Goal: Complete application form: Complete application form

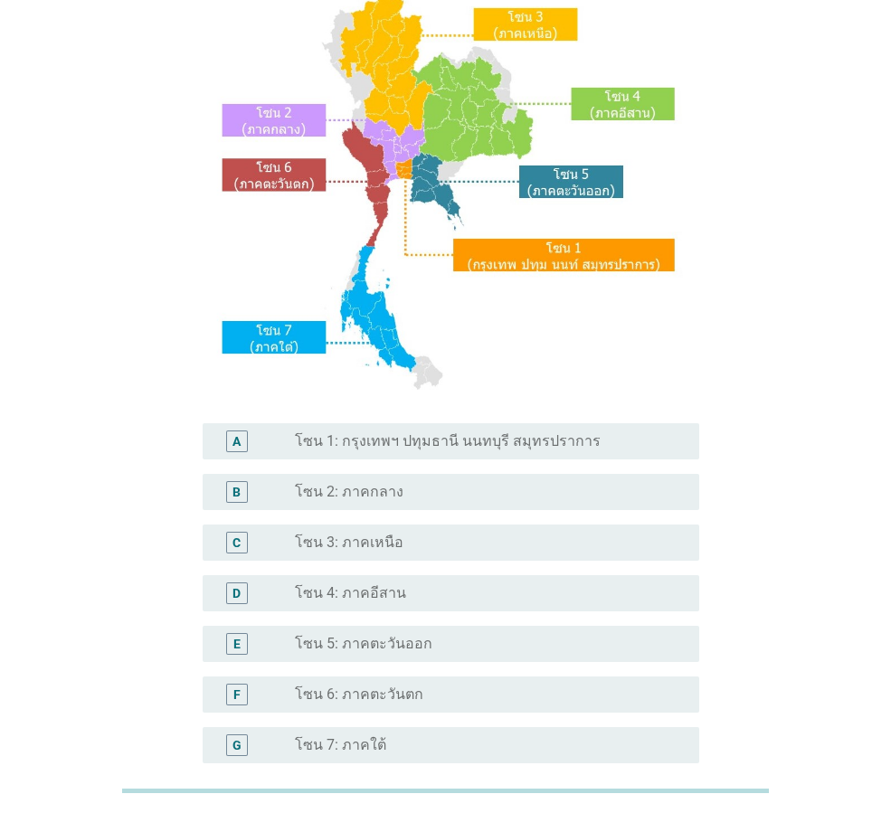
scroll to position [181, 0]
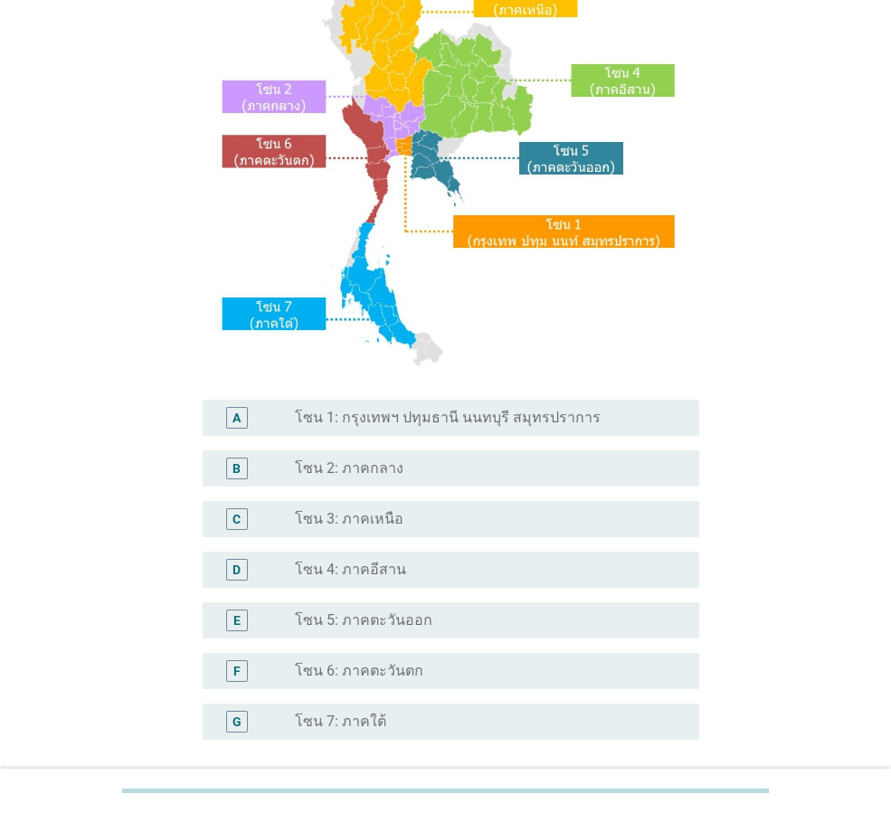
click at [408, 718] on div "radio_button_unchecked โซน 7: ภาคใต้" at bounding box center [482, 722] width 375 height 18
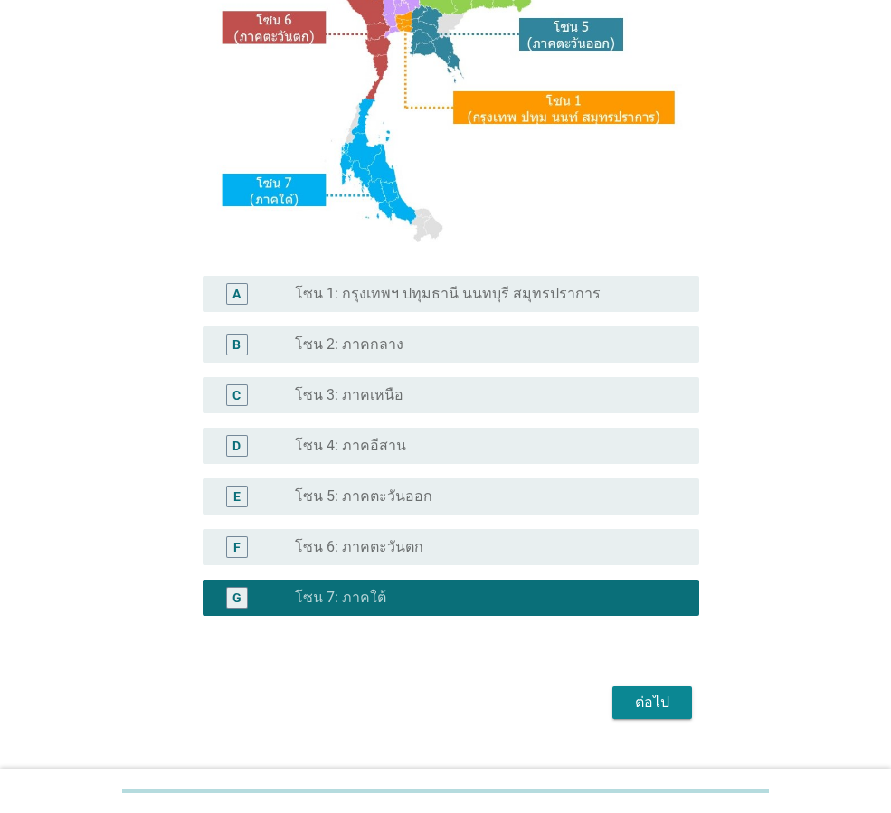
scroll to position [340, 0]
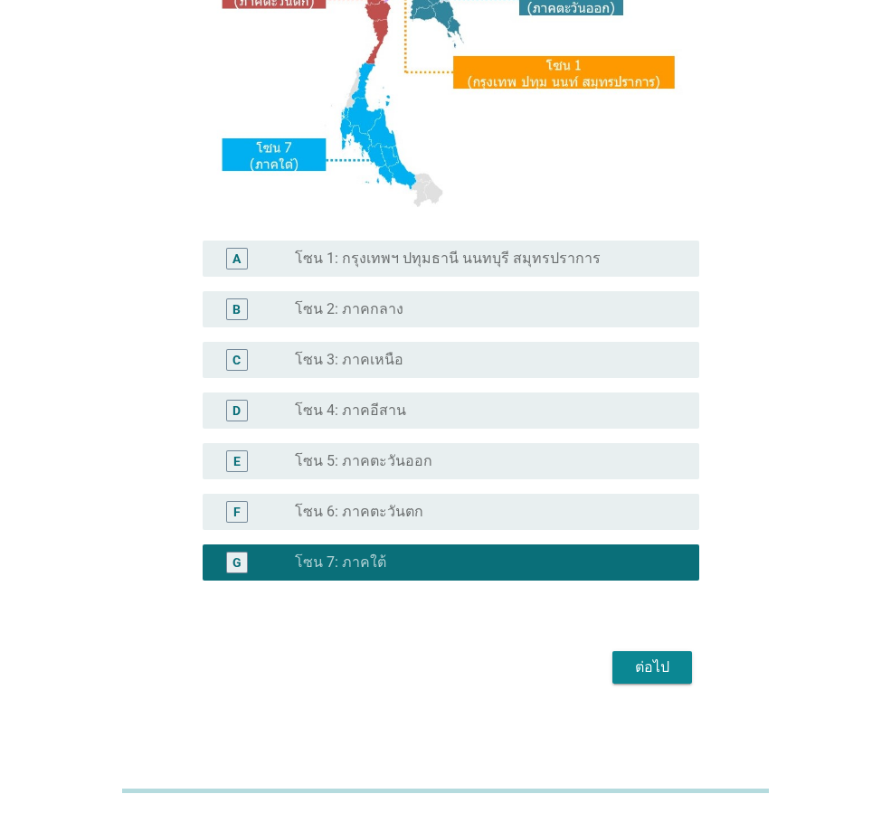
click at [659, 669] on div "ต่อไป" at bounding box center [652, 668] width 51 height 22
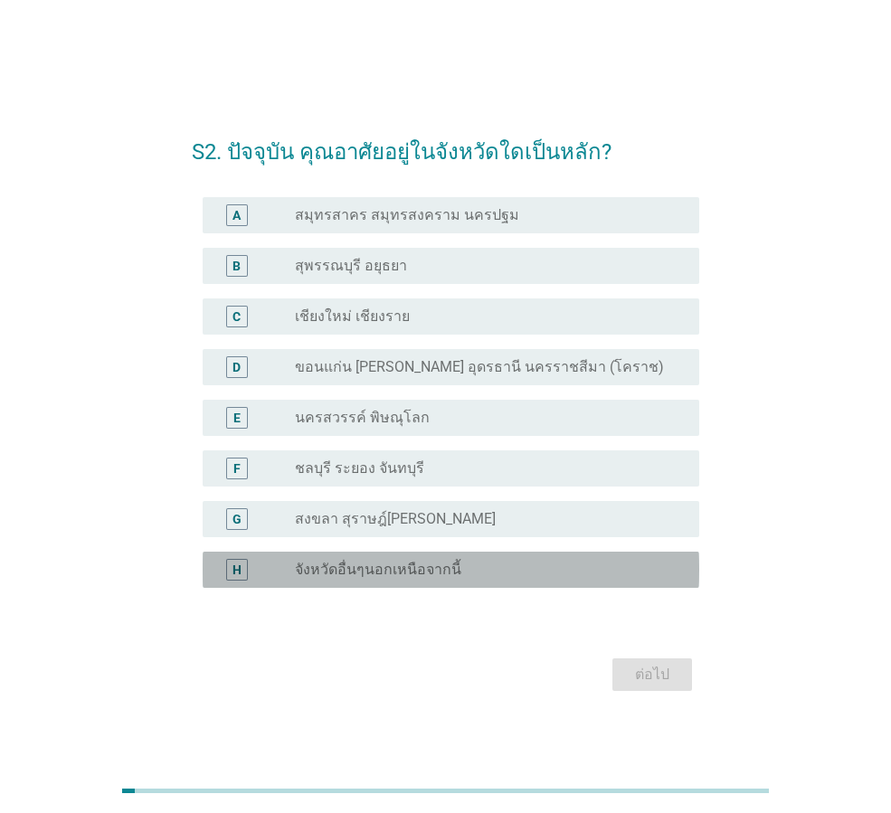
click at [481, 578] on div "radio_button_unchecked จังหวัดอื่นๆนอกเหนือจากนี้" at bounding box center [482, 570] width 375 height 18
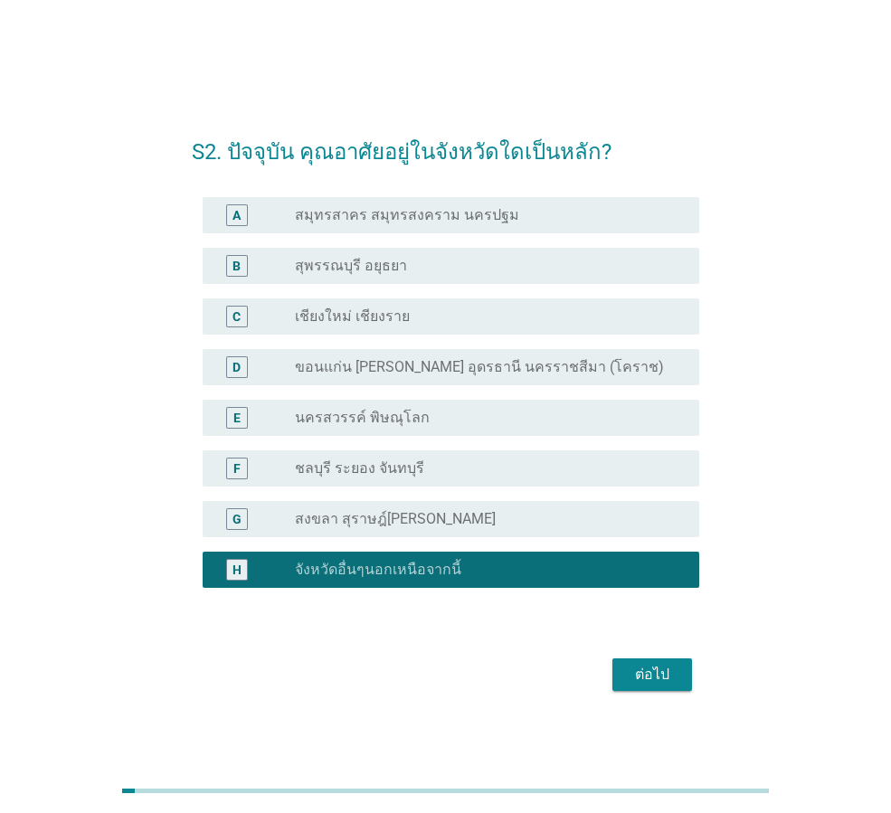
click at [652, 686] on button "ต่อไป" at bounding box center [652, 674] width 80 height 33
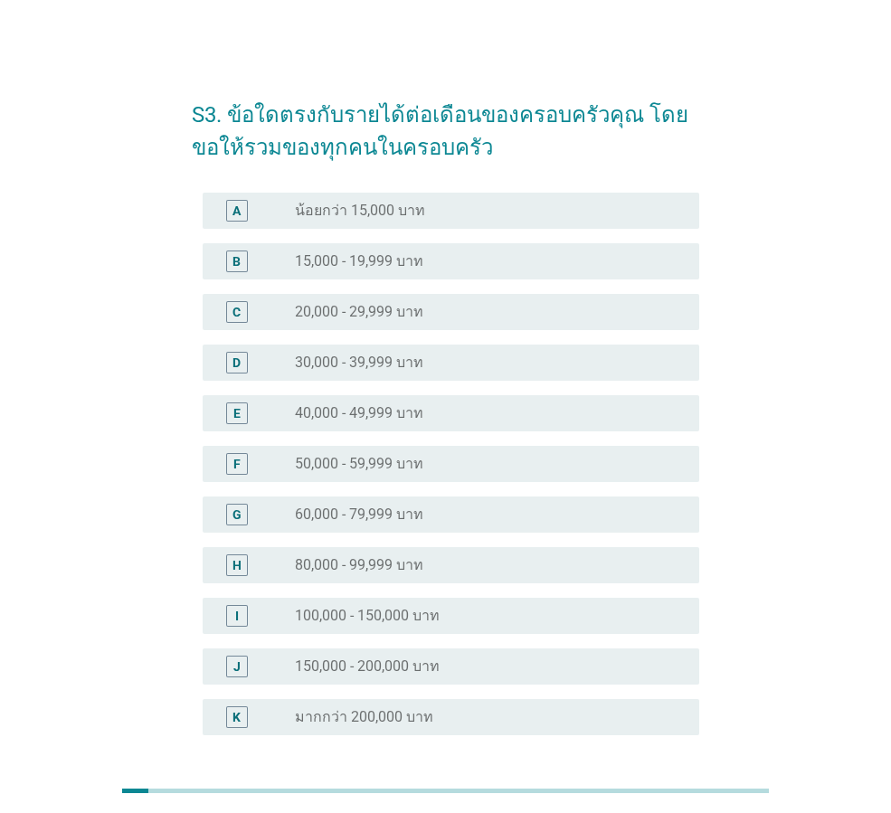
click at [467, 420] on div "radio_button_unchecked 40,000 - 49,999 บาท" at bounding box center [482, 413] width 375 height 18
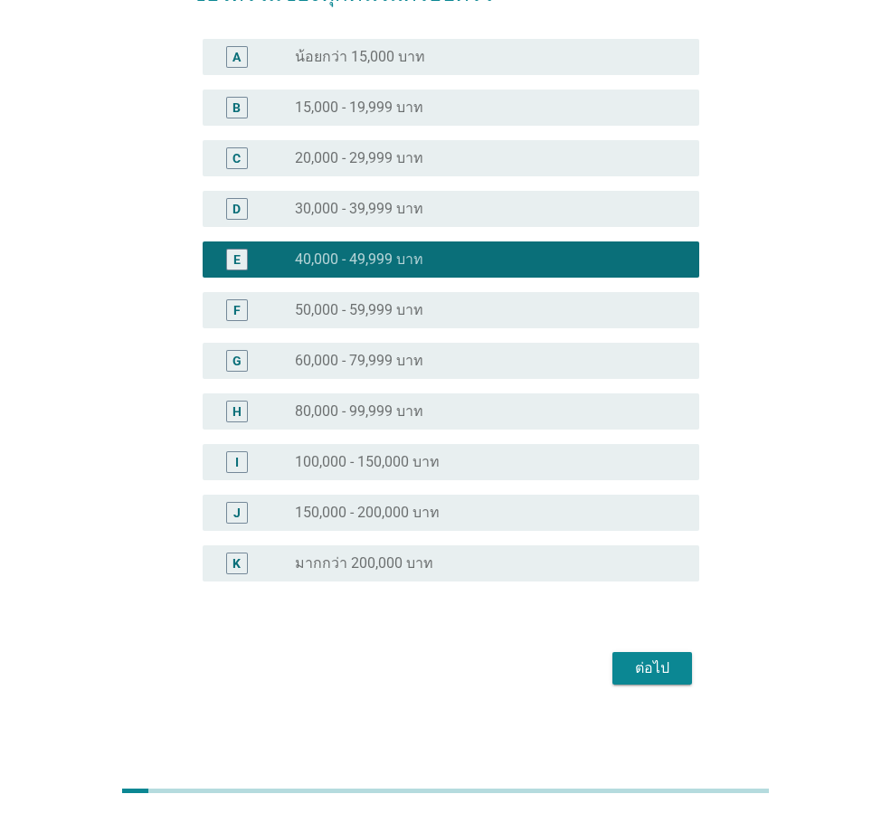
scroll to position [155, 0]
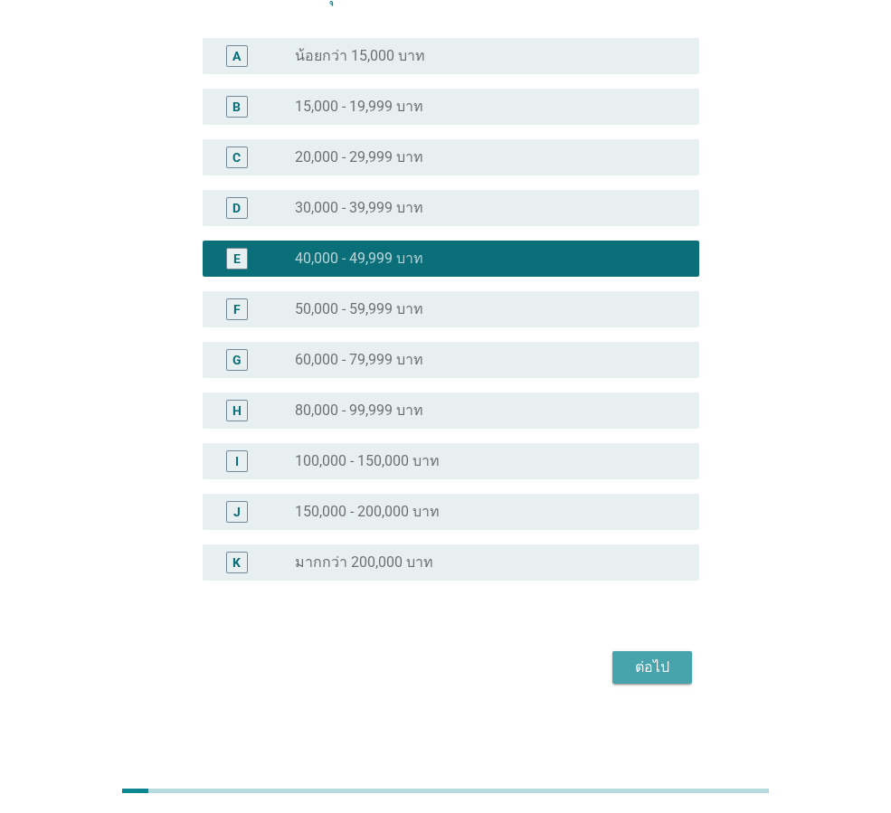
click at [637, 671] on div "ต่อไป" at bounding box center [652, 668] width 51 height 22
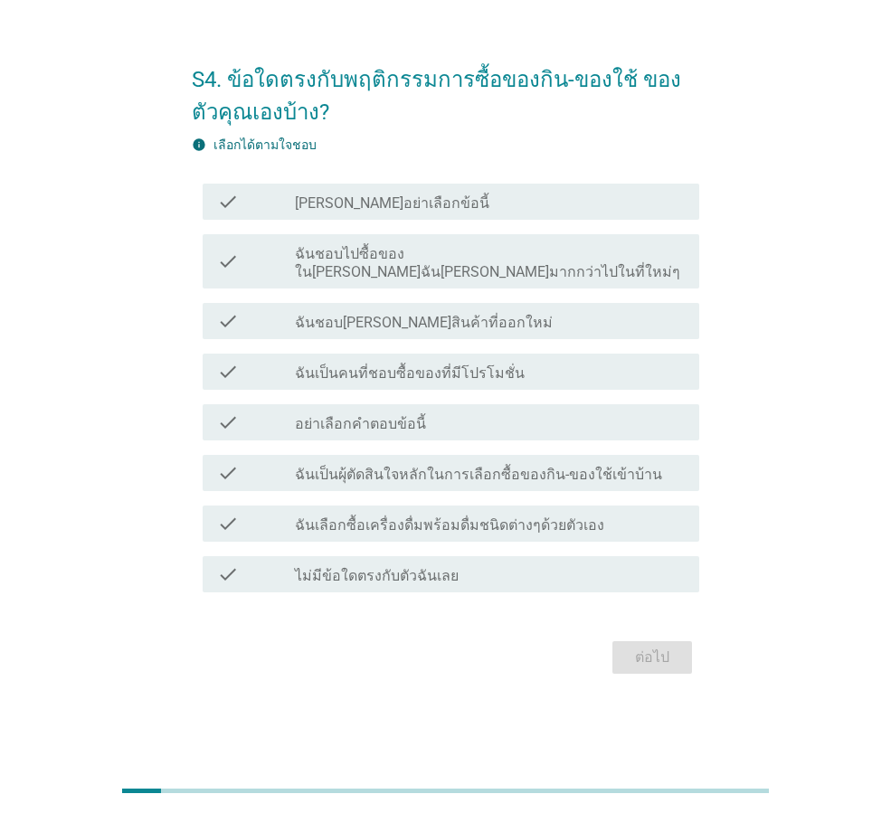
scroll to position [0, 0]
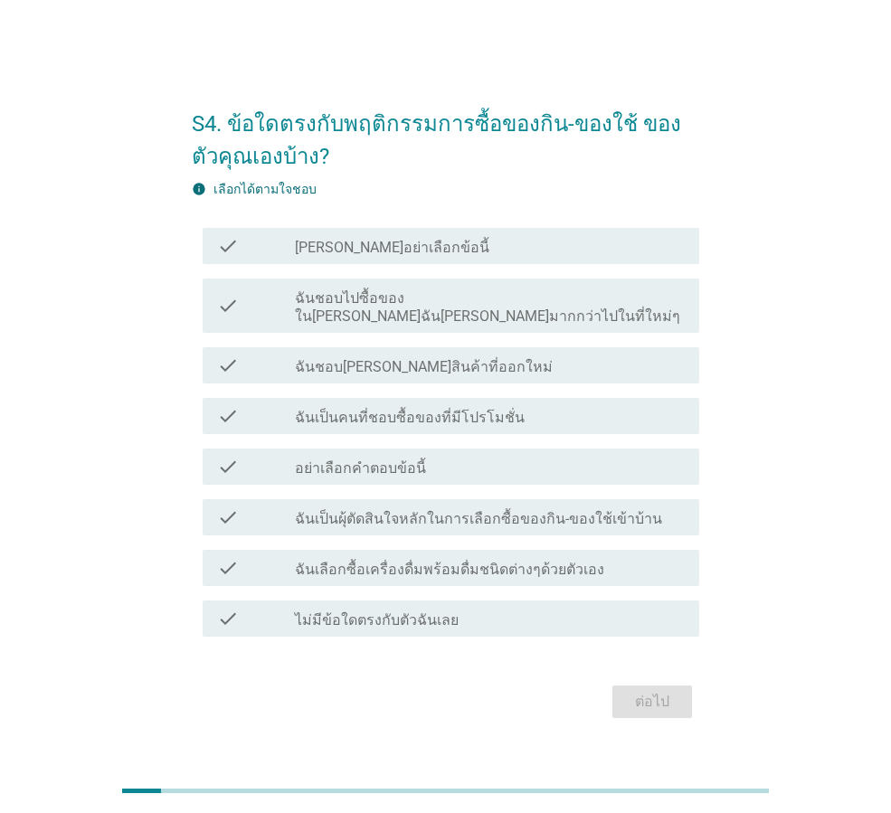
click at [654, 405] on div "check_box_outline_blank ฉันเป็นคนที่ชอบซื้อของที่มีโปรโมชั่น" at bounding box center [490, 416] width 390 height 22
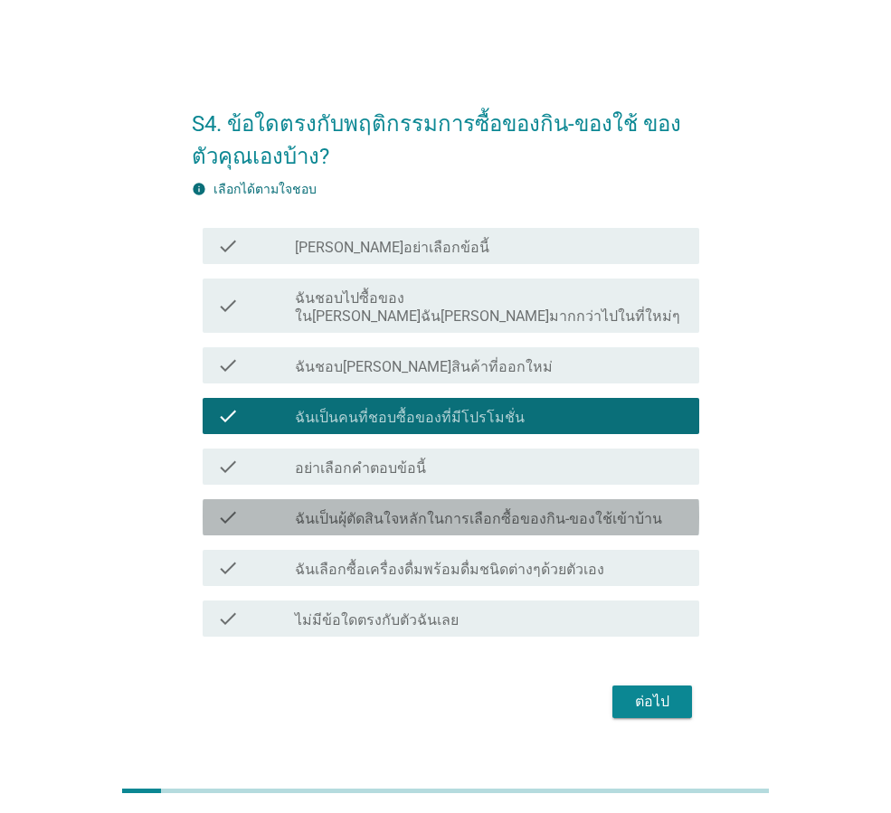
click at [599, 510] on label "ฉันเป็นผุ้ตัดสินใจหลักในการเลือกซื้อของกิน-ของใช้เข้าบ้าน" at bounding box center [478, 519] width 367 height 18
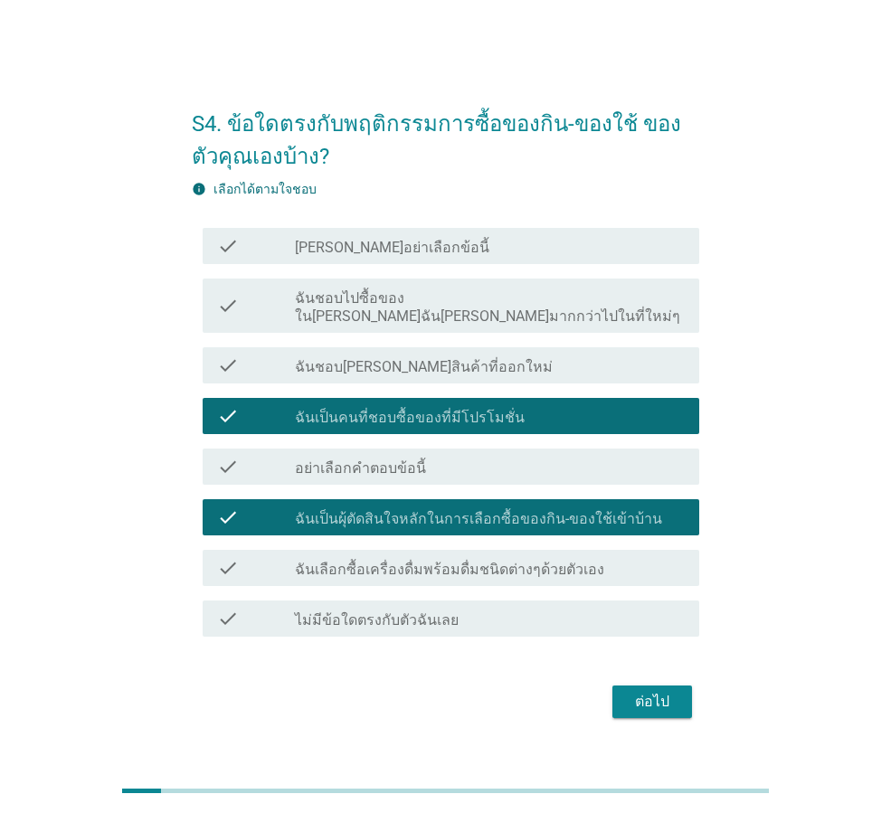
click at [562, 562] on label "ฉันเลือกซื้อเครื่องดื่มพร้อมดื่มชนิดต่างๆด้วยตัวเอง" at bounding box center [449, 570] width 309 height 18
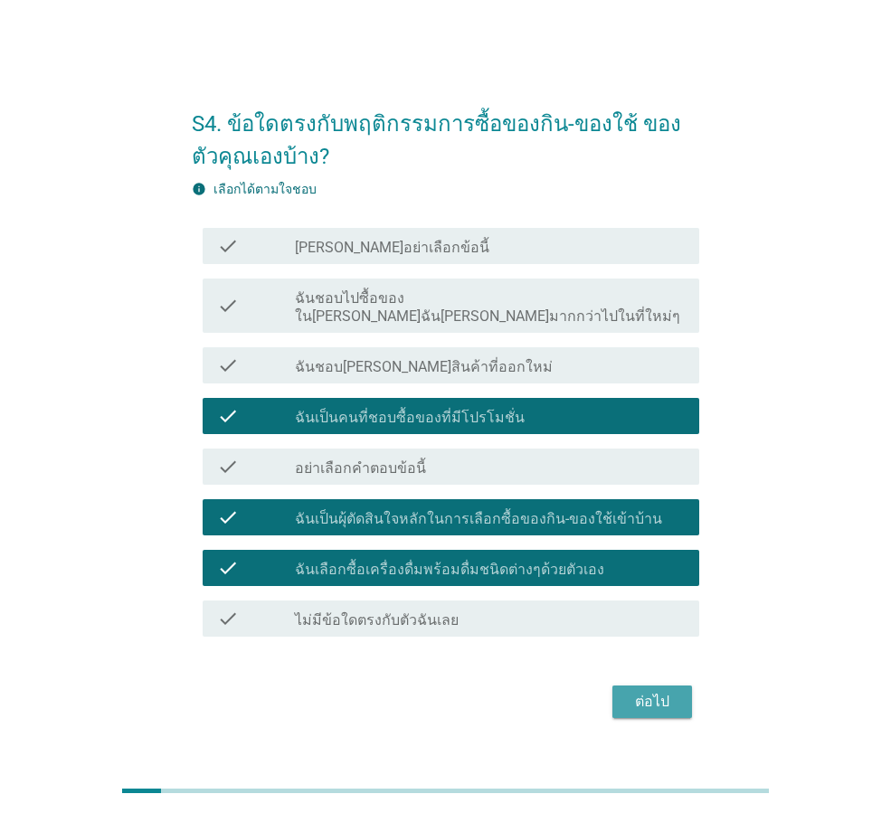
click at [644, 698] on div "ต่อไป" at bounding box center [652, 702] width 51 height 22
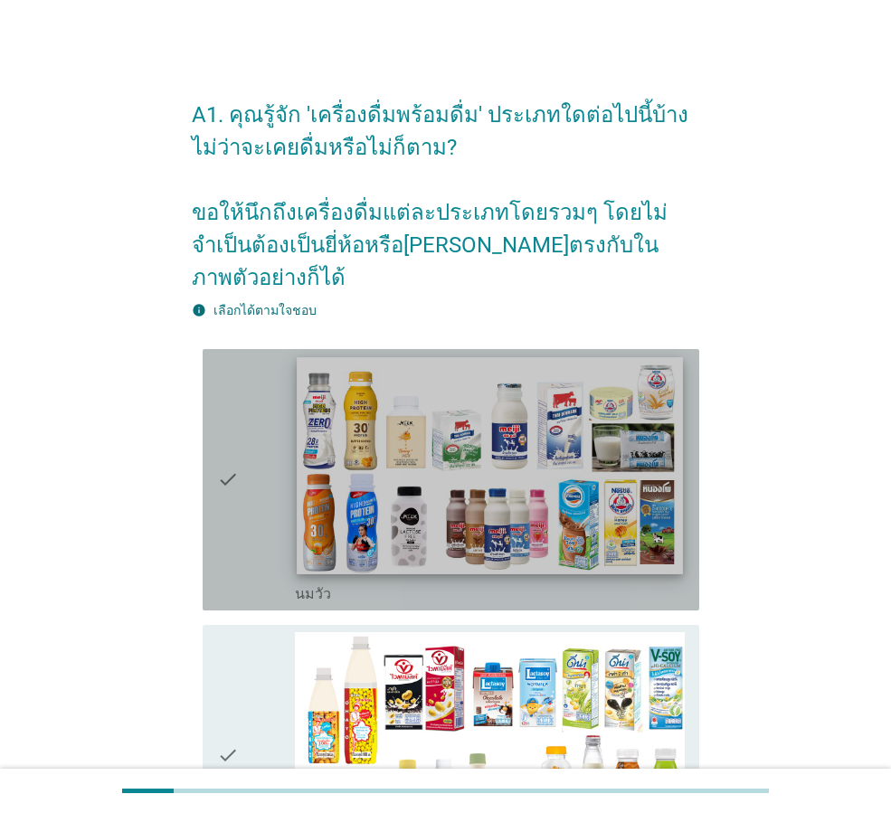
click at [440, 473] on img at bounding box center [489, 465] width 385 height 217
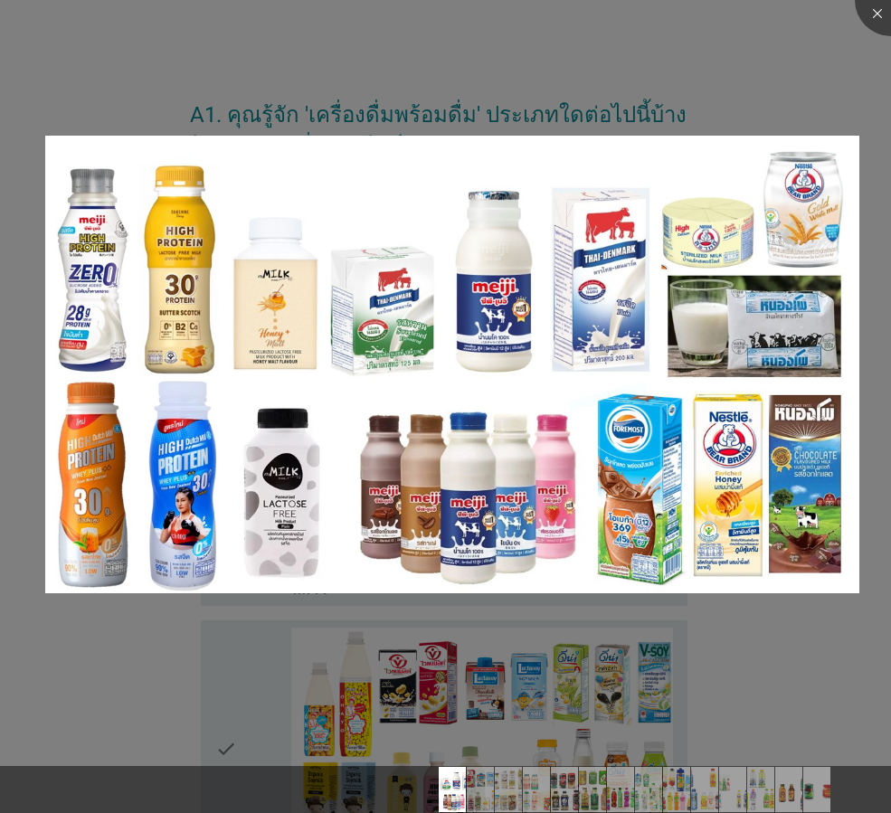
click at [440, 473] on img at bounding box center [452, 365] width 814 height 458
click at [881, 14] on div at bounding box center [891, 0] width 72 height 72
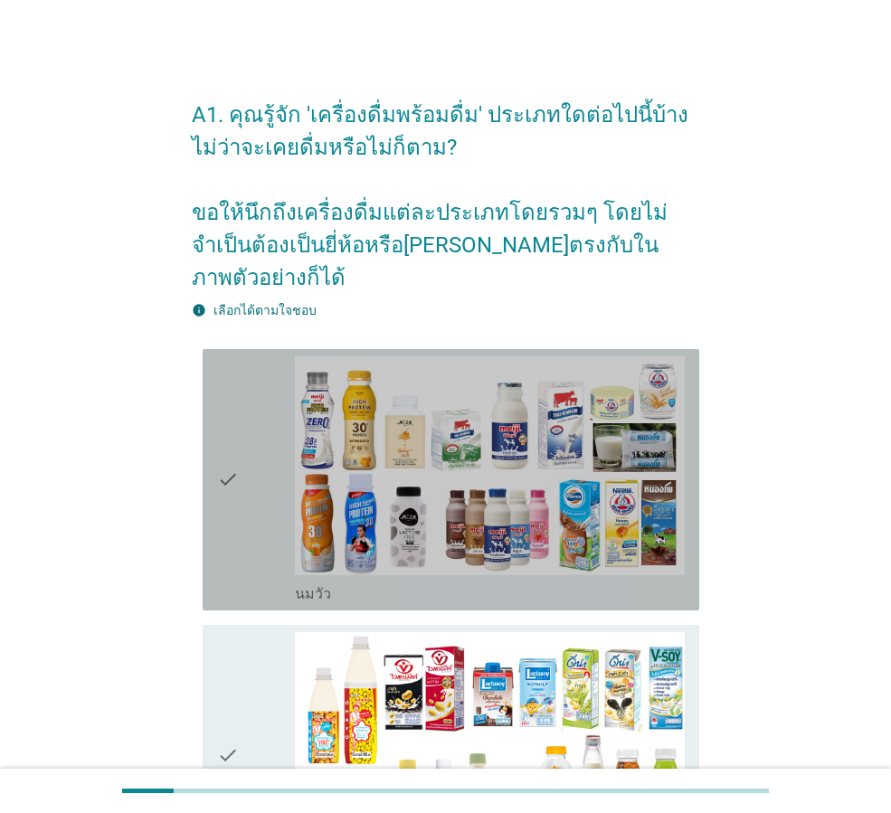
click at [237, 483] on icon "check" at bounding box center [228, 479] width 22 height 247
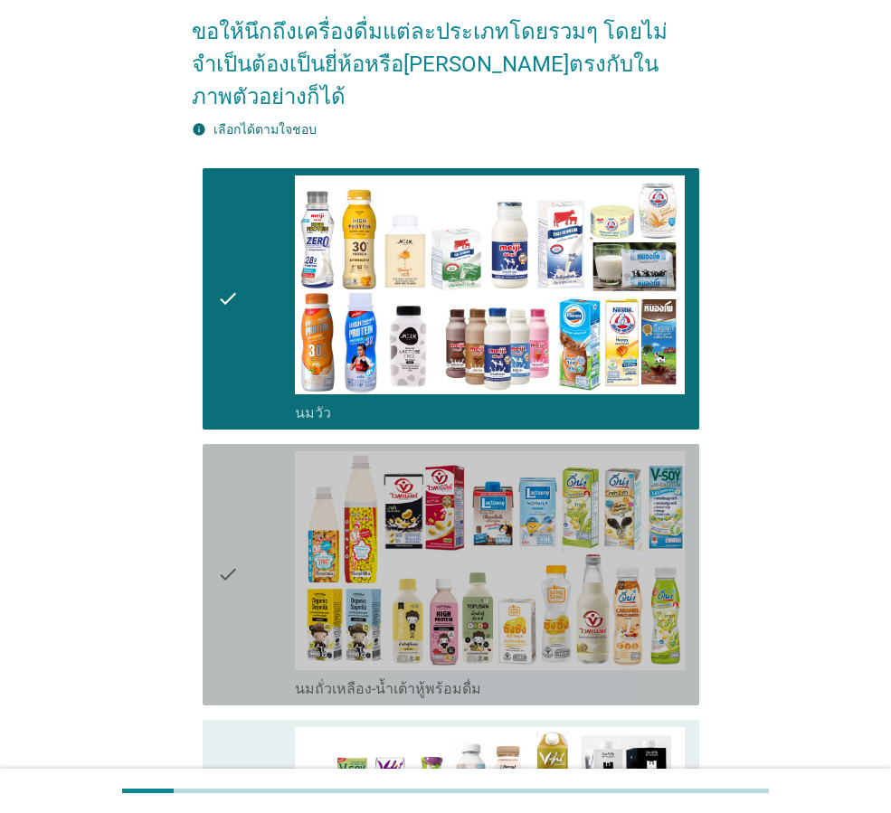
click at [247, 496] on div "check" at bounding box center [256, 574] width 78 height 247
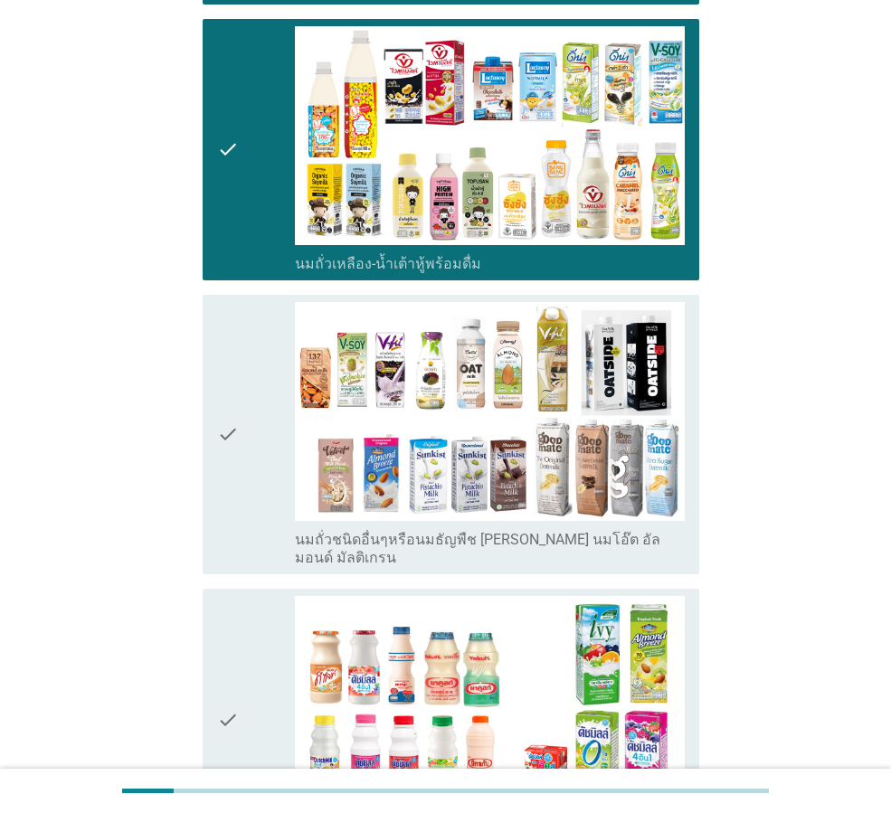
scroll to position [723, 0]
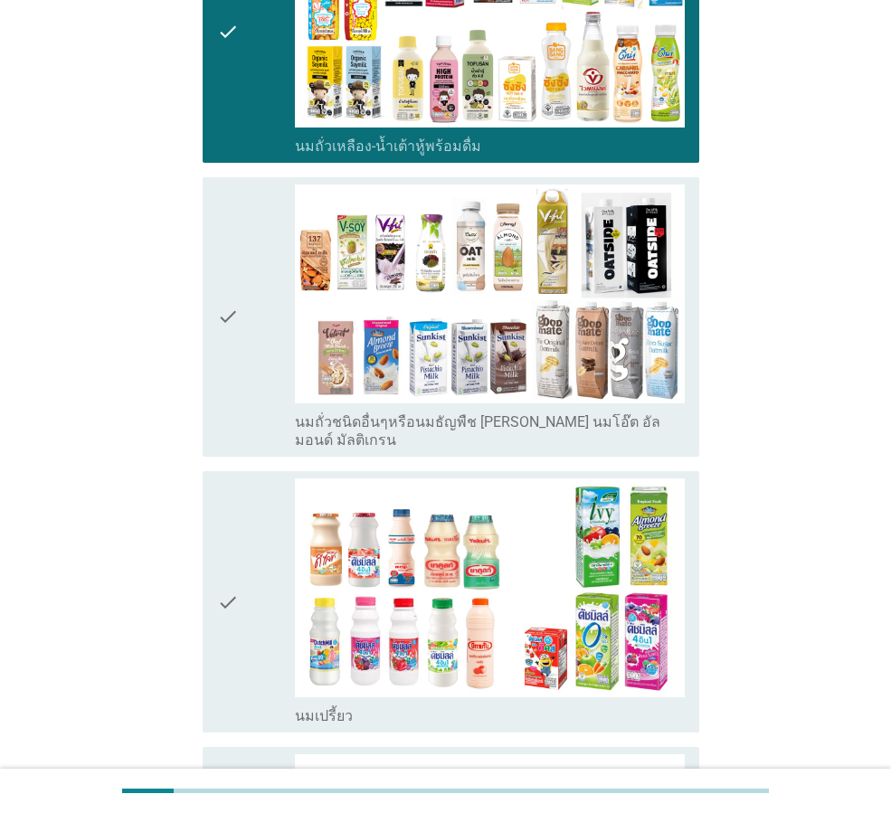
click at [248, 496] on div "check" at bounding box center [256, 601] width 78 height 247
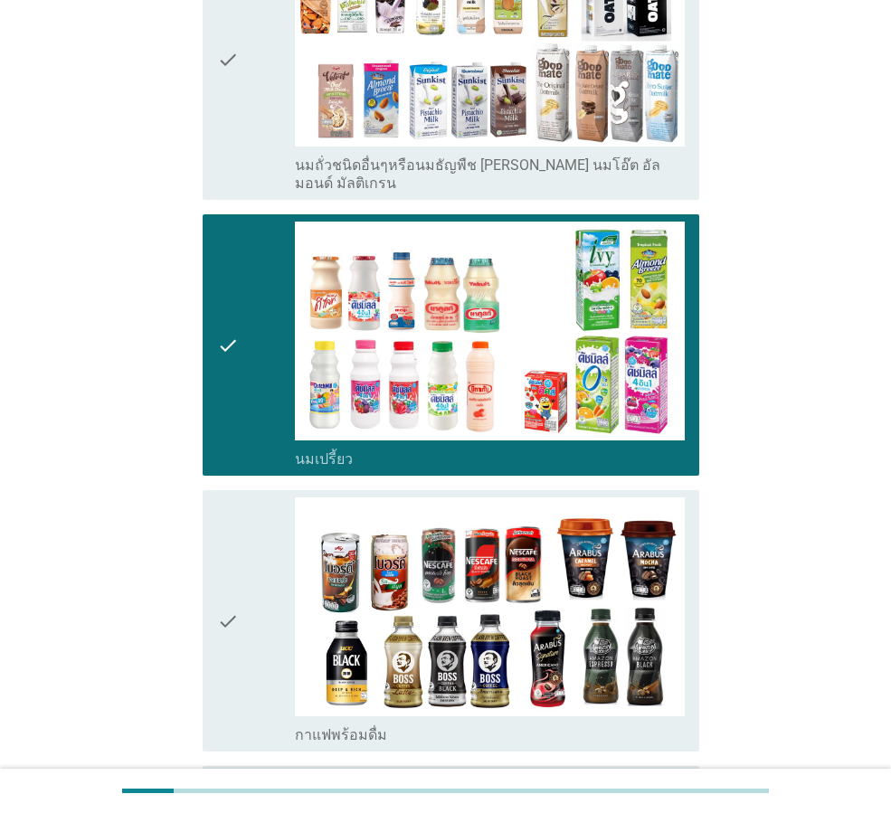
scroll to position [1085, 0]
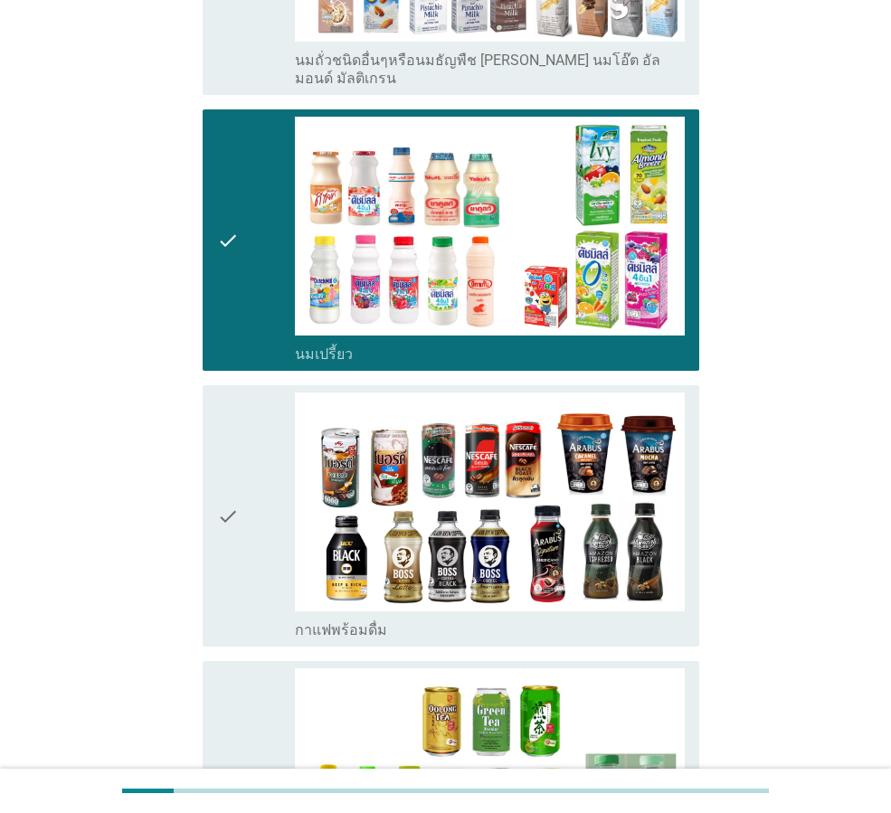
click at [248, 496] on div "check" at bounding box center [256, 515] width 78 height 247
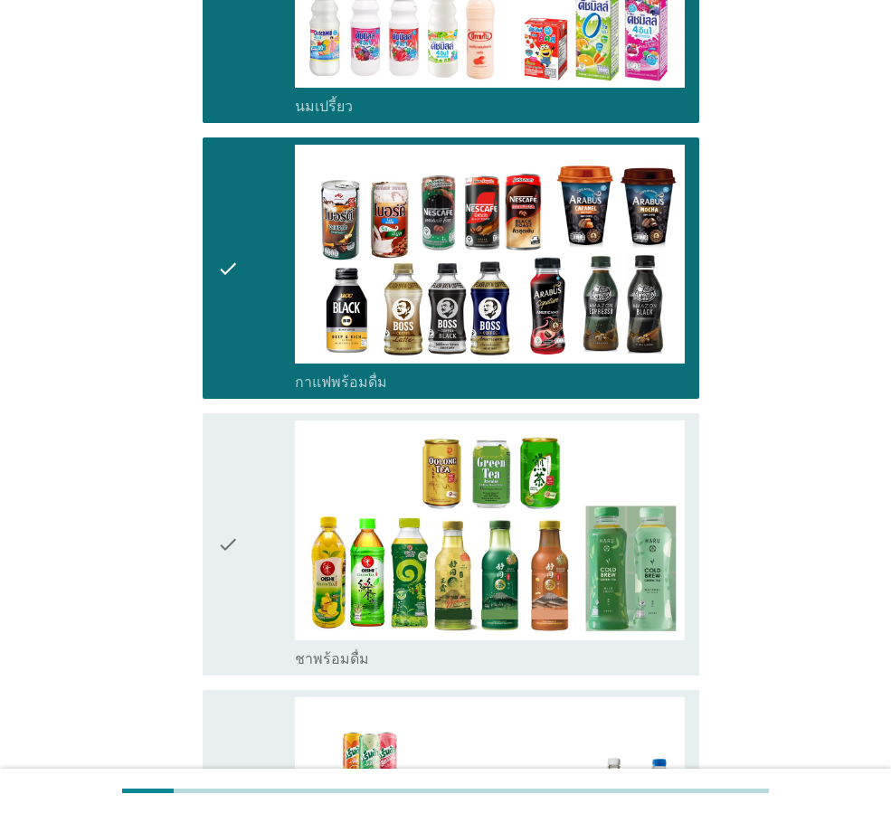
scroll to position [1356, 0]
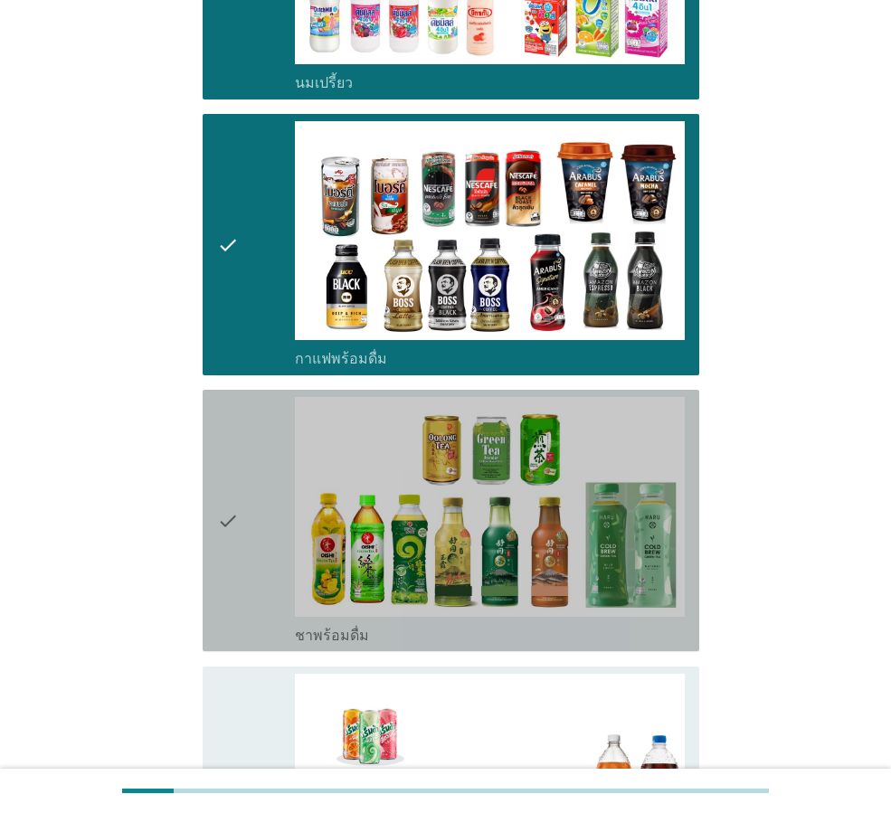
click at [248, 496] on div "check" at bounding box center [256, 520] width 78 height 247
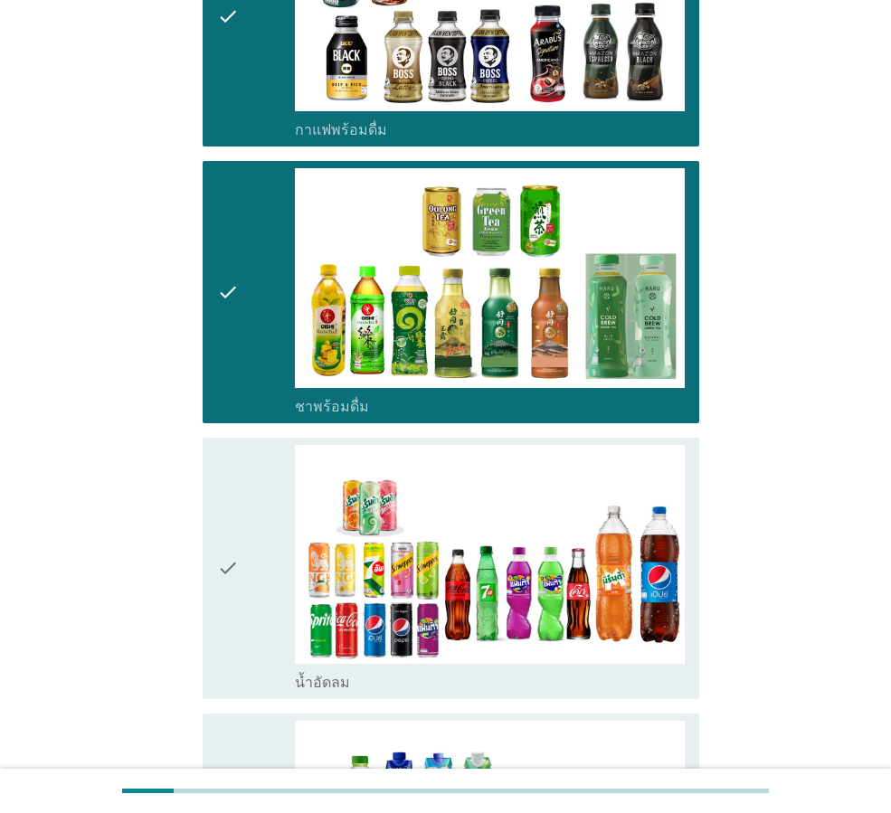
scroll to position [1628, 0]
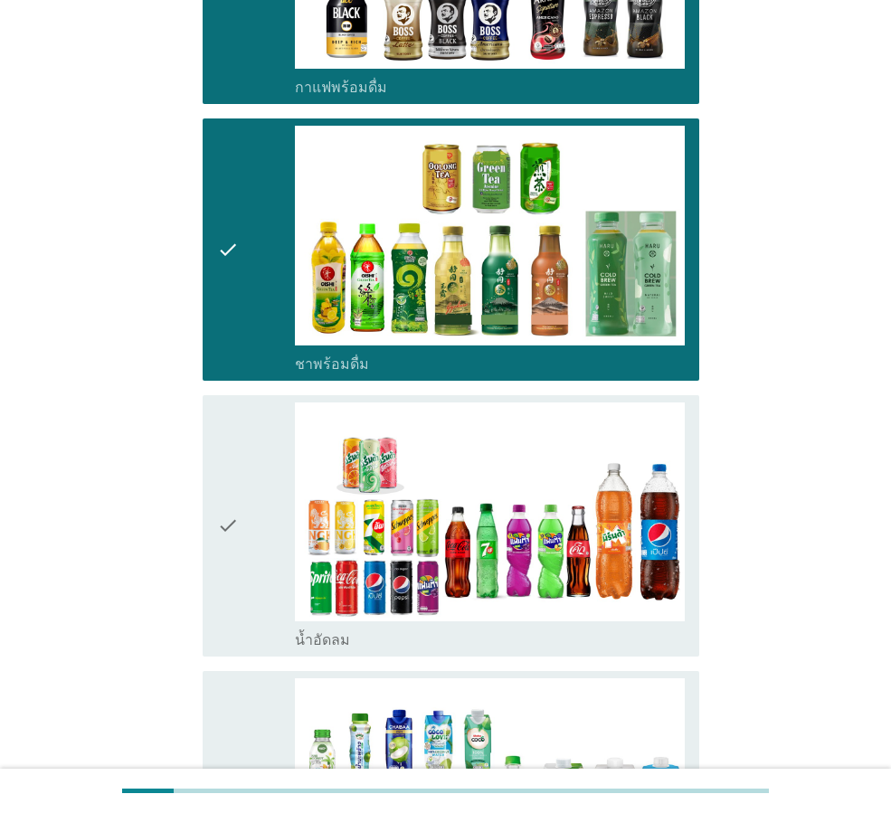
click at [248, 496] on div "check" at bounding box center [256, 525] width 78 height 247
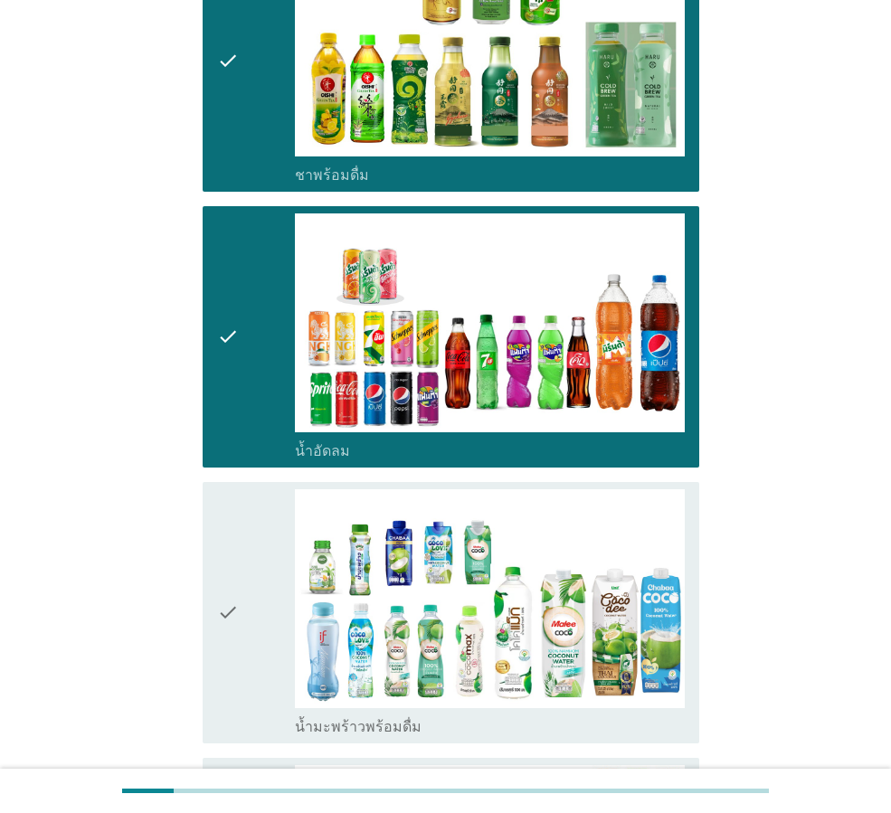
scroll to position [1899, 0]
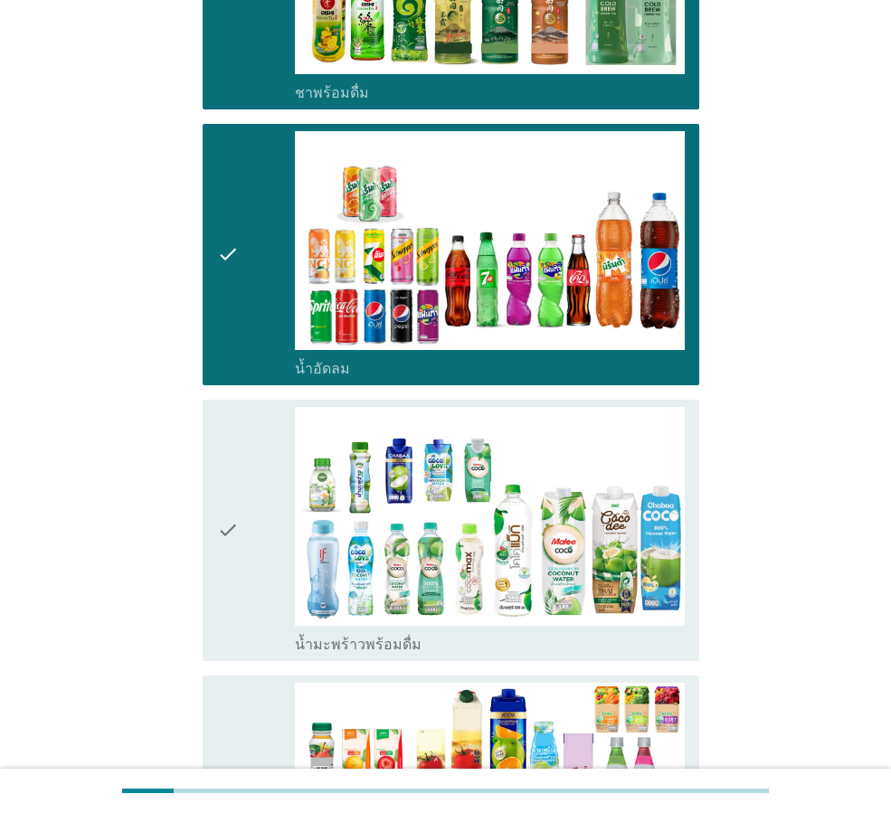
click at [248, 496] on div "check" at bounding box center [256, 530] width 78 height 247
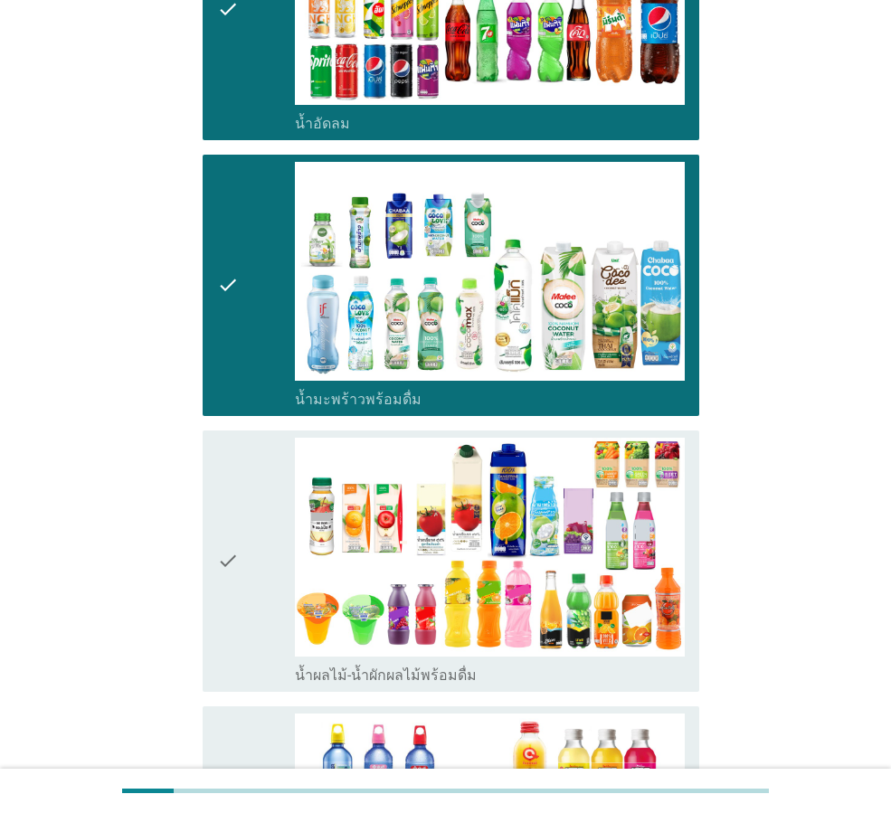
scroll to position [2170, 0]
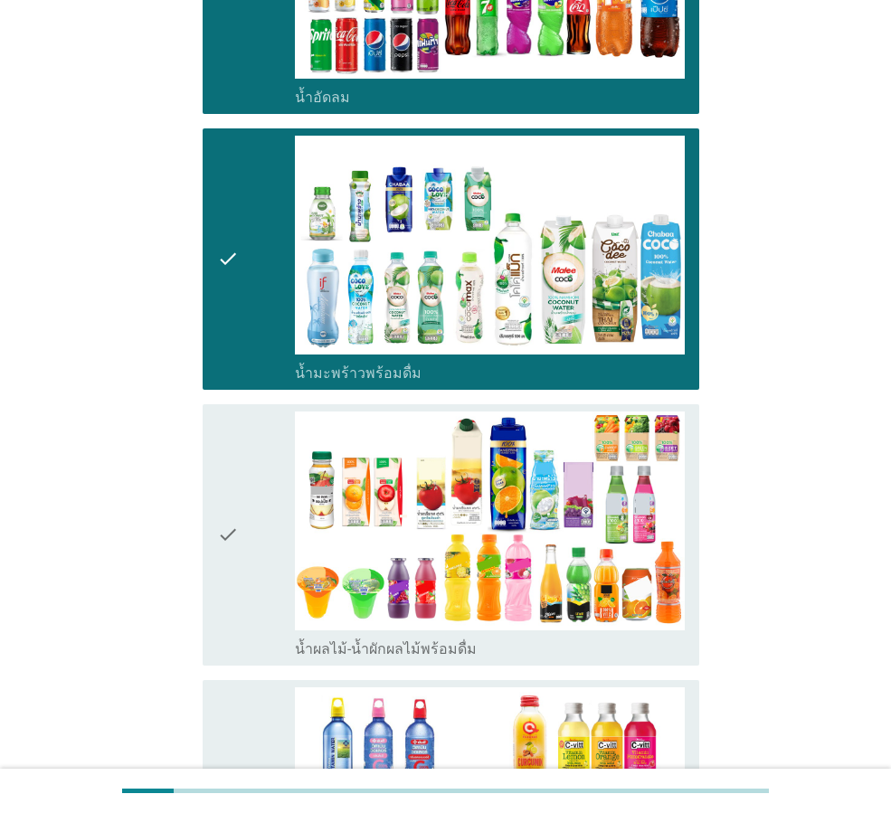
click at [248, 496] on div "check" at bounding box center [256, 534] width 78 height 247
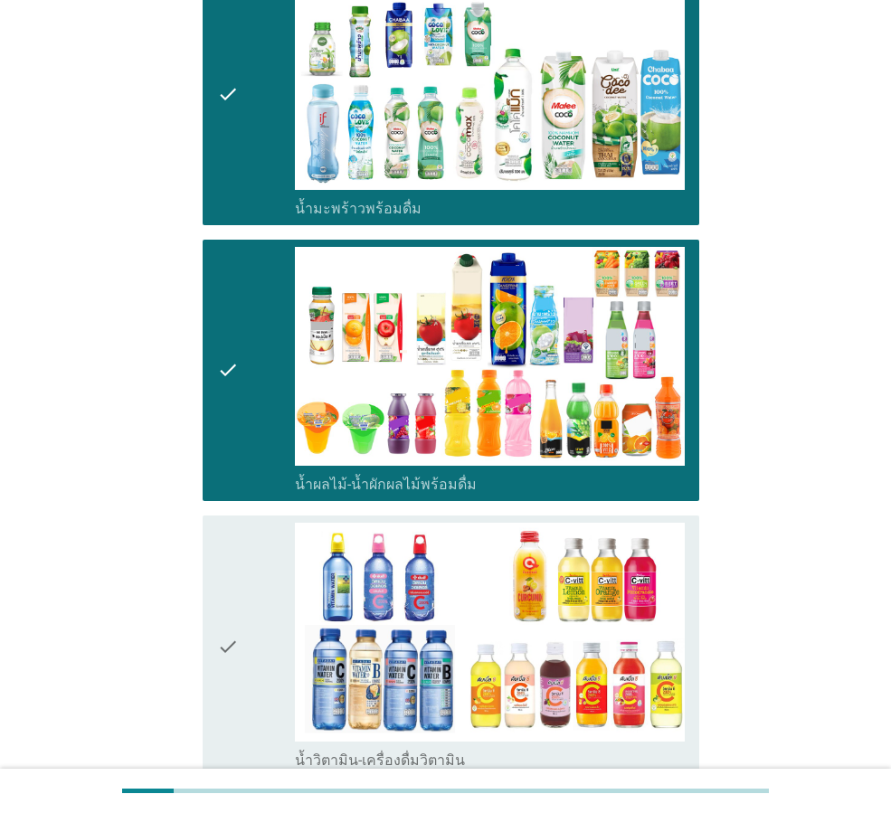
scroll to position [2351, 0]
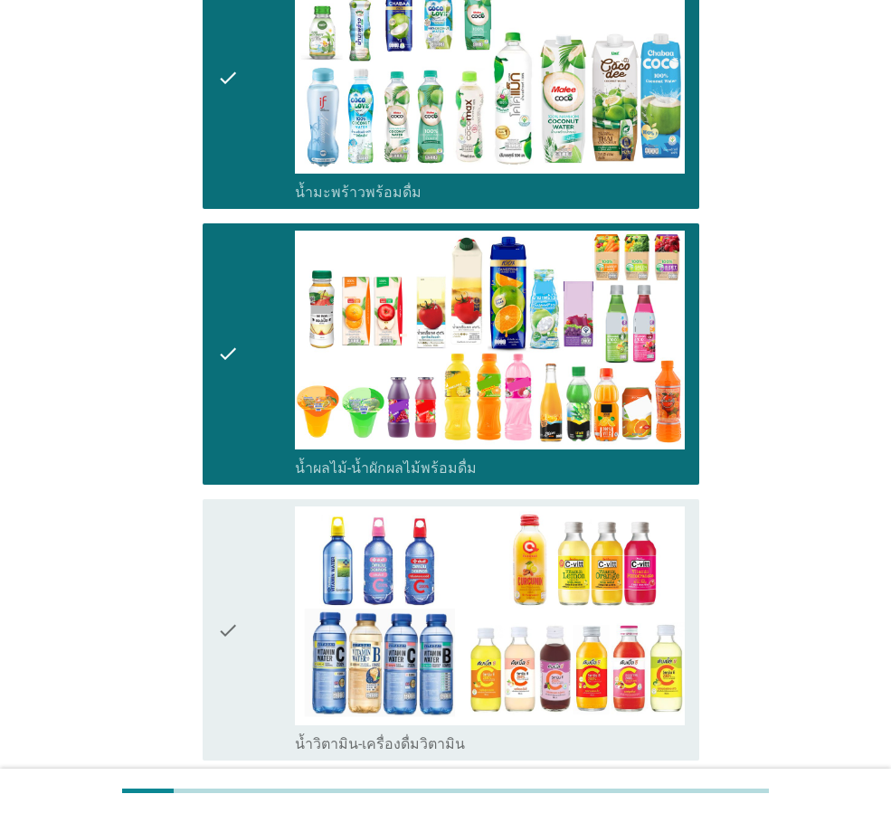
click at [248, 506] on div "check" at bounding box center [256, 629] width 78 height 247
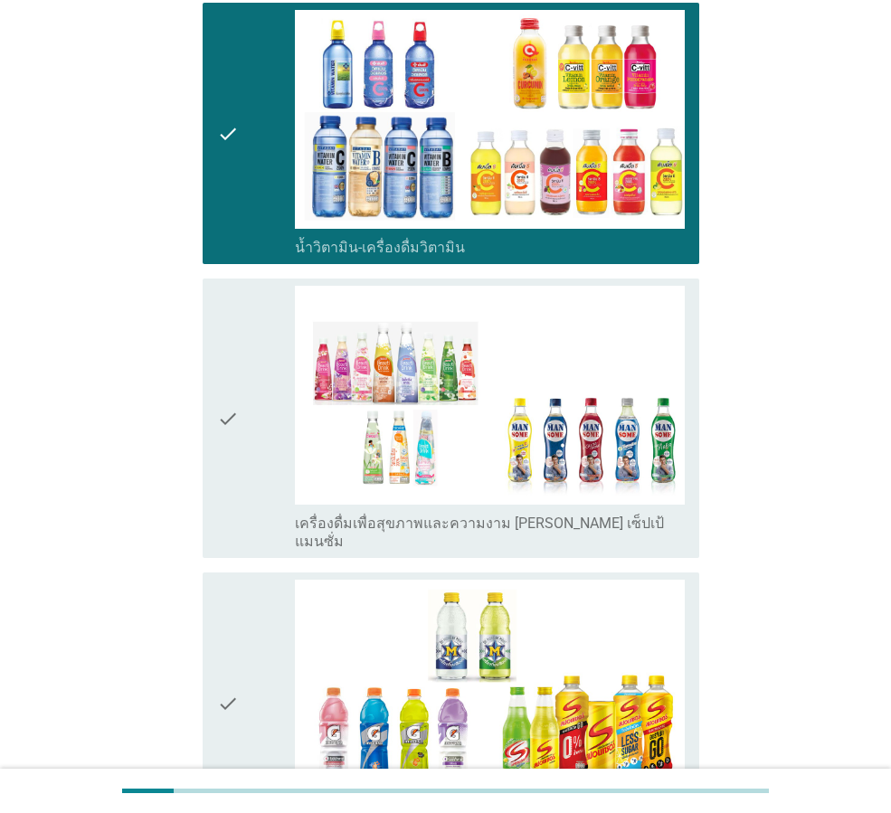
scroll to position [2984, 0]
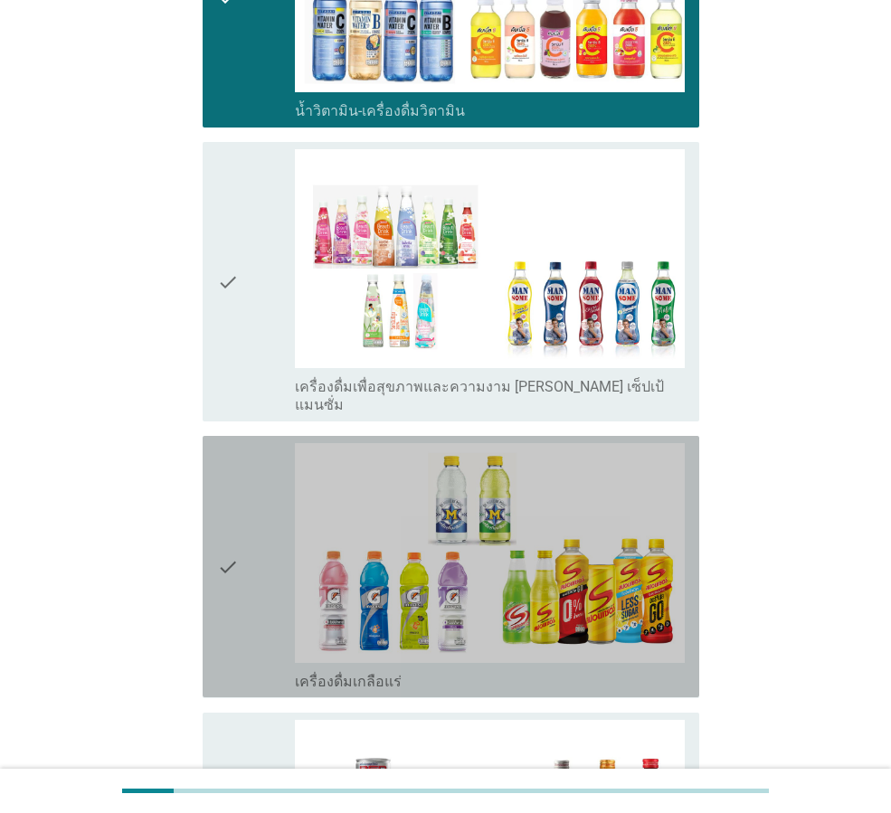
click at [259, 506] on div "check" at bounding box center [256, 566] width 78 height 247
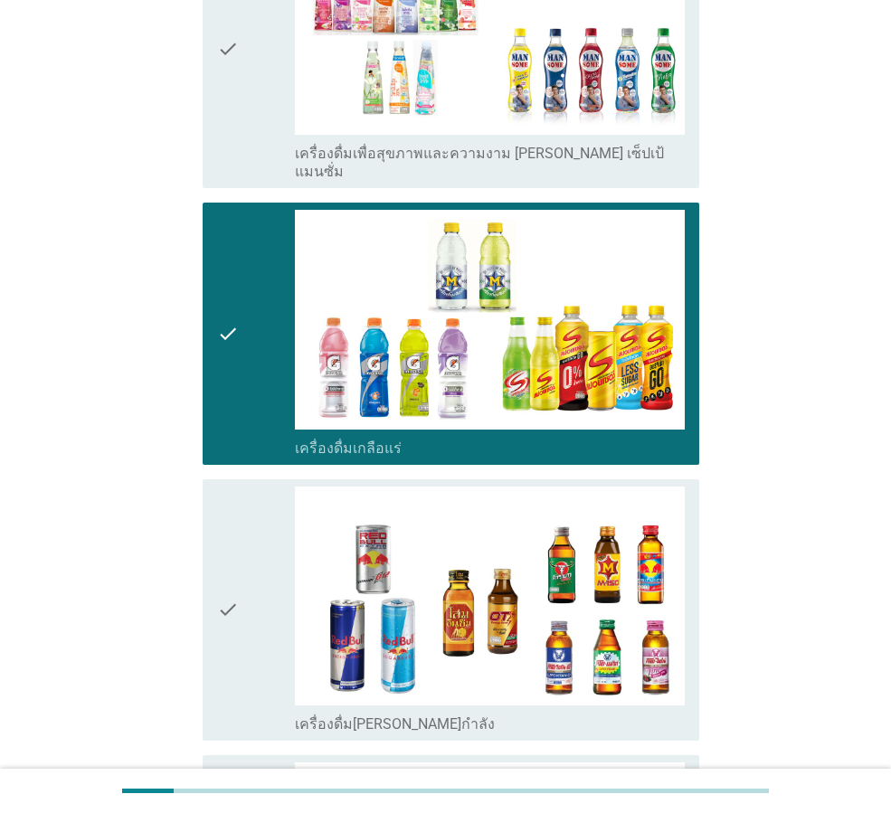
scroll to position [3255, 0]
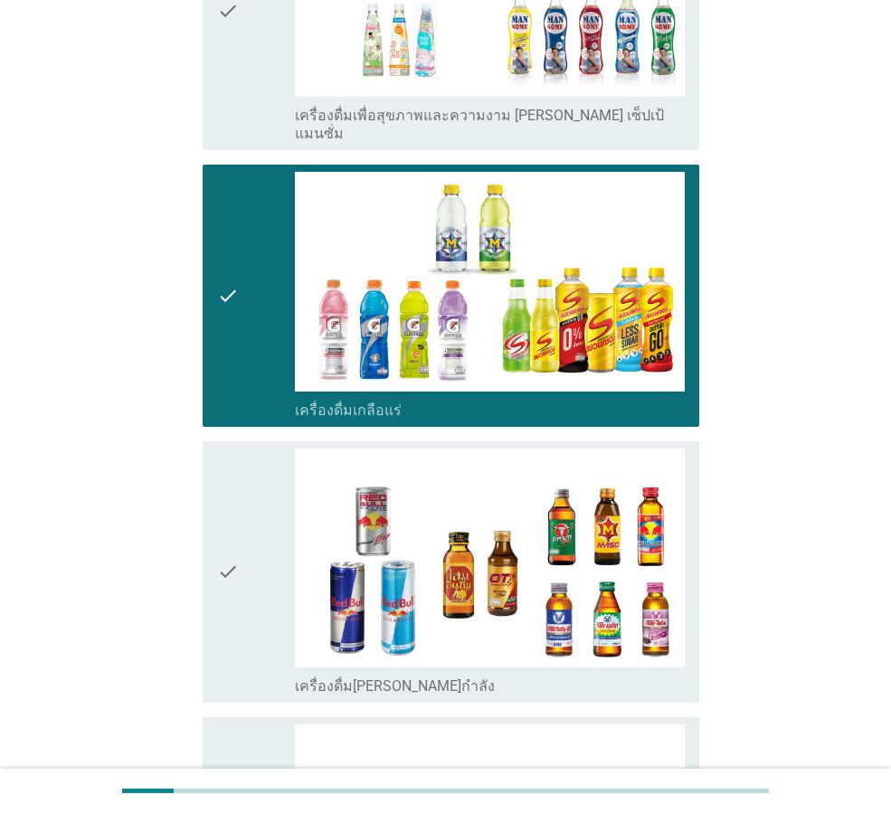
click at [257, 496] on div "check" at bounding box center [256, 572] width 78 height 247
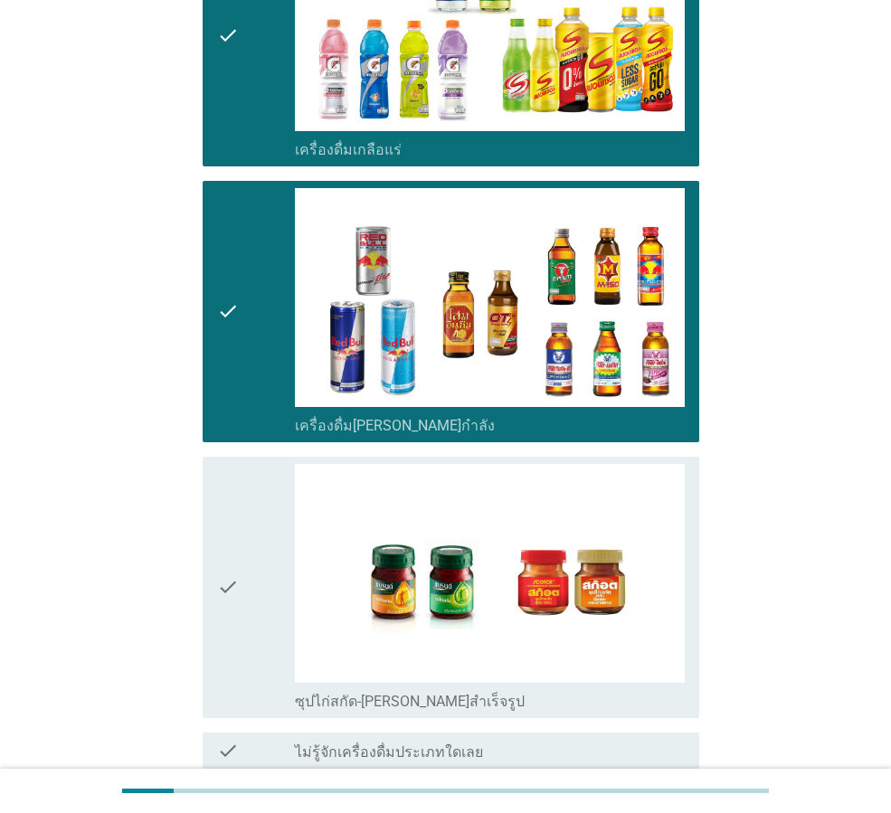
scroll to position [3527, 0]
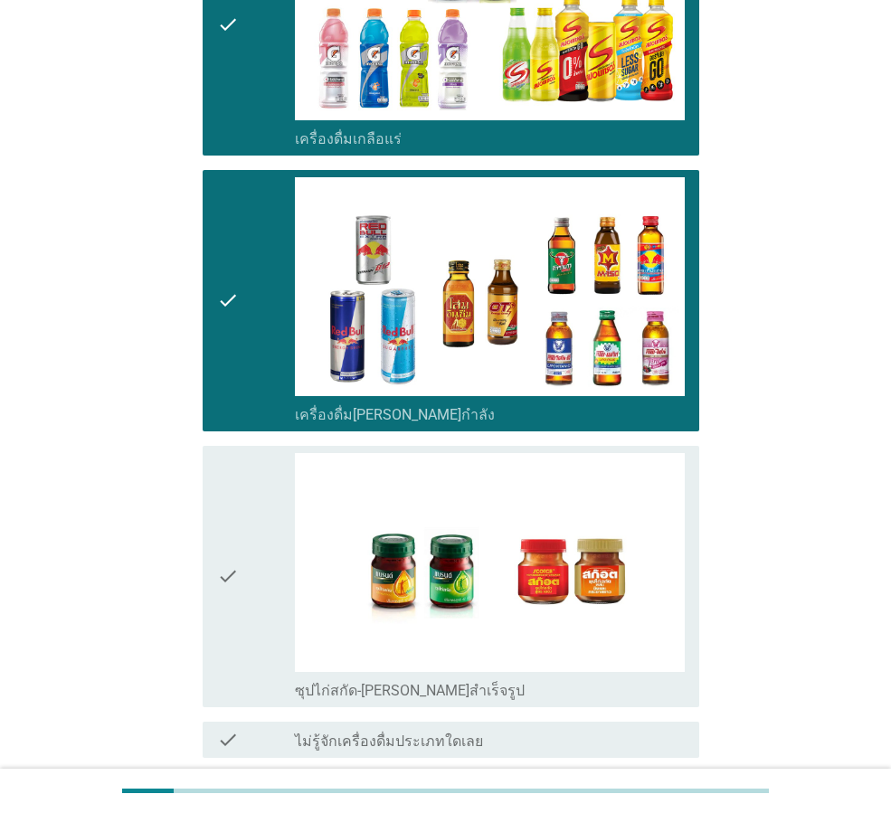
click at [266, 495] on div "check" at bounding box center [256, 576] width 78 height 247
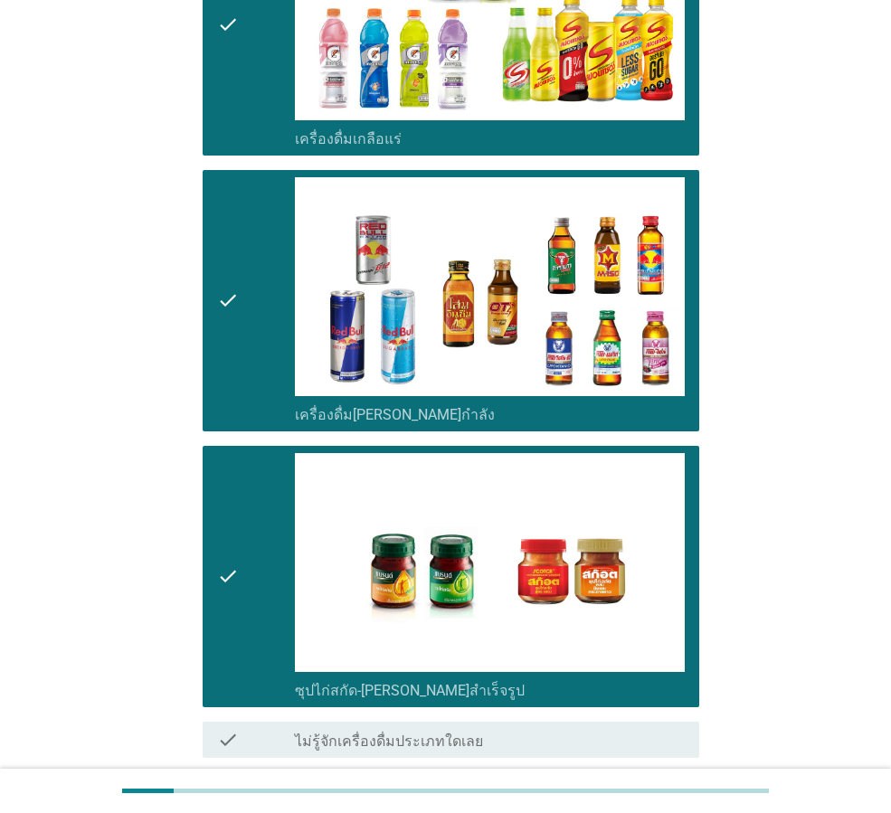
click at [652, 812] on div "ต่อไป" at bounding box center [652, 823] width 51 height 22
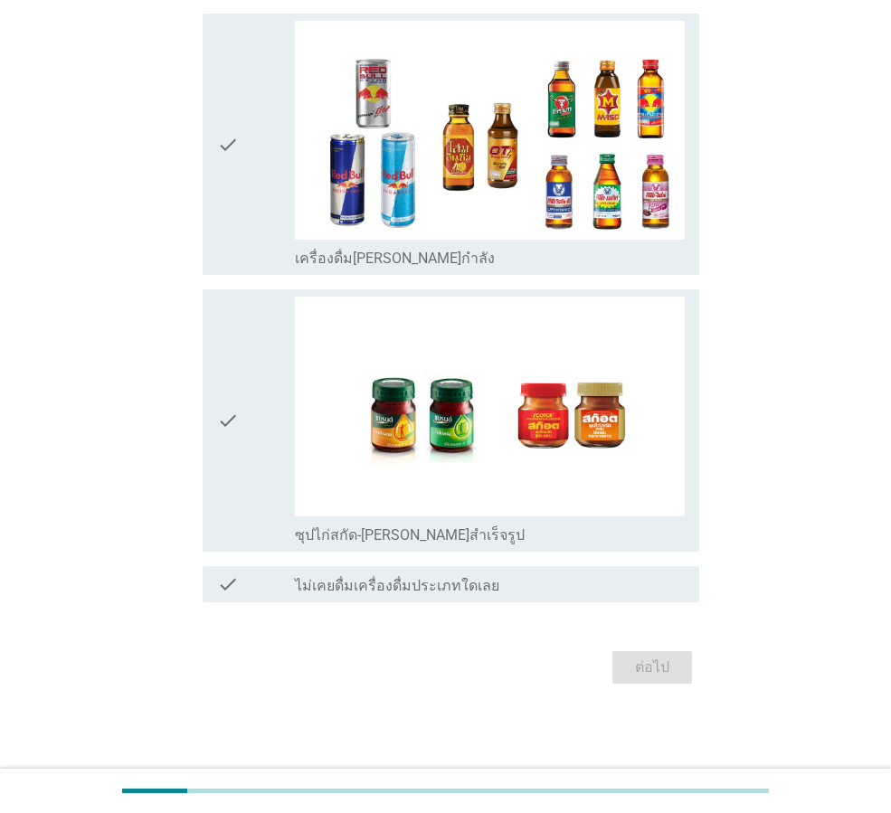
scroll to position [0, 0]
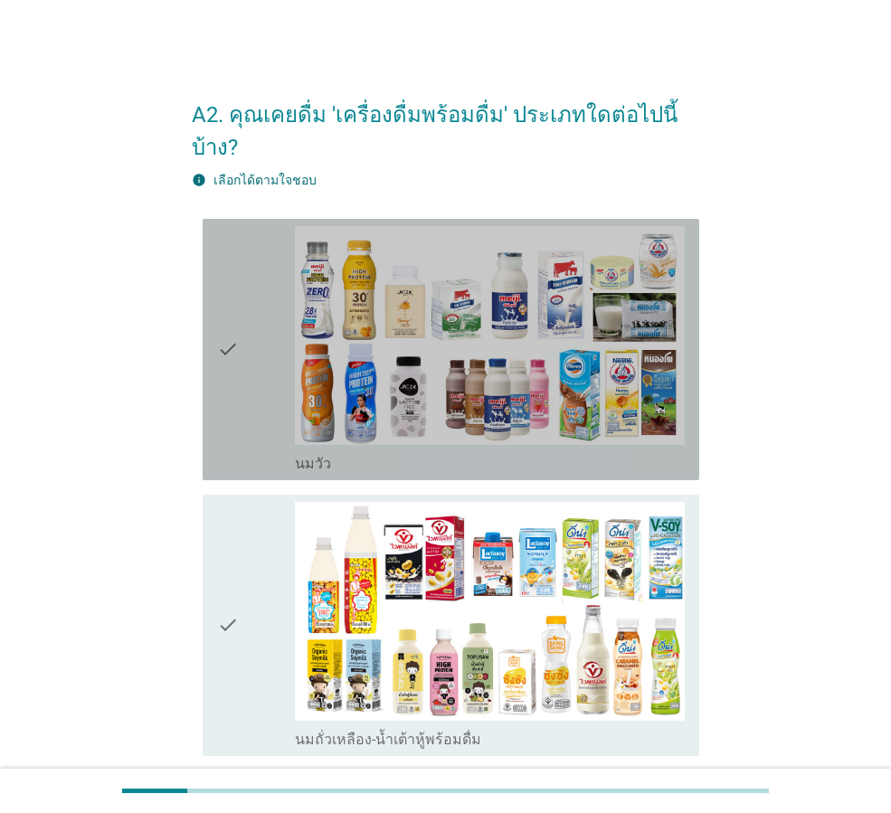
click at [260, 382] on div "check" at bounding box center [256, 349] width 78 height 247
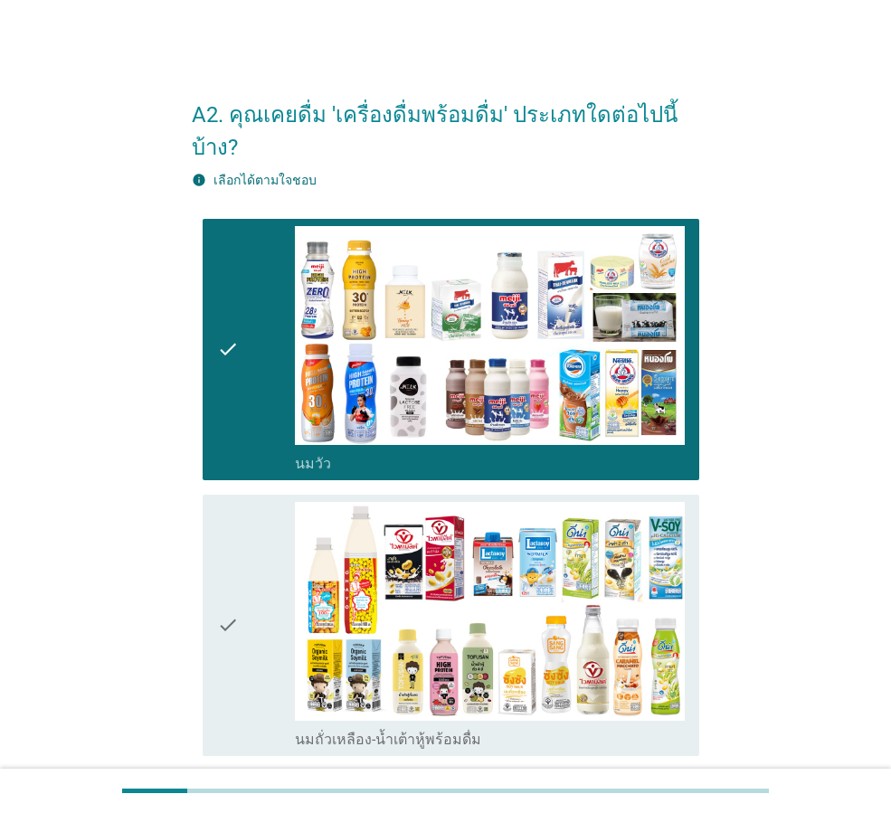
click at [259, 518] on div "check" at bounding box center [256, 625] width 78 height 247
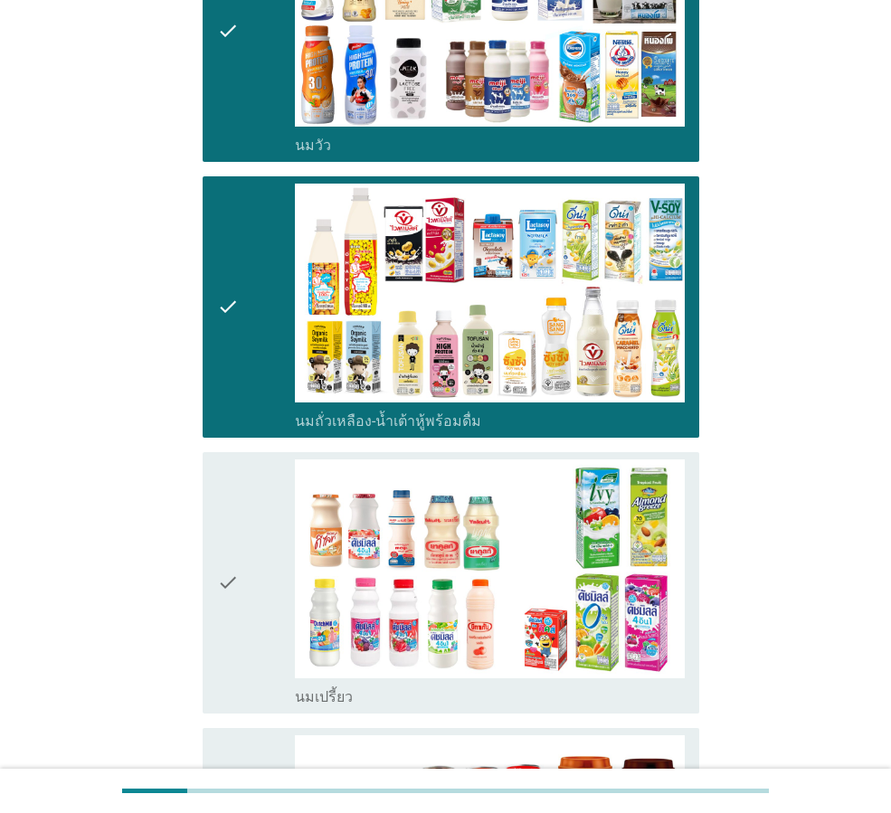
scroll to position [362, 0]
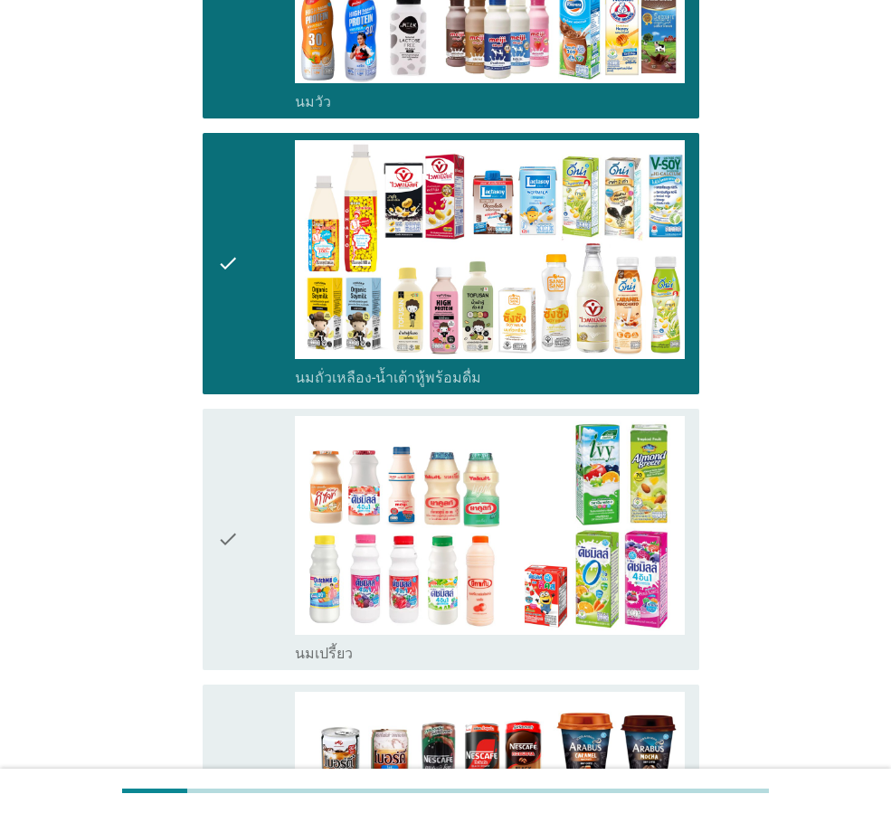
click at [253, 518] on div "check" at bounding box center [256, 539] width 78 height 247
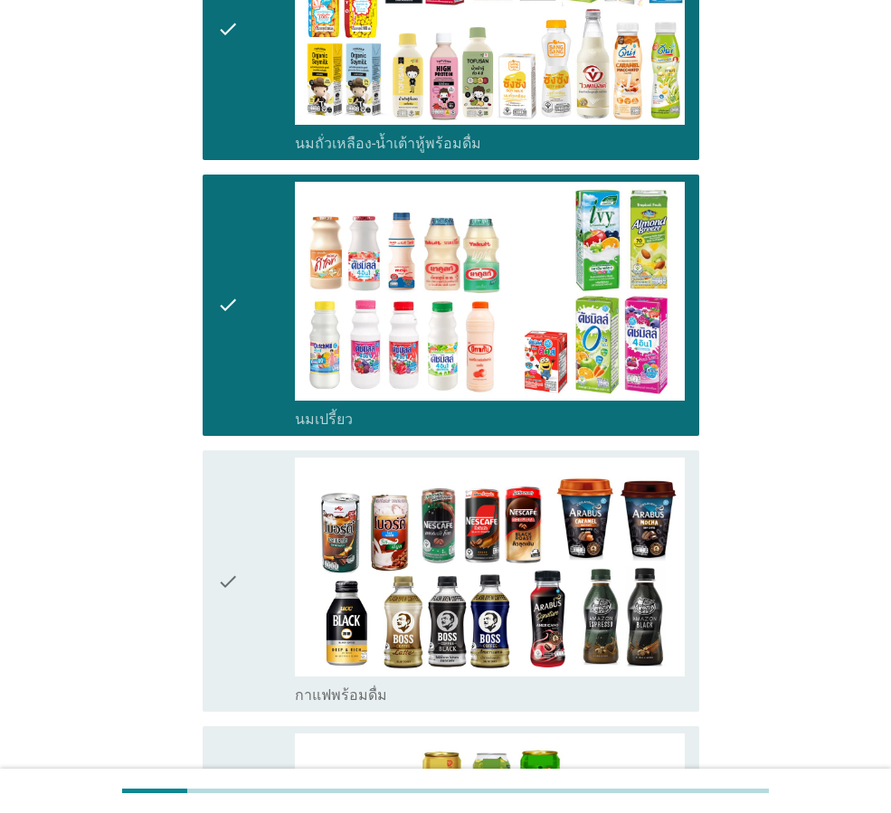
scroll to position [633, 0]
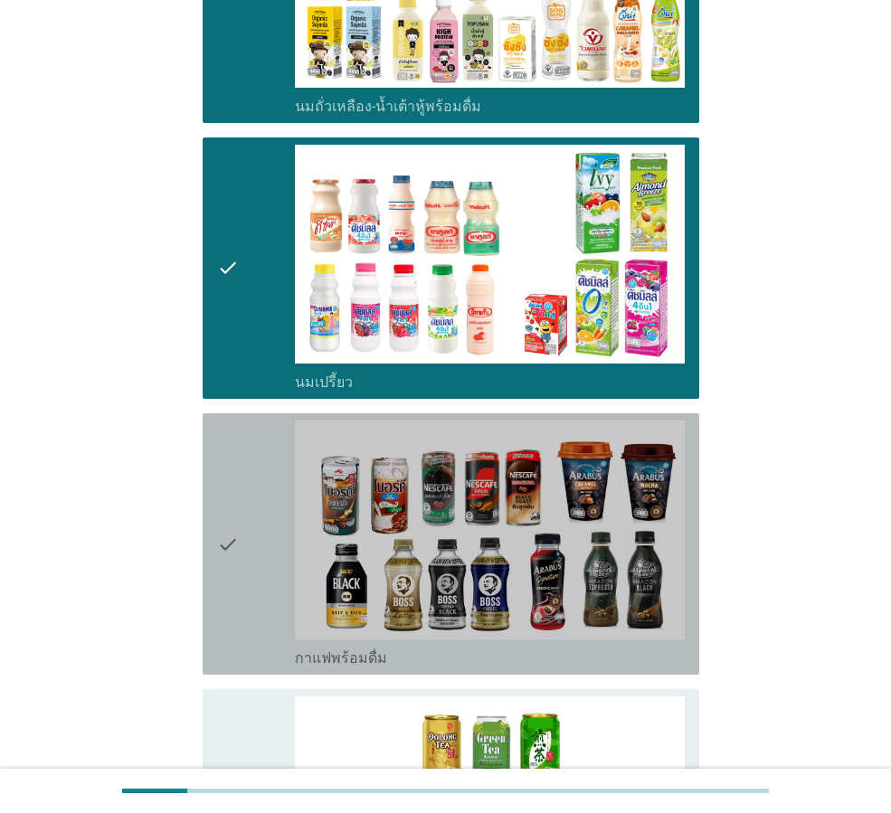
click at [253, 518] on div "check" at bounding box center [256, 543] width 78 height 247
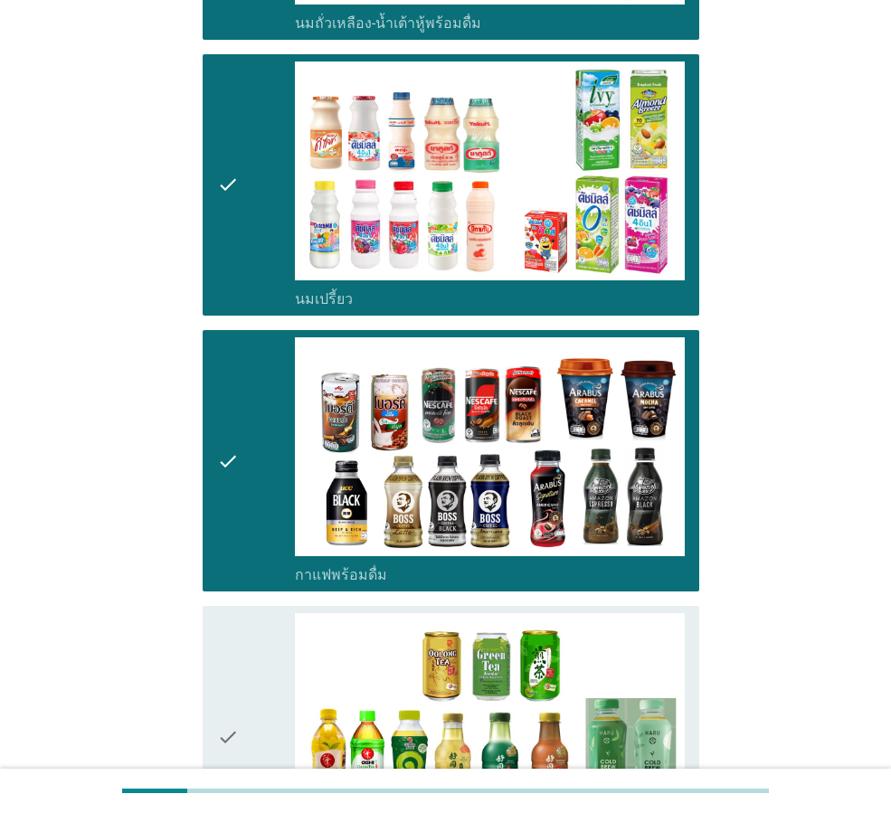
scroll to position [814, 0]
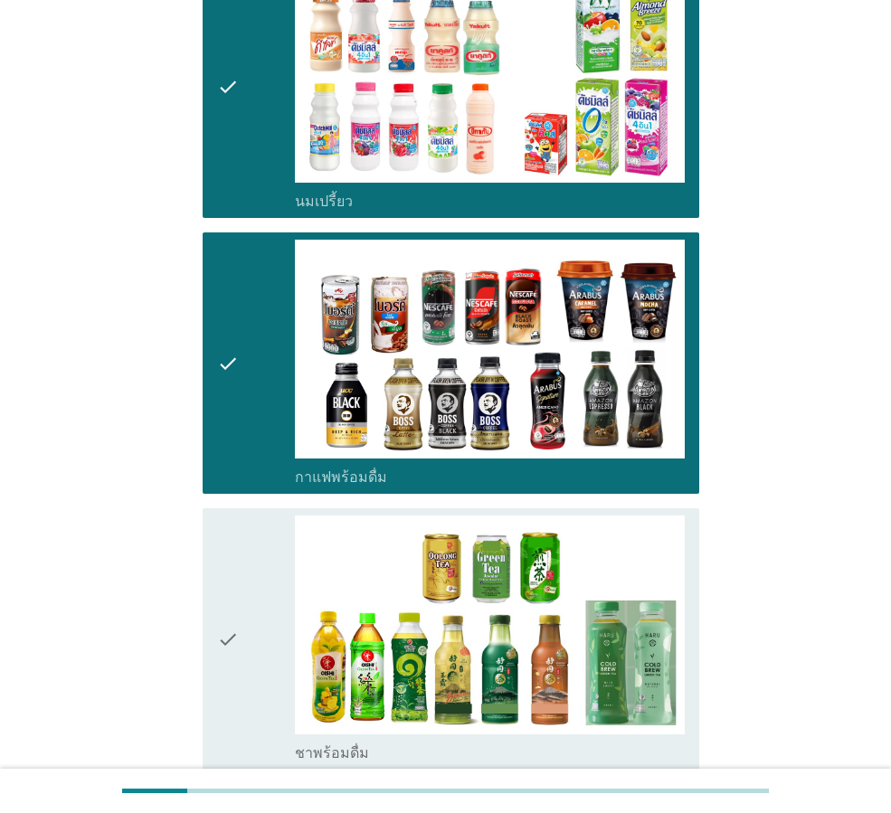
click at [243, 521] on div "check" at bounding box center [256, 638] width 78 height 247
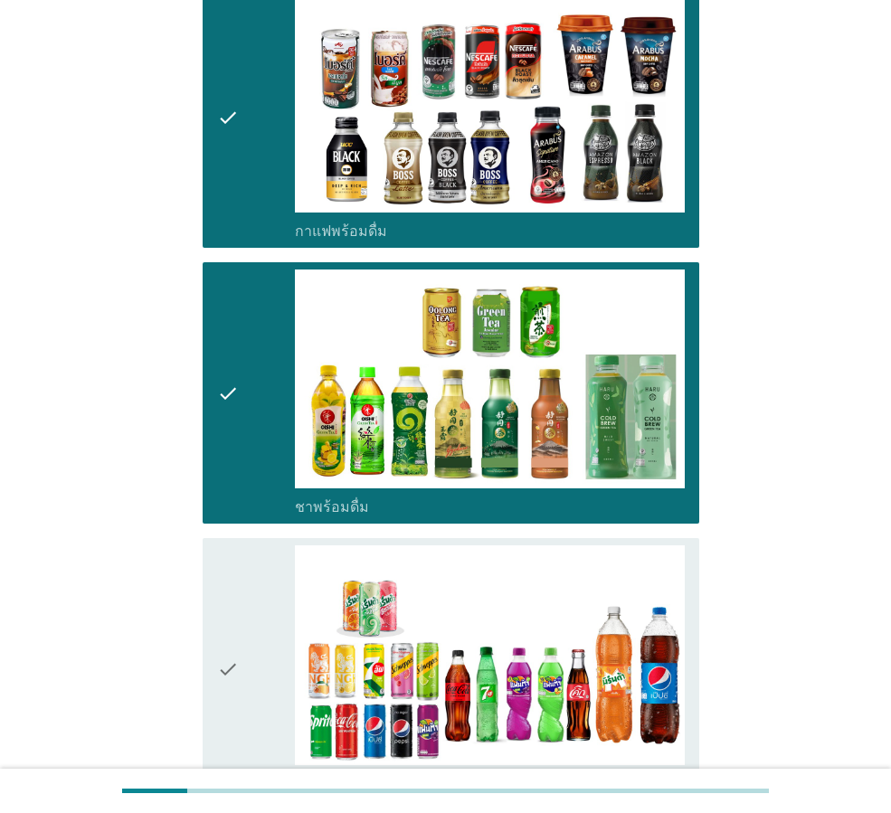
scroll to position [1085, 0]
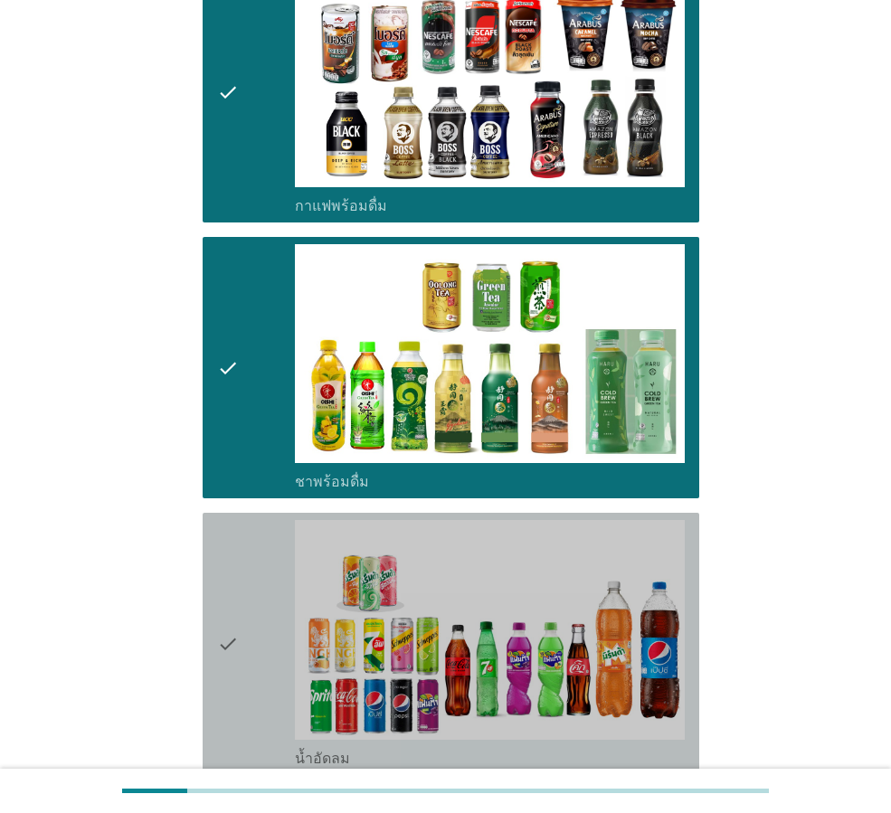
click at [236, 522] on icon "check" at bounding box center [228, 643] width 22 height 247
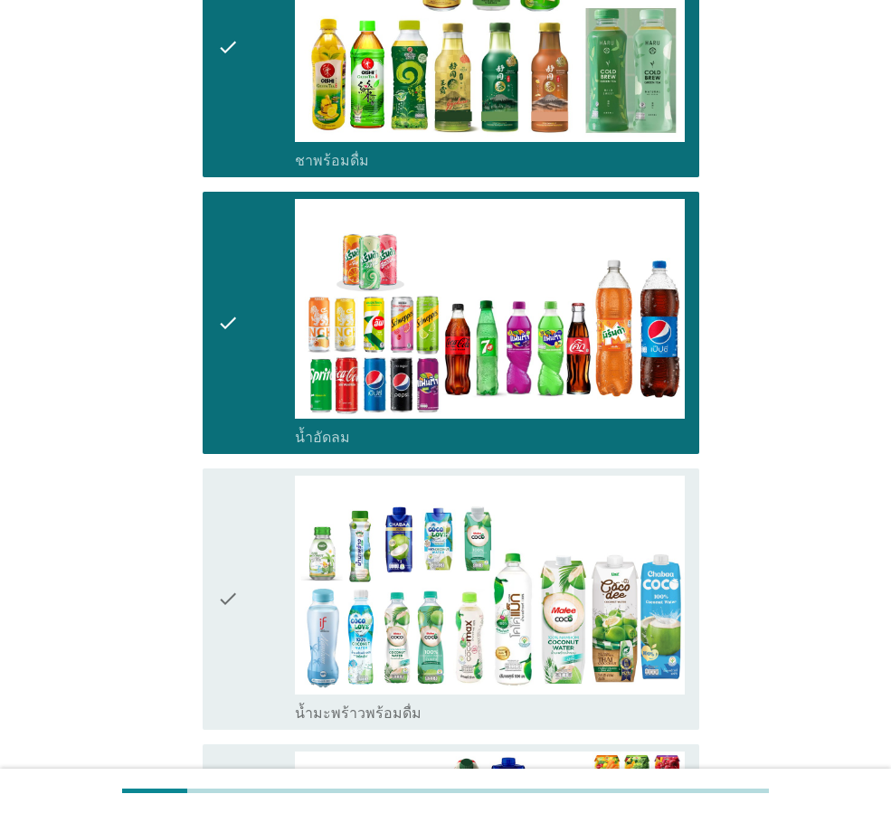
scroll to position [1447, 0]
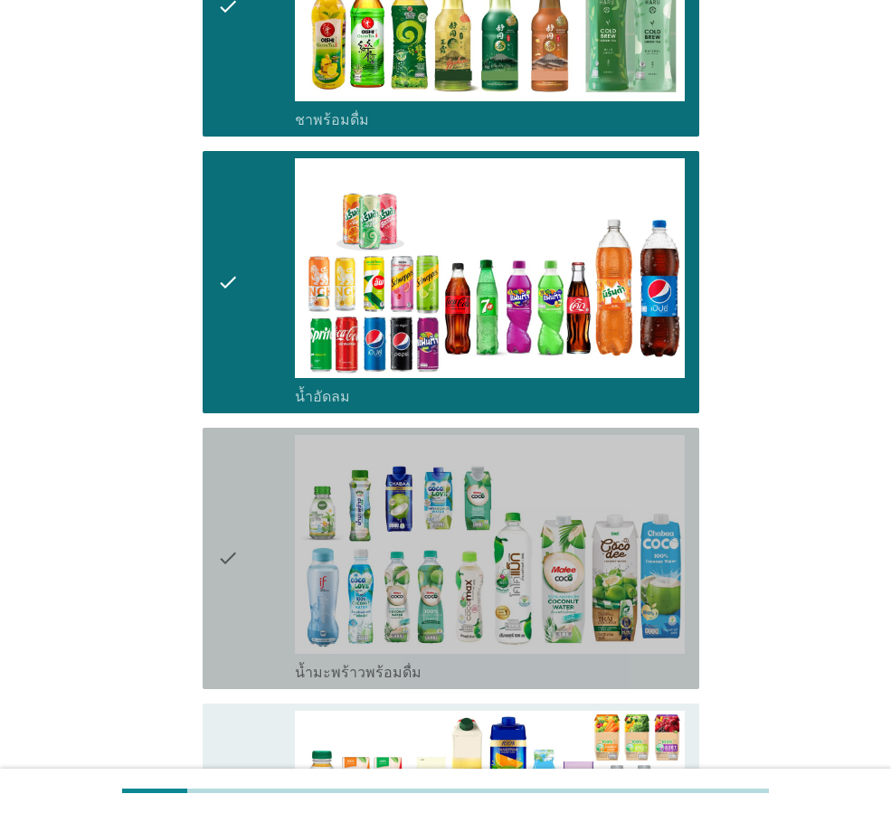
click at [236, 520] on icon "check" at bounding box center [228, 558] width 22 height 247
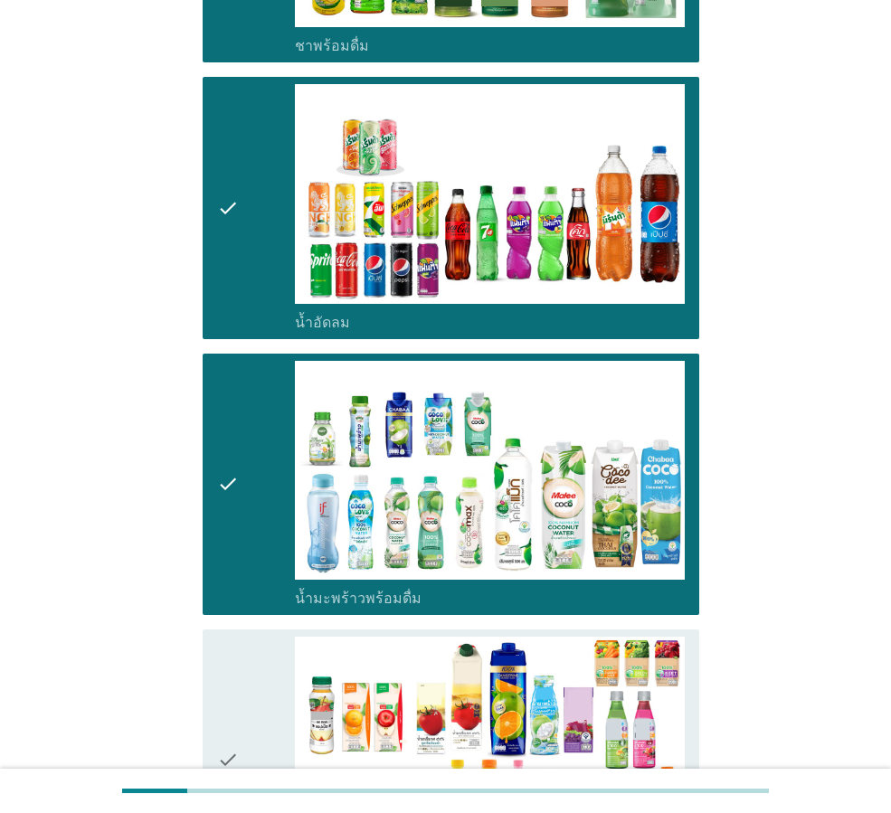
scroll to position [1628, 0]
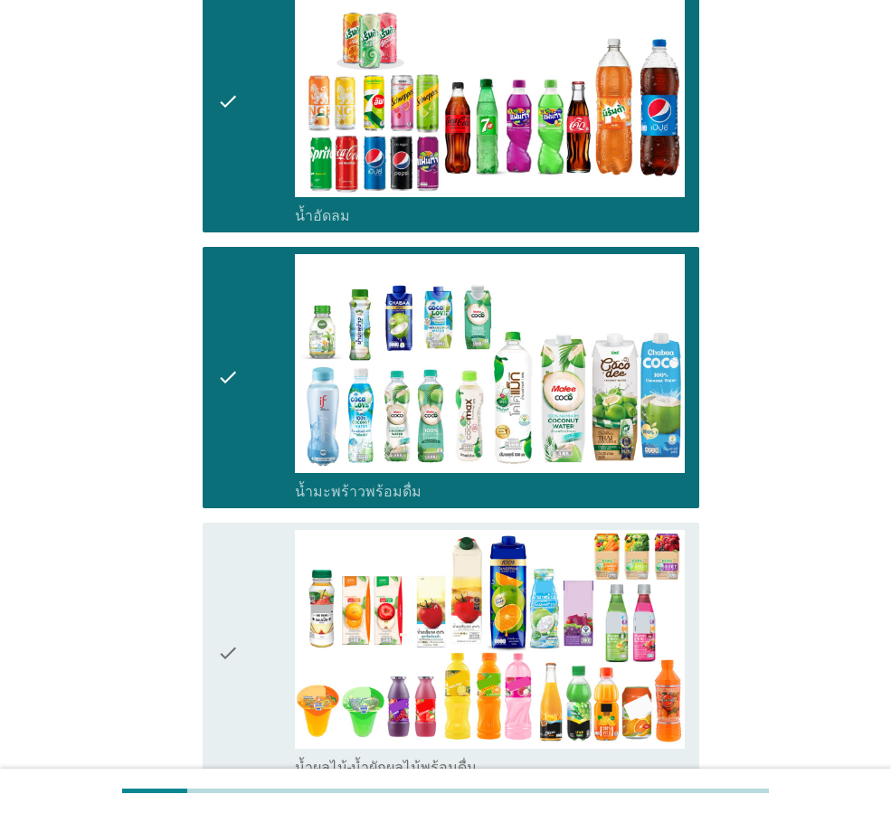
click at [243, 538] on div "check" at bounding box center [256, 653] width 78 height 247
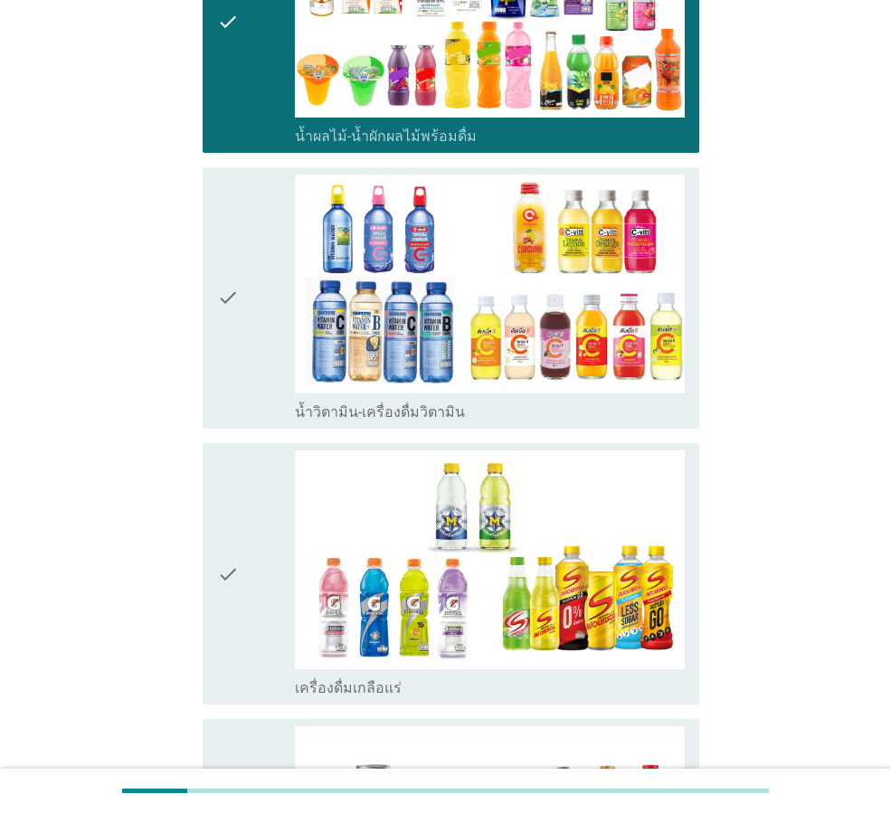
scroll to position [2261, 0]
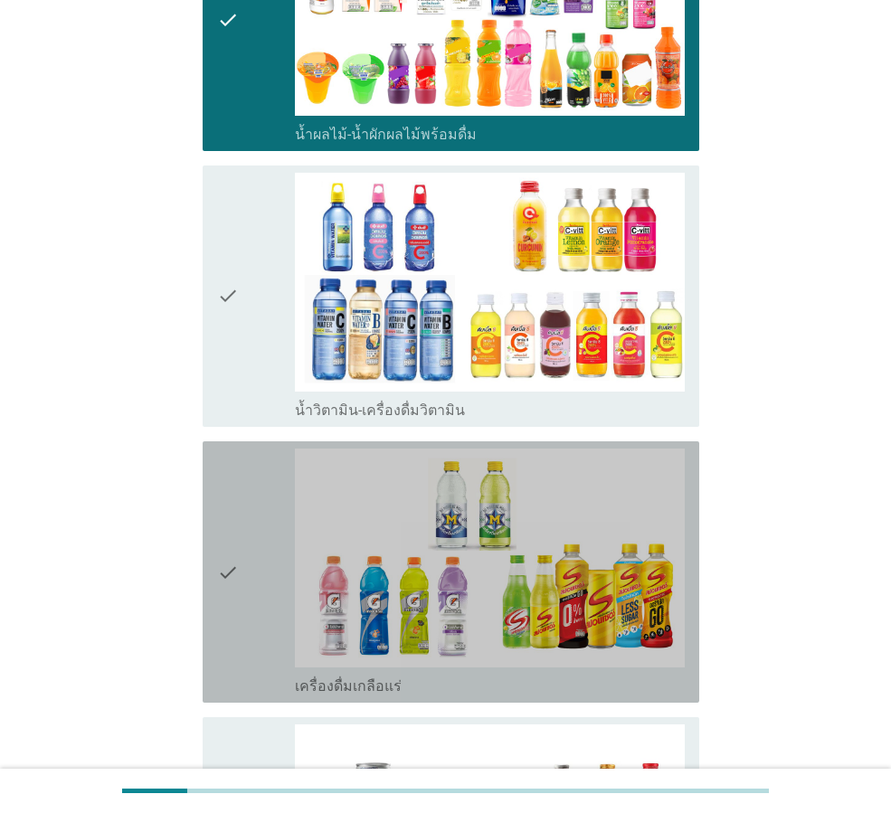
click at [246, 532] on div "check" at bounding box center [256, 572] width 78 height 247
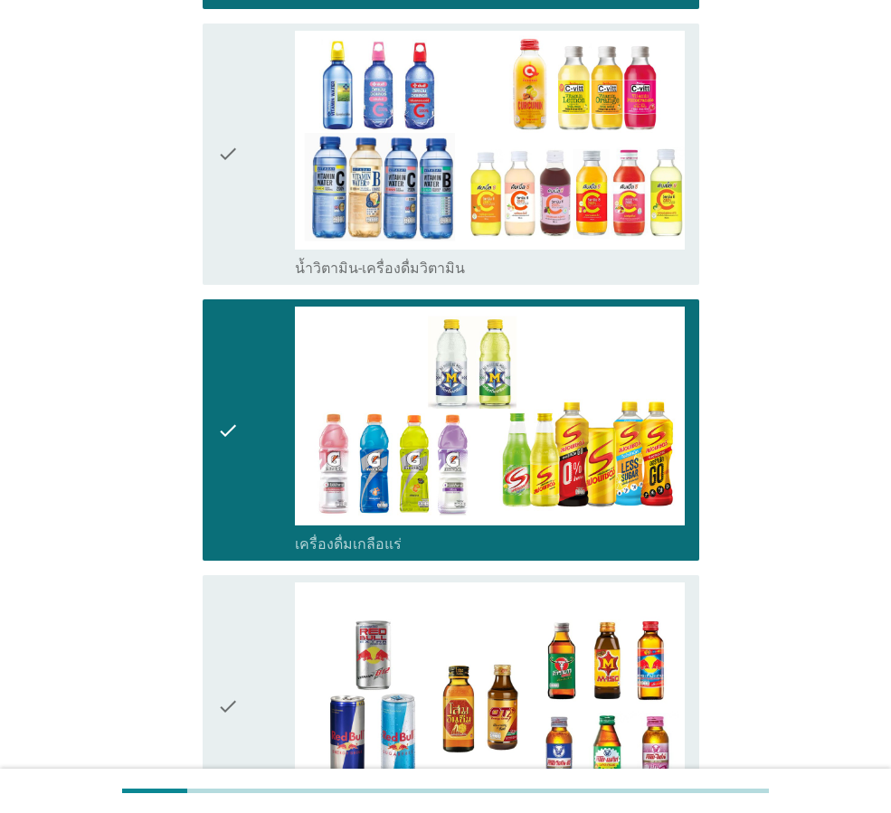
scroll to position [2532, 0]
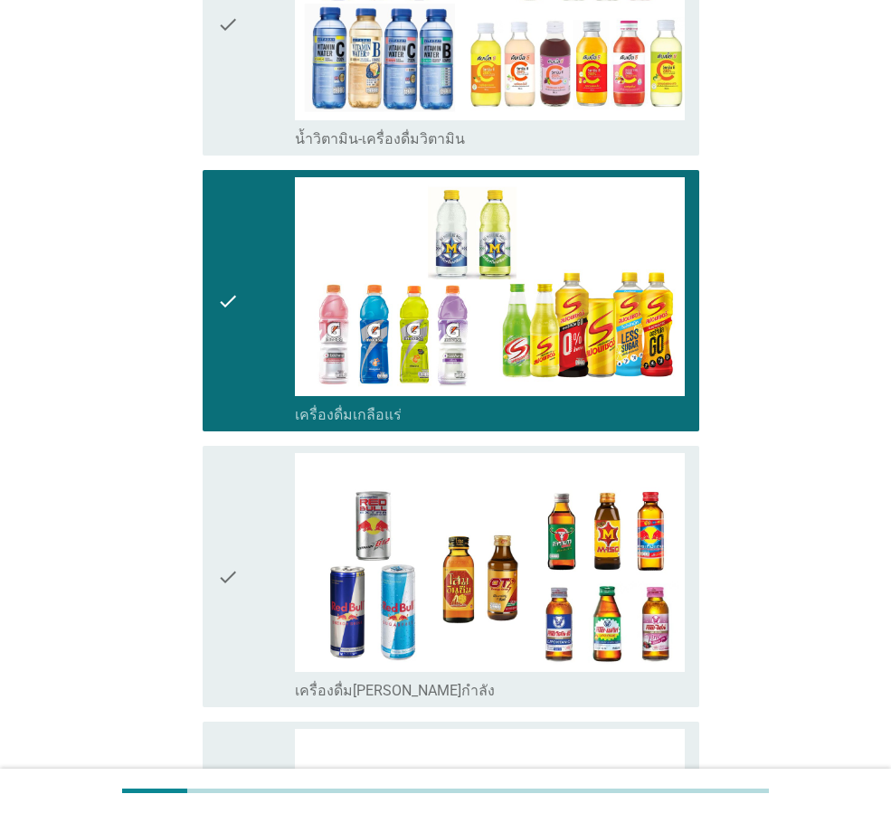
click at [246, 531] on div "check" at bounding box center [256, 576] width 78 height 247
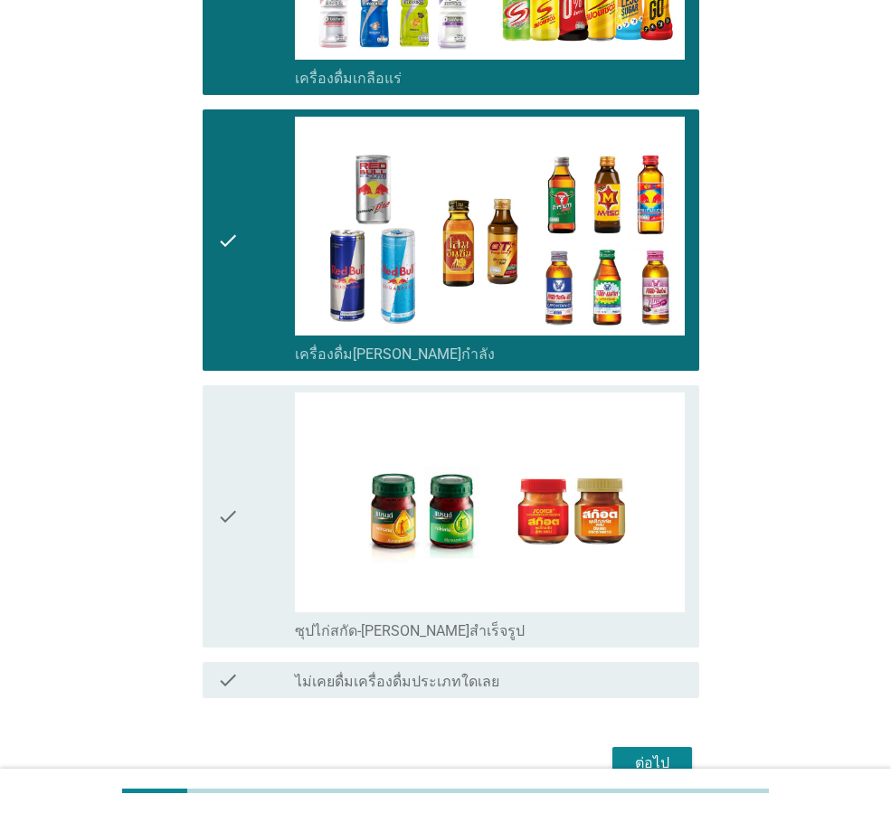
scroll to position [2894, 0]
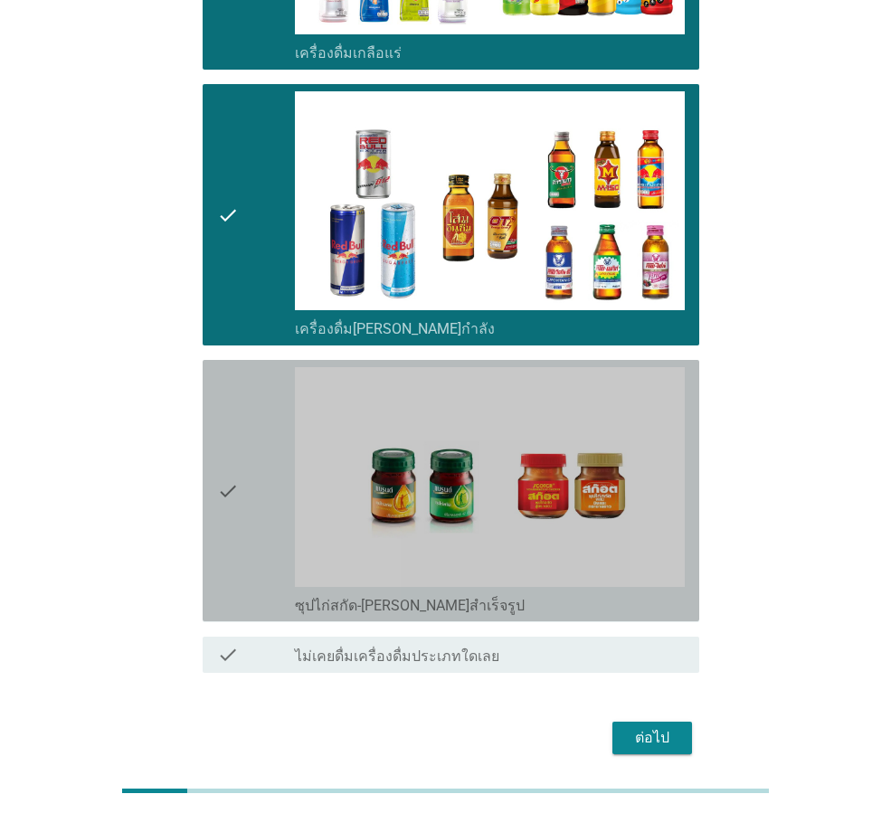
click at [249, 526] on div "check" at bounding box center [256, 490] width 78 height 247
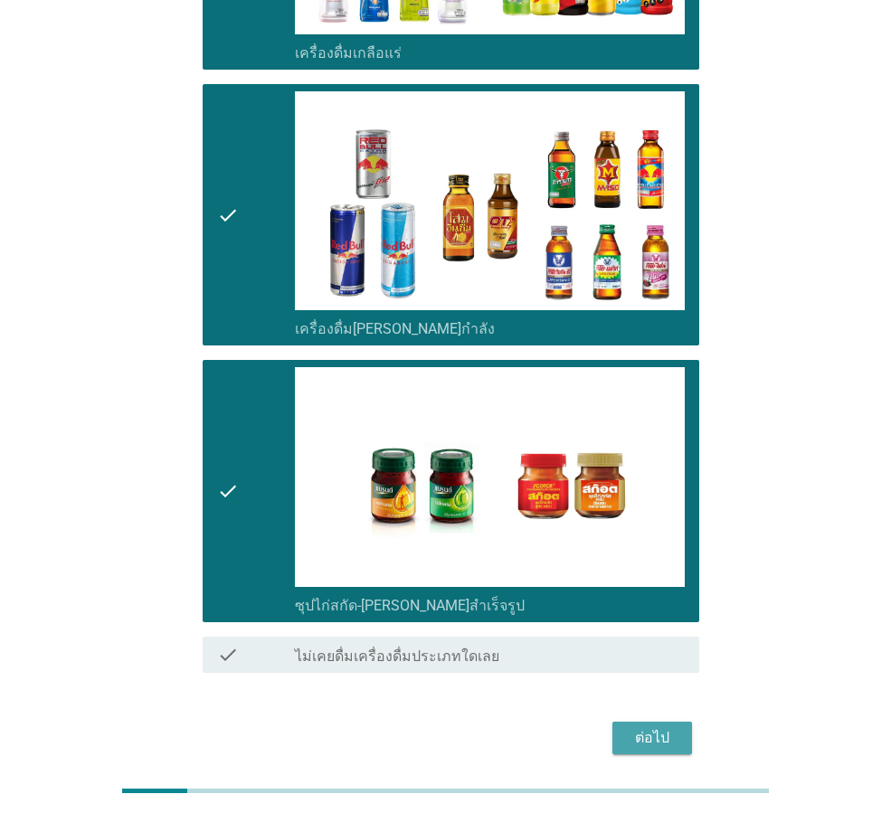
click at [647, 727] on div "ต่อไป" at bounding box center [652, 738] width 51 height 22
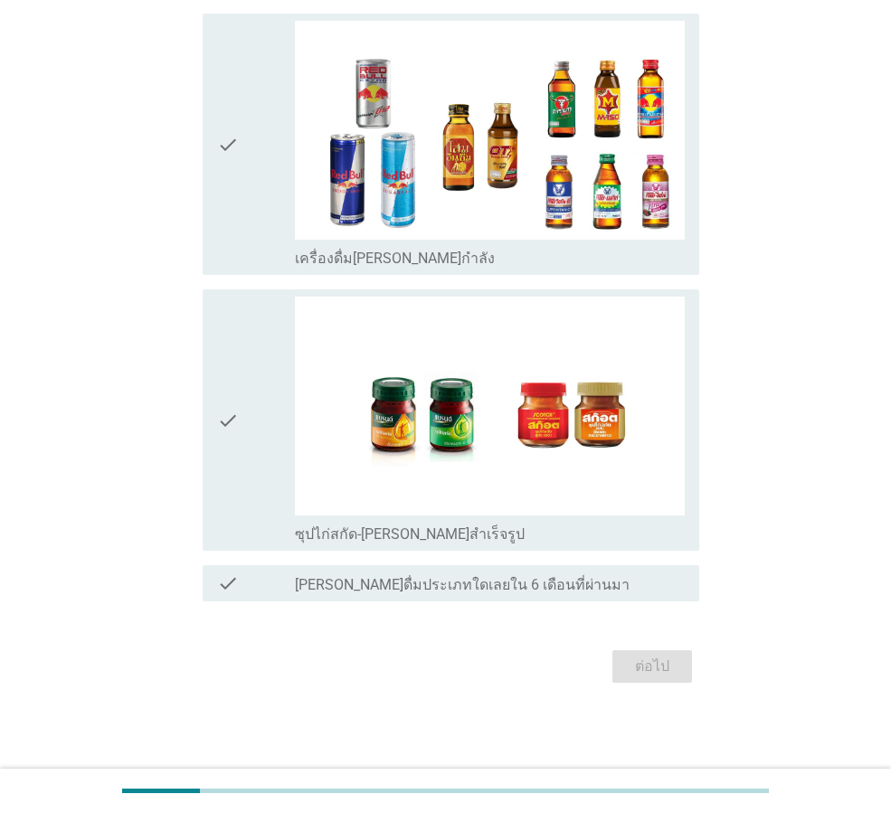
scroll to position [0, 0]
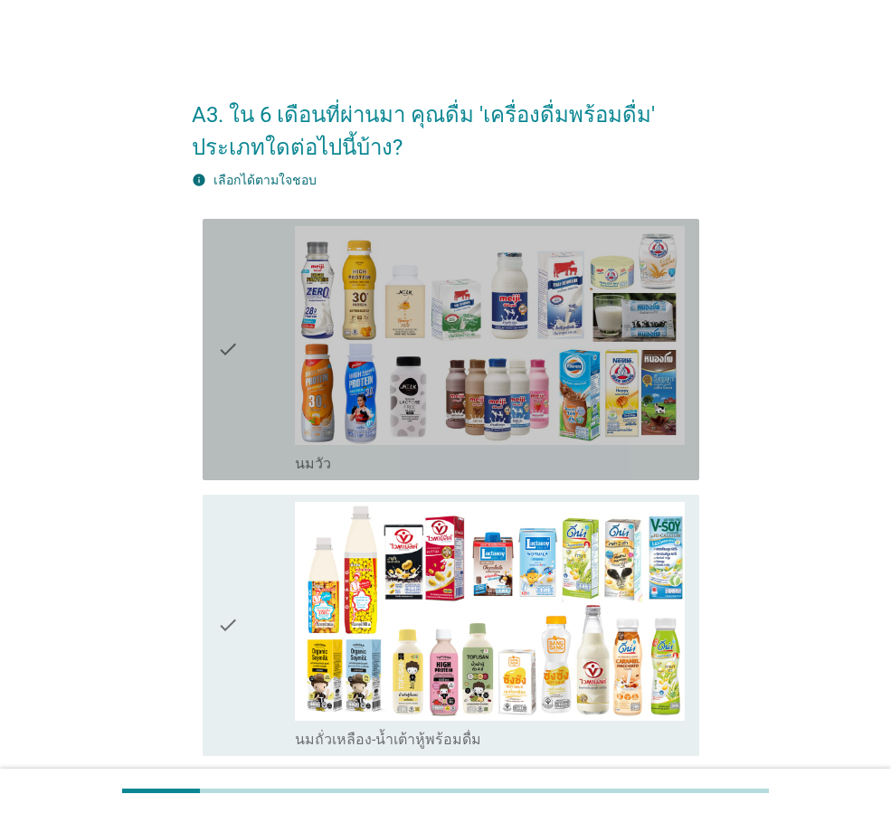
click at [250, 402] on div "check" at bounding box center [256, 349] width 78 height 247
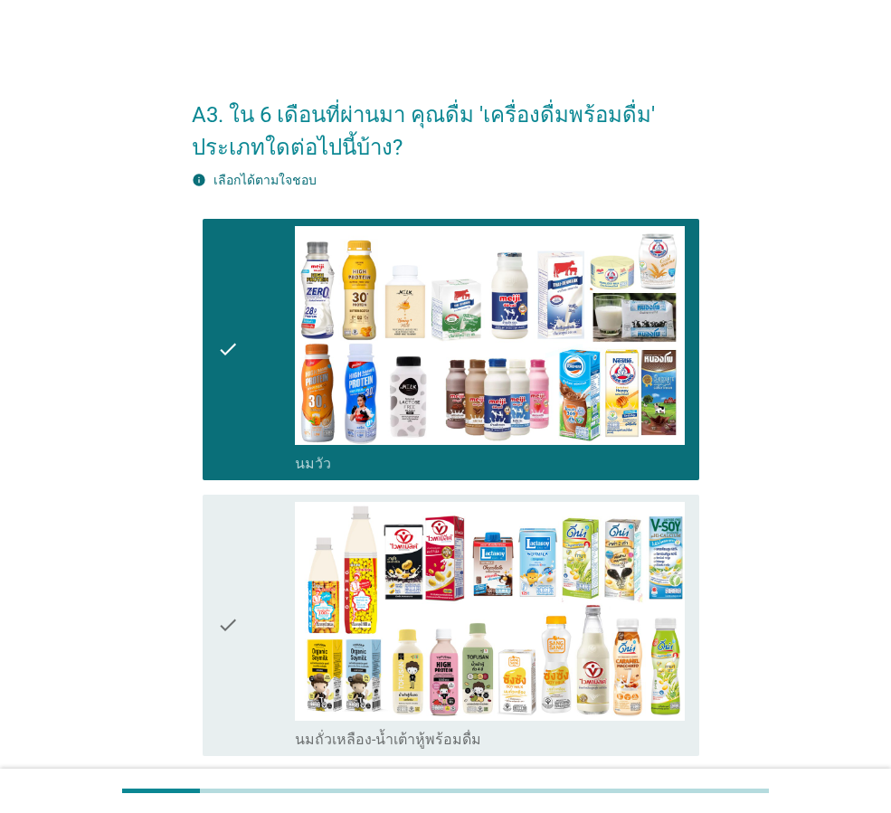
click at [268, 584] on div "check" at bounding box center [256, 625] width 78 height 247
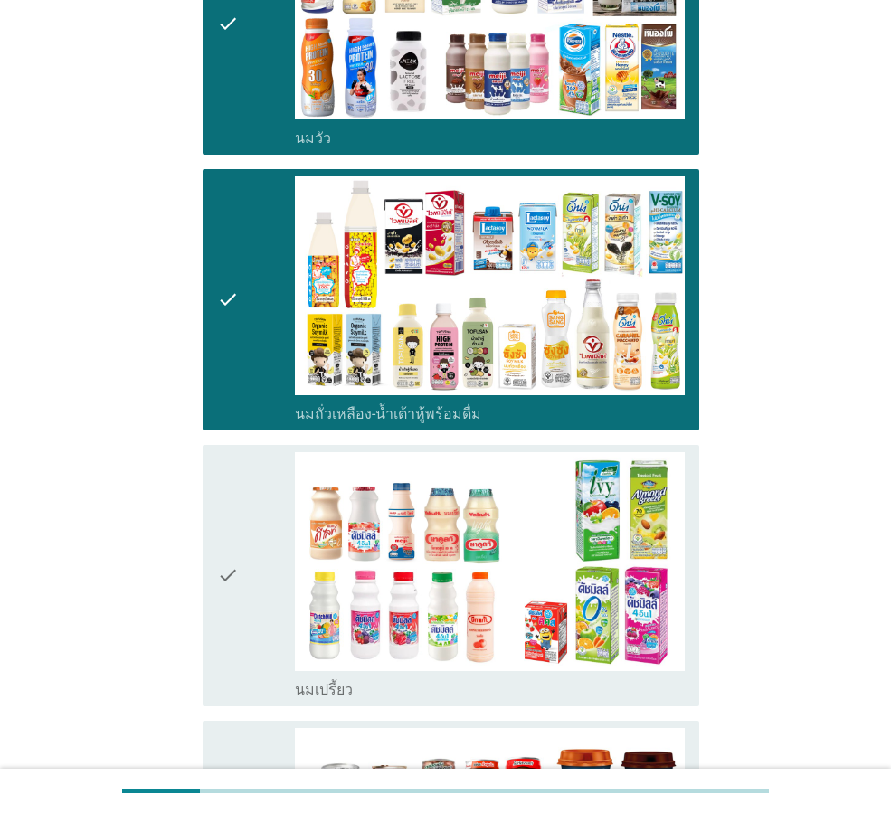
scroll to position [362, 0]
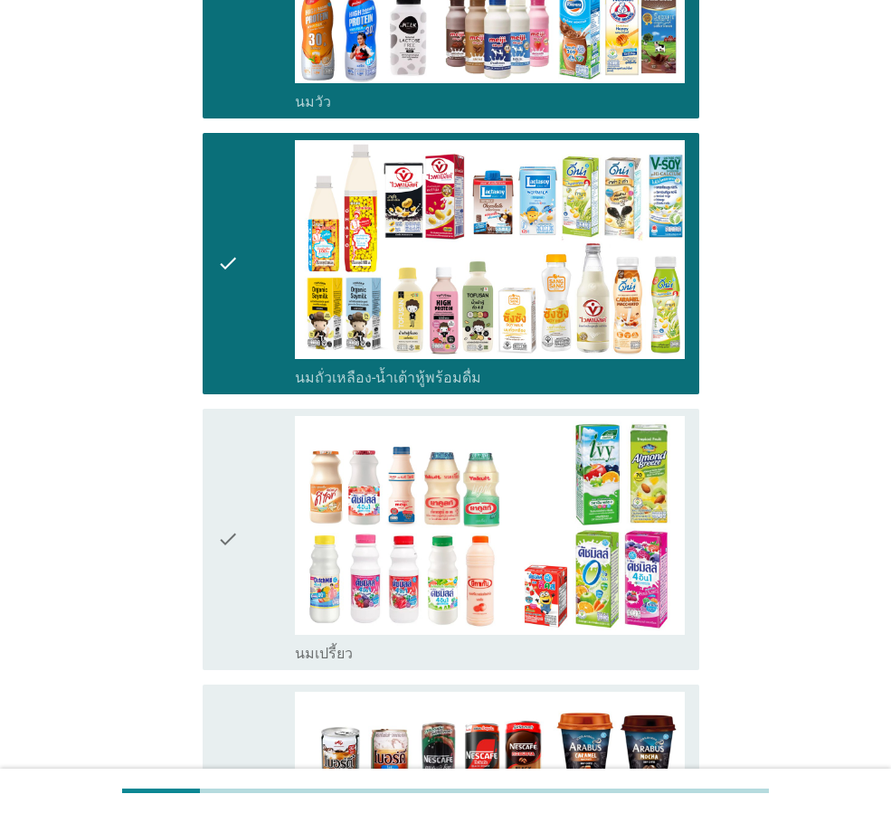
click at [266, 577] on div "check" at bounding box center [256, 539] width 78 height 247
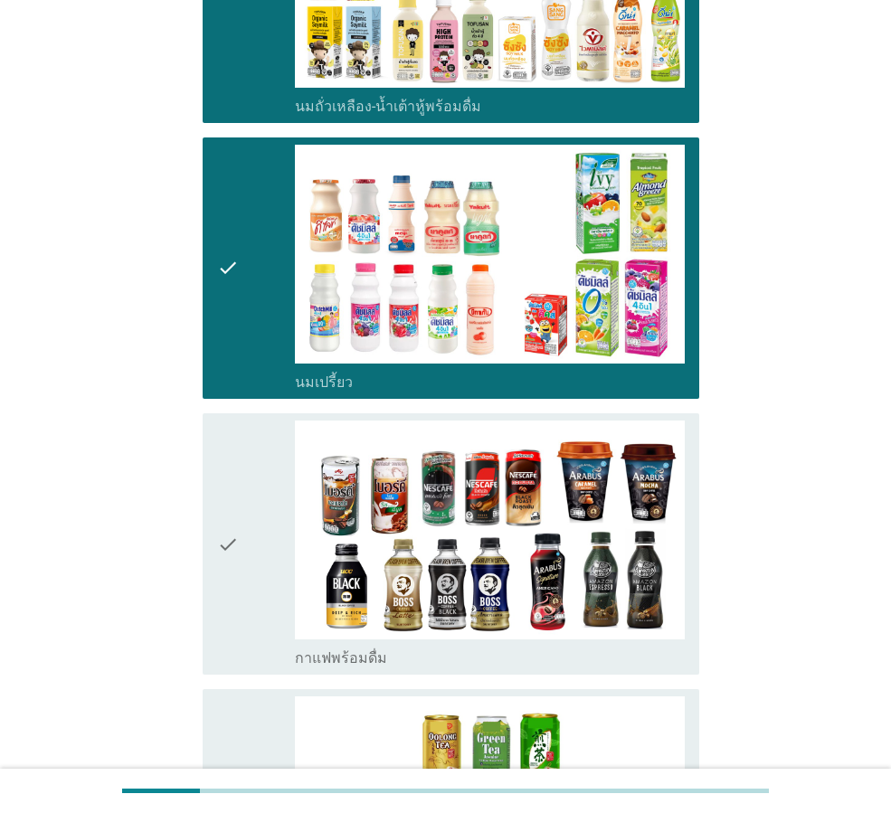
click at [266, 573] on div "check" at bounding box center [256, 543] width 78 height 247
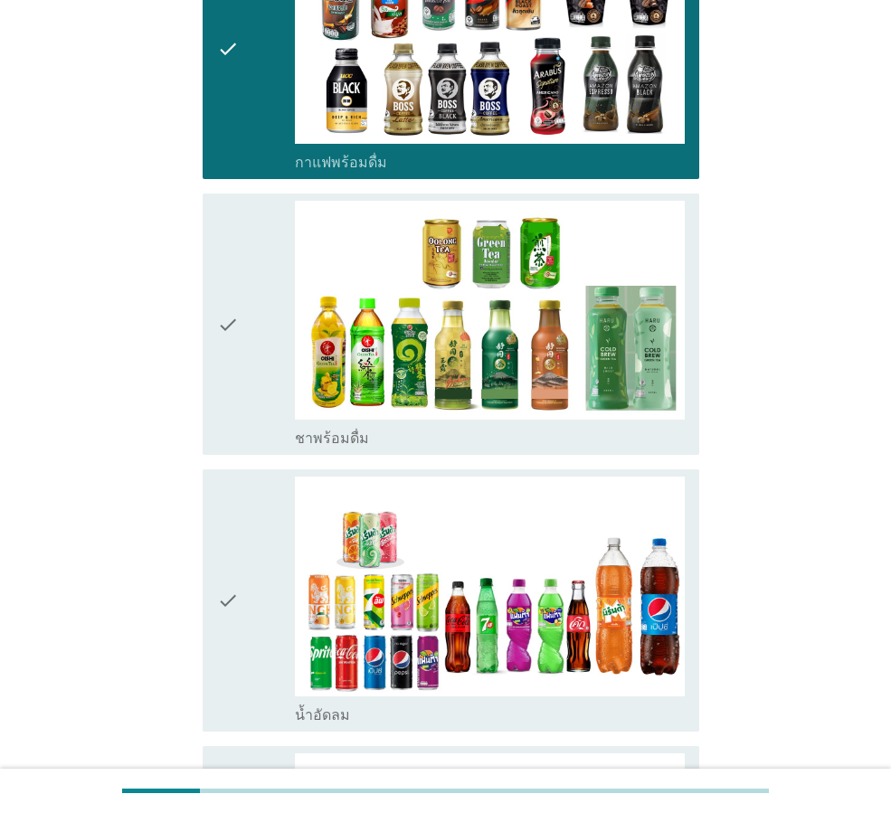
scroll to position [1176, 0]
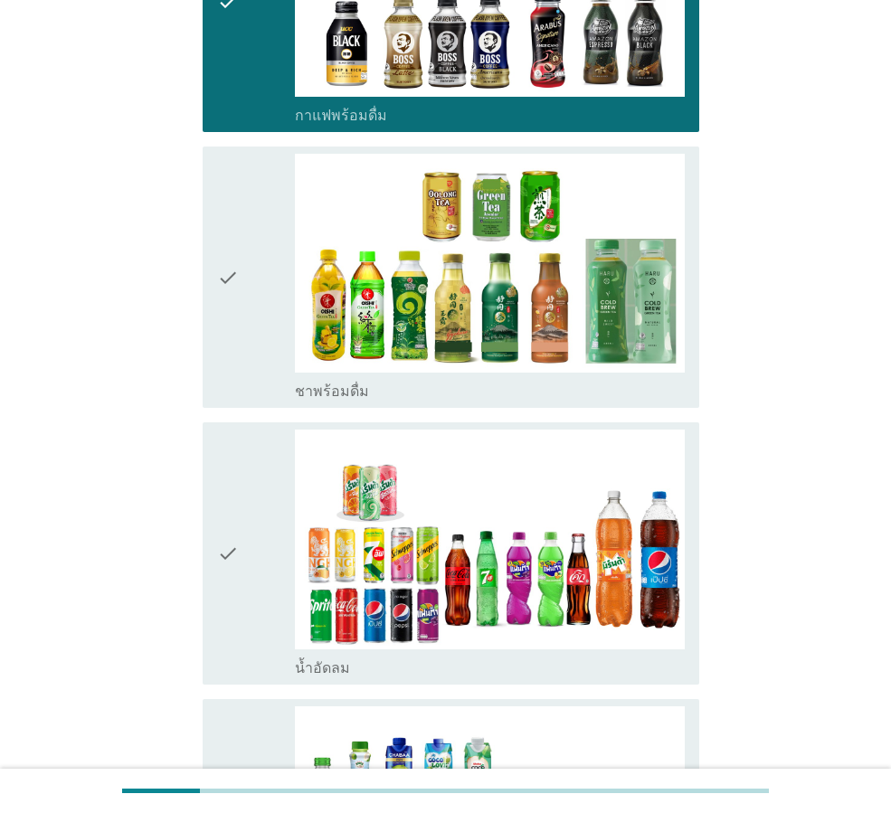
click at [260, 572] on div "check" at bounding box center [256, 553] width 78 height 247
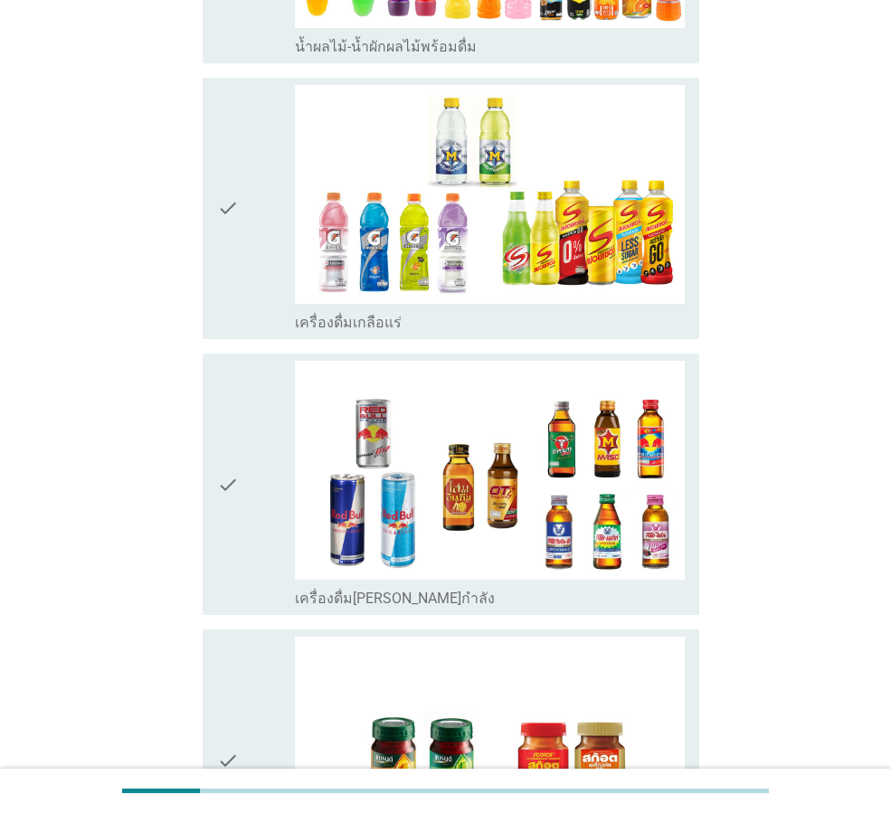
scroll to position [2351, 0]
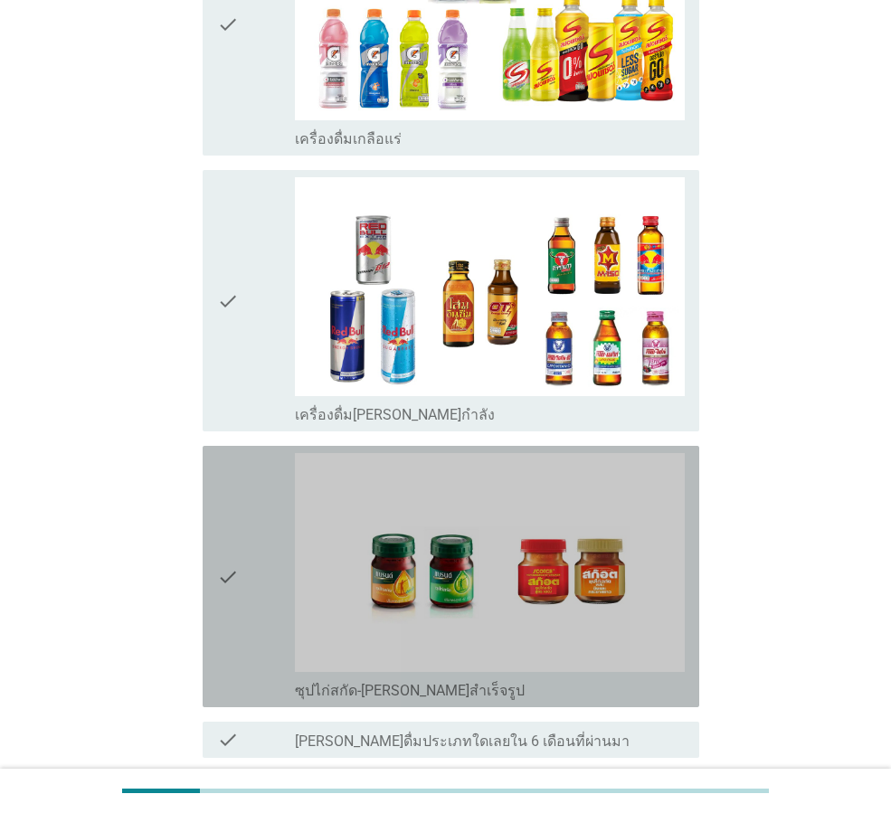
click at [260, 571] on div "check" at bounding box center [256, 576] width 78 height 247
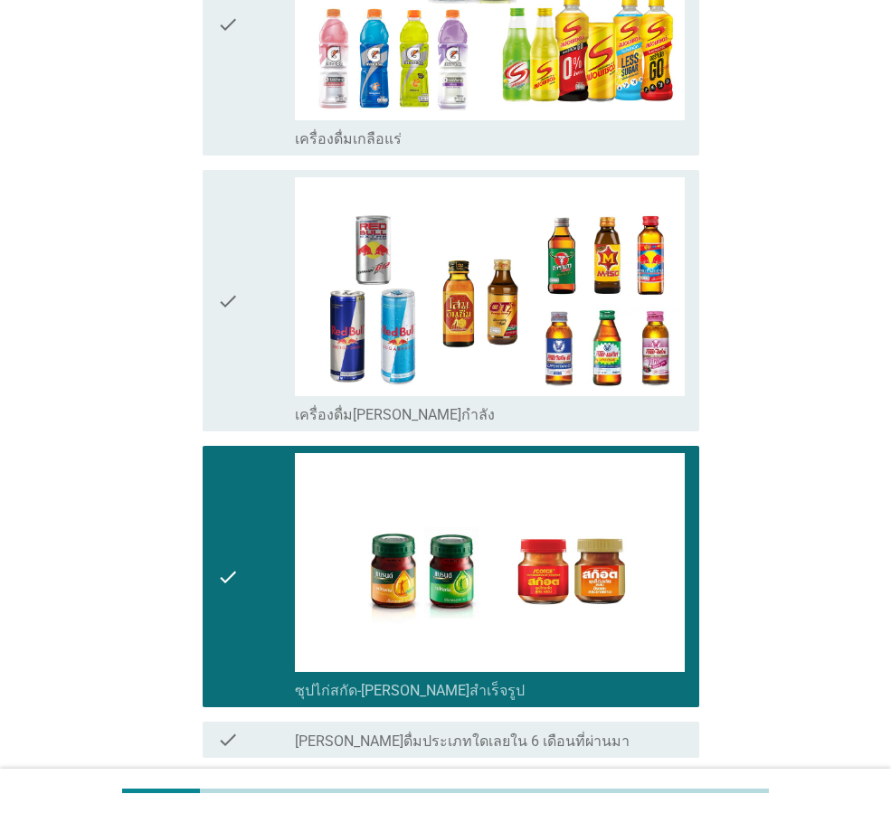
scroll to position [2688, 0]
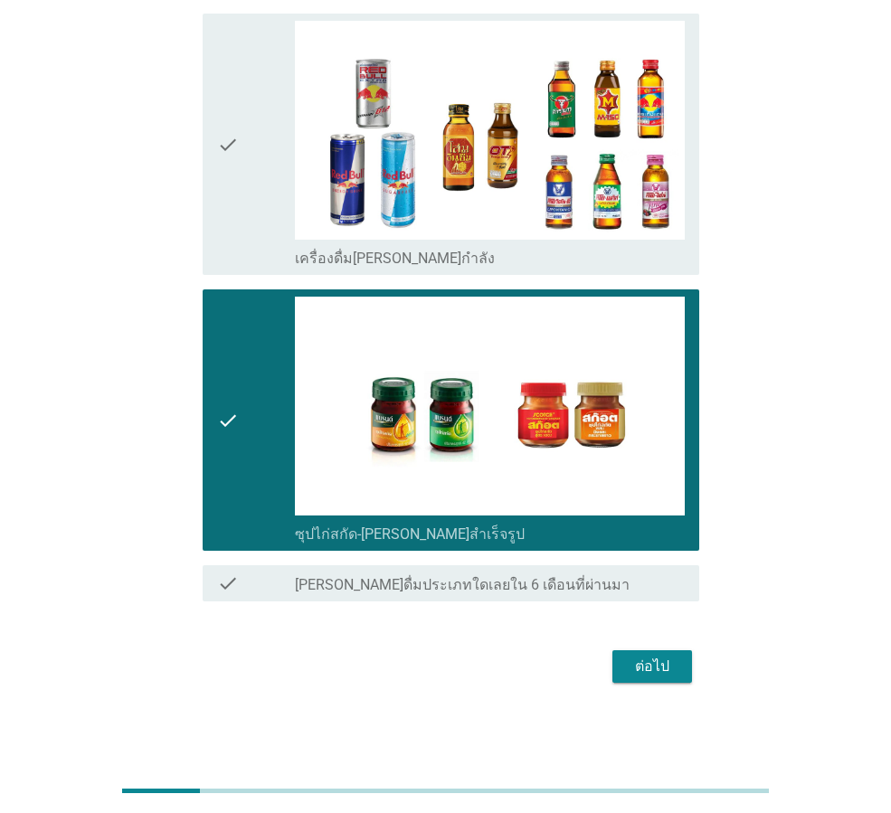
click at [643, 667] on div "ต่อไป" at bounding box center [652, 667] width 51 height 22
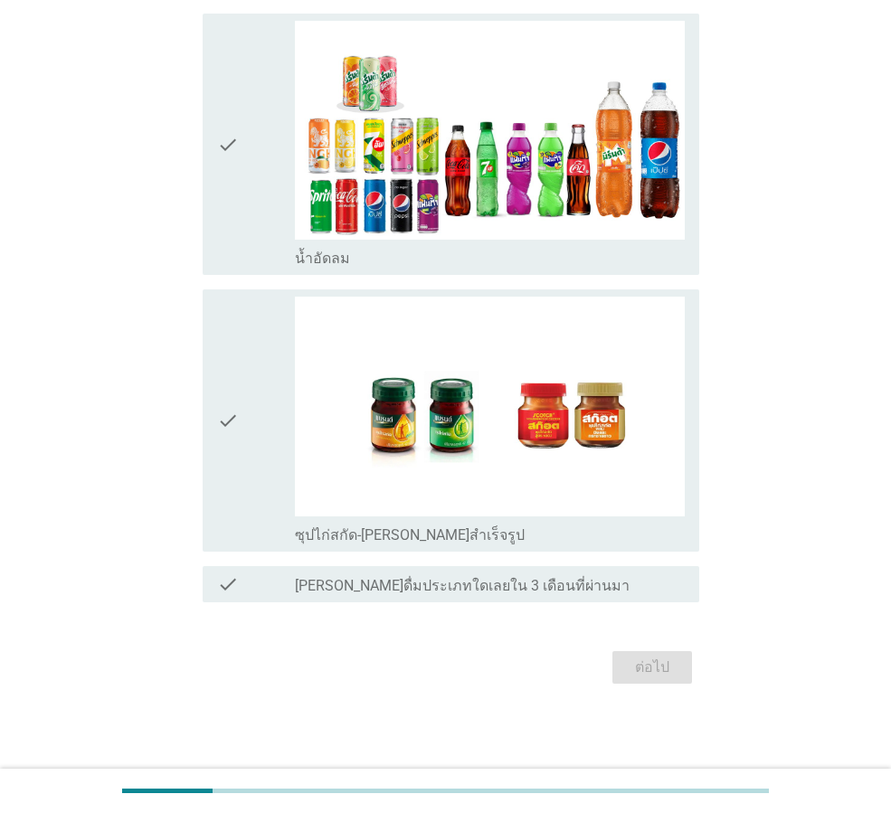
scroll to position [0, 0]
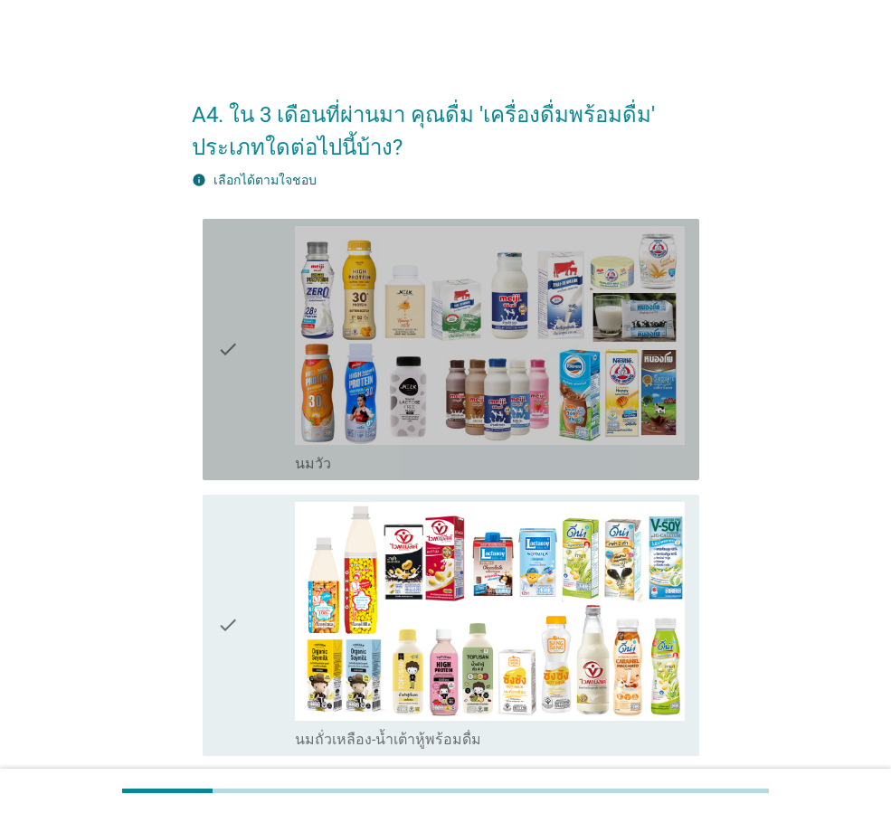
click at [259, 410] on div "check" at bounding box center [256, 349] width 78 height 247
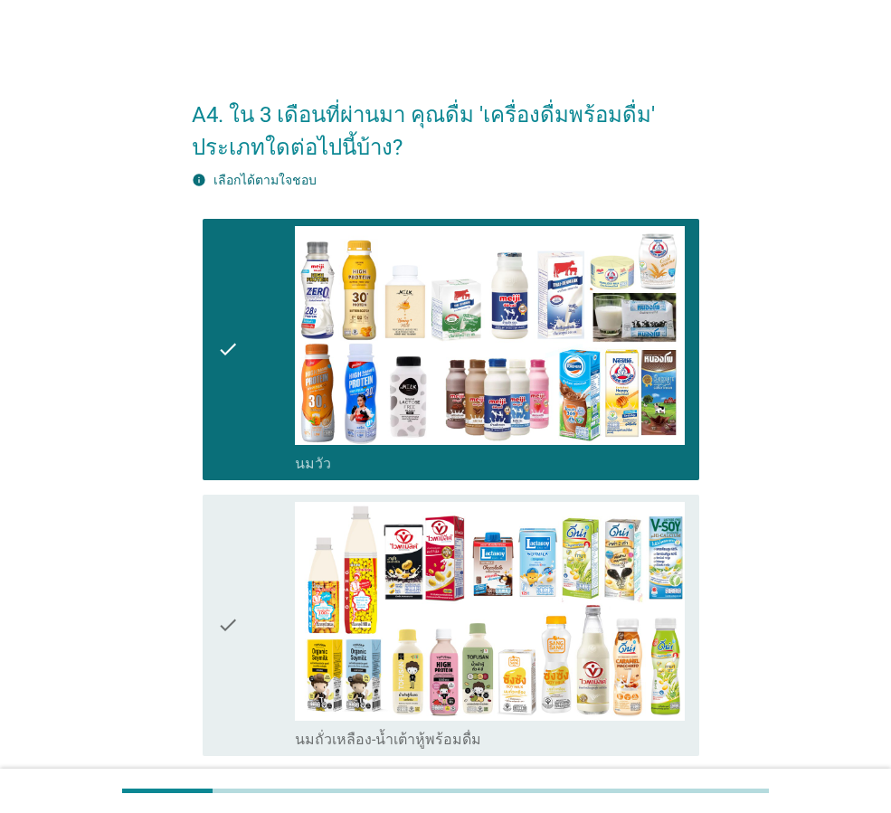
click at [262, 543] on div "check" at bounding box center [256, 625] width 78 height 247
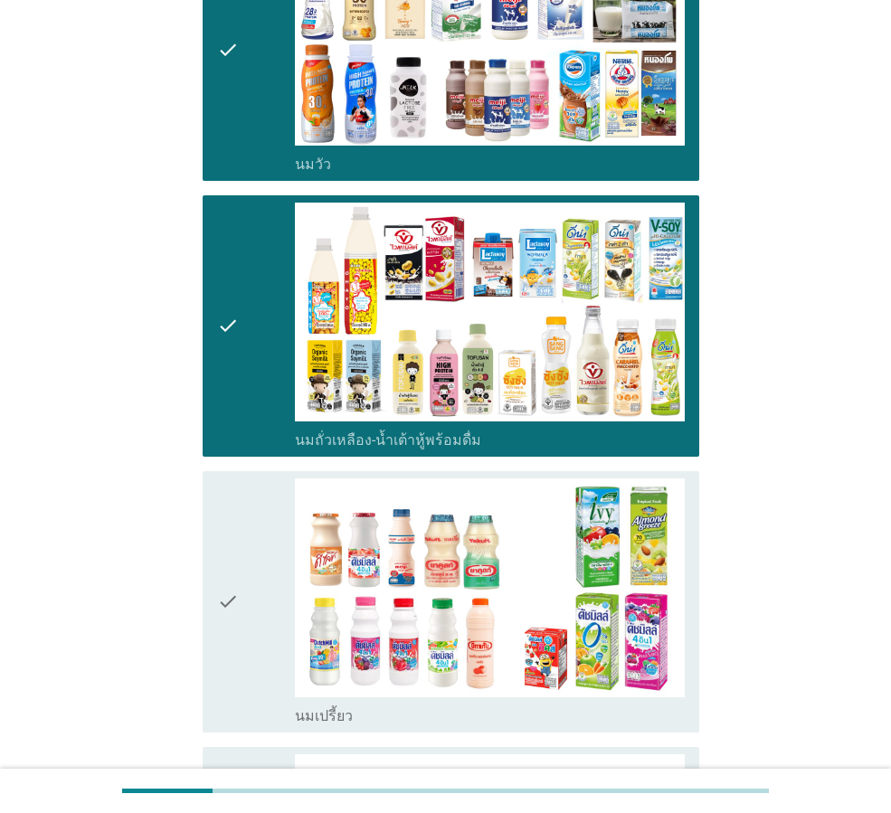
scroll to position [362, 0]
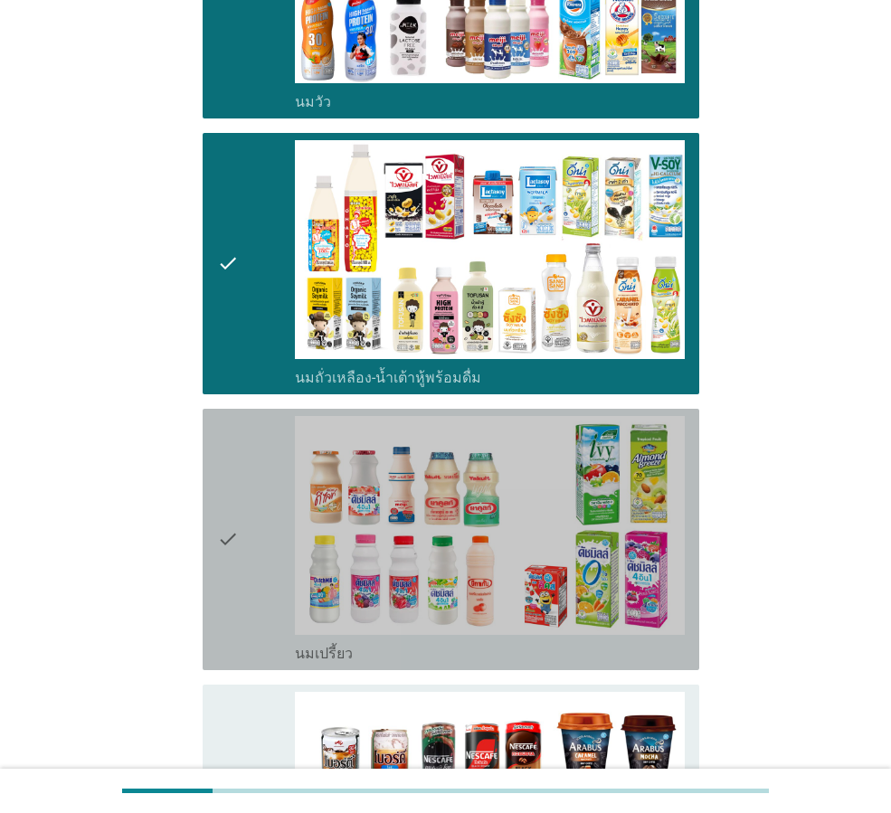
click at [271, 527] on div "check" at bounding box center [256, 539] width 78 height 247
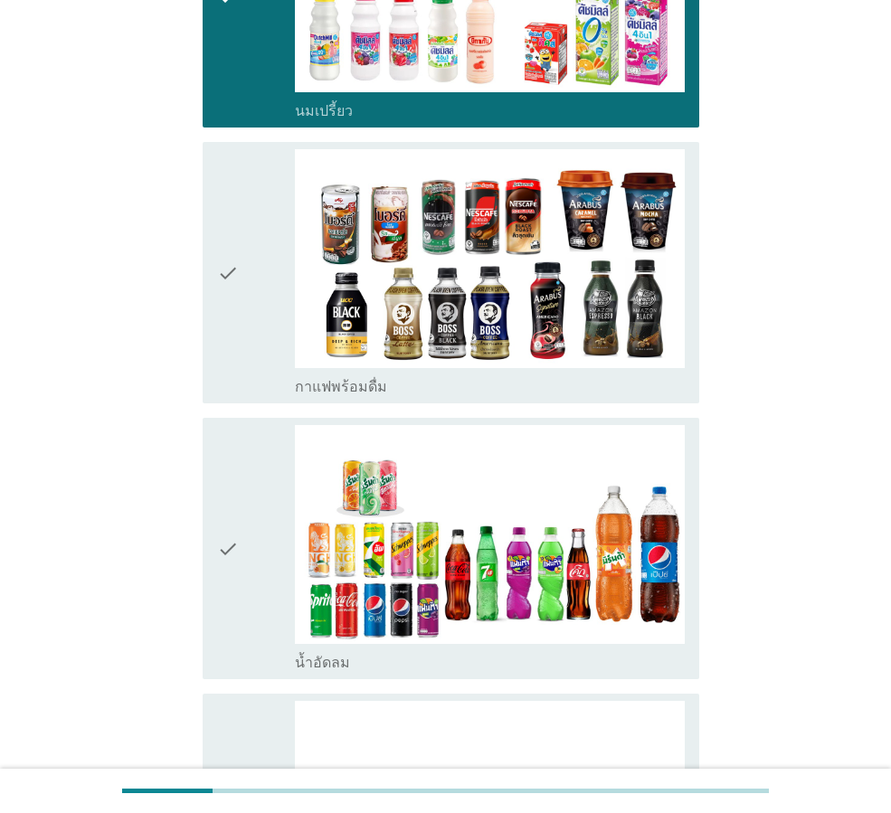
click at [271, 527] on div "check" at bounding box center [256, 548] width 78 height 247
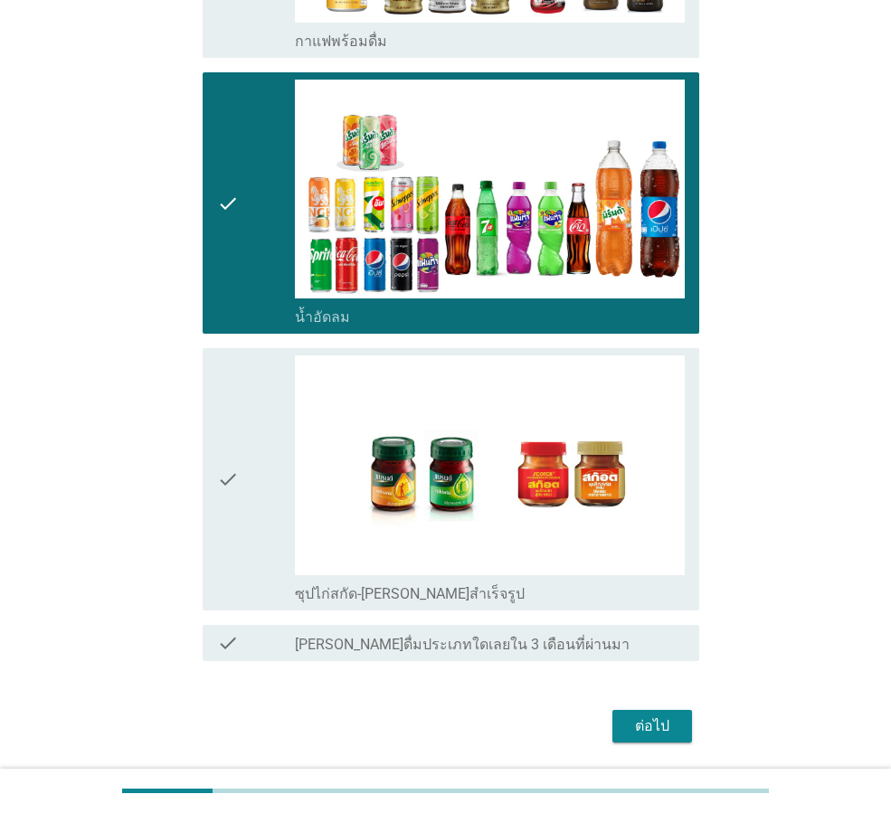
scroll to position [1266, 0]
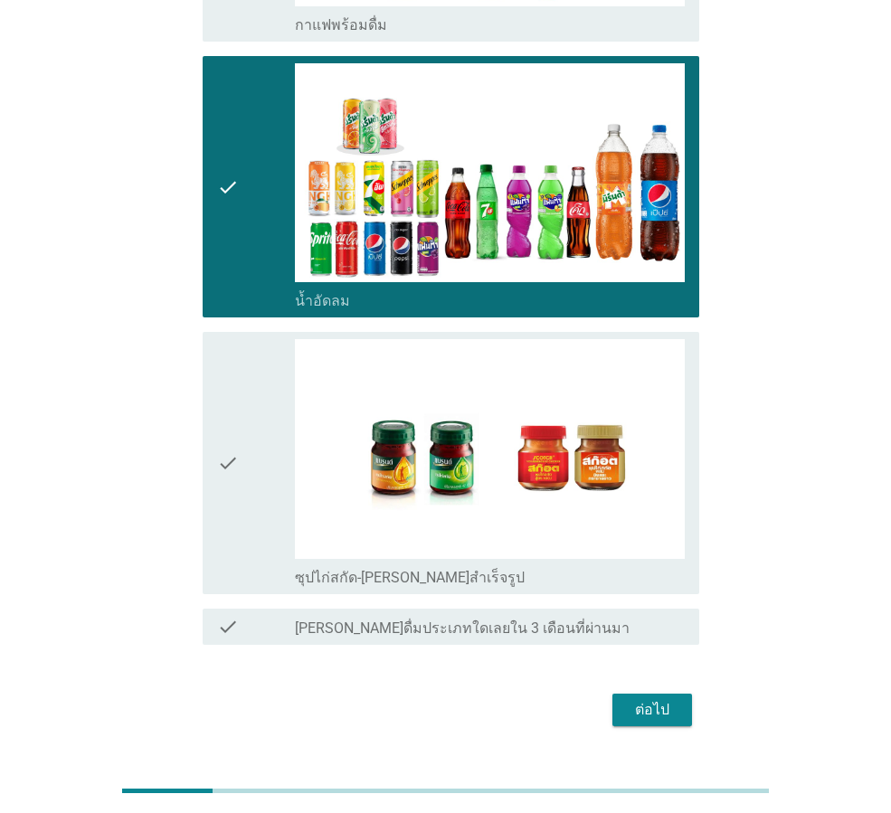
click at [271, 526] on div "check" at bounding box center [256, 462] width 78 height 247
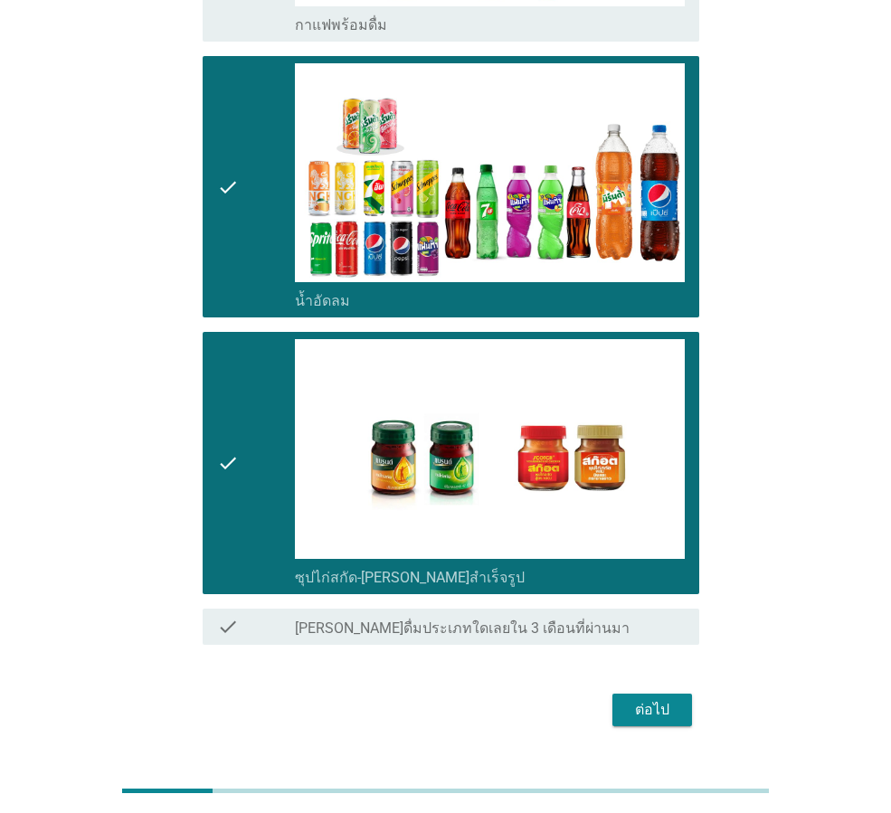
click at [643, 711] on div "ต่อไป" at bounding box center [652, 710] width 51 height 22
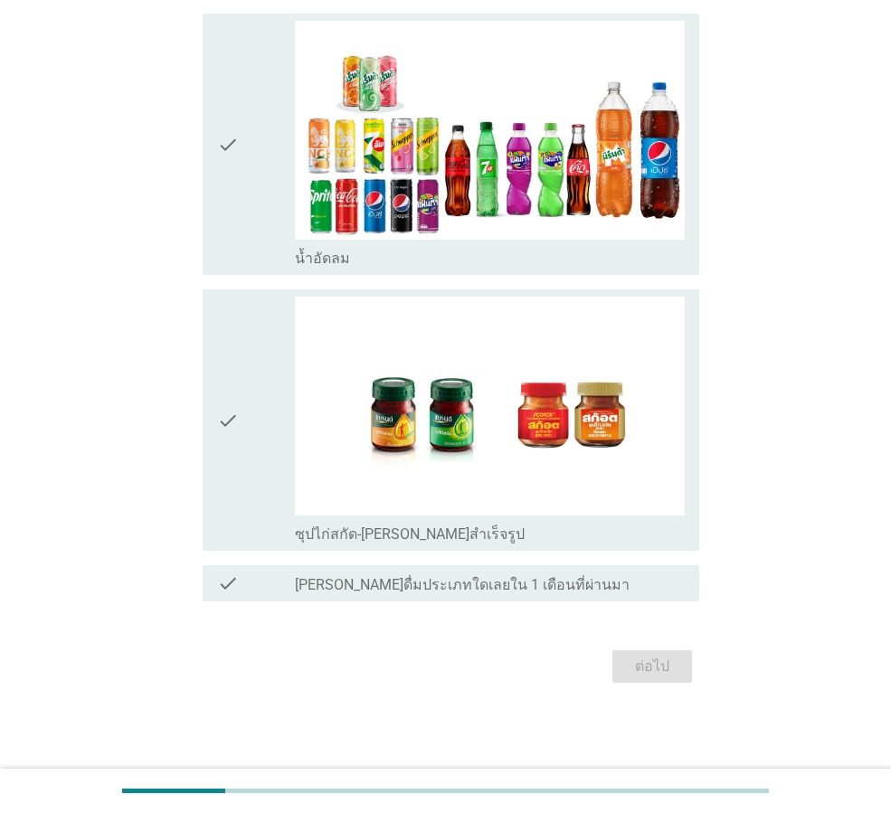
scroll to position [0, 0]
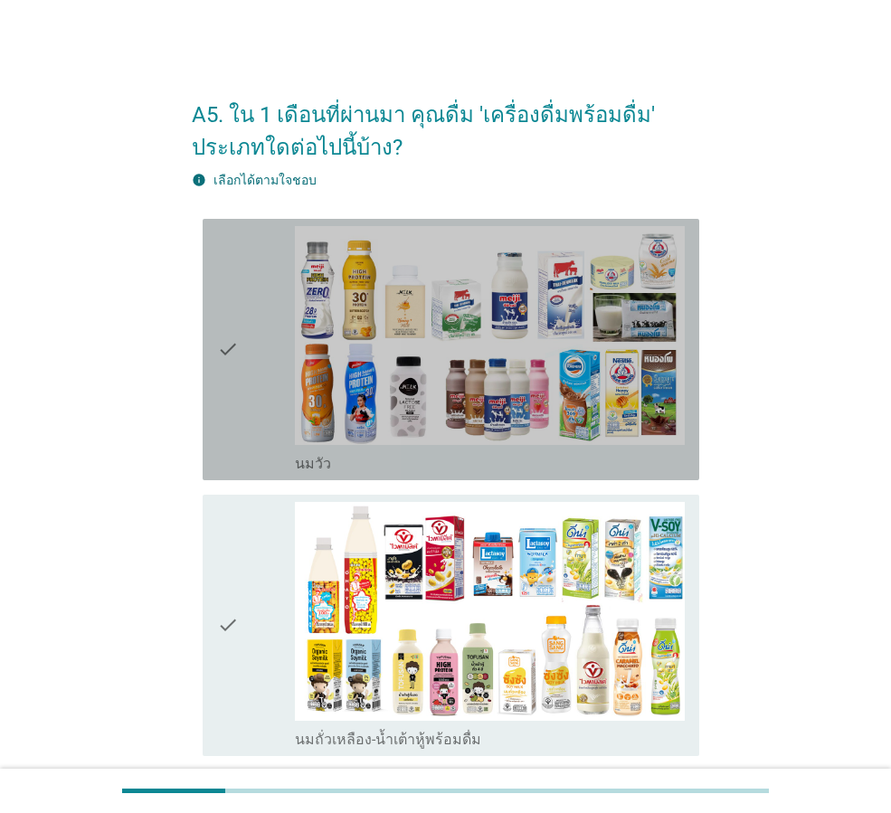
click at [245, 423] on div "check" at bounding box center [256, 349] width 78 height 247
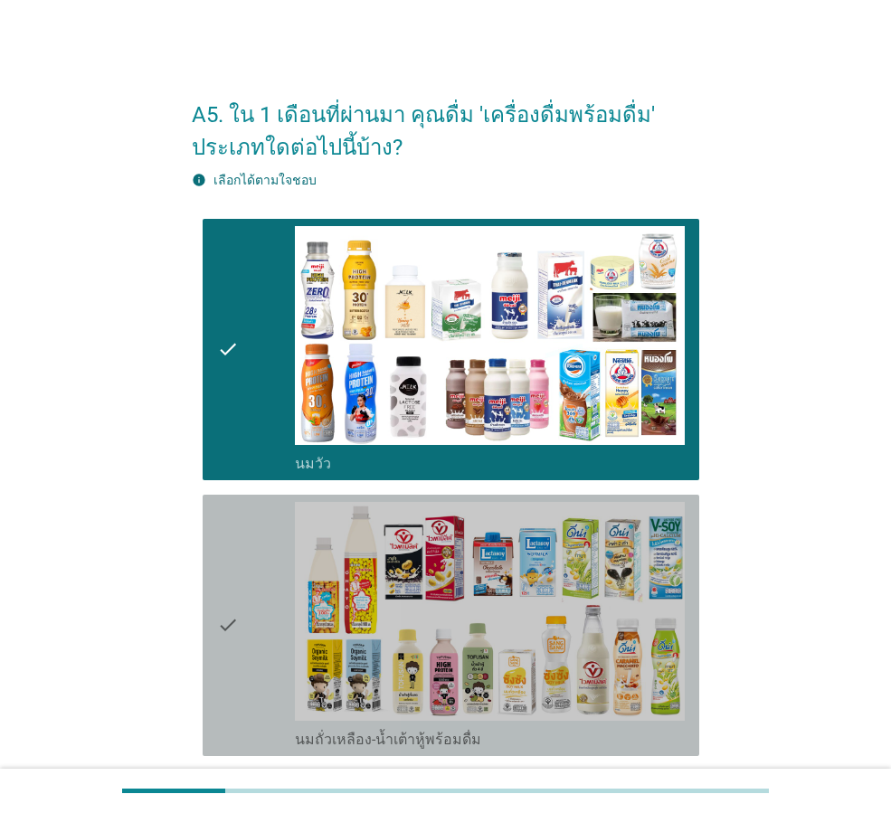
click at [265, 572] on div "check" at bounding box center [256, 625] width 78 height 247
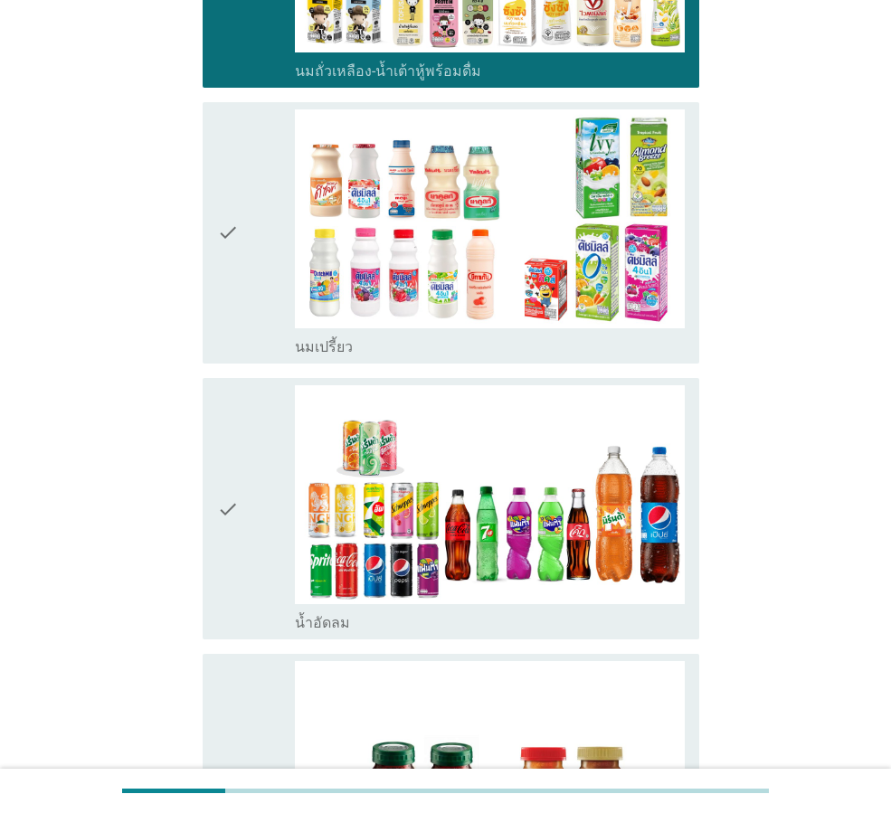
scroll to position [723, 0]
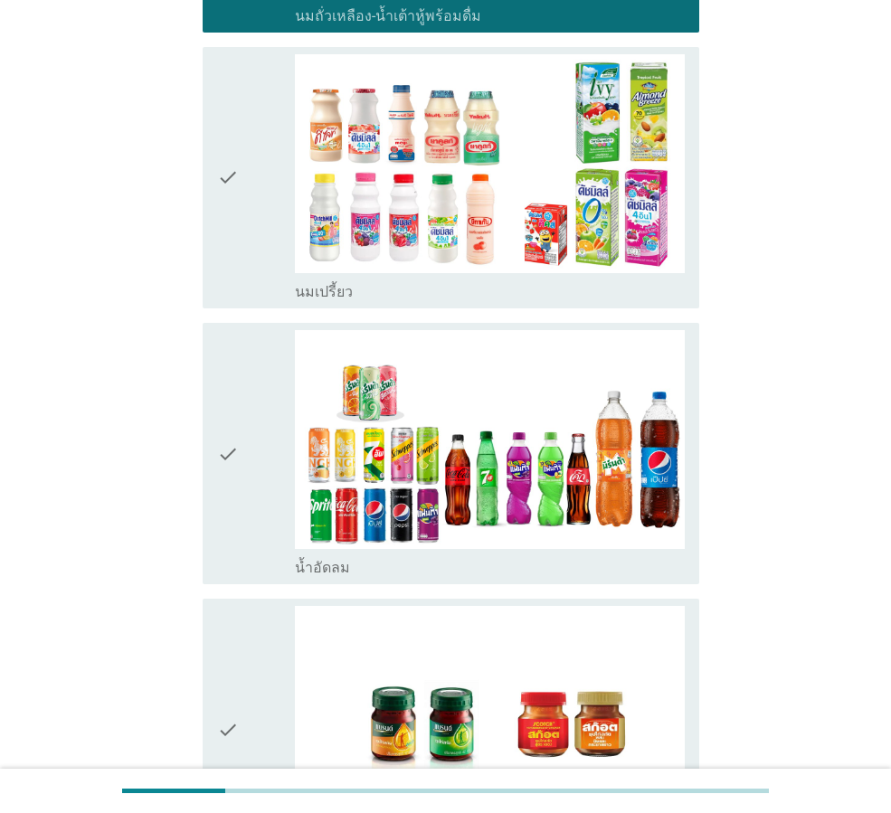
click at [249, 505] on div "check" at bounding box center [256, 453] width 78 height 247
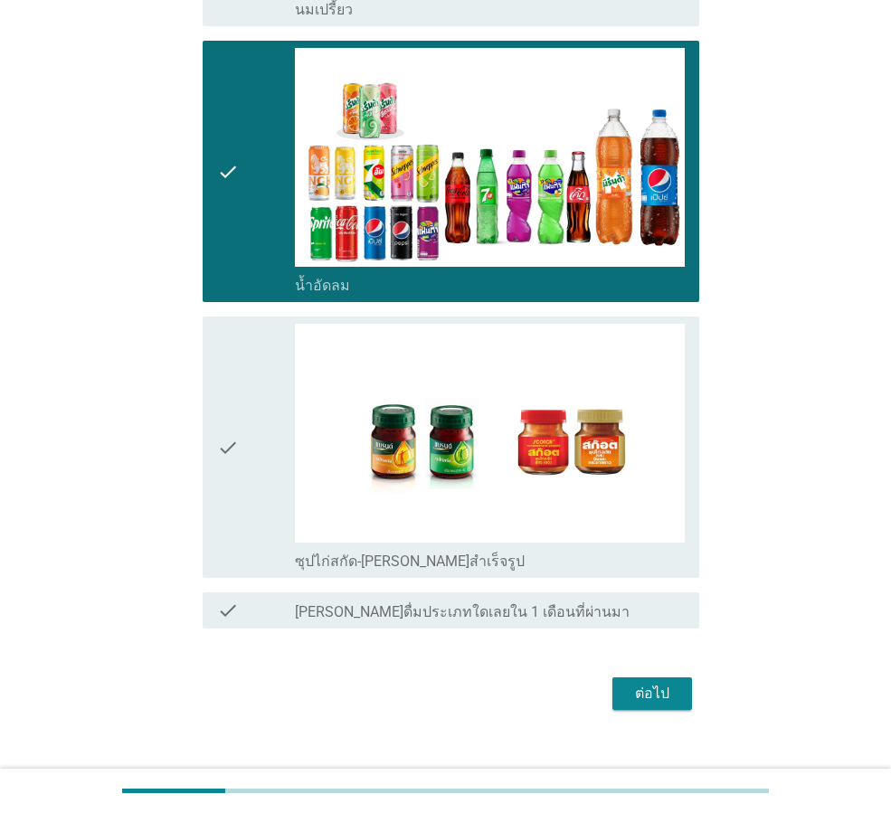
scroll to position [1033, 0]
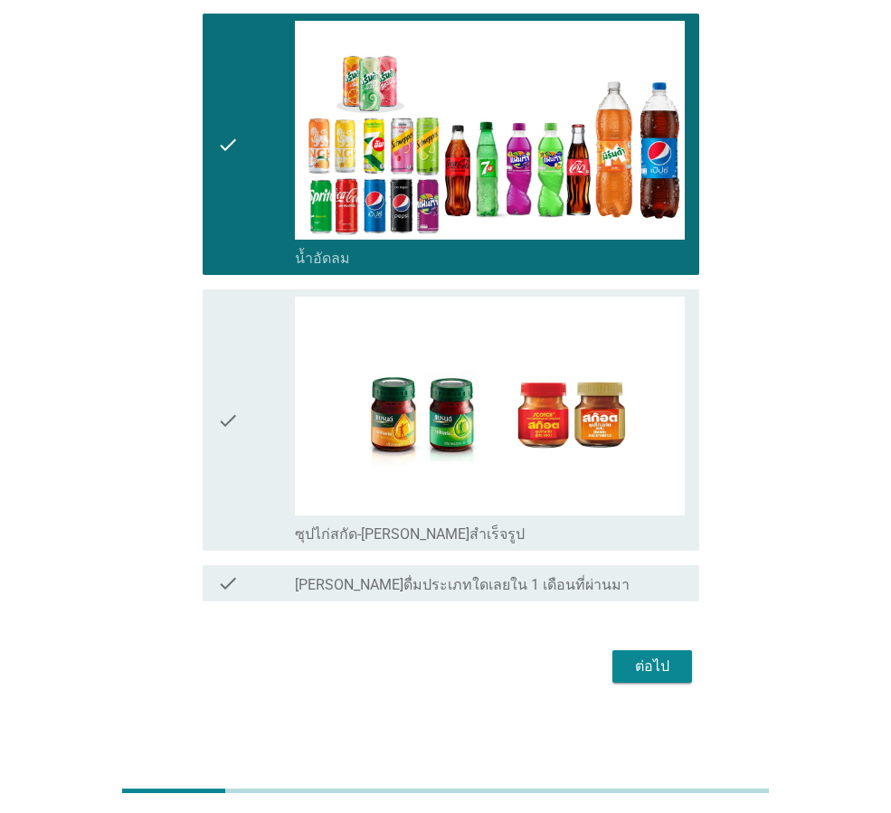
click at [643, 667] on div "ต่อไป" at bounding box center [652, 667] width 51 height 22
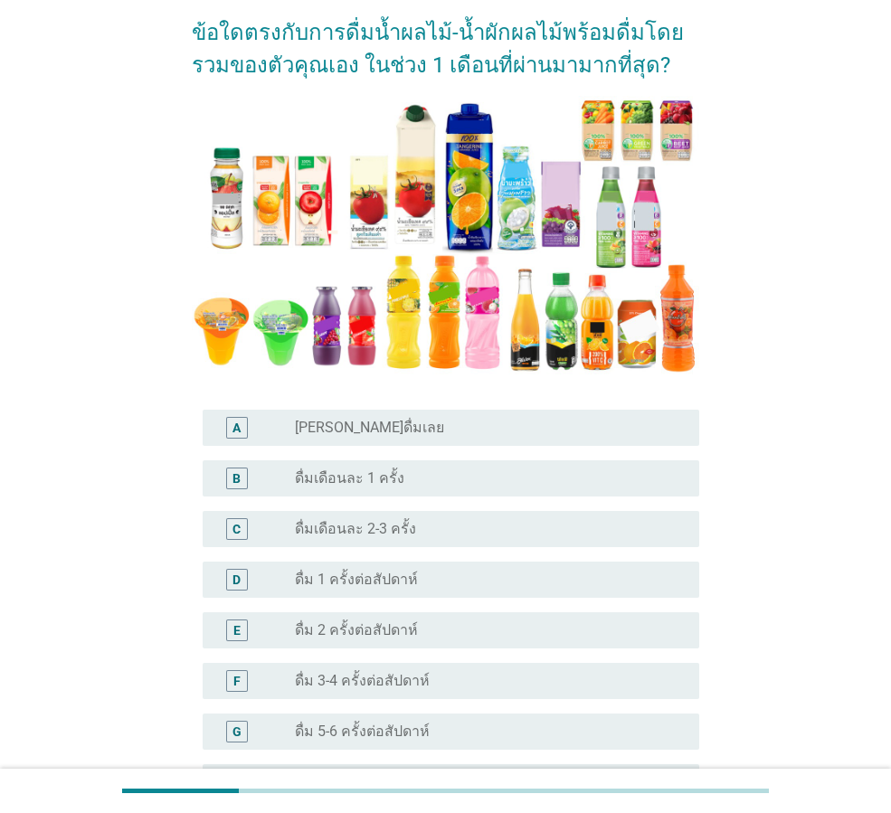
scroll to position [181, 0]
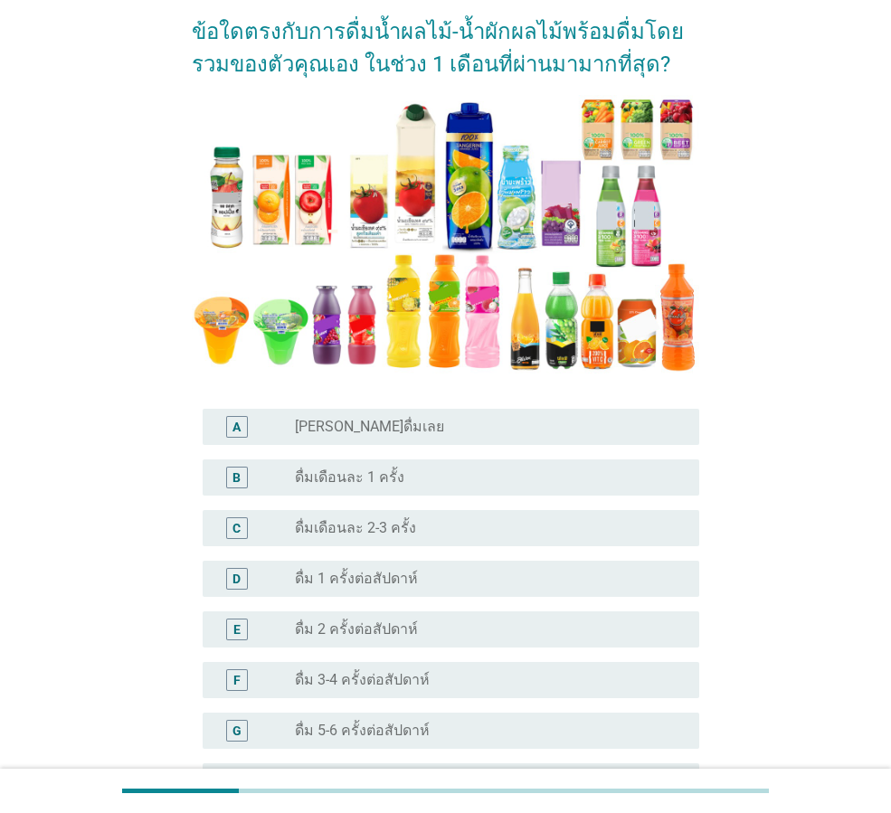
click at [477, 469] on div "radio_button_unchecked ดื่มเดือนละ 1 ครั้ง" at bounding box center [482, 477] width 375 height 18
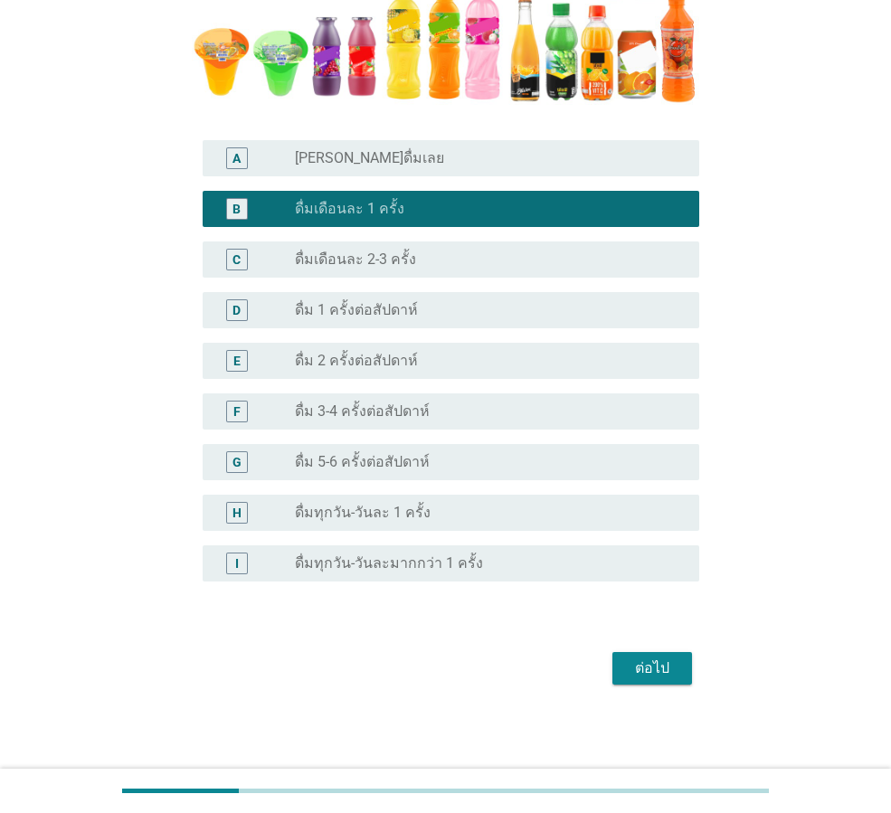
scroll to position [450, 0]
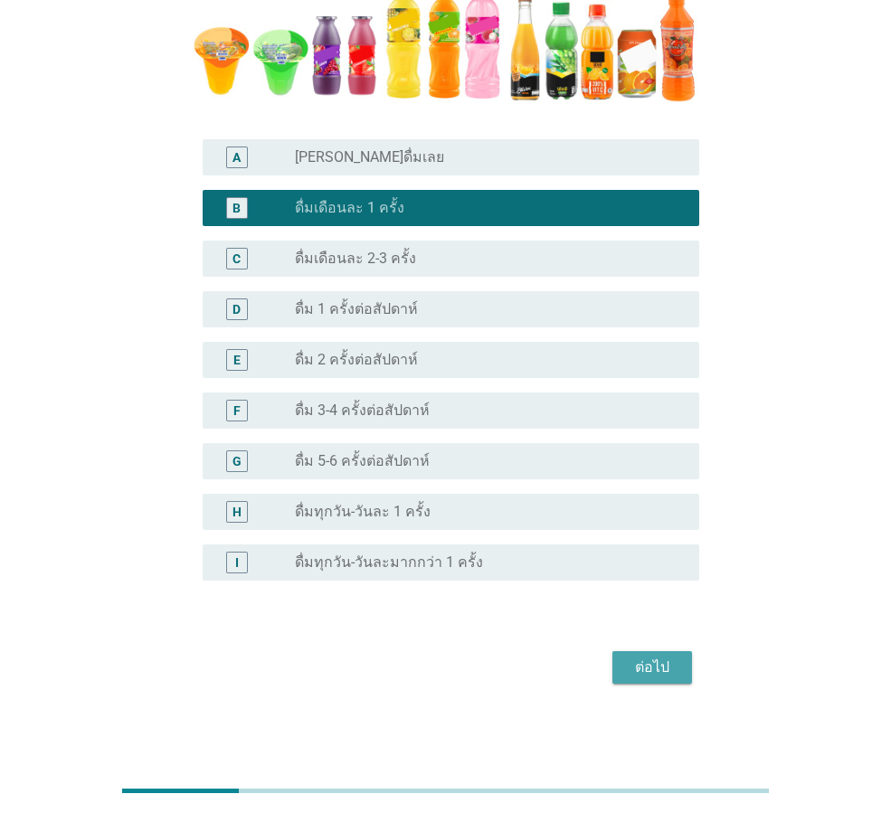
click at [646, 666] on div "ต่อไป" at bounding box center [652, 668] width 51 height 22
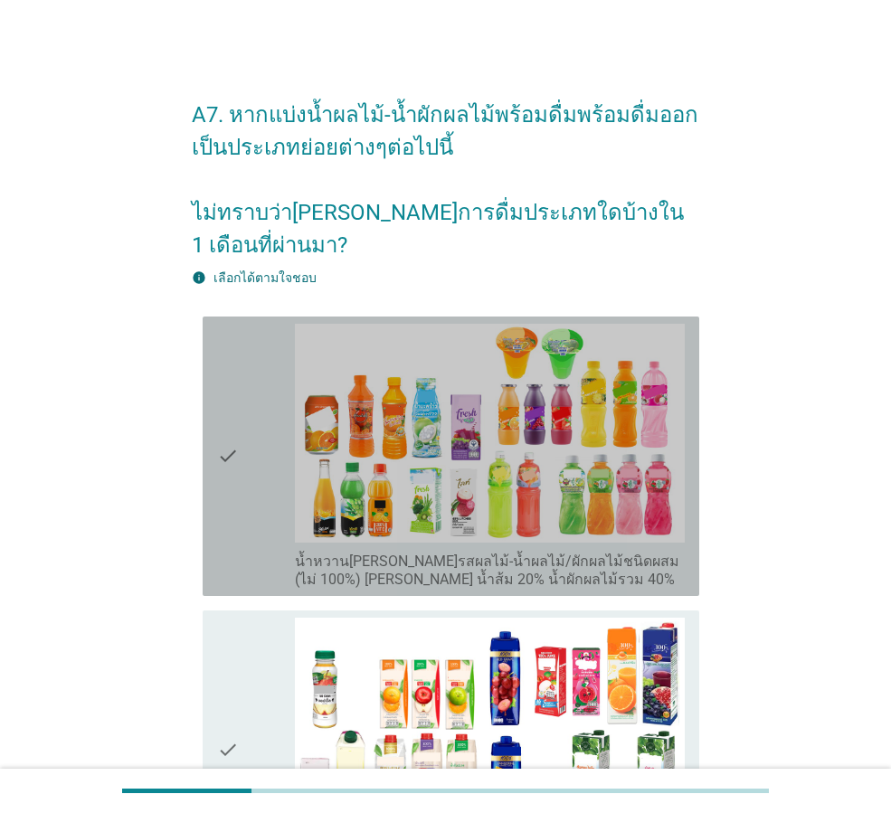
click at [262, 495] on div "check" at bounding box center [256, 456] width 78 height 265
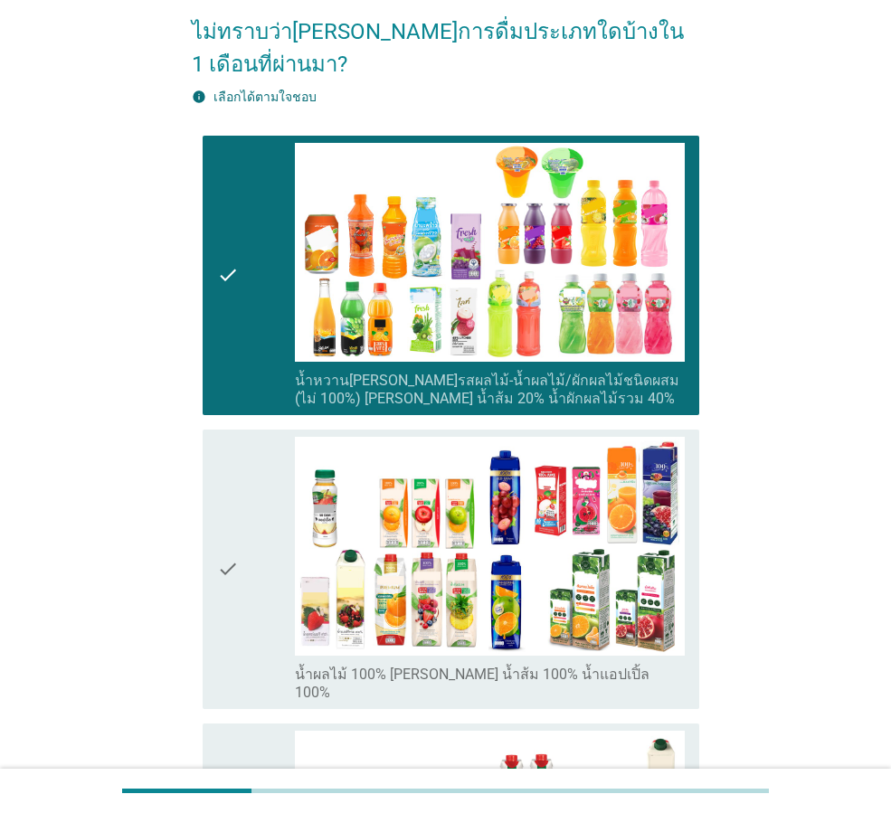
scroll to position [271, 0]
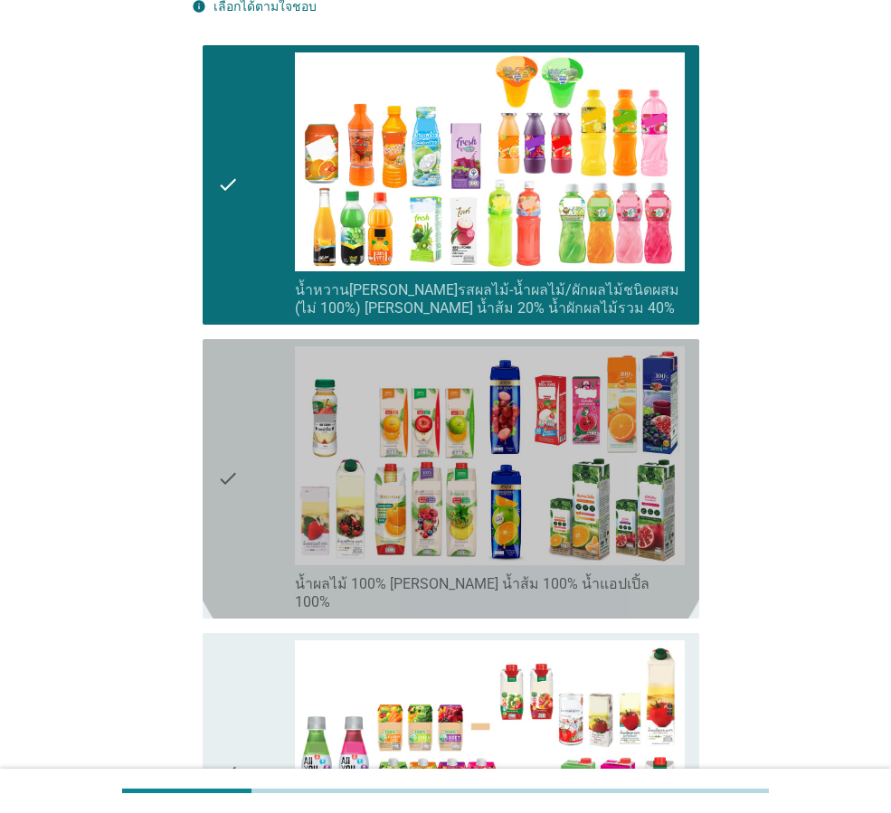
click at [257, 486] on div "check" at bounding box center [256, 478] width 78 height 265
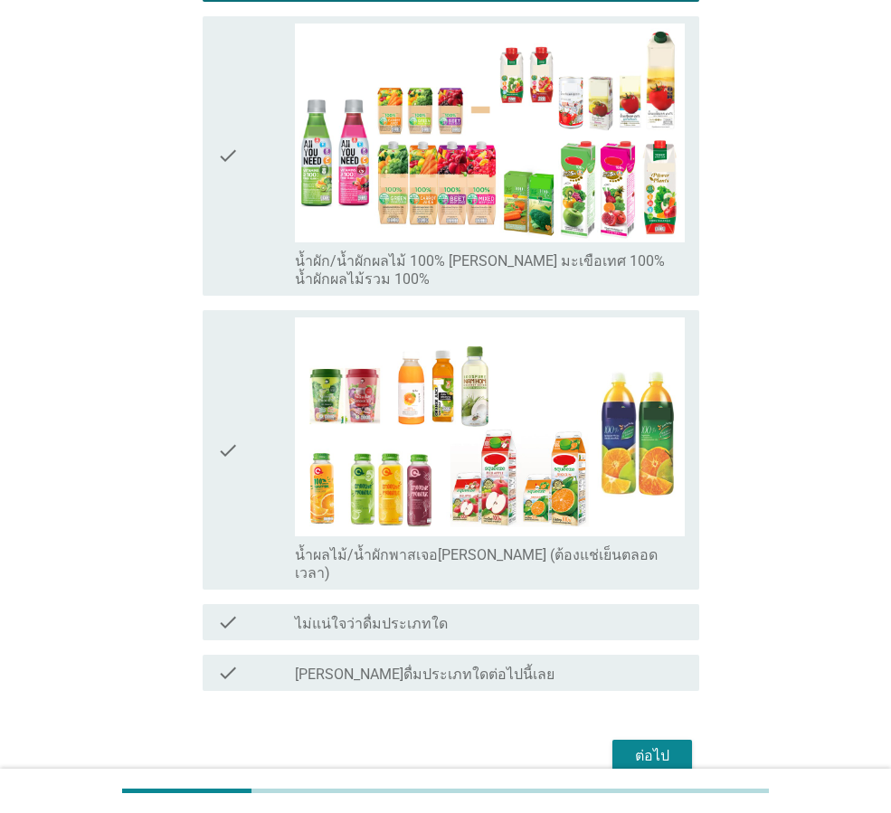
scroll to position [909, 0]
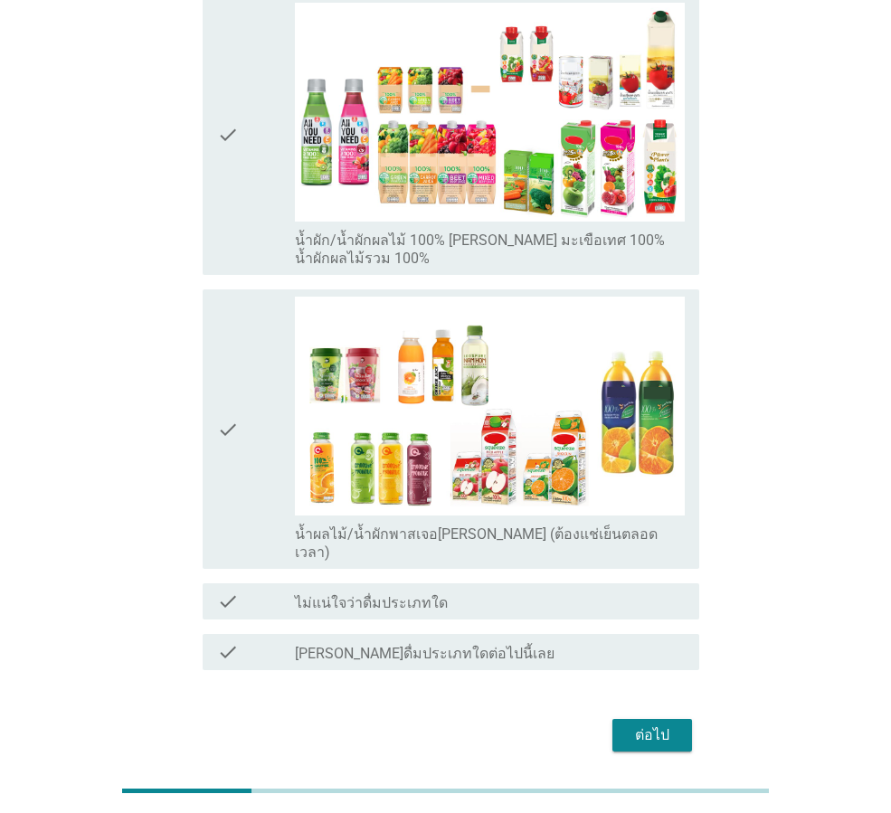
click at [653, 724] on div "ต่อไป" at bounding box center [652, 735] width 51 height 22
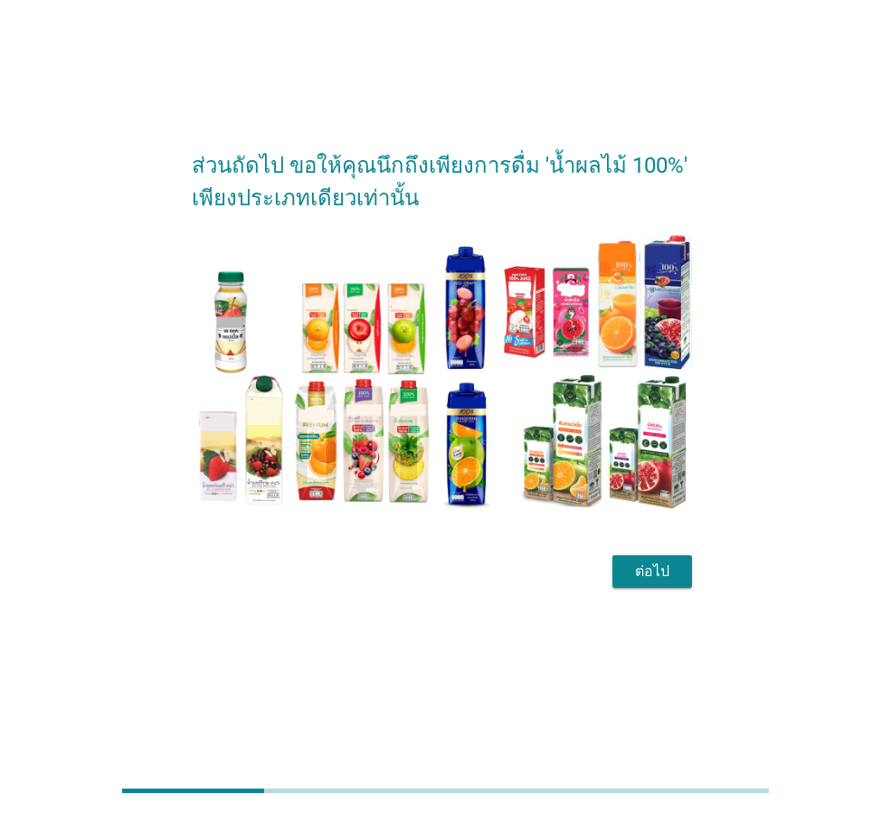
scroll to position [0, 0]
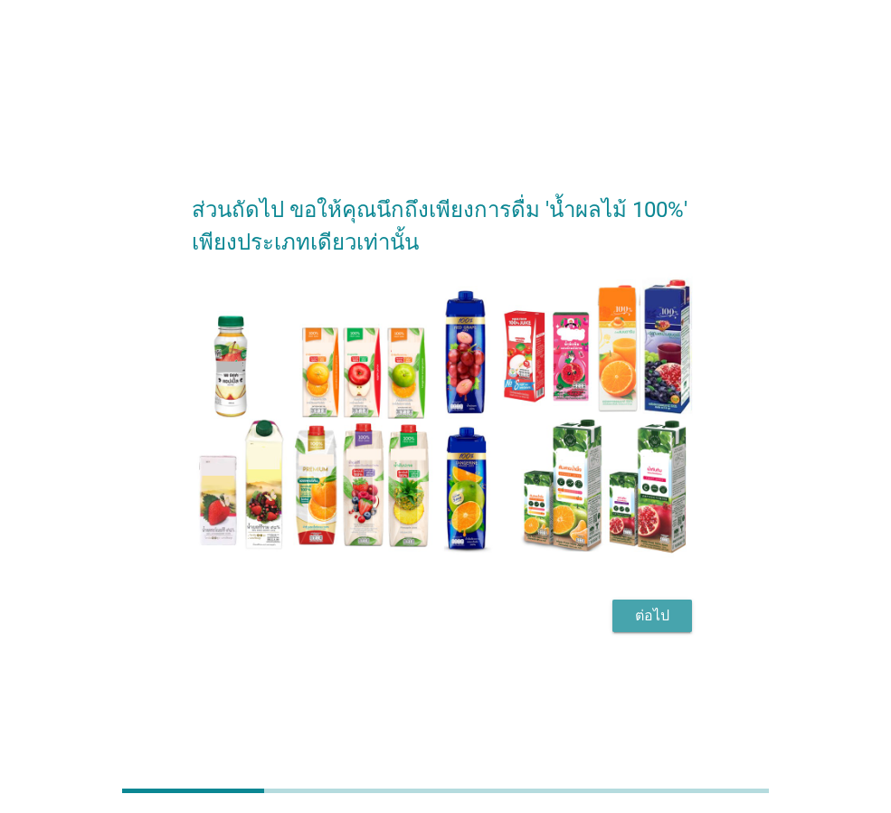
click at [652, 612] on div "ต่อไป" at bounding box center [652, 616] width 51 height 22
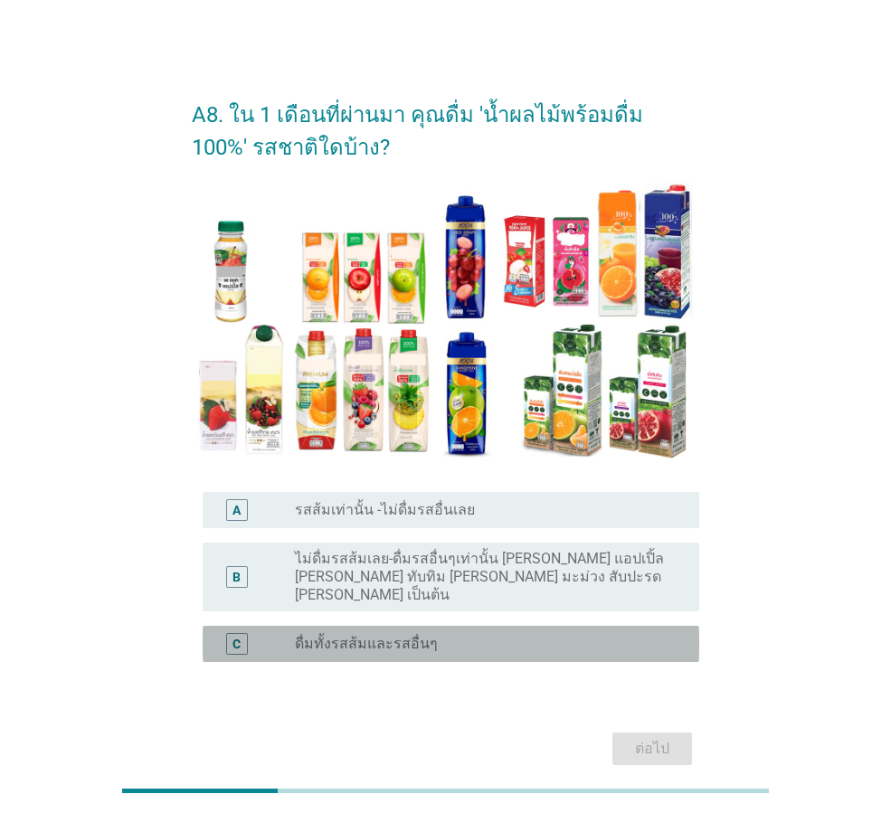
click at [650, 635] on div "radio_button_unchecked ดื่มทั้งรสส้มและรสอื่นๆ" at bounding box center [482, 644] width 375 height 18
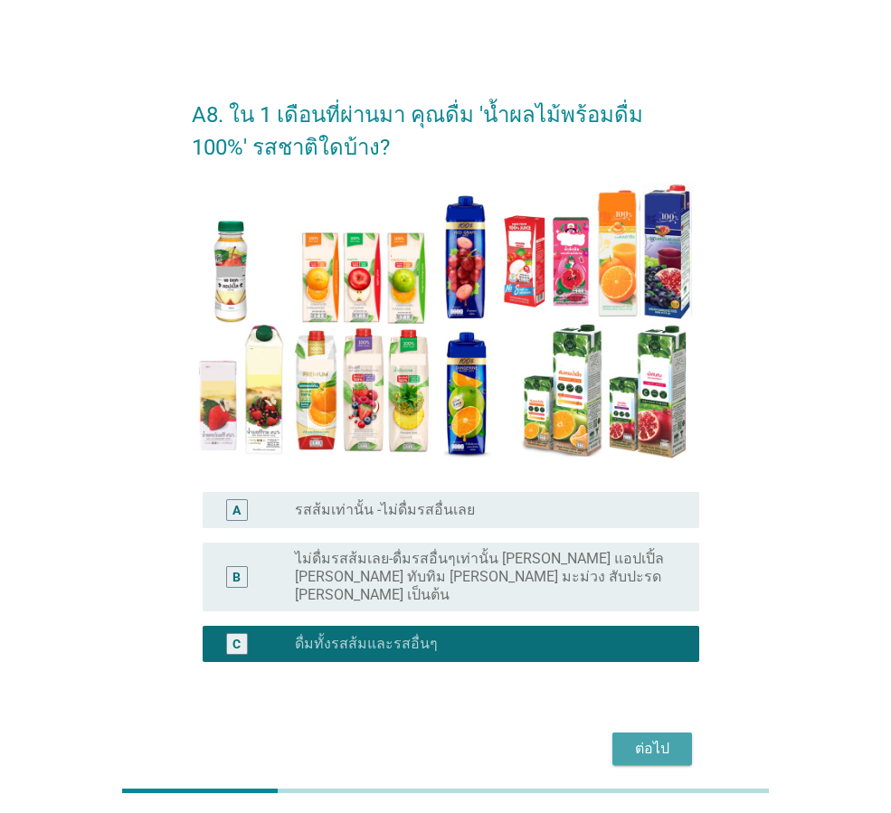
click at [657, 738] on div "ต่อไป" at bounding box center [652, 749] width 51 height 22
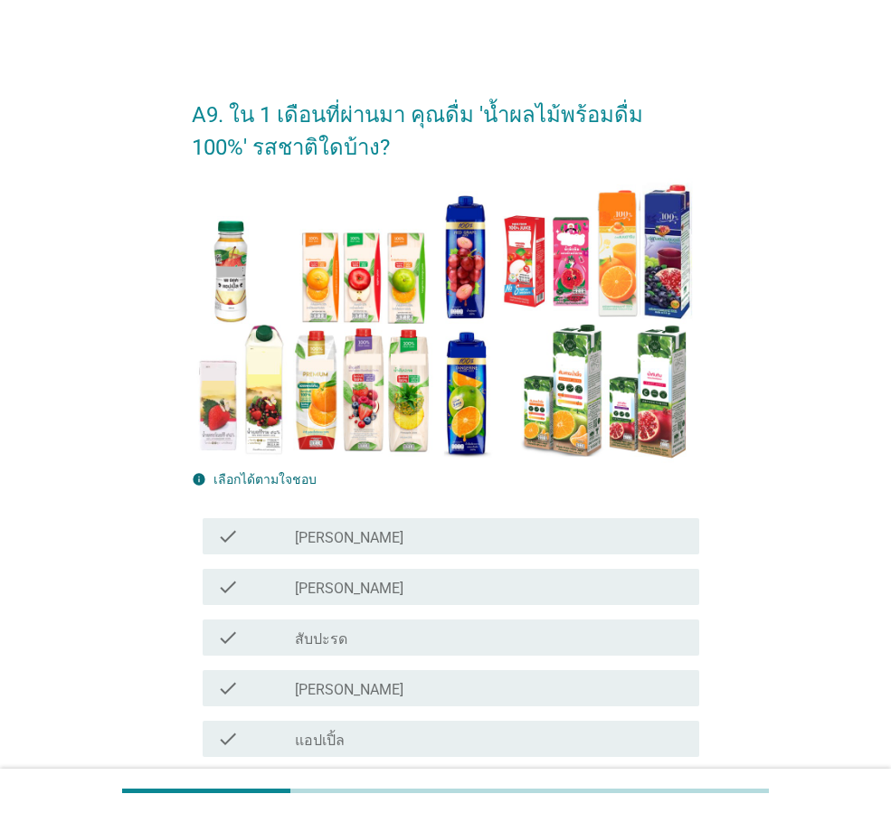
click at [629, 530] on div "check_box_outline_blank [PERSON_NAME]" at bounding box center [490, 536] width 390 height 22
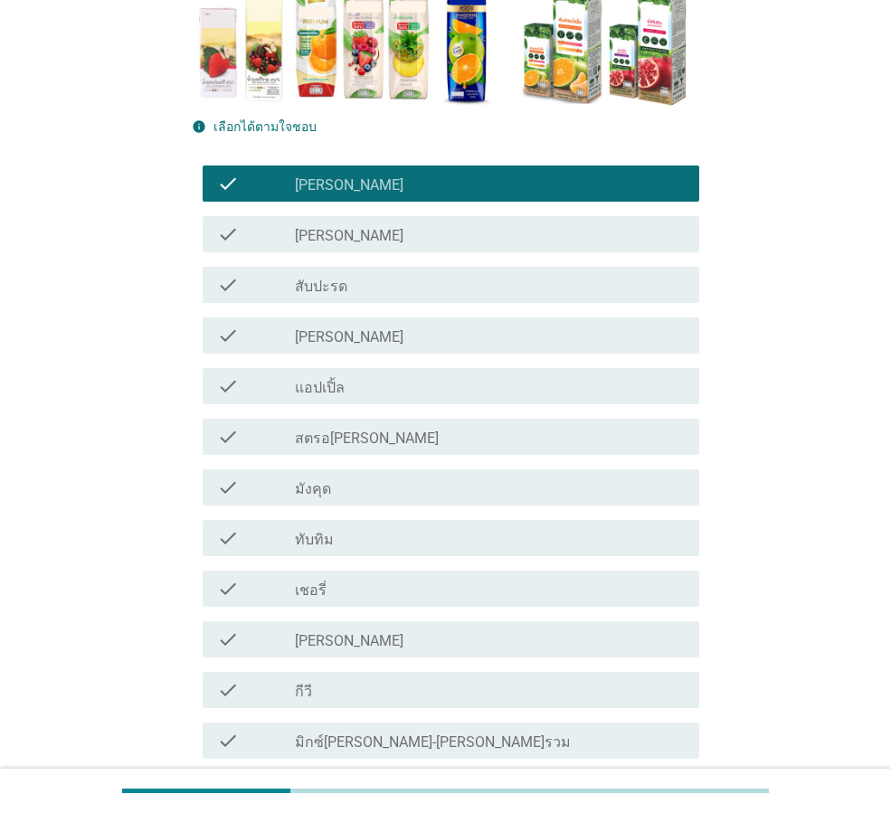
scroll to position [362, 0]
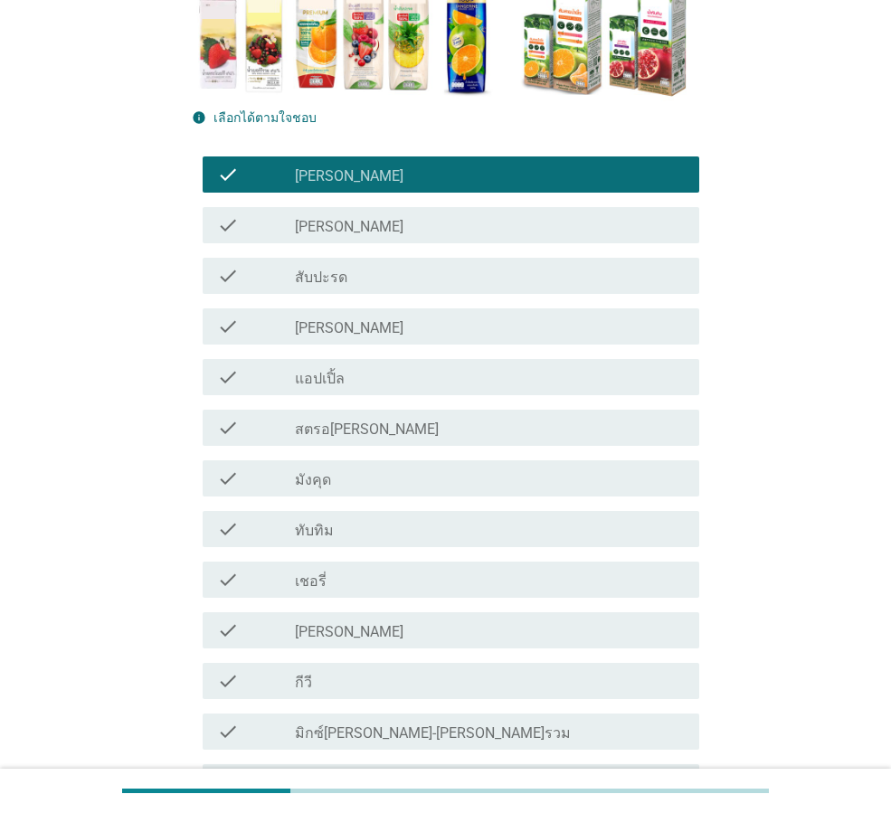
click at [647, 628] on div "check_box_outline_blank [PERSON_NAME]" at bounding box center [490, 630] width 390 height 22
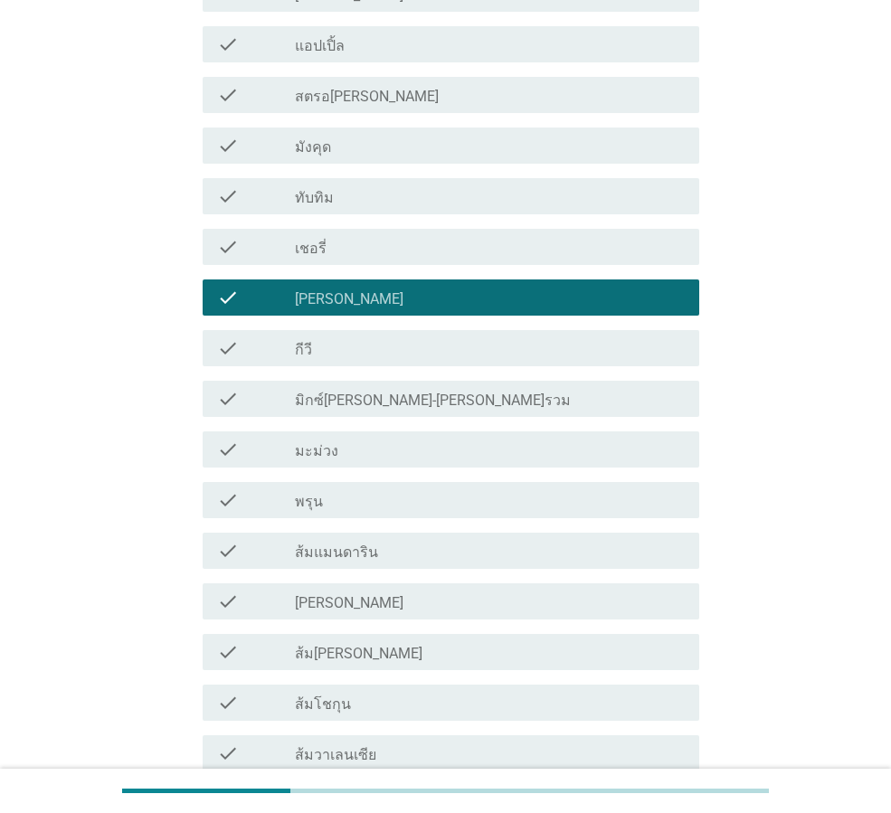
scroll to position [814, 0]
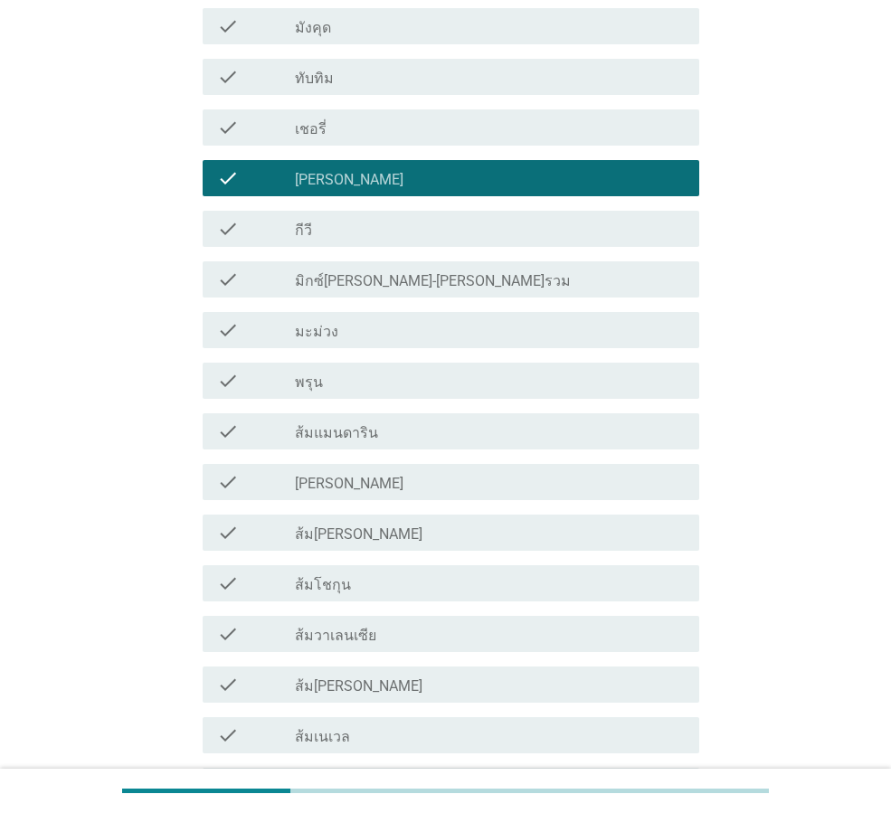
click at [586, 439] on div "check_box_outline_blank ส้มแมนดาริน" at bounding box center [490, 431] width 390 height 22
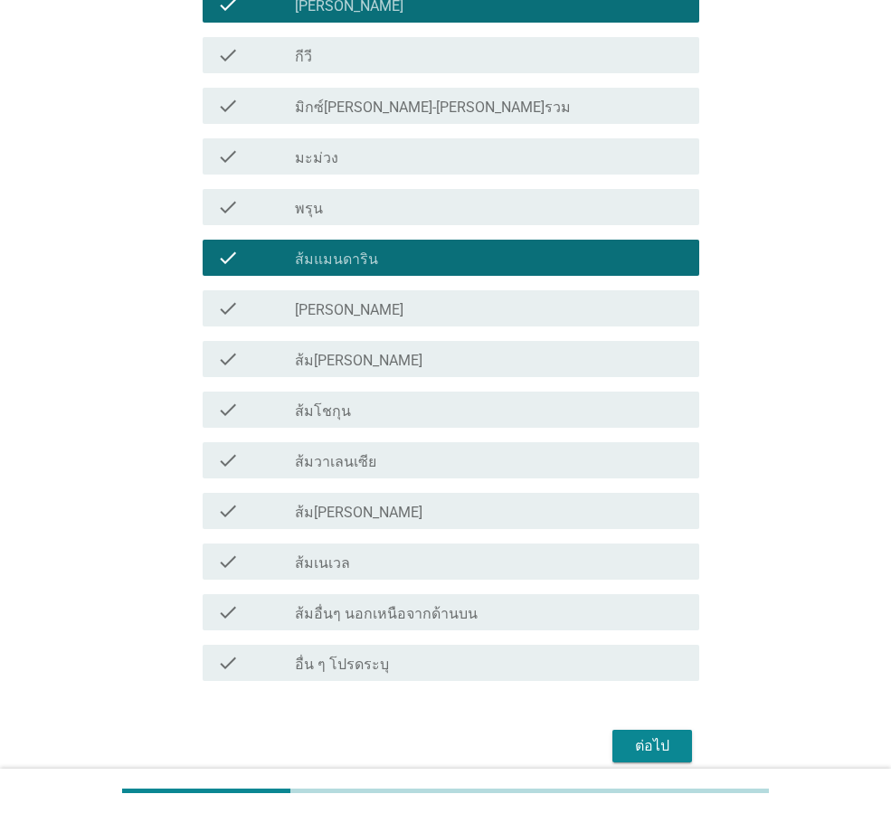
scroll to position [995, 0]
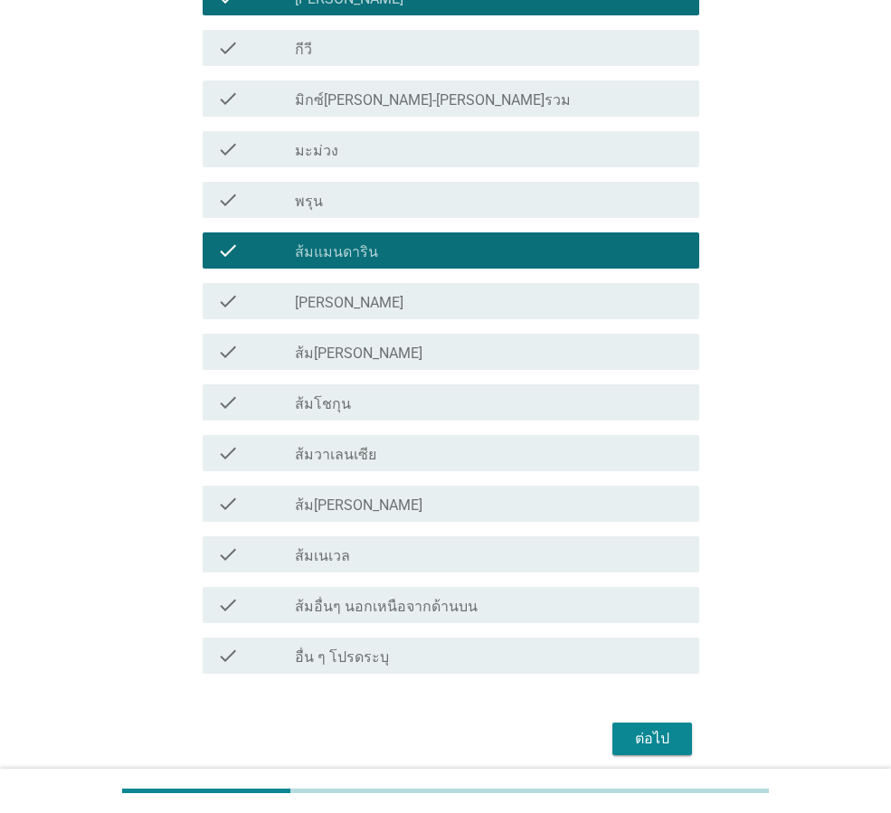
click at [655, 726] on button "ต่อไป" at bounding box center [652, 739] width 80 height 33
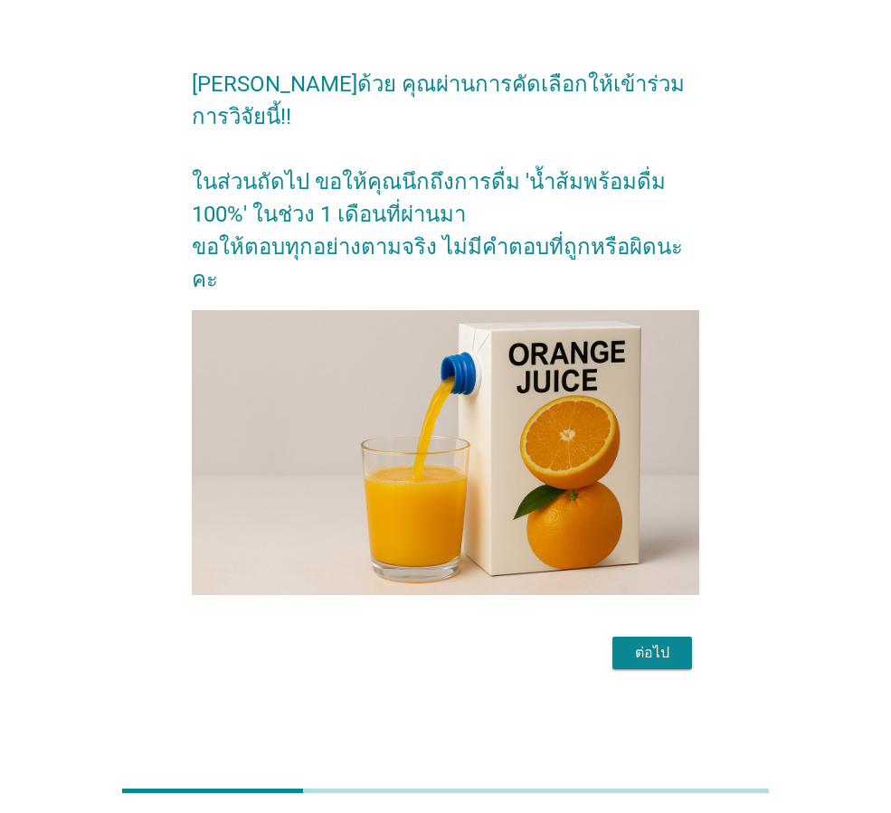
scroll to position [0, 0]
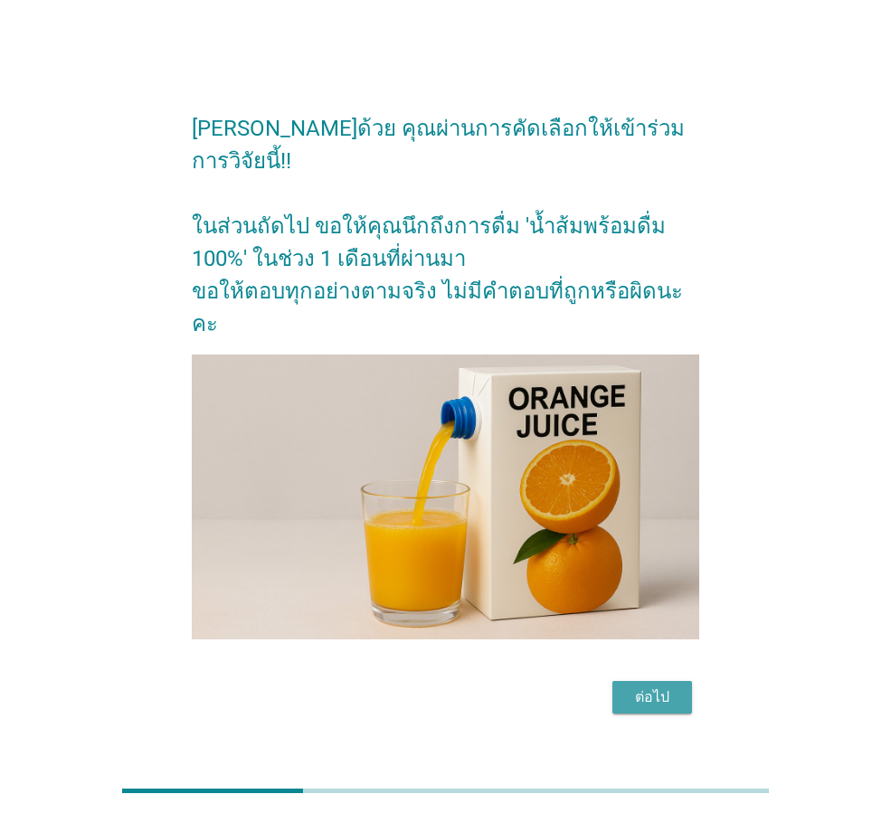
click at [657, 686] on div "ต่อไป" at bounding box center [652, 697] width 51 height 22
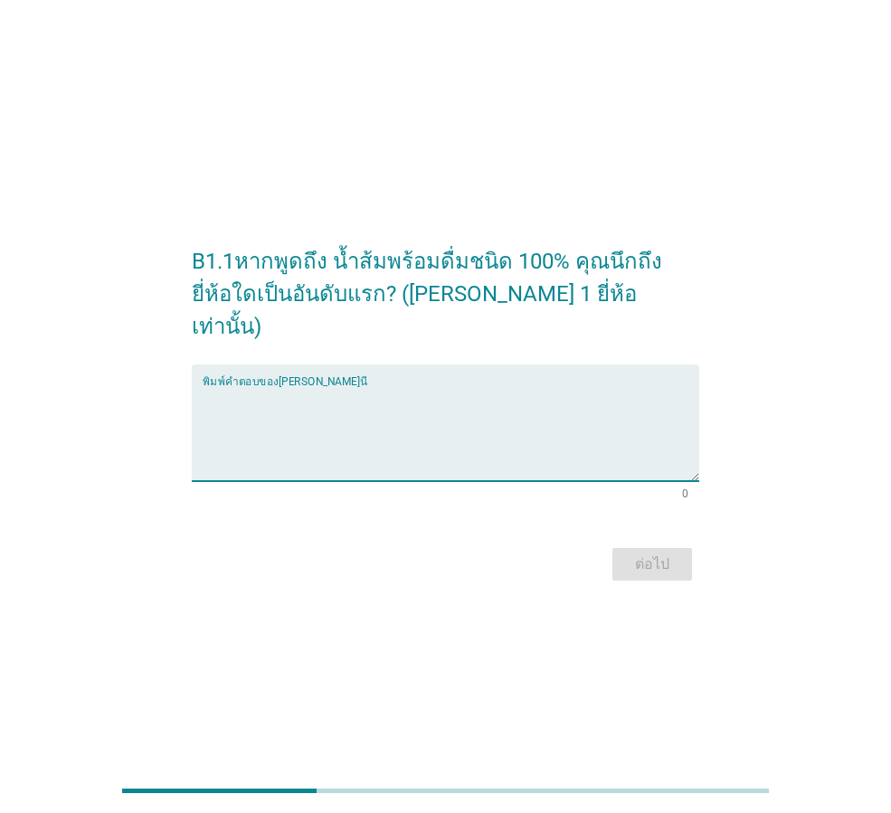
click at [523, 453] on textarea "พิมพ์คำตอบของคุณ ที่นี่" at bounding box center [451, 433] width 496 height 95
type textarea "Tipco"
click at [641, 553] on div "ต่อไป" at bounding box center [652, 564] width 51 height 22
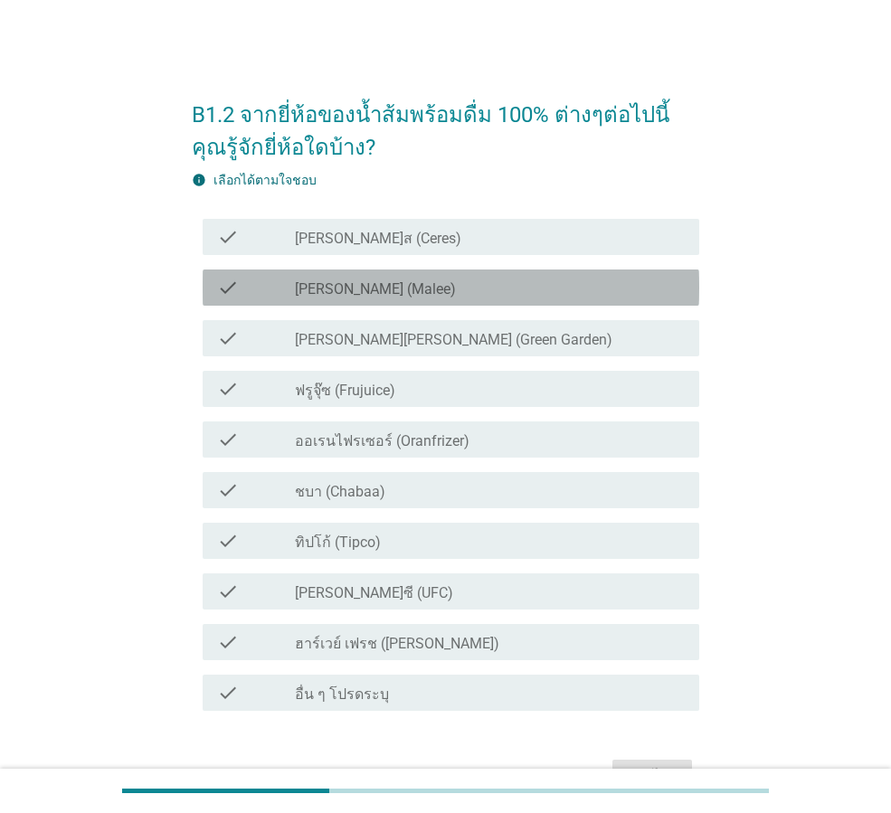
click at [585, 285] on div "check_box_outline_blank [PERSON_NAME] (Malee)" at bounding box center [490, 288] width 390 height 22
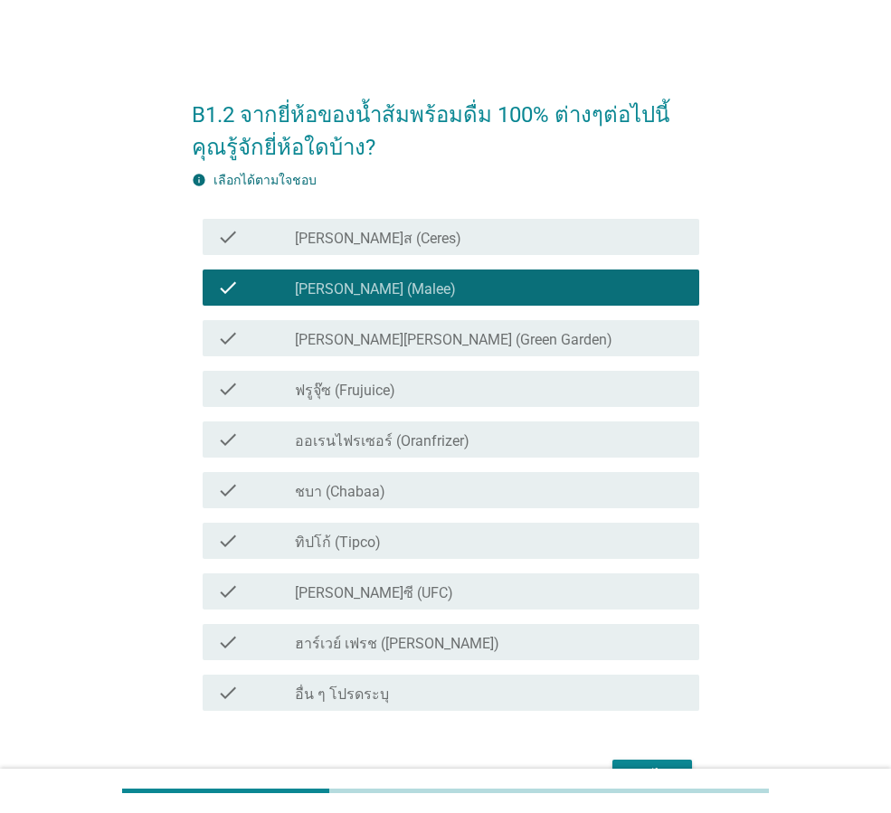
click at [520, 543] on div "check_box_outline_blank ทิปโก้ (Tipco)" at bounding box center [490, 541] width 390 height 22
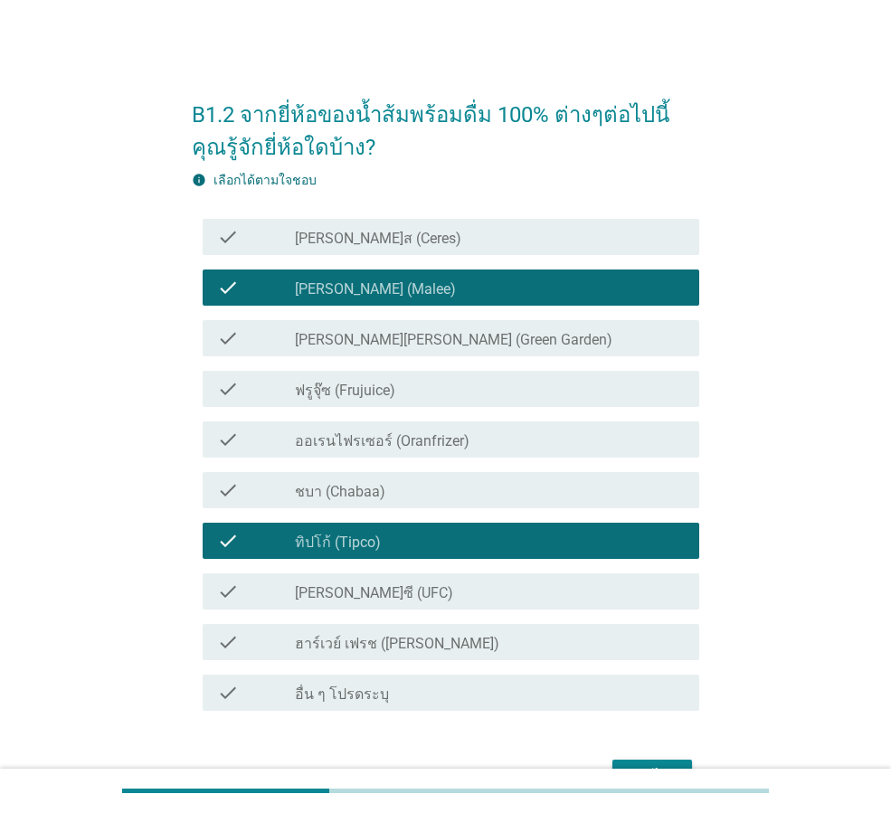
click at [505, 583] on div "check_box_outline_blank [PERSON_NAME]ซี (UFC)" at bounding box center [490, 592] width 390 height 22
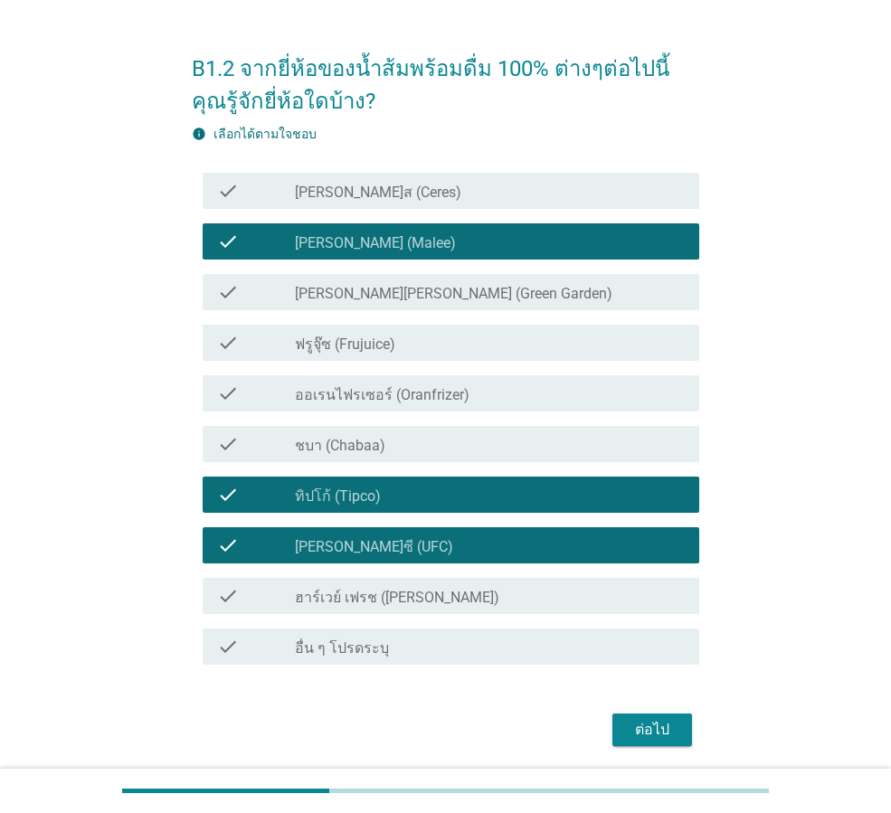
scroll to position [109, 0]
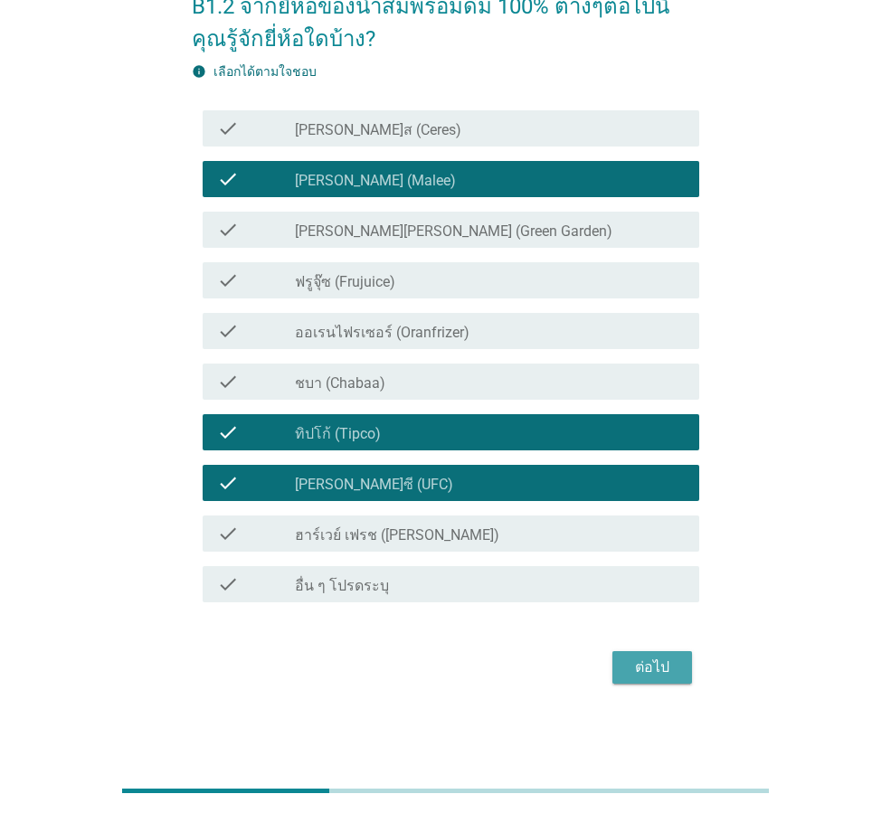
click at [647, 665] on div "ต่อไป" at bounding box center [652, 668] width 51 height 22
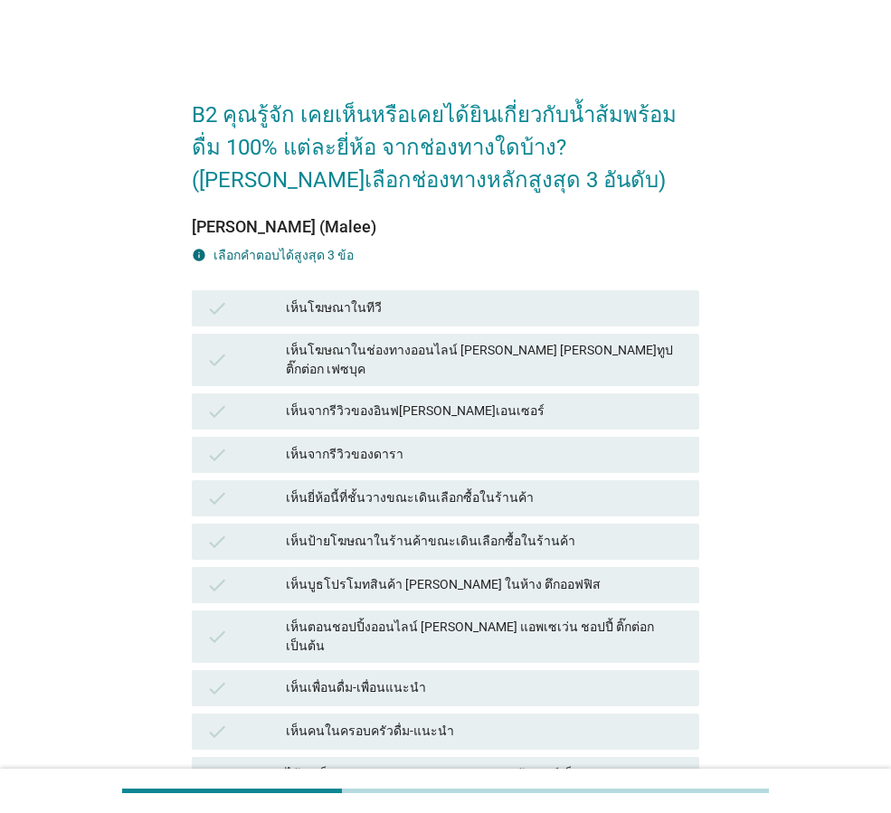
click at [657, 308] on div "เห็นโฆษณาในทีวี" at bounding box center [485, 309] width 399 height 22
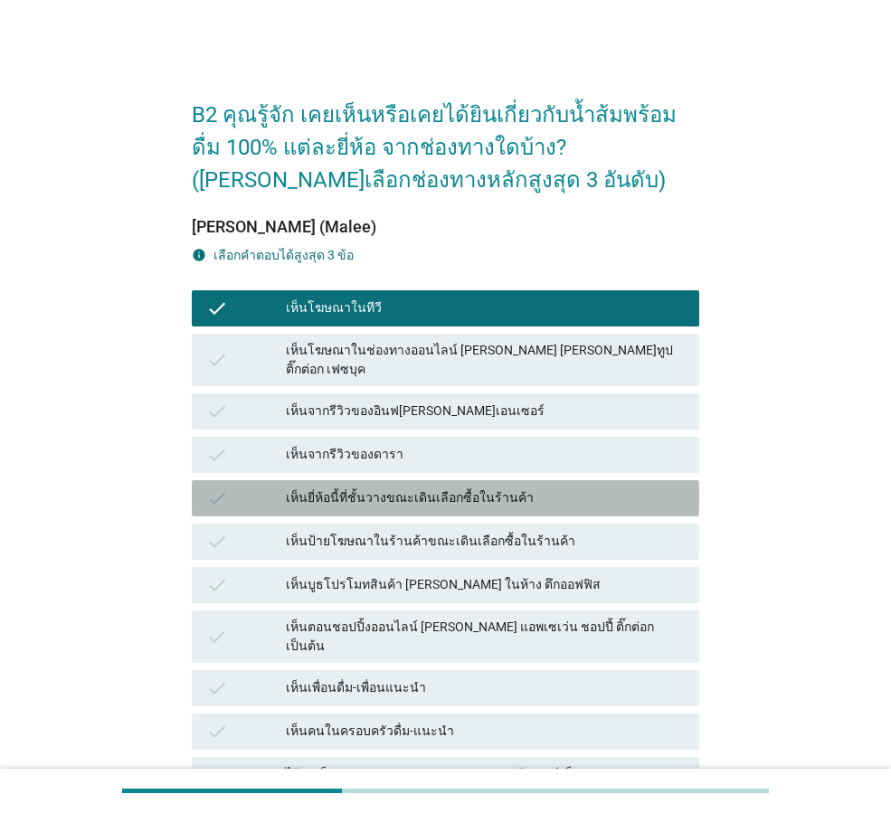
click at [615, 480] on div "check เห็นยี่ห้อนี้ที่ชั้นวางขณะเดินเลือกซื้อในร้านค้า" at bounding box center [445, 498] width 507 height 36
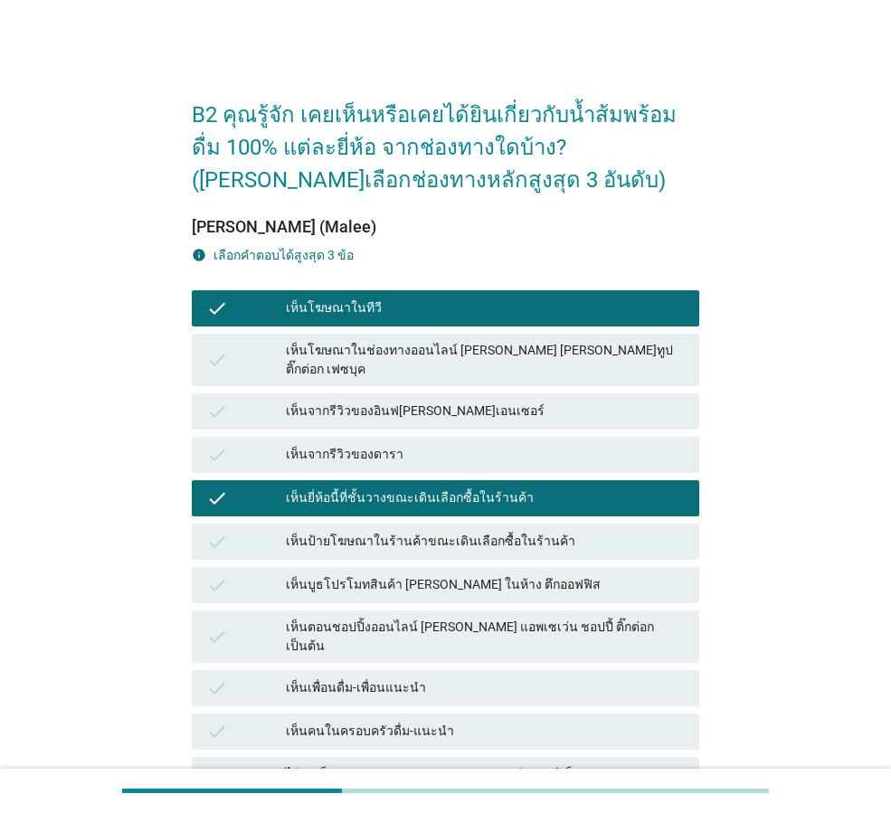
click at [590, 677] on div "เห็นเพื่อนดื่ม-เพื่อนแนะนำ" at bounding box center [485, 688] width 399 height 22
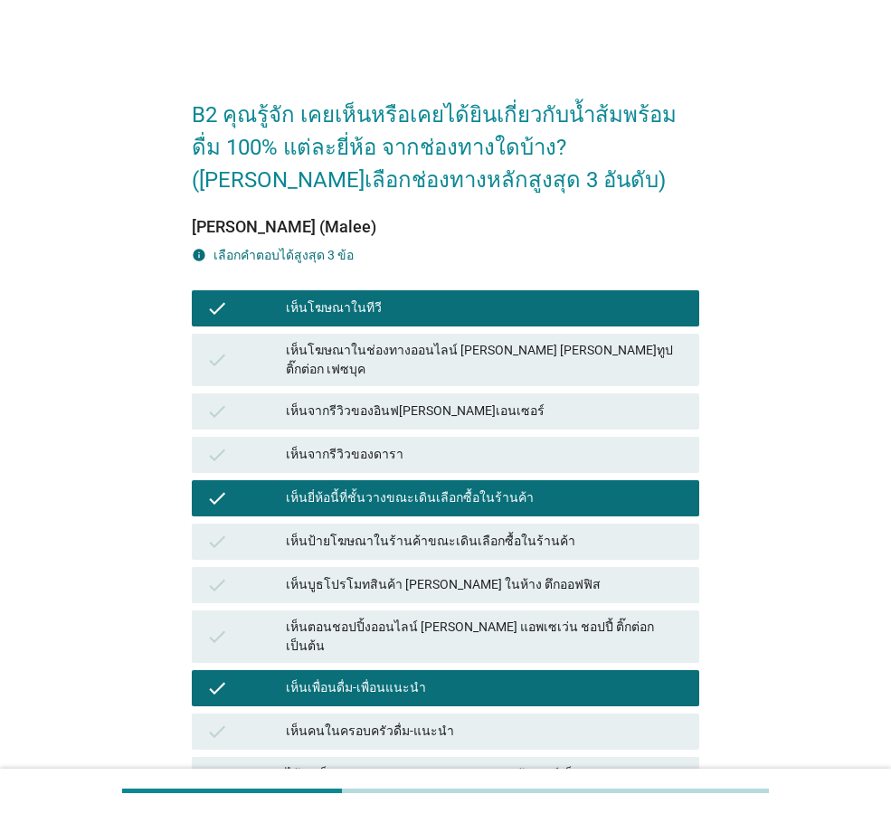
click at [579, 721] on div "เห็นคนในครอบครัวดื่ม-แนะนำ" at bounding box center [485, 732] width 399 height 22
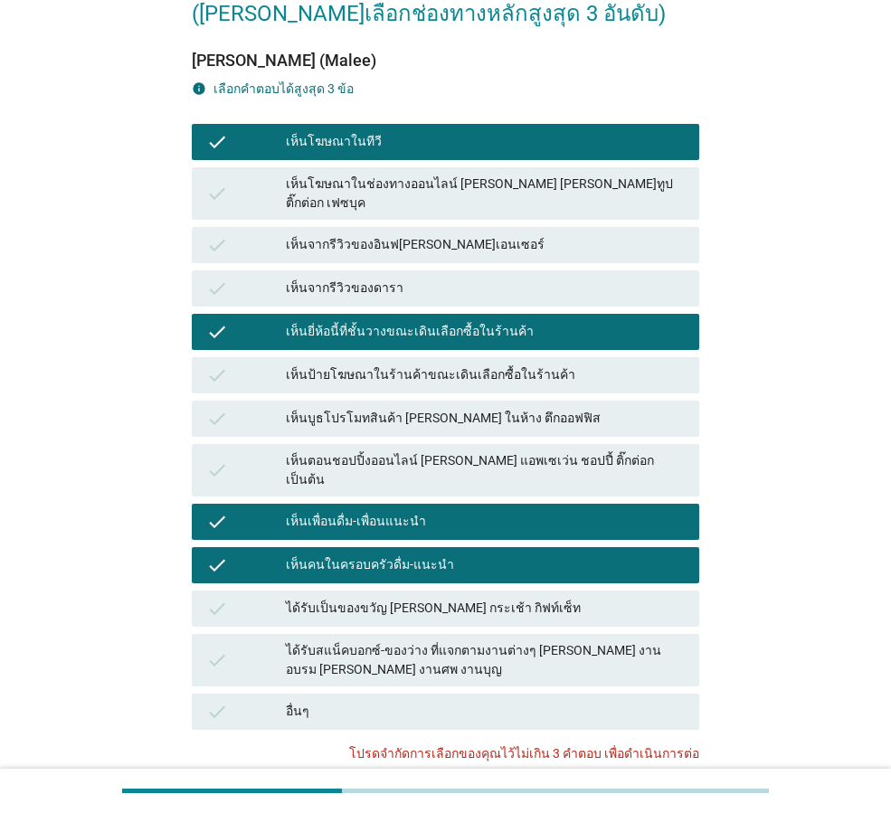
scroll to position [181, 0]
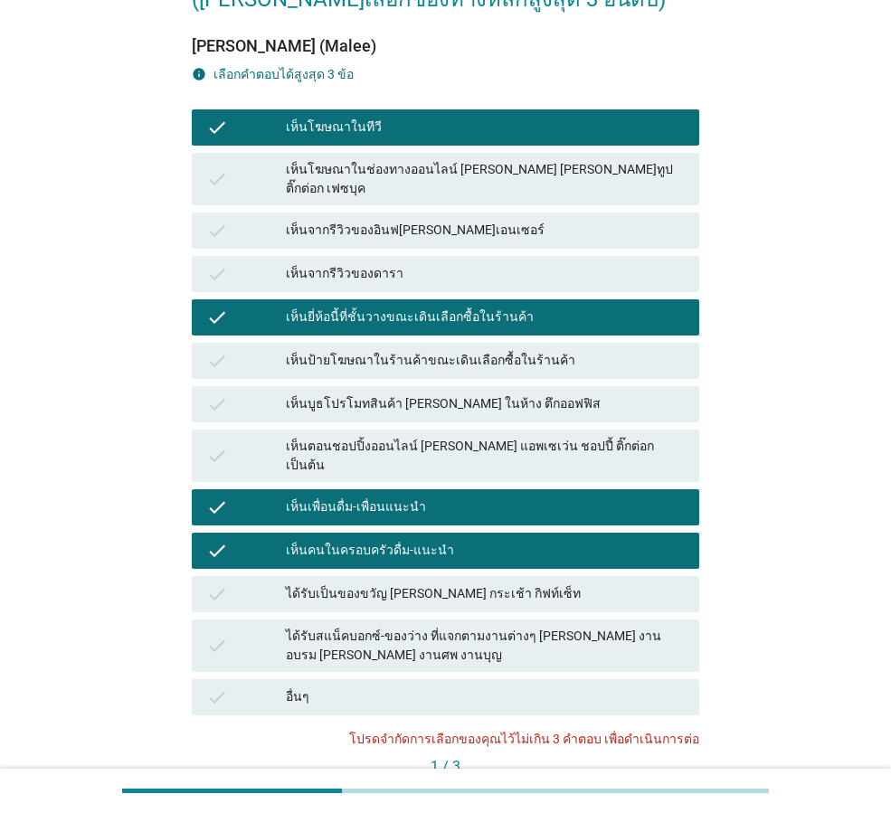
click at [590, 583] on div "ได้รับเป็นของขวัญ [PERSON_NAME] กระเช้า กิฟท์เซ็ท" at bounding box center [485, 594] width 399 height 22
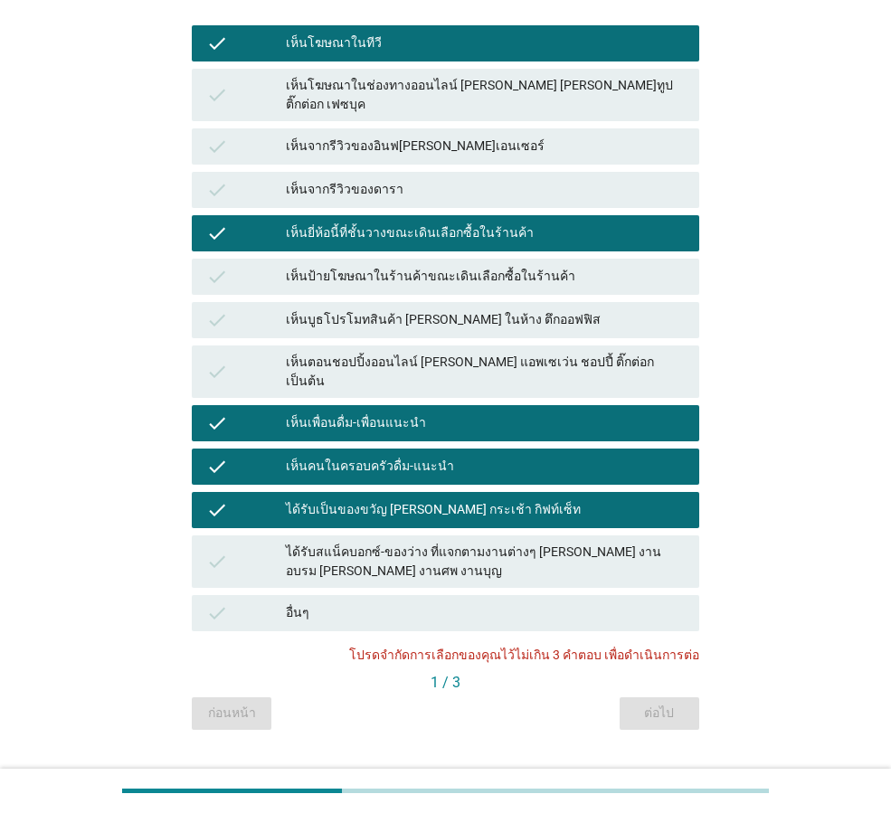
scroll to position [273, 0]
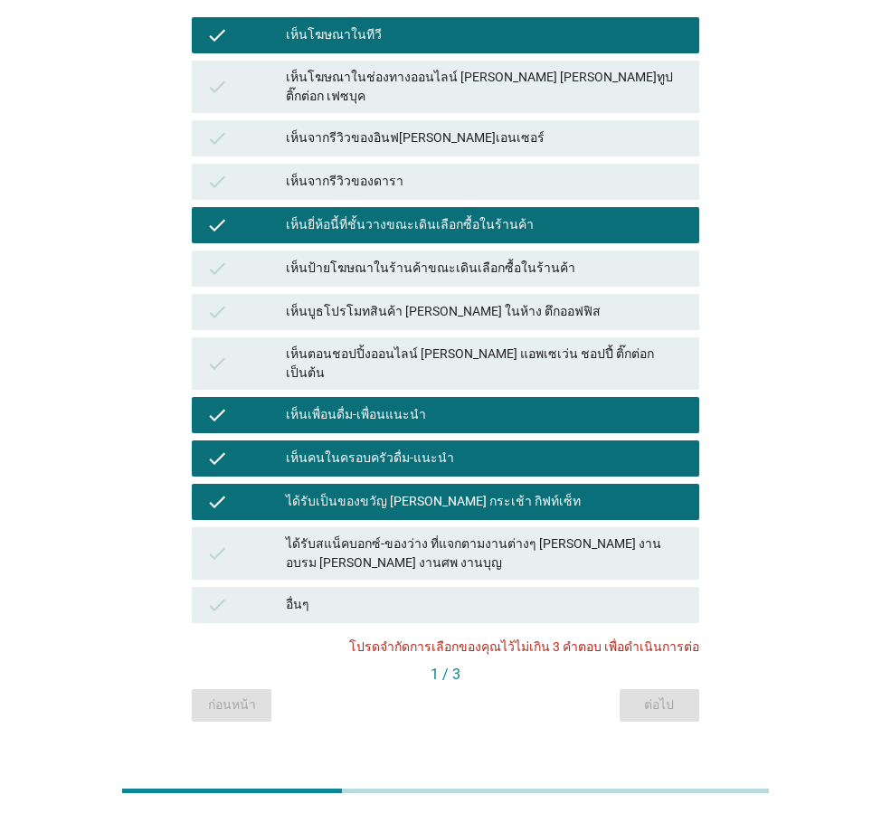
click at [508, 491] on div "ได้รับเป็นของขวัญ [PERSON_NAME] กระเช้า กิฟท์เซ็ท" at bounding box center [485, 502] width 399 height 22
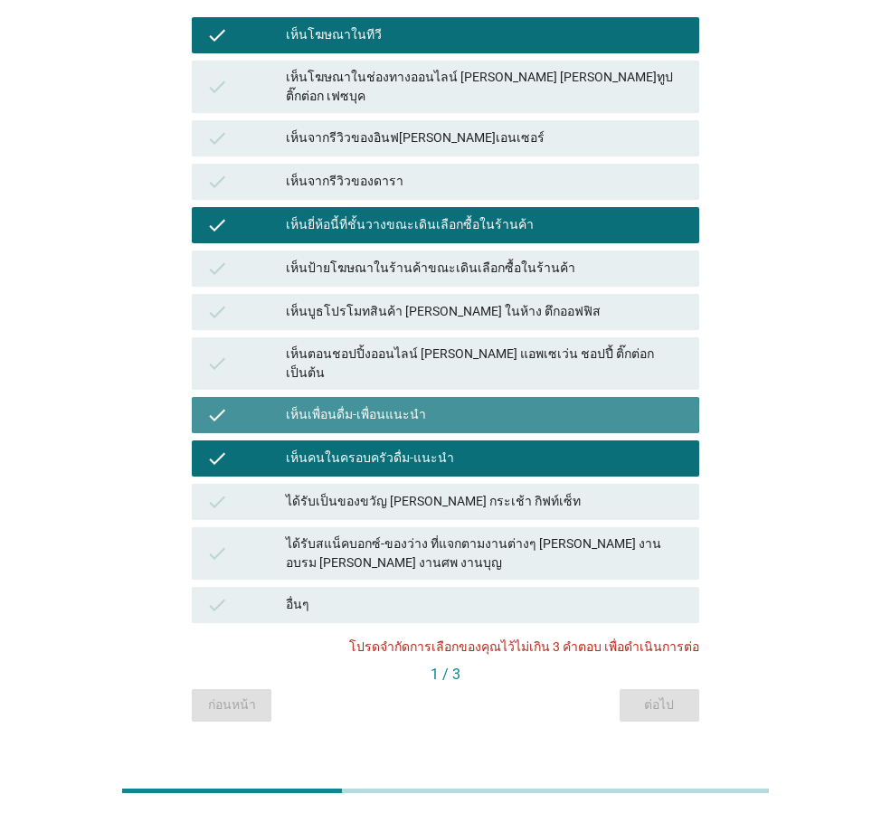
click at [501, 397] on div "check เห็นเพื่อนดื่ม-เพื่อนแนะนำ" at bounding box center [445, 415] width 507 height 36
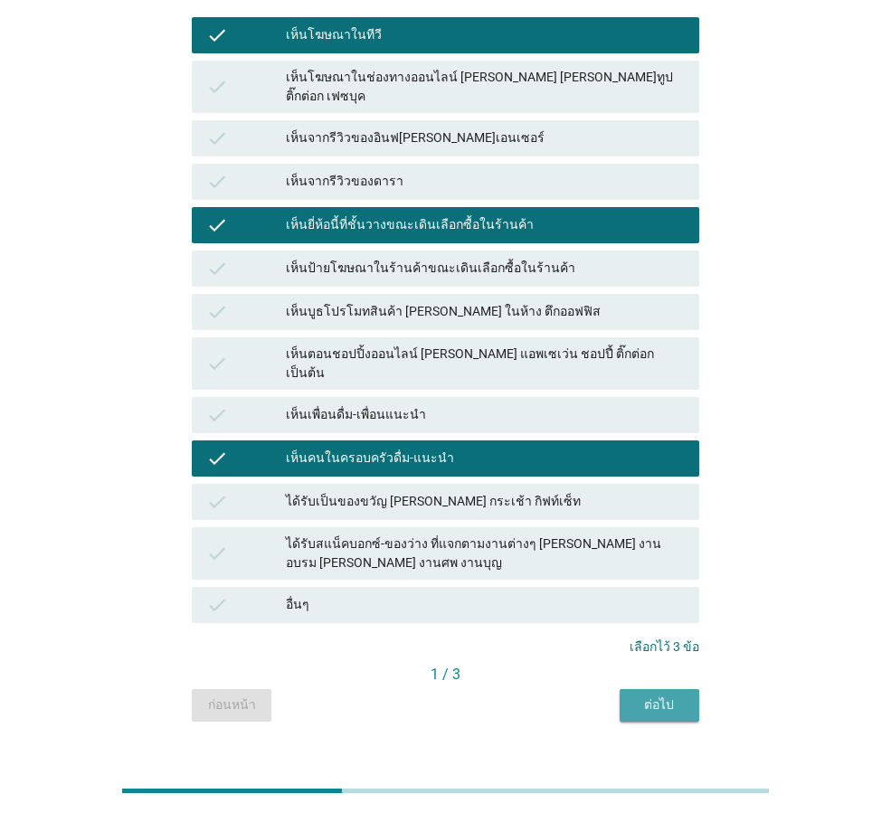
click at [647, 695] on div "ต่อไป" at bounding box center [659, 704] width 51 height 19
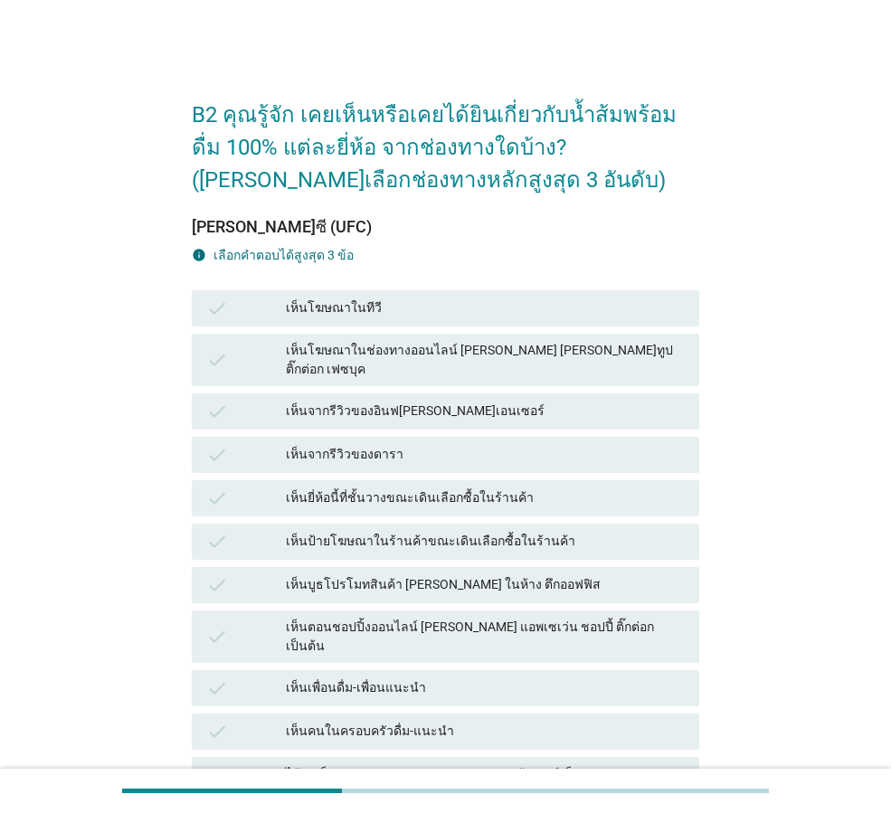
click at [573, 308] on div "เห็นโฆษณาในทีวี" at bounding box center [485, 309] width 399 height 22
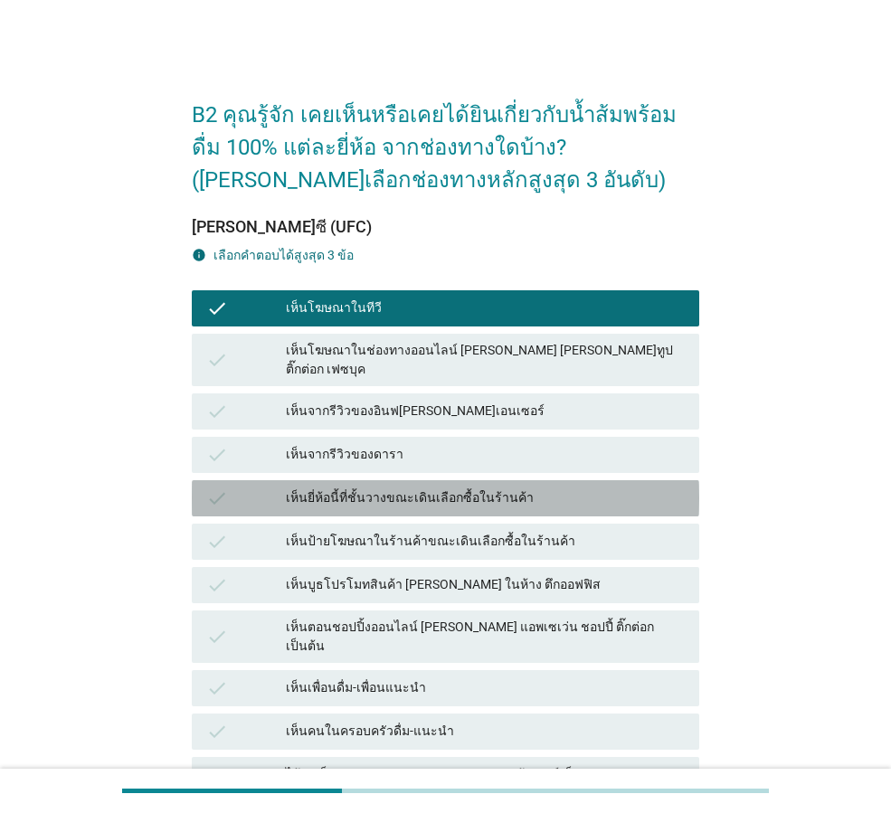
click at [572, 487] on div "เห็นยี่ห้อนี้ที่ชั้นวางขณะเดินเลือกซื้อในร้านค้า" at bounding box center [485, 498] width 399 height 22
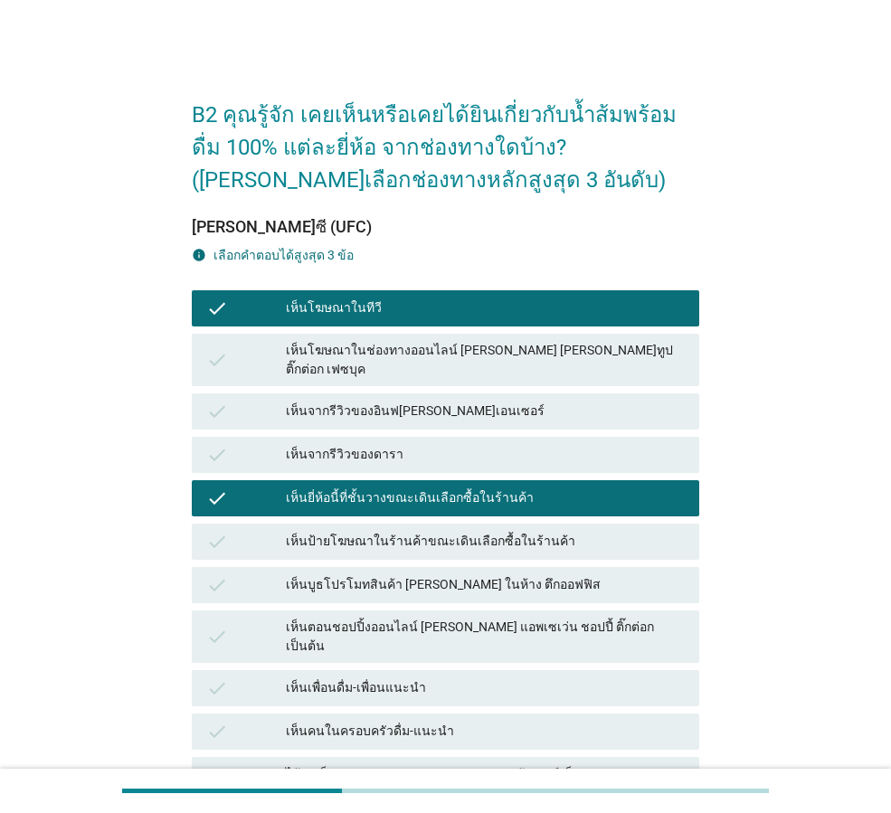
click at [518, 677] on div "เห็นเพื่อนดื่ม-เพื่อนแนะนำ" at bounding box center [485, 688] width 399 height 22
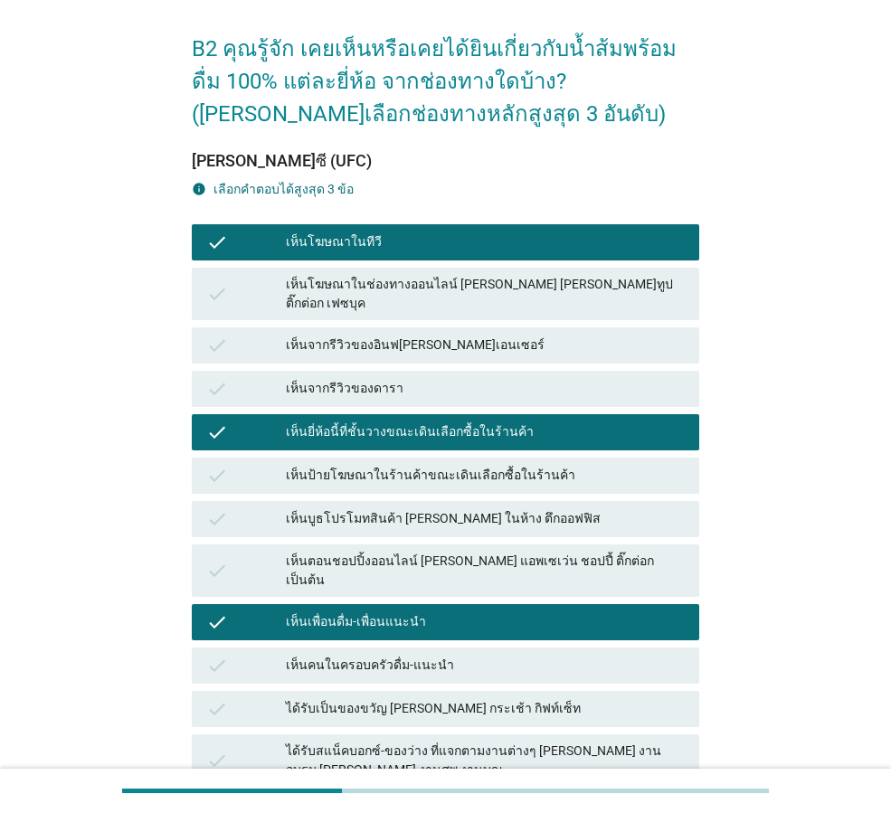
scroll to position [271, 0]
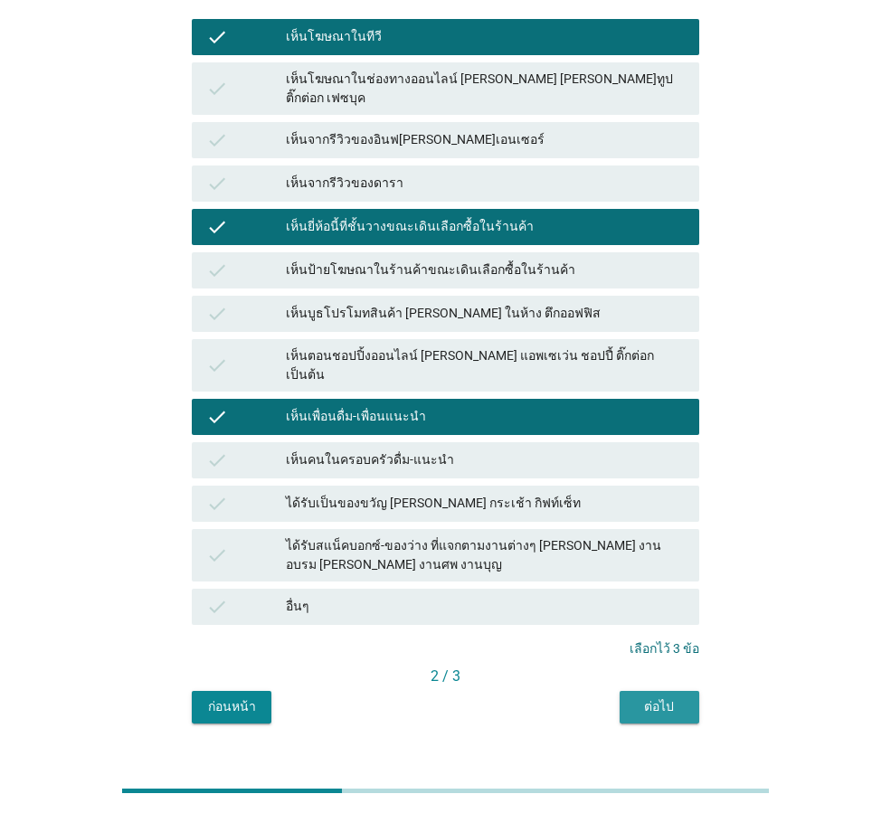
drag, startPoint x: 657, startPoint y: 678, endPoint x: 789, endPoint y: 622, distance: 142.6
click at [786, 629] on div "B2 คุณรู้จัก เคยเห็นหรือเคยได้ยินเกี่ยวกับน้ำส้มพร้อมดื่ม 100% แต่ละยี่ห้อ จากช…" at bounding box center [445, 266] width 804 height 943
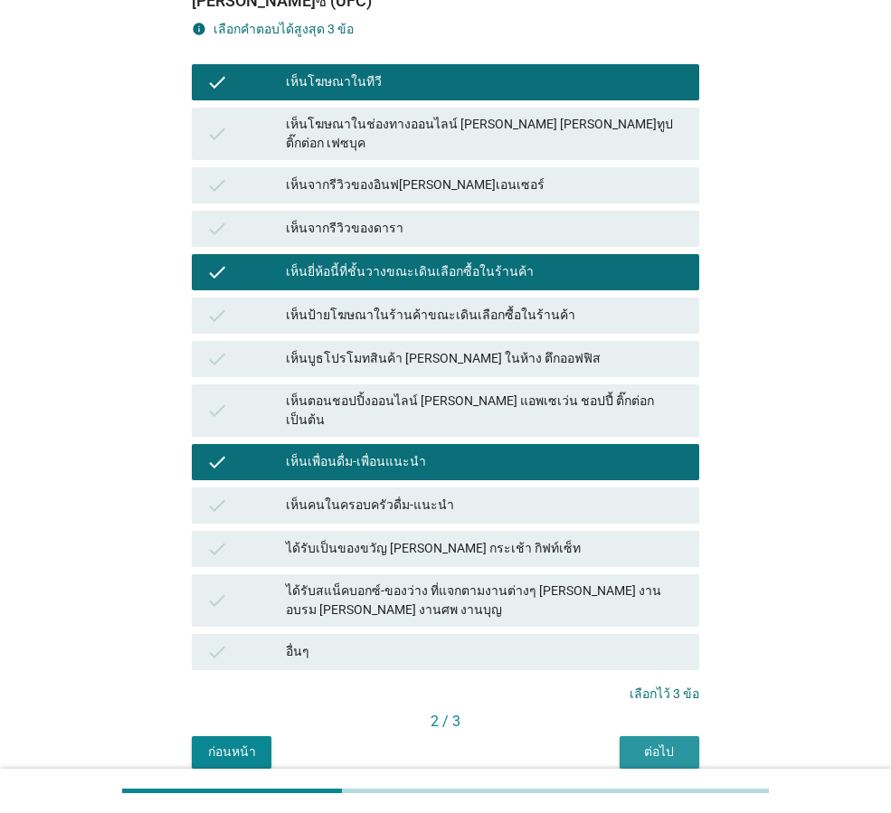
scroll to position [273, 0]
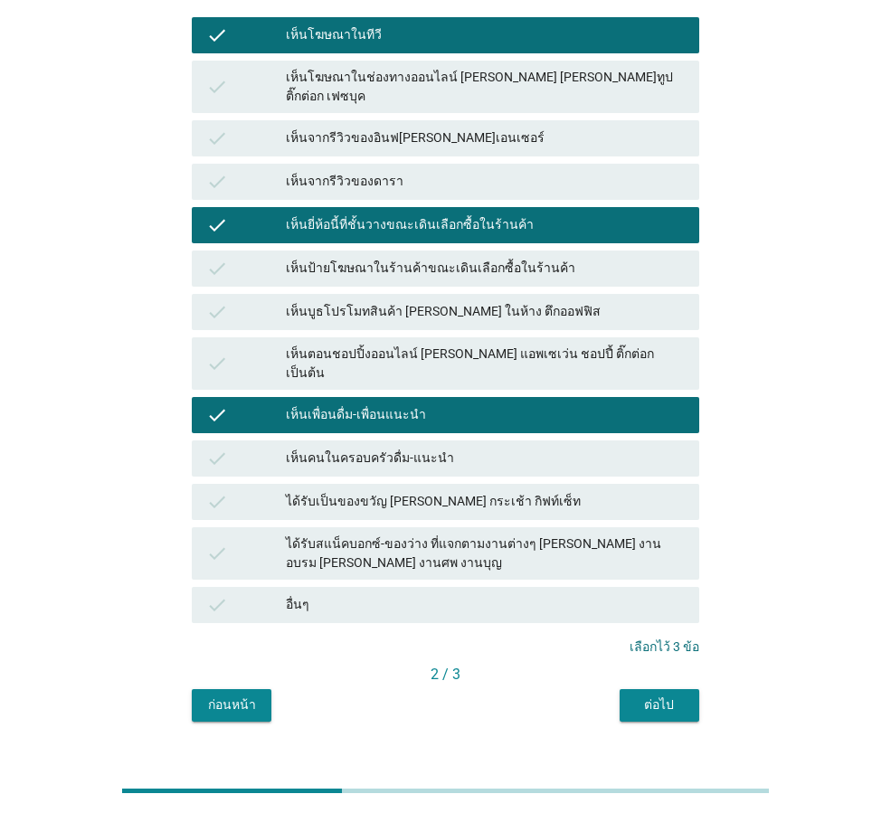
click at [645, 695] on div "ต่อไป" at bounding box center [659, 704] width 51 height 19
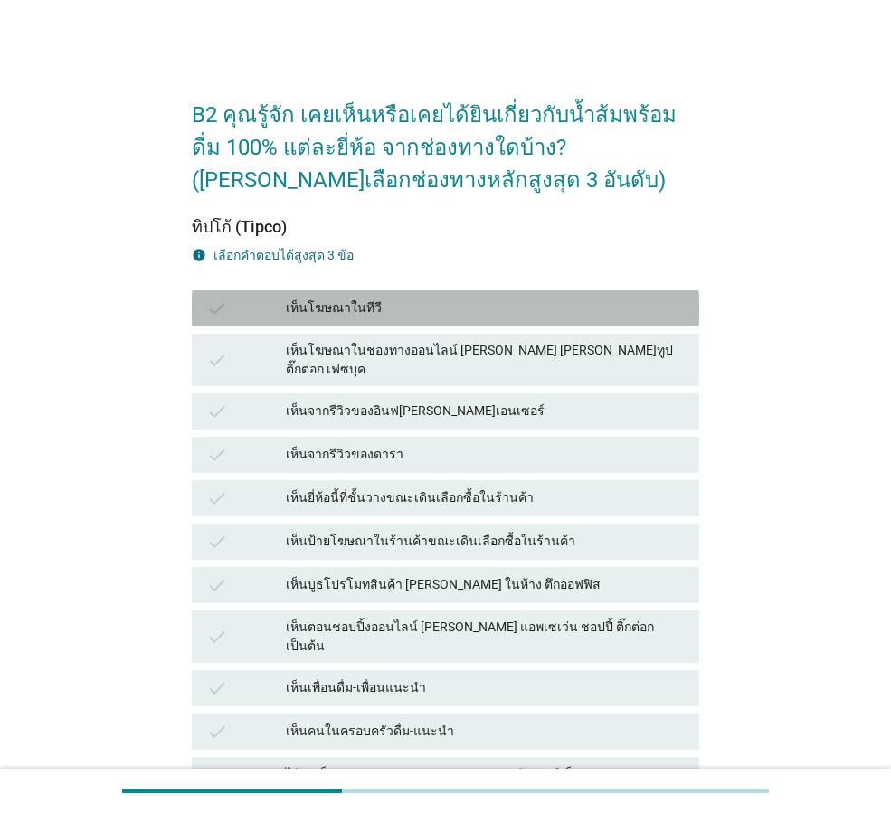
click at [635, 302] on div "เห็นโฆษณาในทีวี" at bounding box center [485, 309] width 399 height 22
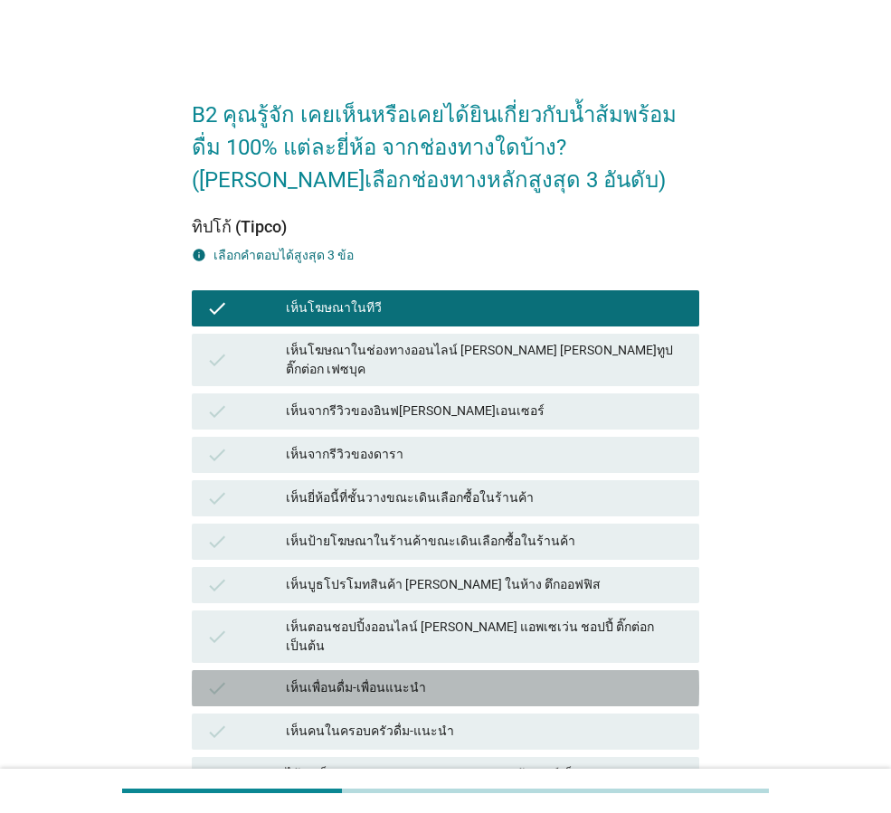
click at [575, 677] on div "เห็นเพื่อนดื่ม-เพื่อนแนะนำ" at bounding box center [485, 688] width 399 height 22
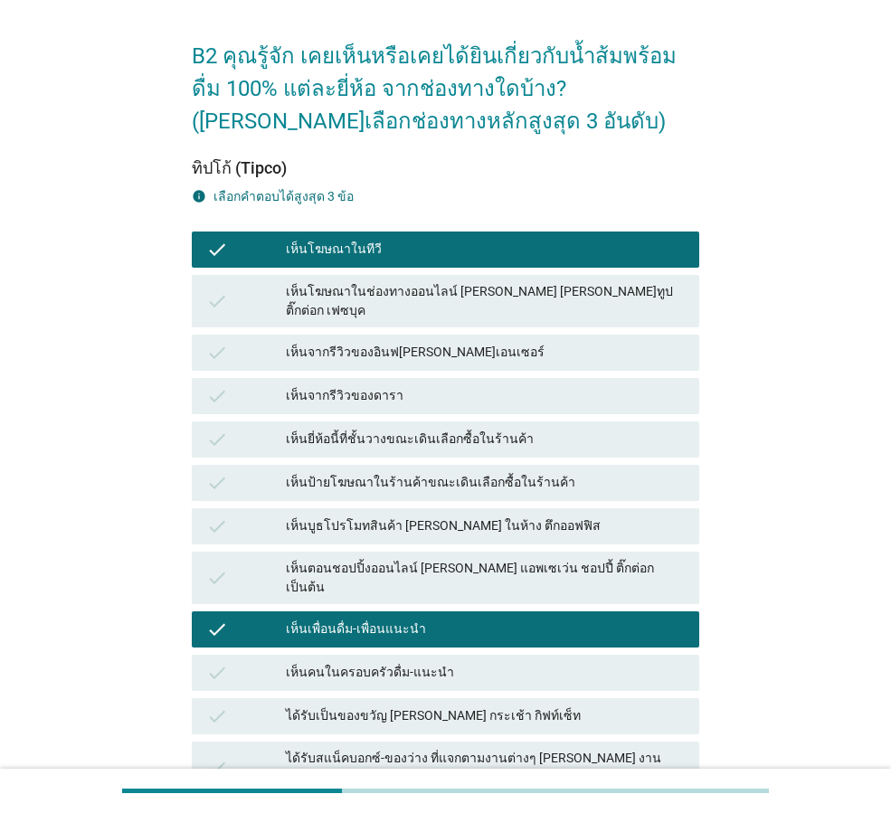
scroll to position [90, 0]
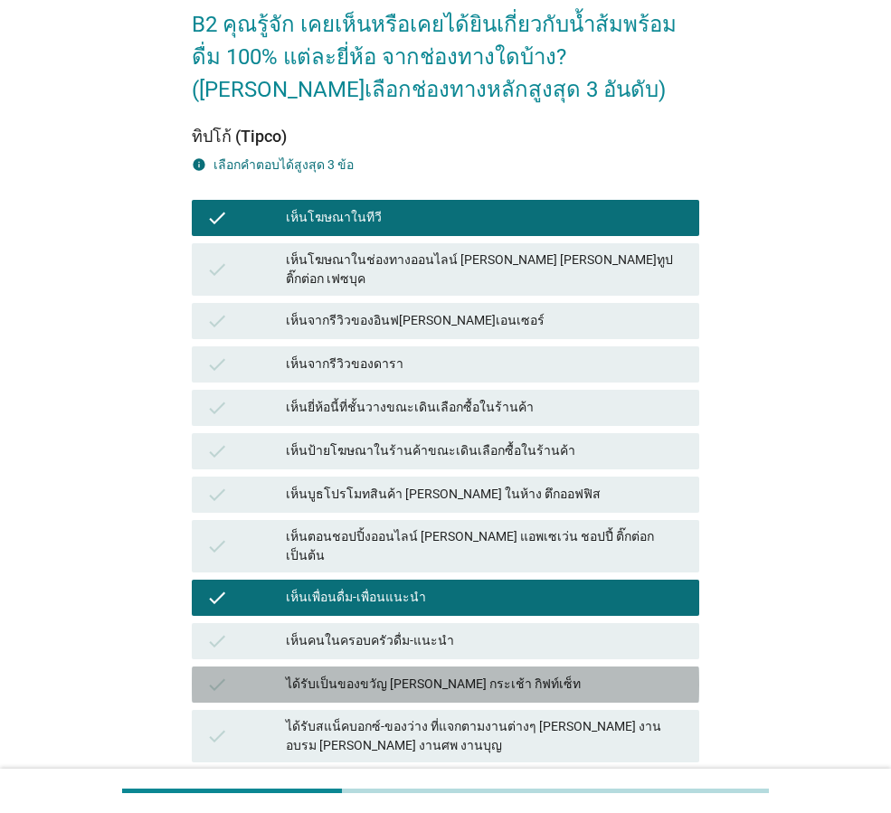
click at [567, 674] on div "ได้รับเป็นของขวัญ [PERSON_NAME] กระเช้า กิฟท์เซ็ท" at bounding box center [485, 685] width 399 height 22
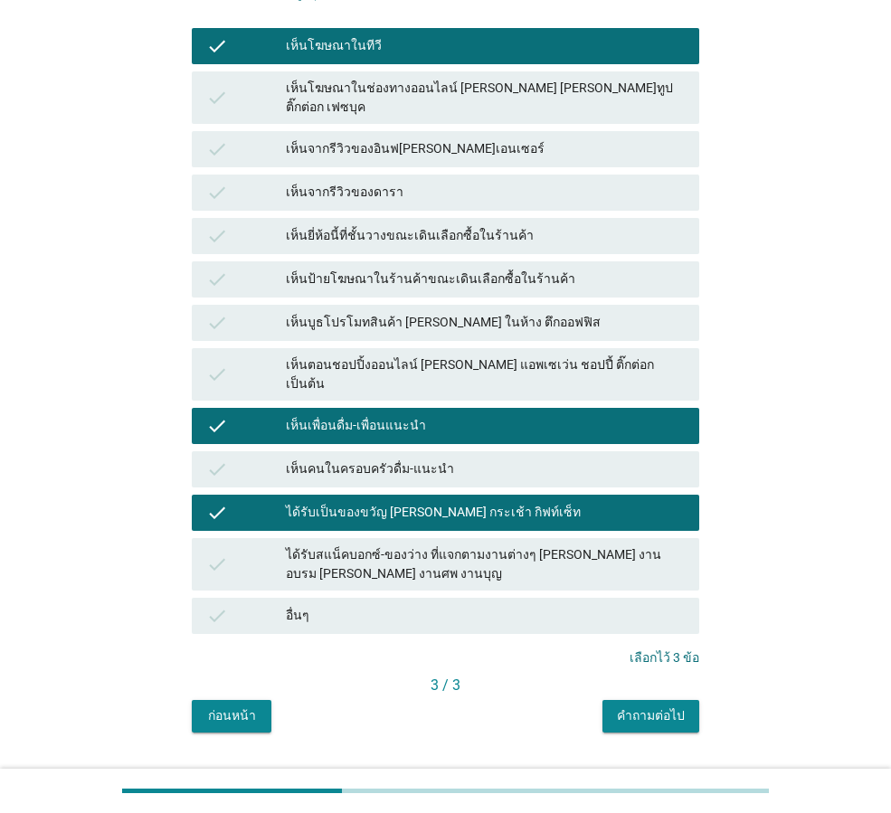
scroll to position [273, 0]
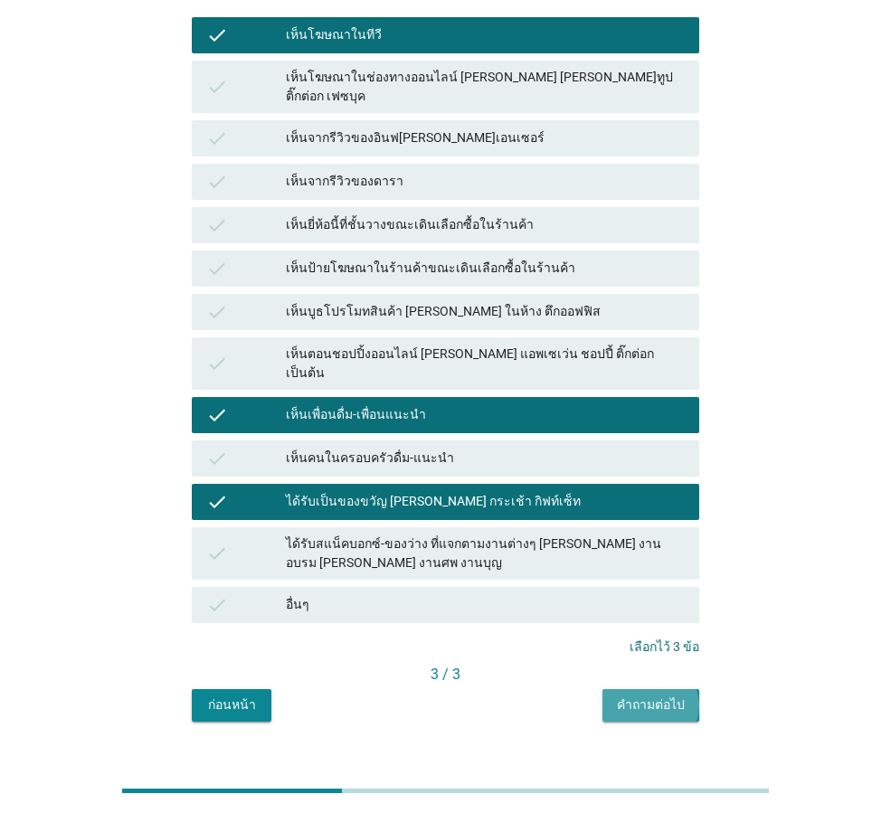
click at [628, 695] on div "คำถามต่อไป" at bounding box center [651, 704] width 68 height 19
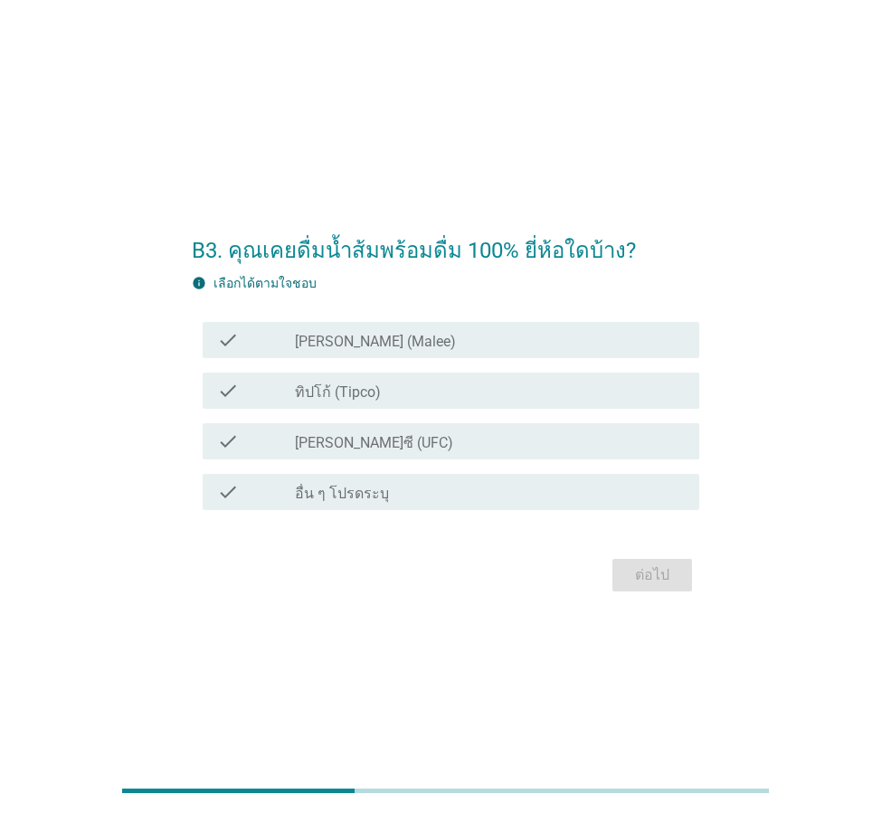
click at [443, 338] on div "check_box_outline_blank [PERSON_NAME] (Malee)" at bounding box center [490, 340] width 390 height 22
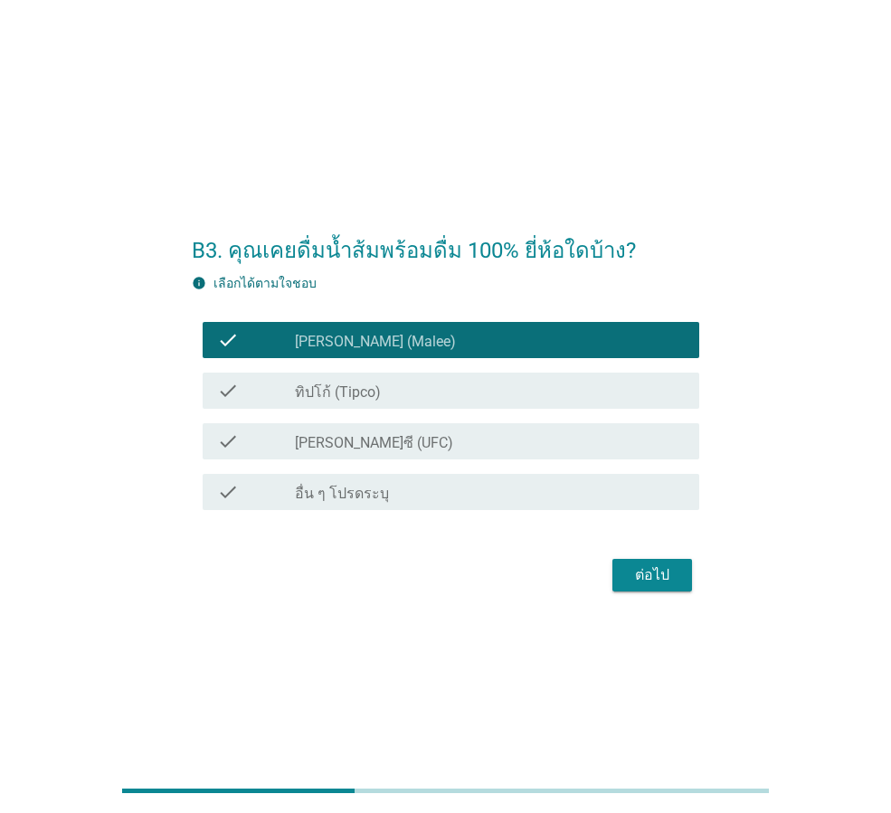
click at [430, 383] on div "check_box_outline_blank ทิปโก้ (Tipco)" at bounding box center [490, 391] width 390 height 22
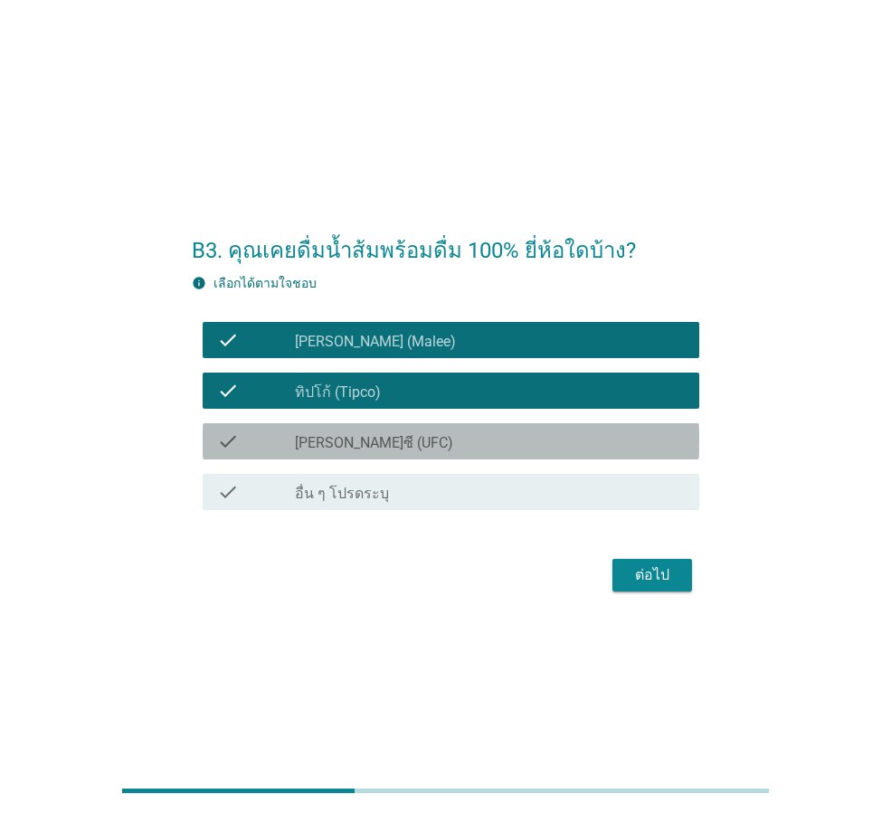
click at [415, 439] on div "check_box_outline_blank [PERSON_NAME]ซี (UFC)" at bounding box center [490, 441] width 390 height 22
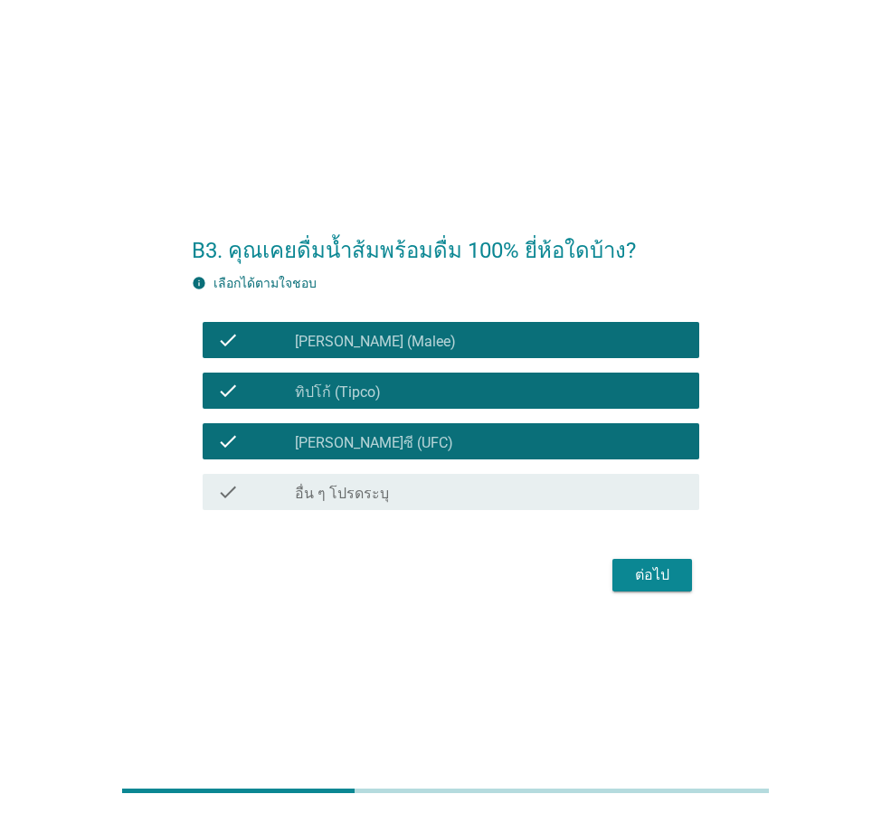
click at [656, 579] on div "ต่อไป" at bounding box center [652, 575] width 51 height 22
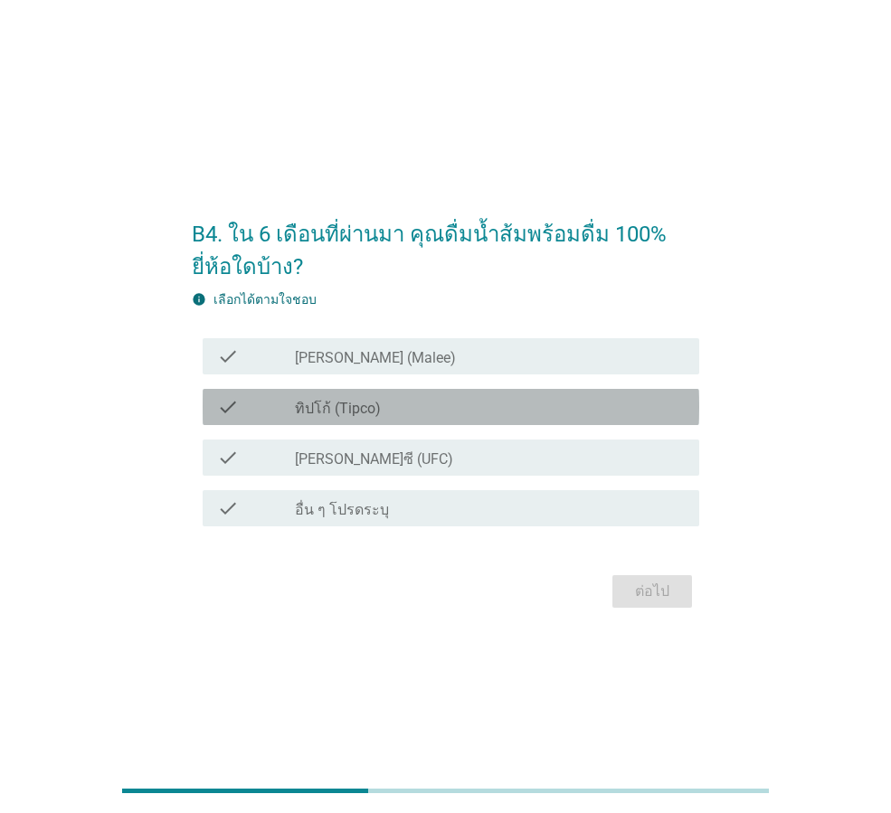
click at [505, 404] on div "check_box_outline_blank ทิปโก้ (Tipco)" at bounding box center [490, 407] width 390 height 22
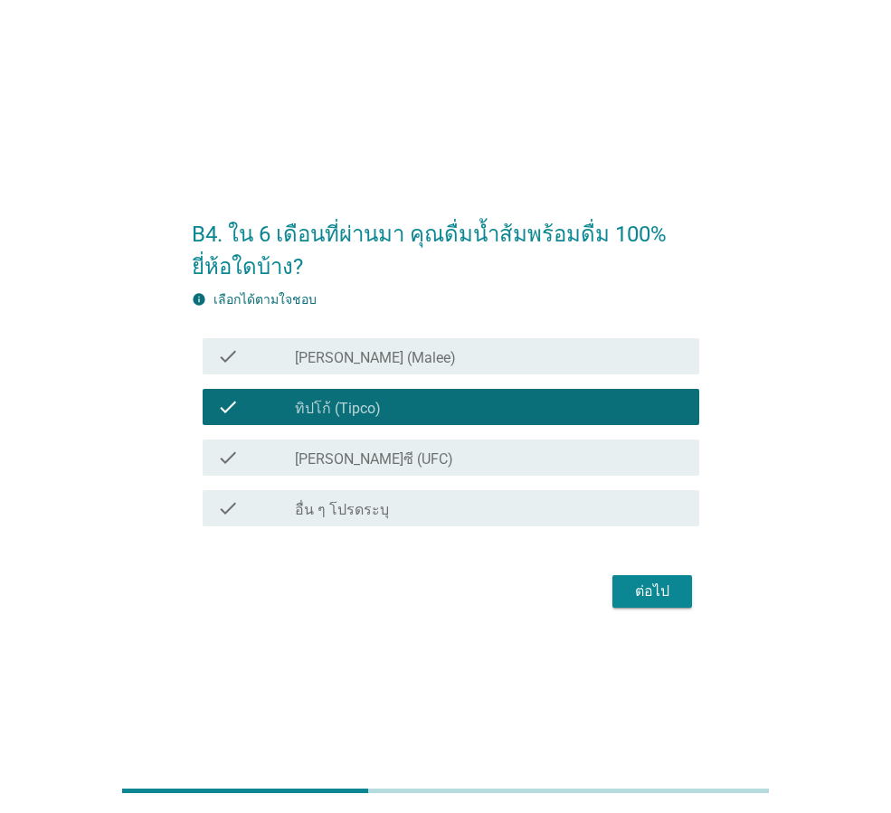
click at [481, 457] on div "check_box_outline_blank [PERSON_NAME]ซี (UFC)" at bounding box center [490, 458] width 390 height 22
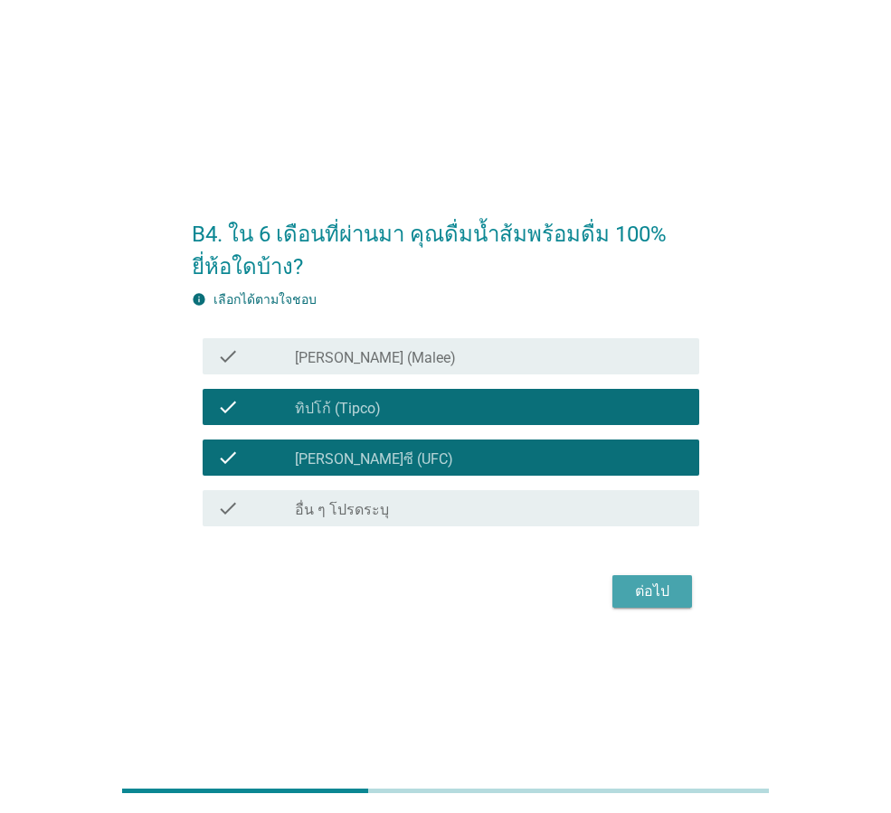
click at [645, 596] on div "ต่อไป" at bounding box center [652, 592] width 51 height 22
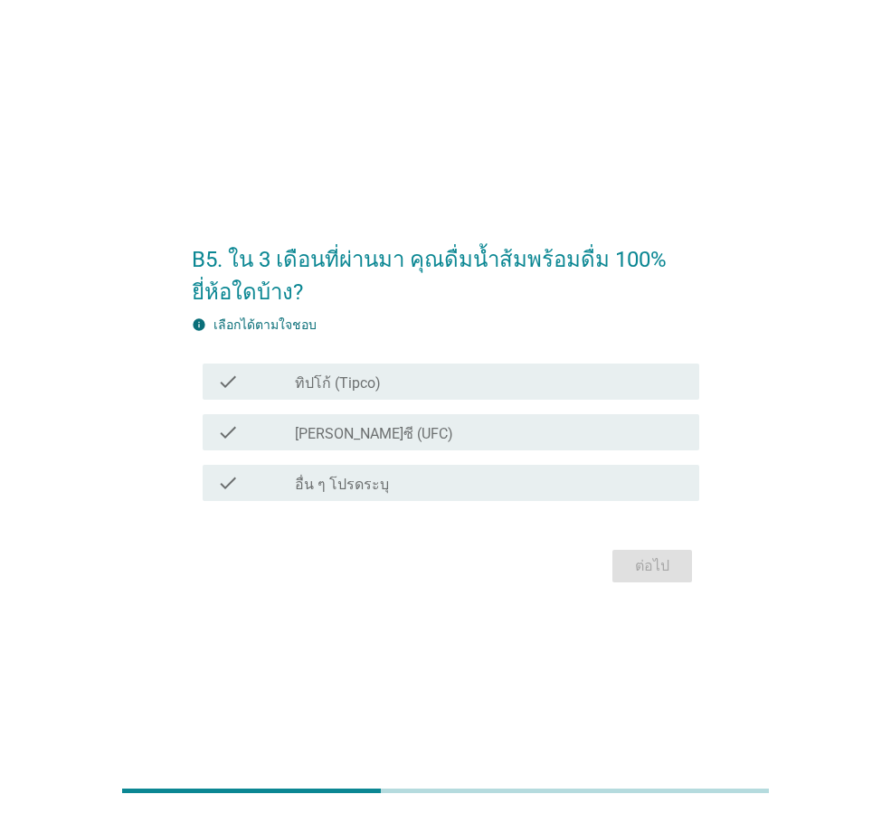
click at [511, 383] on div "check_box ทิปโก้ (Tipco)" at bounding box center [490, 382] width 390 height 22
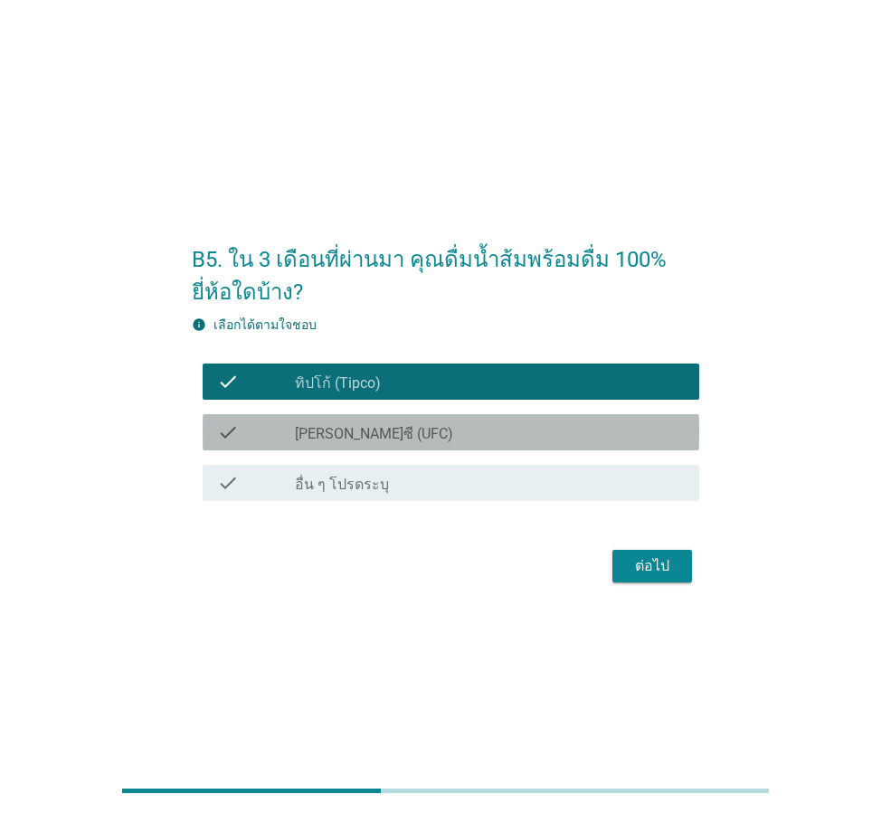
click at [501, 439] on div "check_box [PERSON_NAME]ซี (UFC)" at bounding box center [490, 432] width 390 height 22
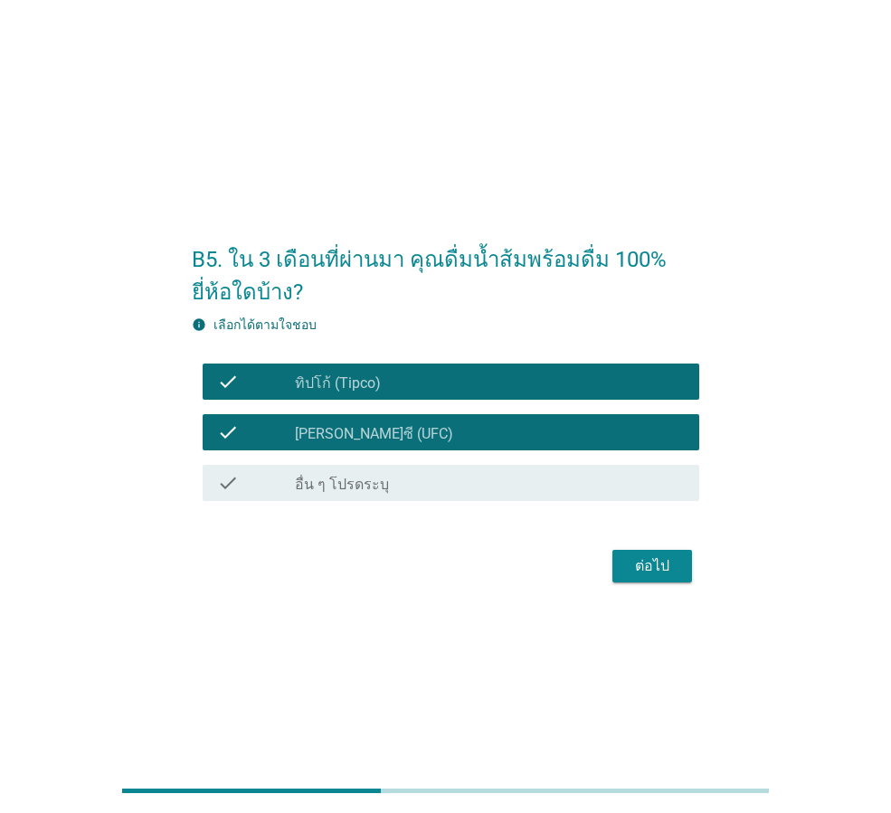
click at [661, 568] on div "ต่อไป" at bounding box center [652, 566] width 51 height 22
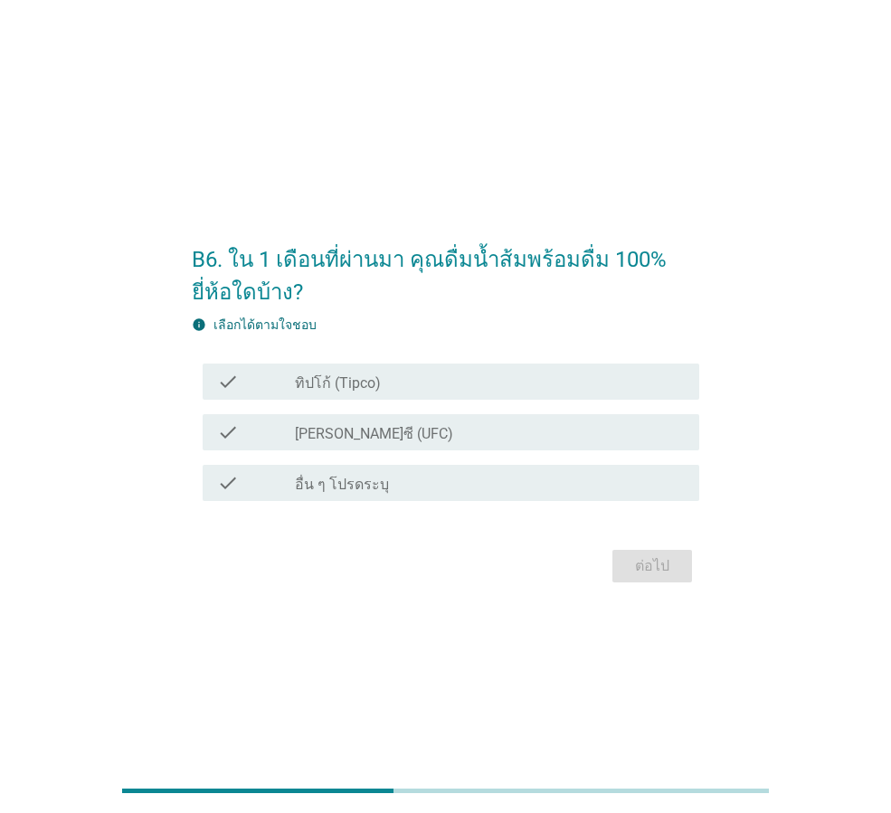
click at [518, 381] on div "check_box ทิปโก้ (Tipco)" at bounding box center [490, 382] width 390 height 22
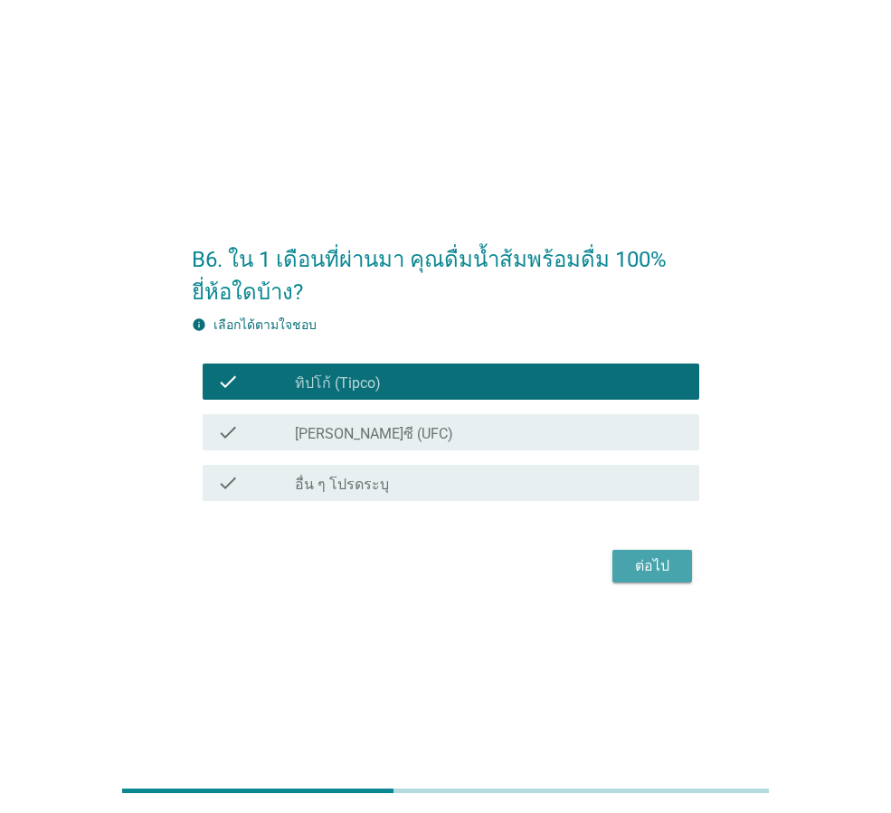
click at [651, 558] on div "ต่อไป" at bounding box center [652, 566] width 51 height 22
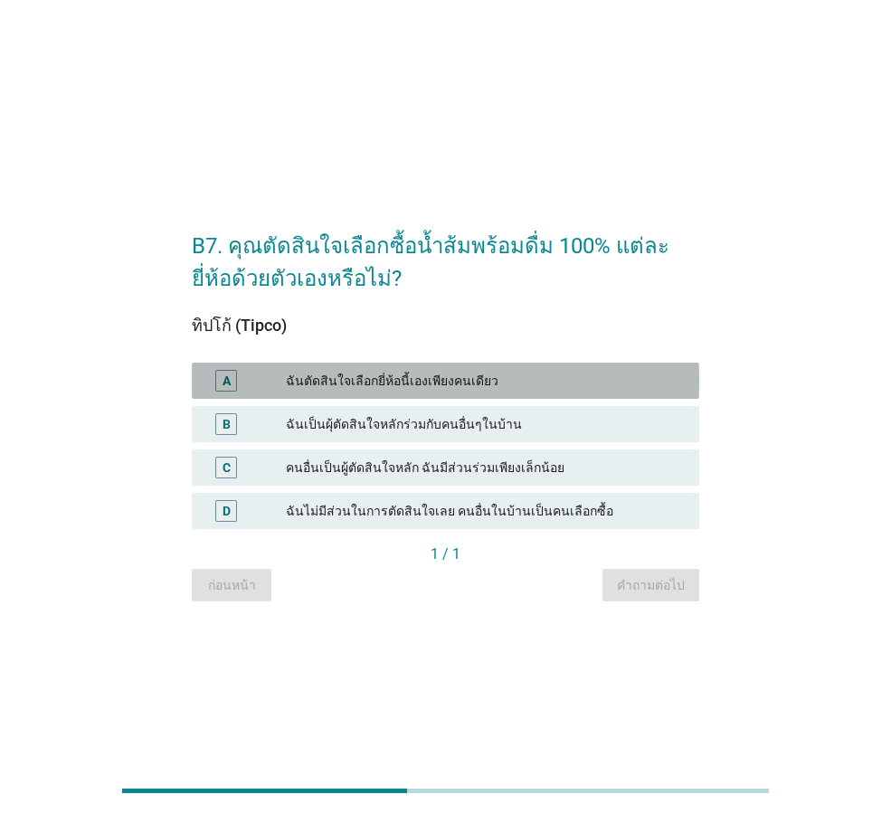
click at [579, 376] on div "ฉันตัดสินใจเลือกยี่ห้อนี้เองเพียงคนเดียว" at bounding box center [485, 381] width 399 height 22
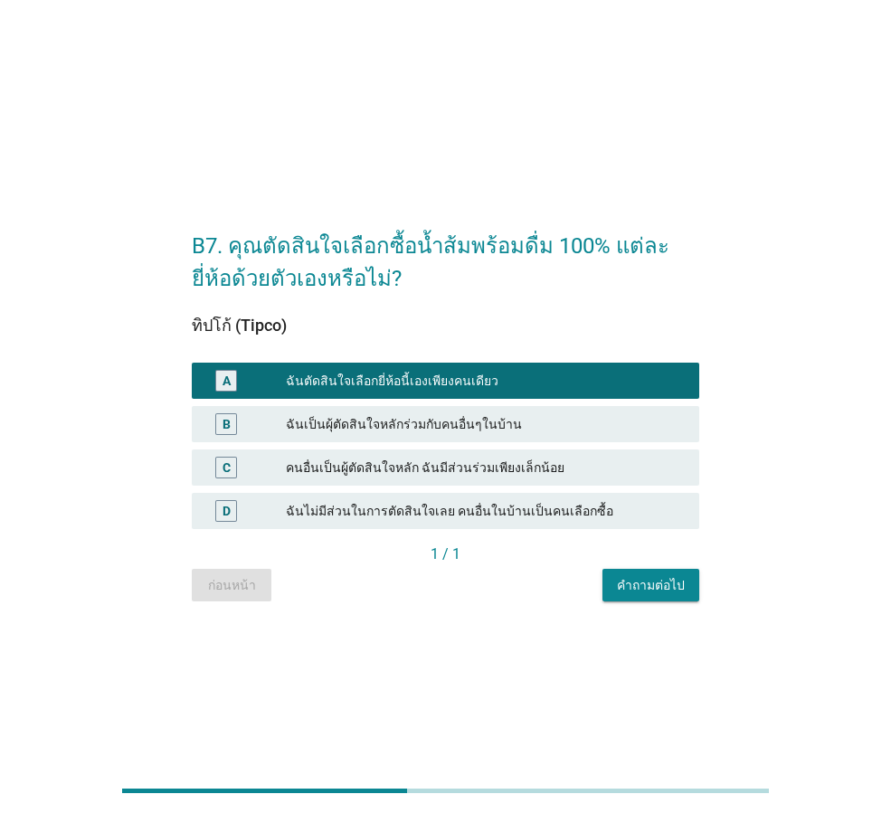
click at [641, 587] on div "คำถามต่อไป" at bounding box center [651, 585] width 68 height 19
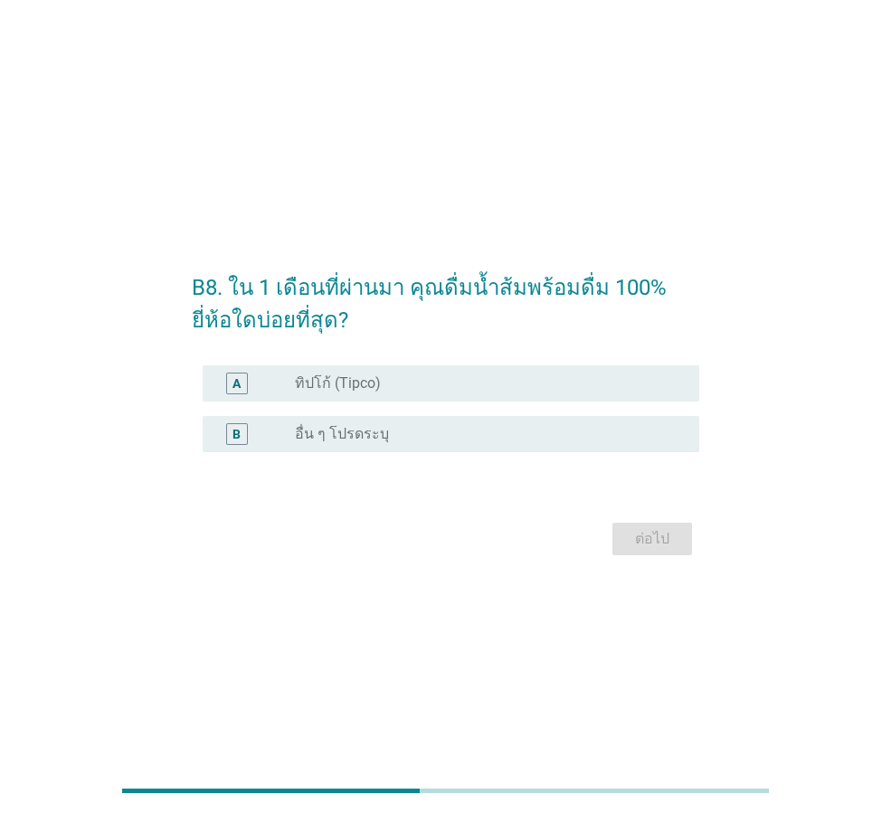
click at [545, 384] on div "radio_button_unchecked ทิปโก้ (Tipco)" at bounding box center [482, 383] width 375 height 18
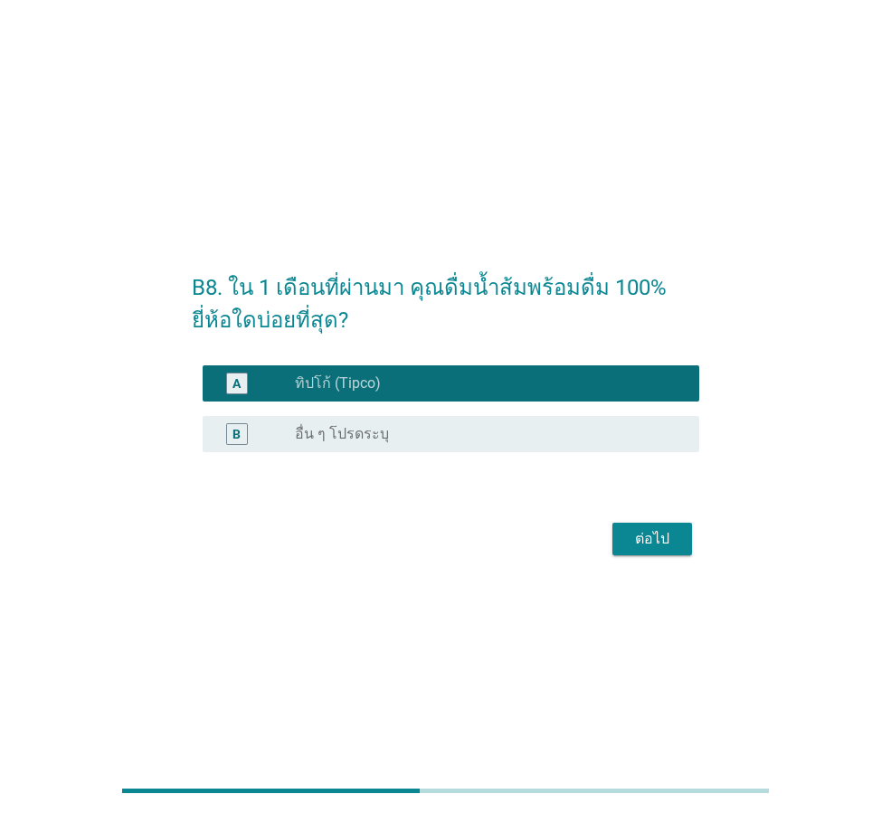
click at [647, 529] on div "ต่อไป" at bounding box center [652, 539] width 51 height 22
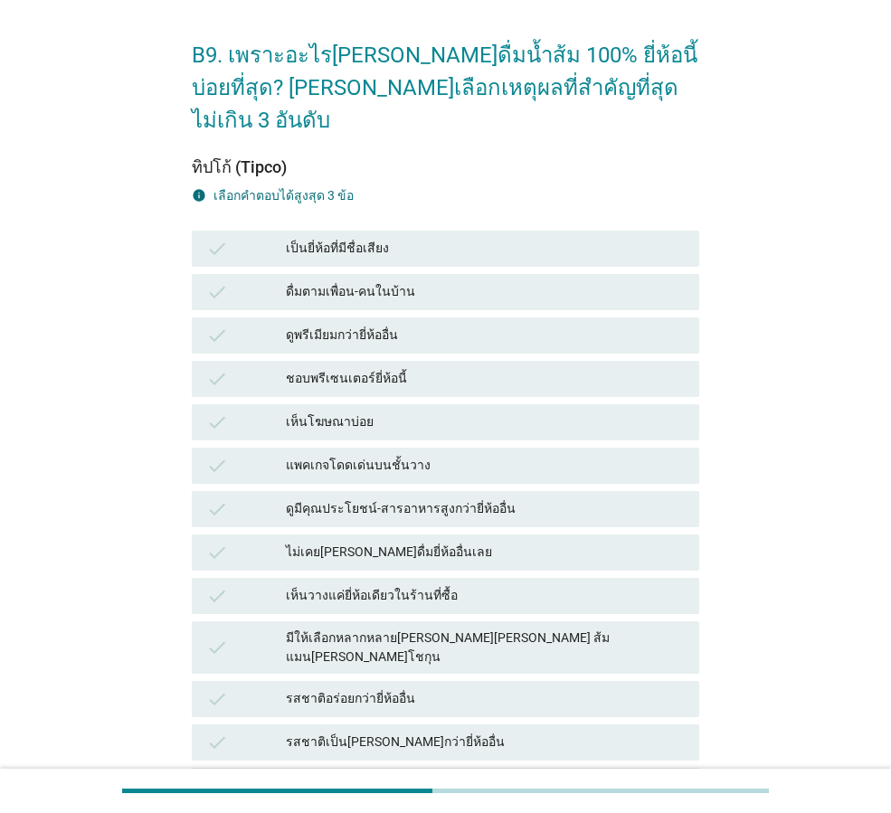
scroll to position [90, 0]
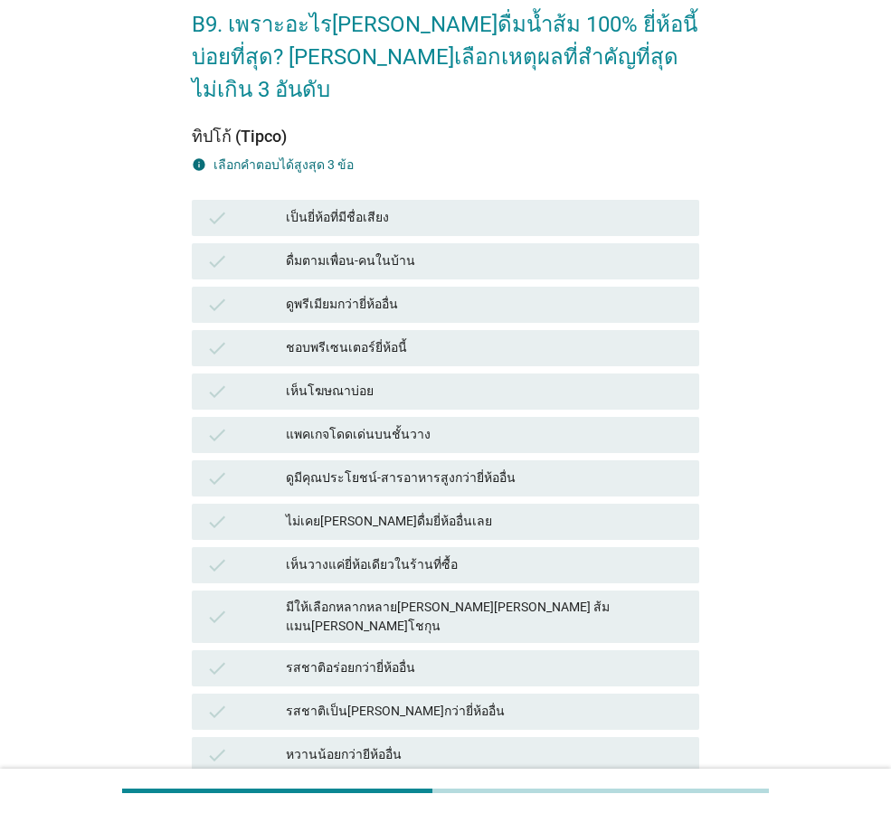
click at [562, 657] on div "รสชาติอร่อยกว่ายี่ห้ออื่น" at bounding box center [485, 668] width 399 height 22
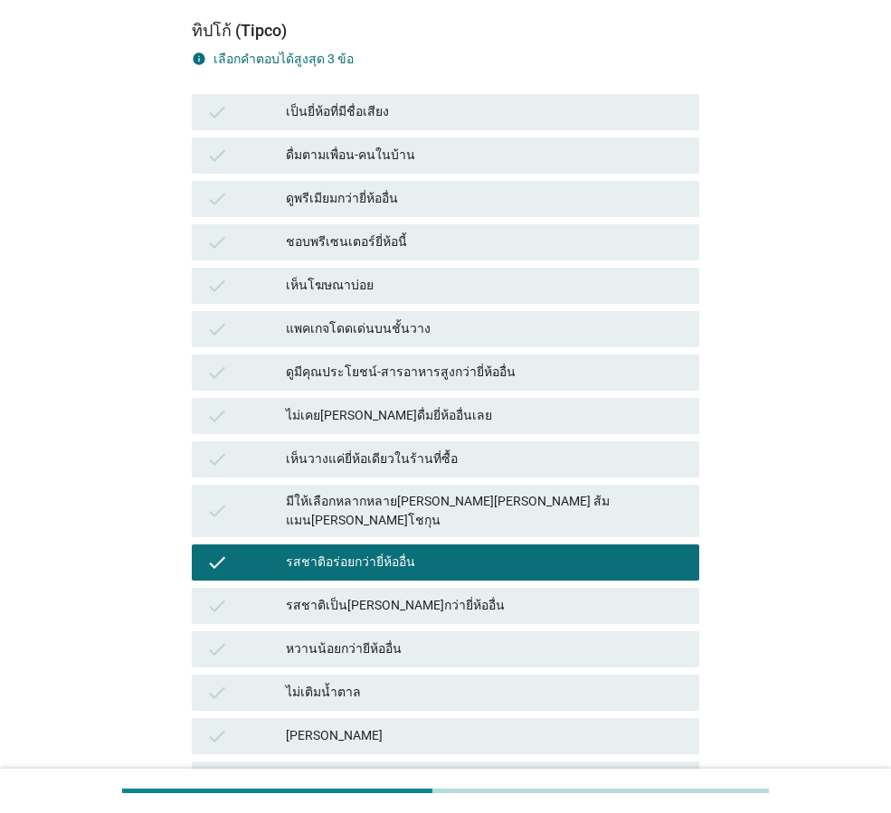
scroll to position [271, 0]
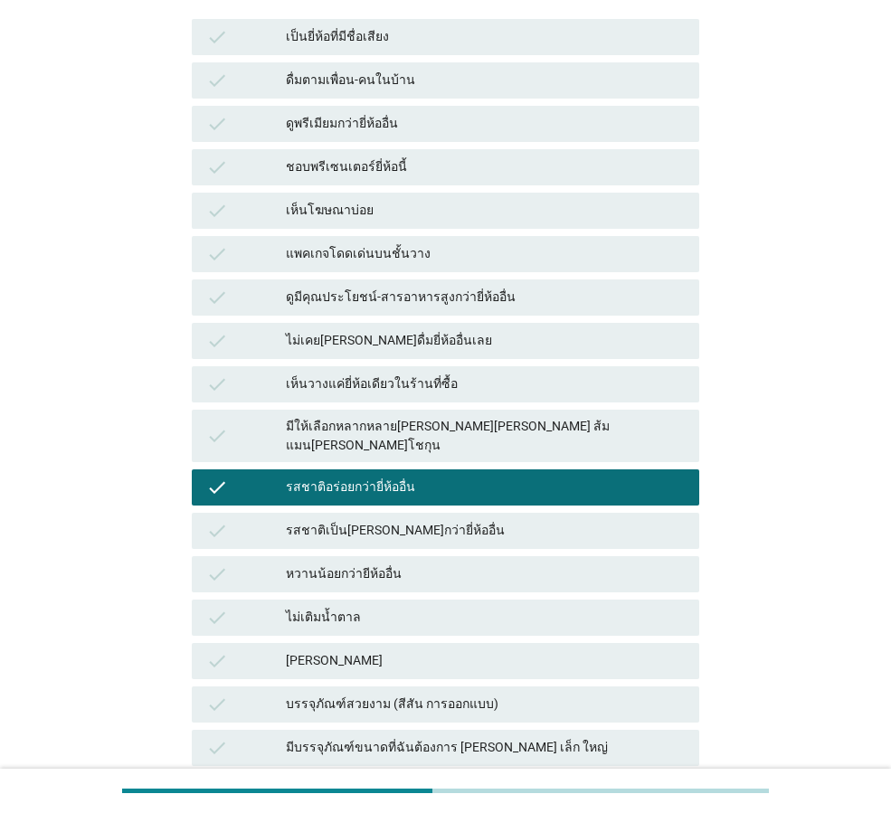
click at [555, 563] on div "หวานน้อยกว่ายีห้ออื่น" at bounding box center [485, 574] width 399 height 22
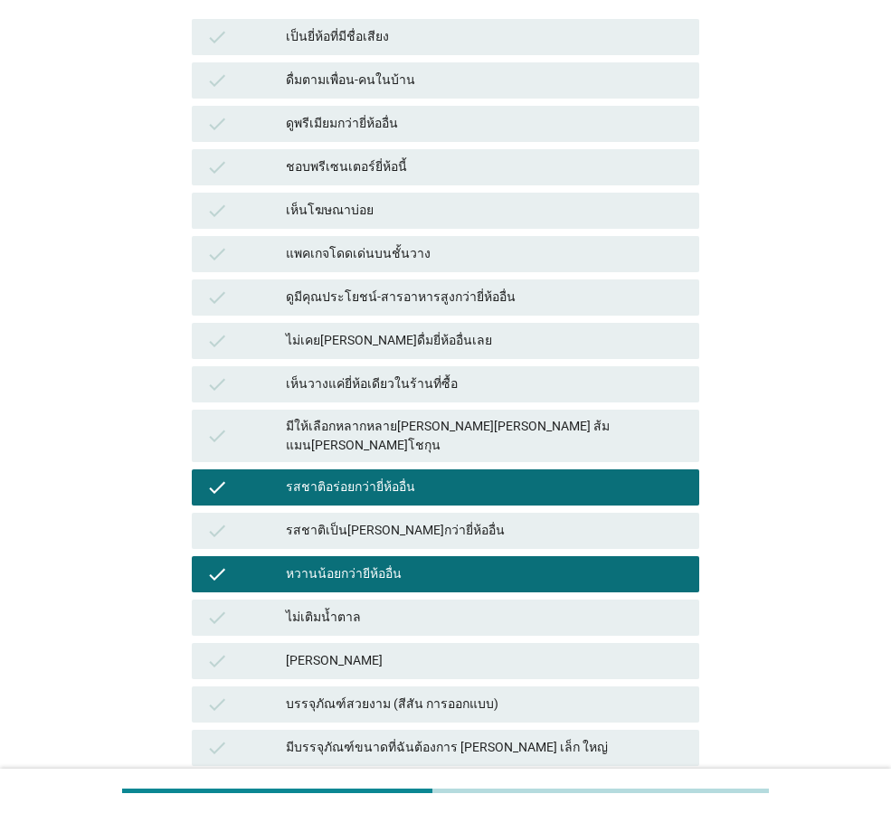
click at [524, 650] on div "[PERSON_NAME]" at bounding box center [485, 661] width 399 height 22
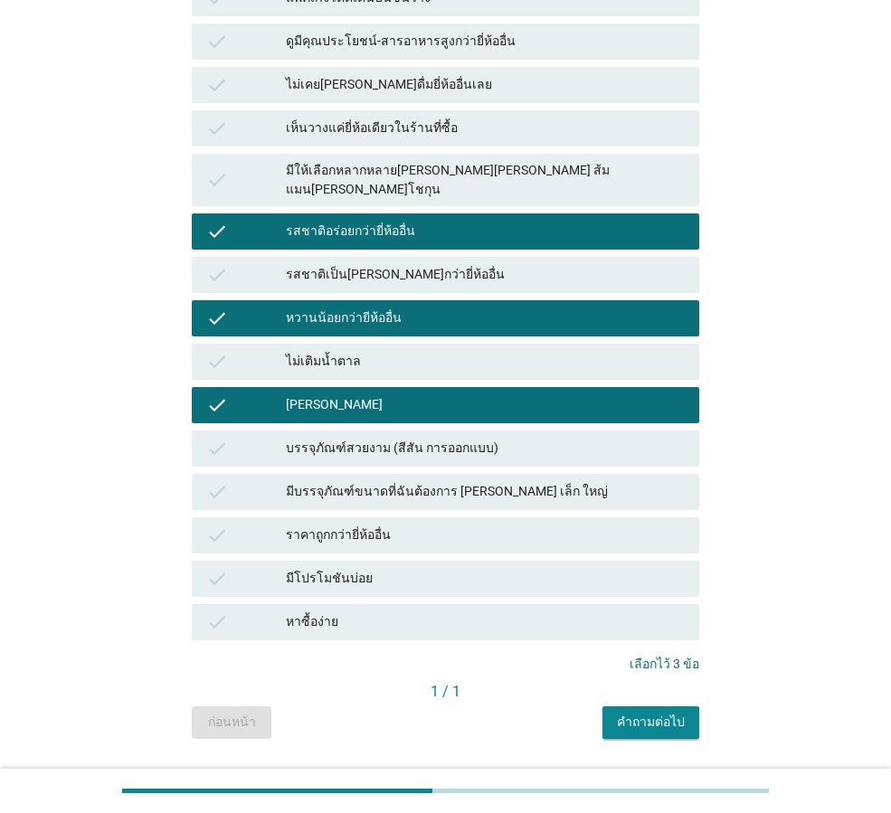
scroll to position [528, 0]
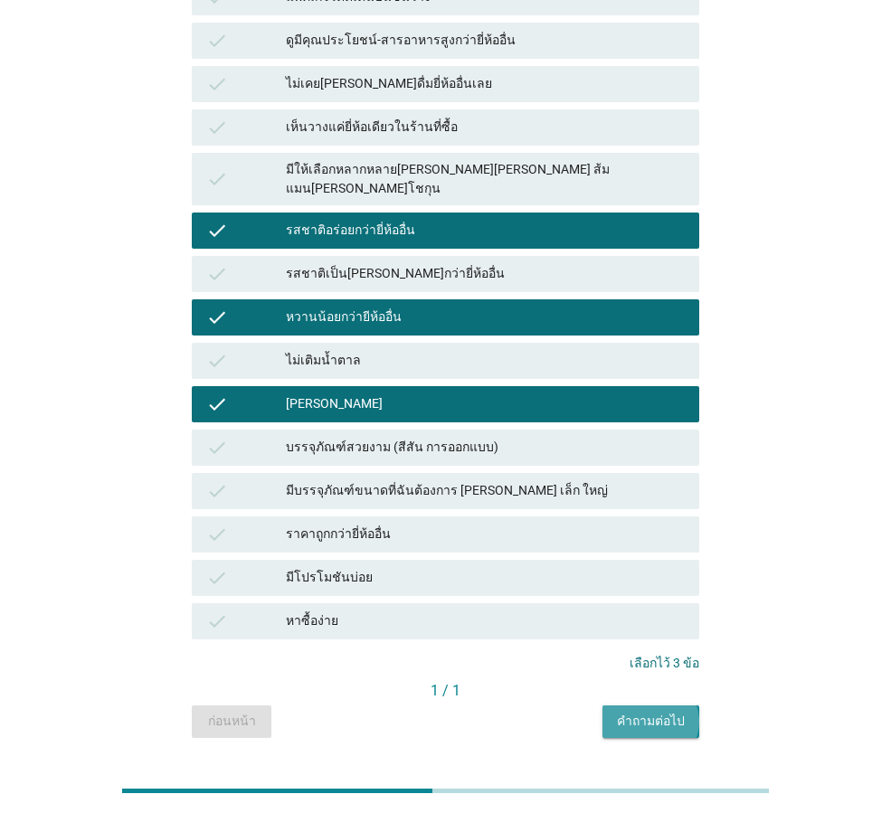
click at [661, 712] on div "คำถามต่อไป" at bounding box center [651, 721] width 68 height 19
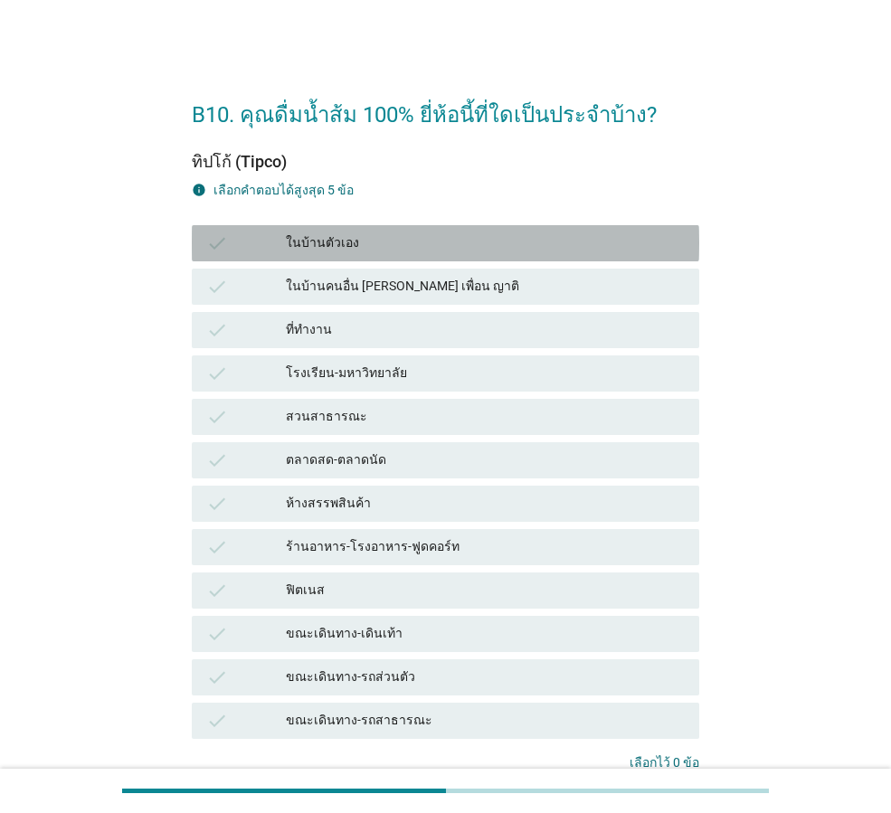
click at [613, 236] on div "ในบ้านตัวเอง" at bounding box center [485, 243] width 399 height 22
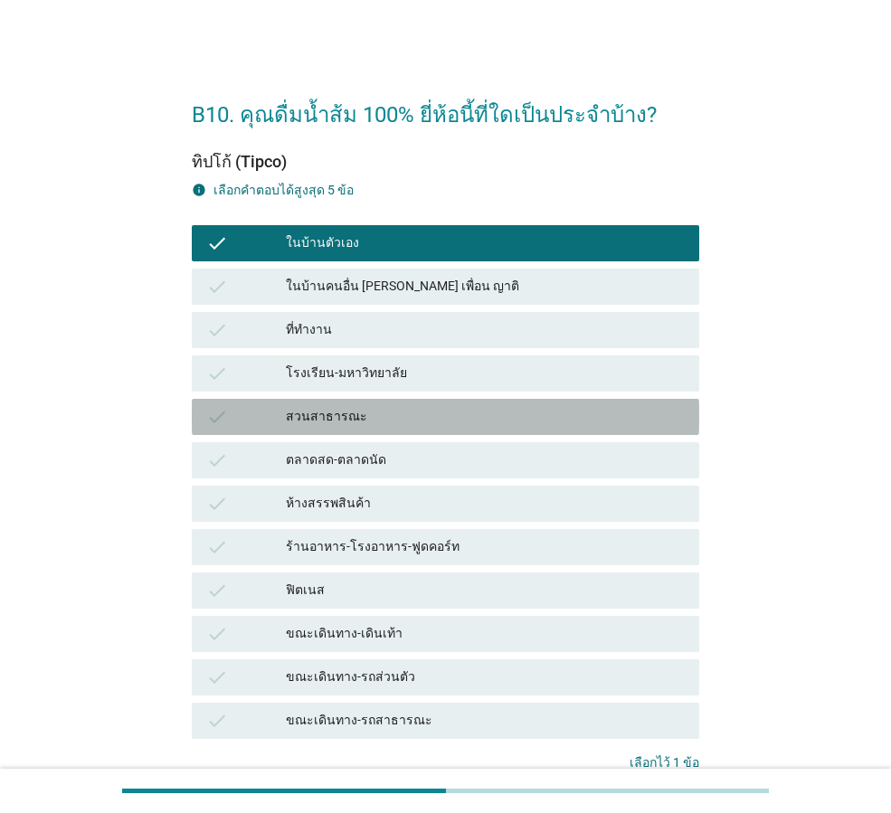
click at [545, 420] on div "สวนสาธารณะ" at bounding box center [485, 417] width 399 height 22
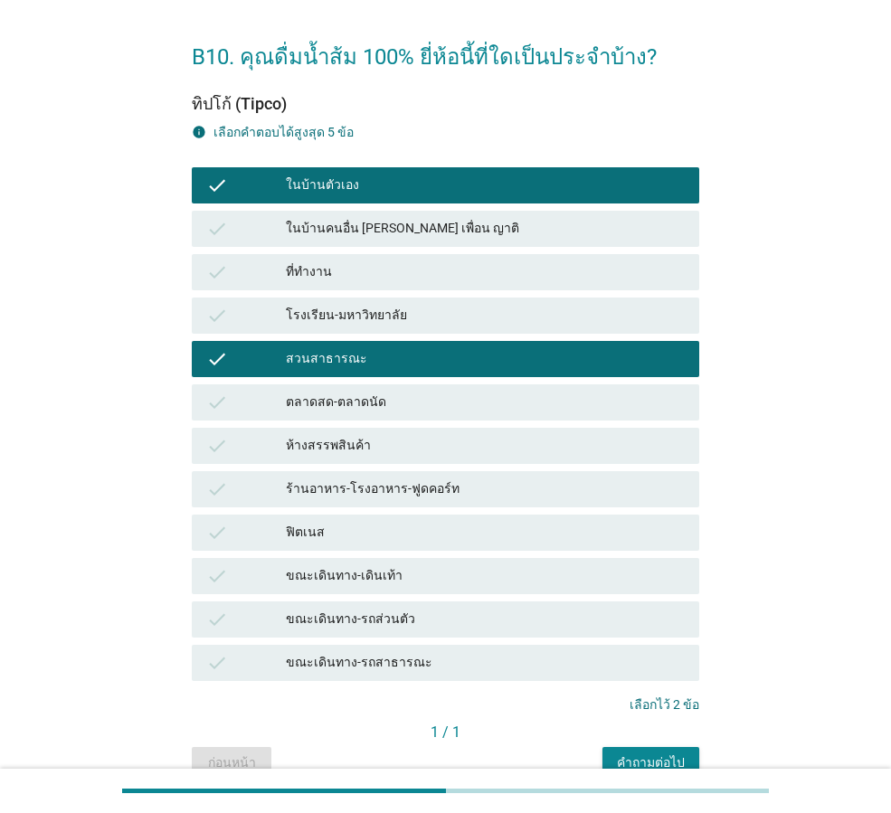
scroll to position [90, 0]
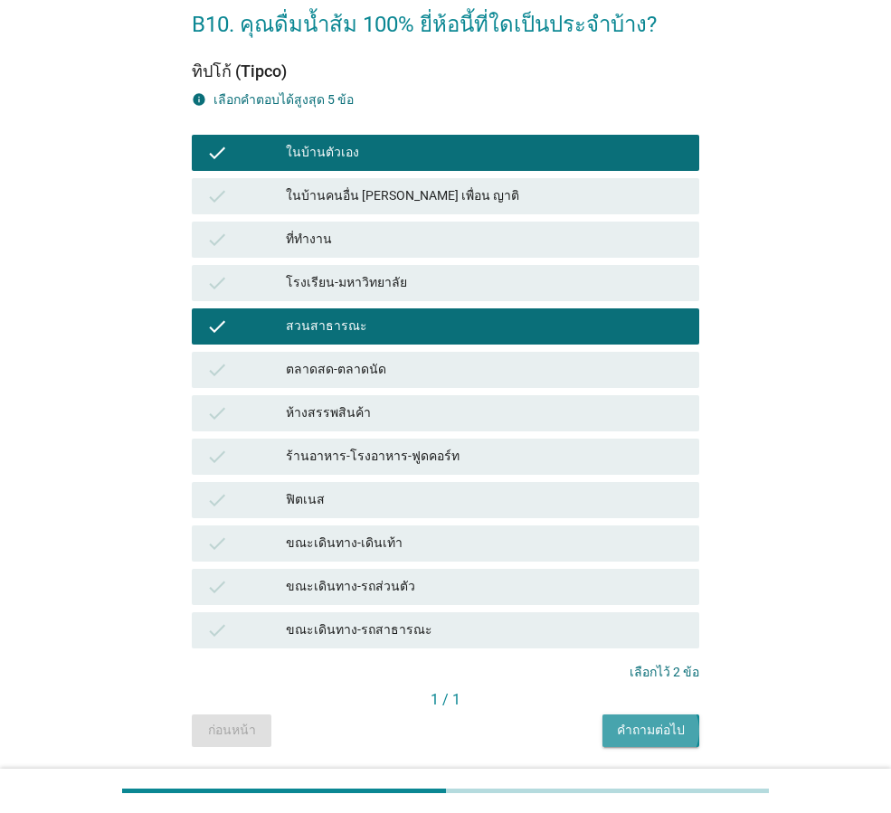
click at [632, 731] on div "คำถามต่อไป" at bounding box center [651, 730] width 68 height 19
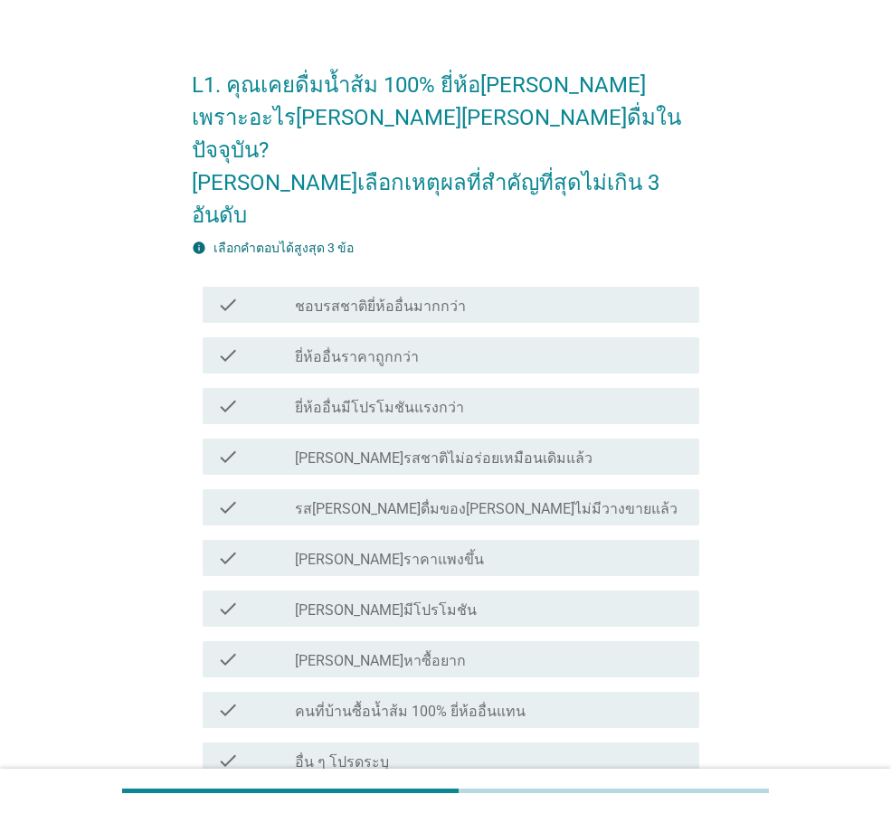
scroll to position [0, 0]
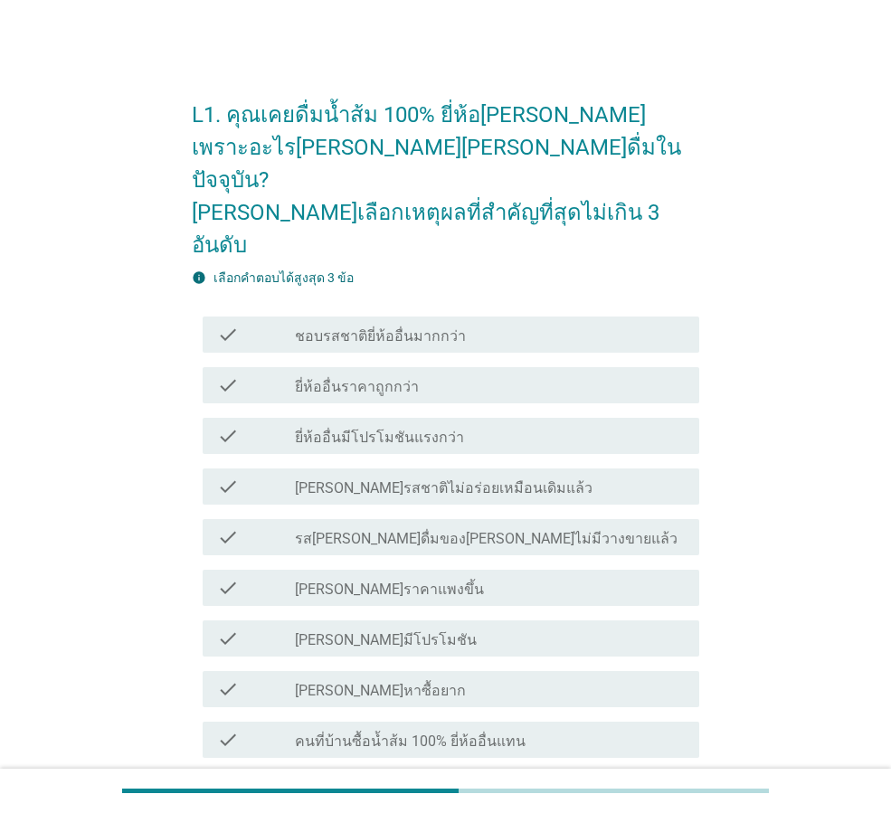
click at [524, 324] on div "check_box_outline_blank ชอบรสชาติยี่ห้ออื่นมากกว่า" at bounding box center [490, 335] width 390 height 22
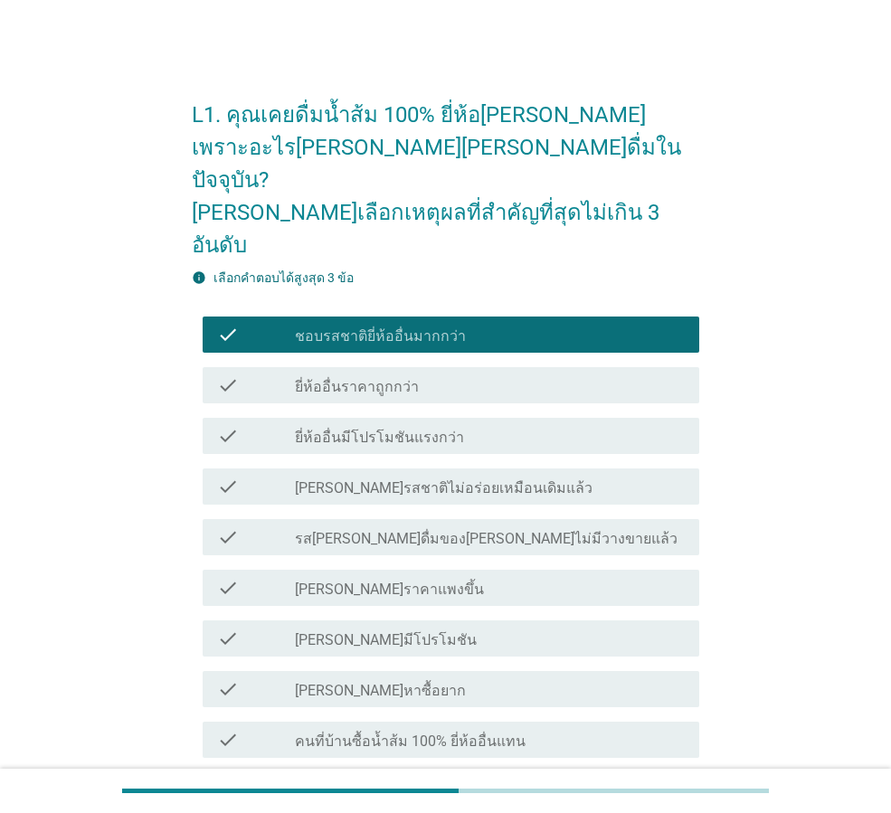
click at [531, 476] on div "check_box_outline_blank [PERSON_NAME]รสชาติไม่อร่อยเหมือนเดิมแล้ว" at bounding box center [490, 487] width 390 height 22
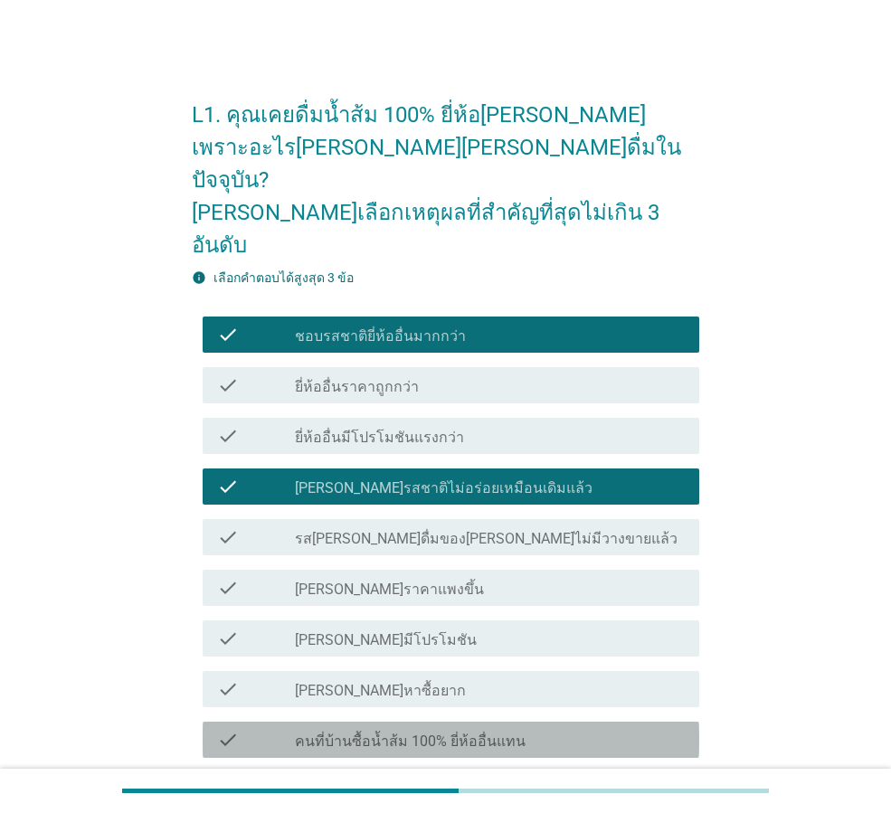
click at [535, 729] on div "check_box_outline_blank คนที่บ้านซื้อน้ำส้ม 100% ยี่ห้ออื่นแทน" at bounding box center [490, 740] width 390 height 22
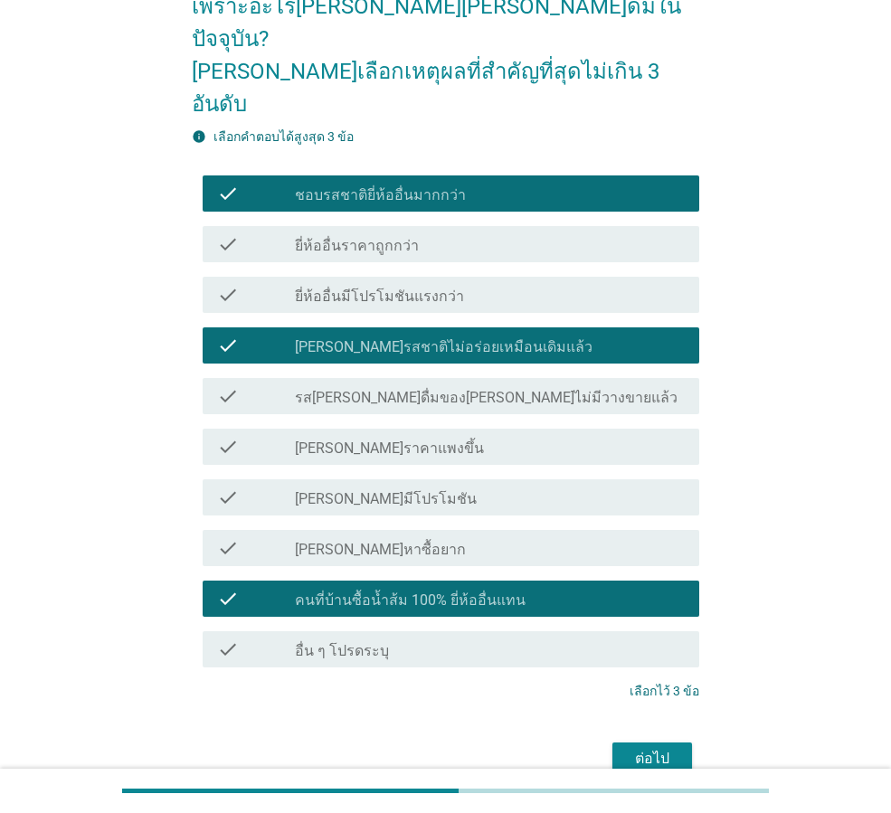
scroll to position [167, 0]
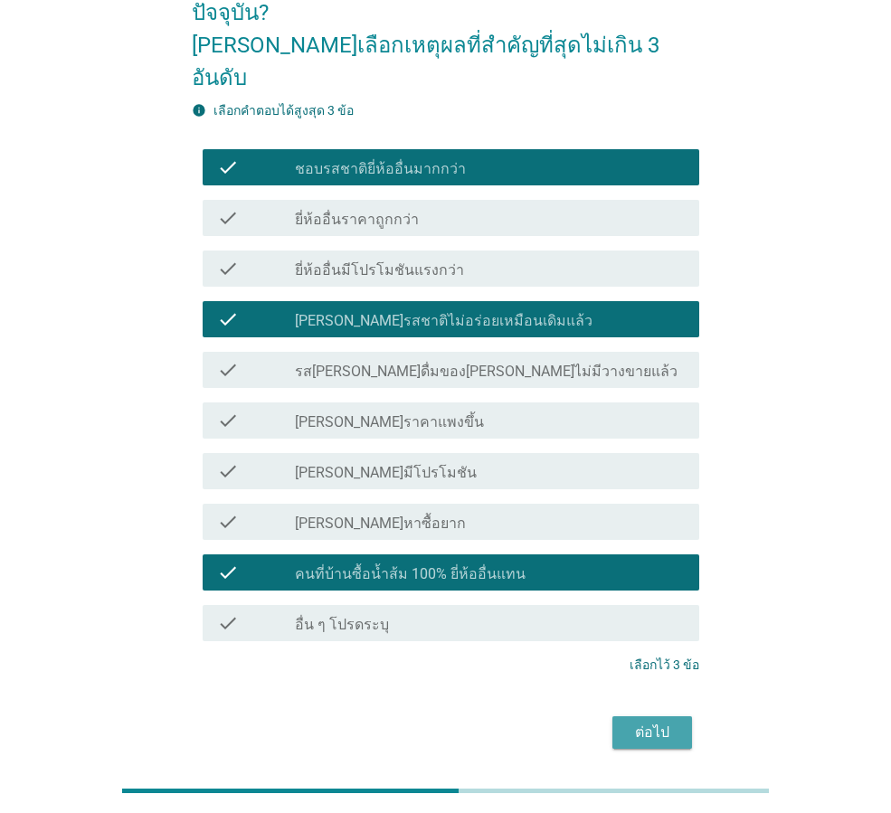
click at [625, 716] on button "ต่อไป" at bounding box center [652, 732] width 80 height 33
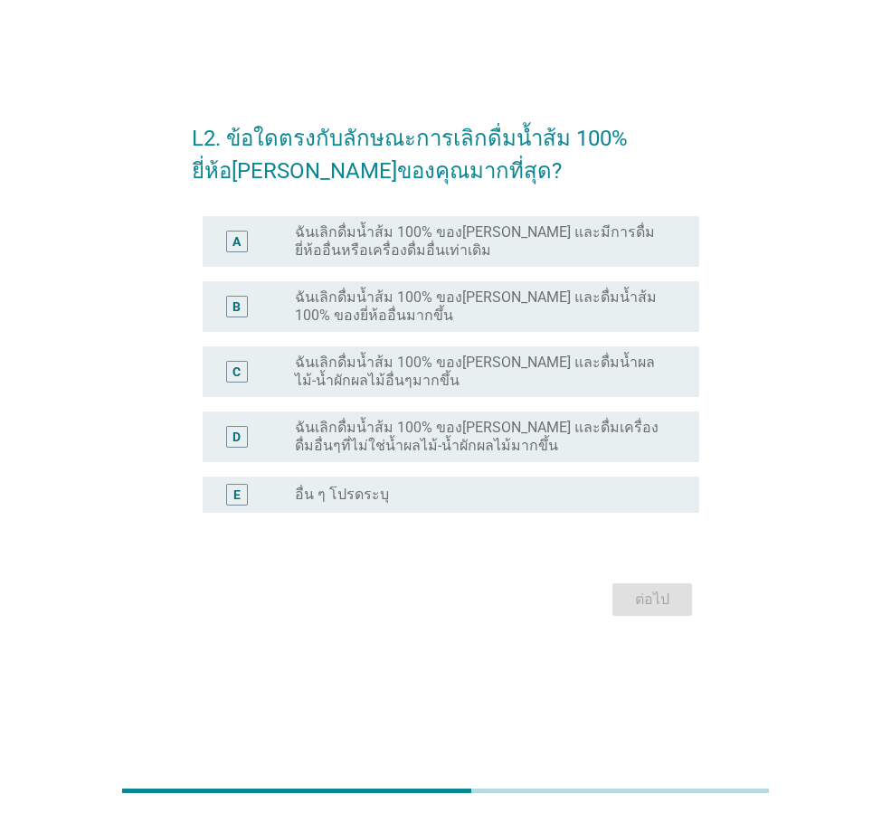
scroll to position [0, 0]
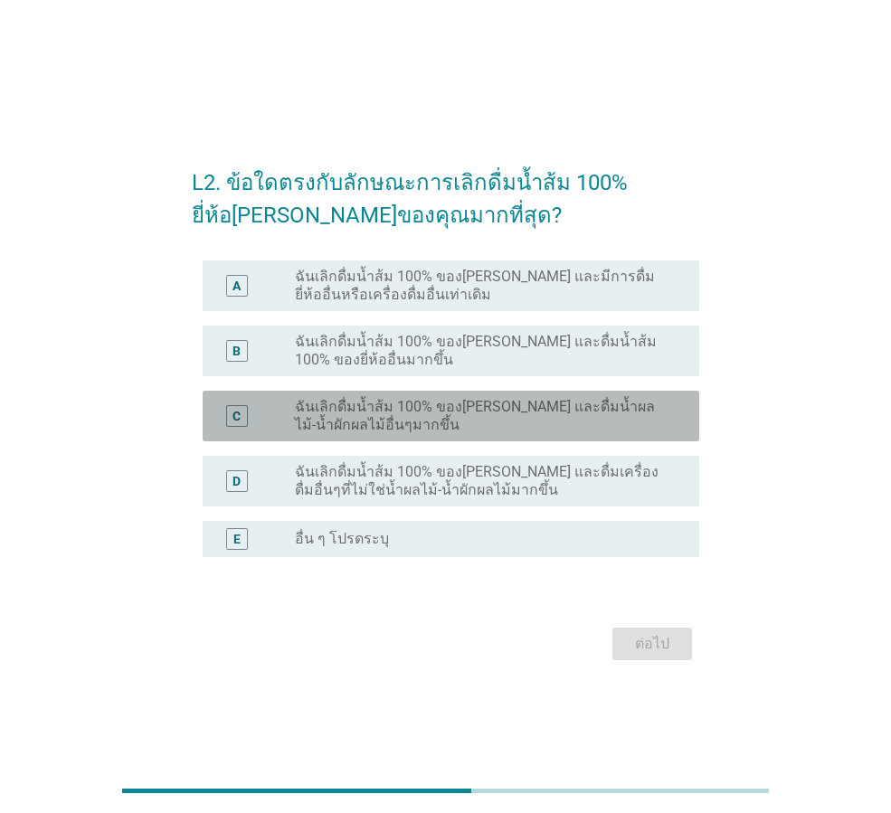
click at [510, 413] on label "ฉันเลิกดื่มน้ำส้ม 100% ของ[PERSON_NAME] และดื่มน้ำผลไม้-น้ำผักผลไม้อื่นๆมากขึ้น" at bounding box center [482, 416] width 375 height 36
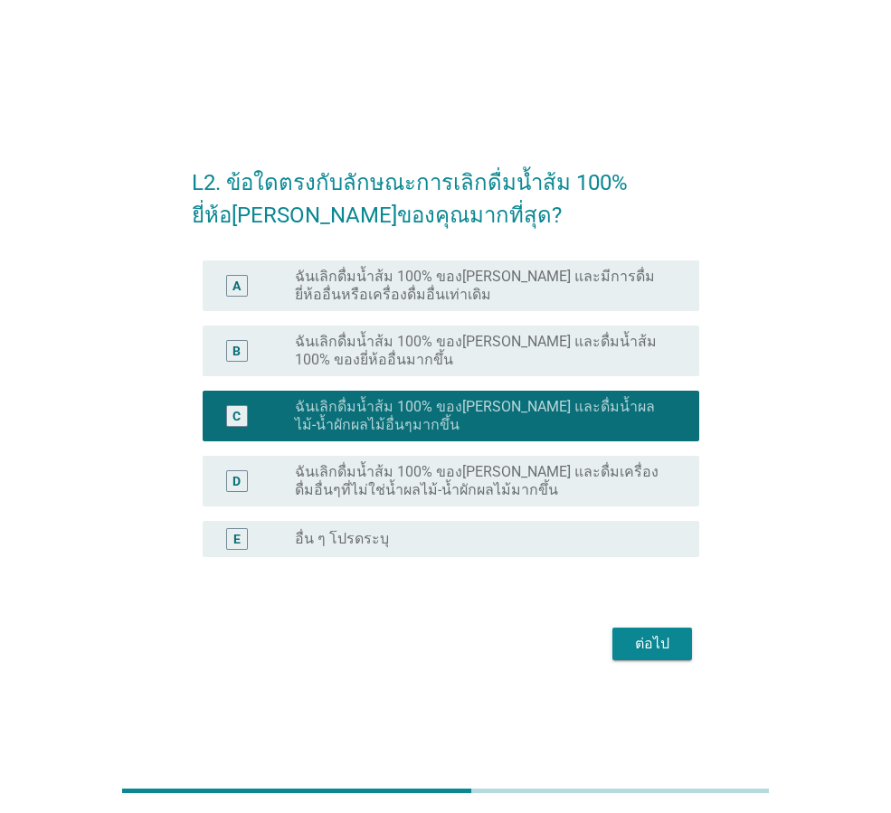
click at [657, 645] on div "ต่อไป" at bounding box center [652, 644] width 51 height 22
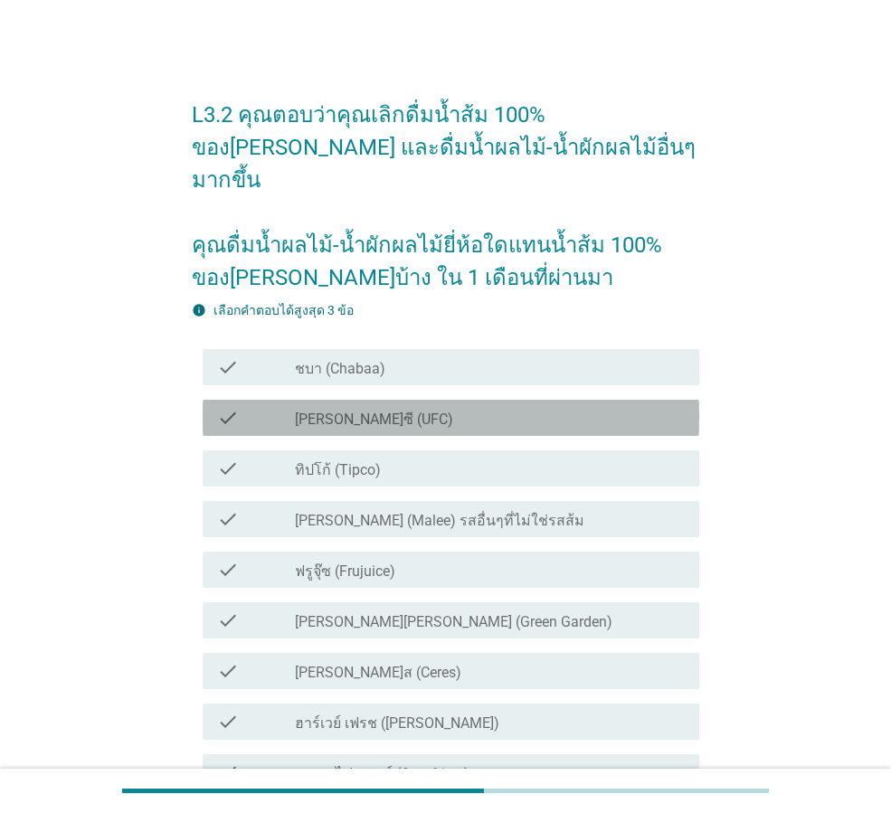
click at [623, 407] on div "check_box_outline_blank [PERSON_NAME]ซี (UFC)" at bounding box center [490, 418] width 390 height 22
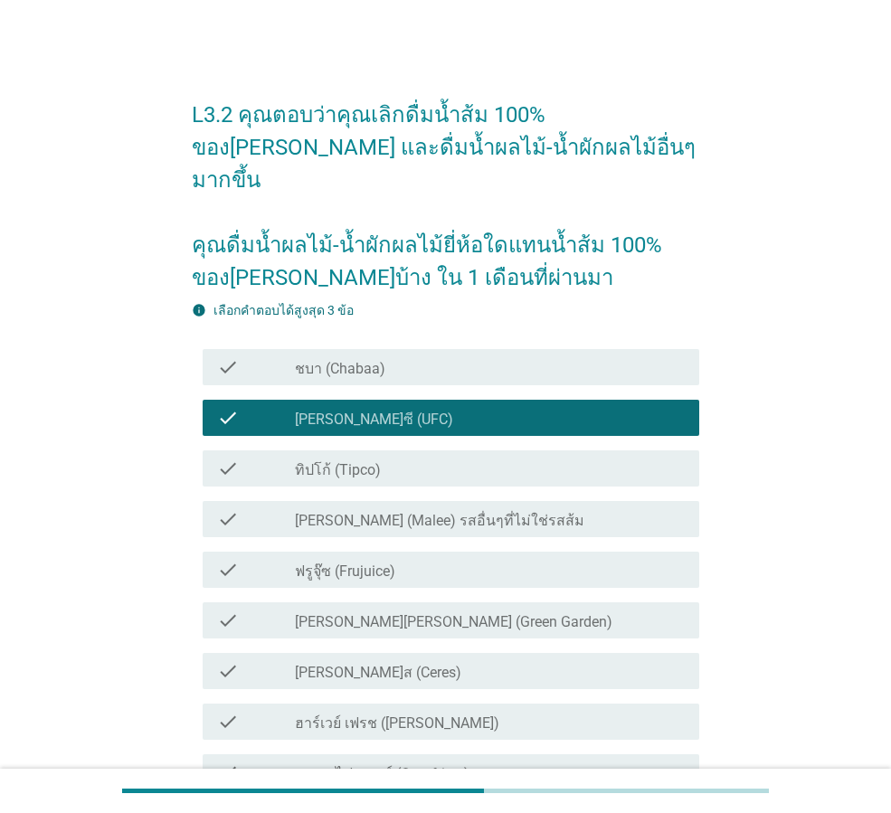
click at [586, 458] on div "check_box_outline_blank ทิปโก้ (Tipco)" at bounding box center [490, 469] width 390 height 22
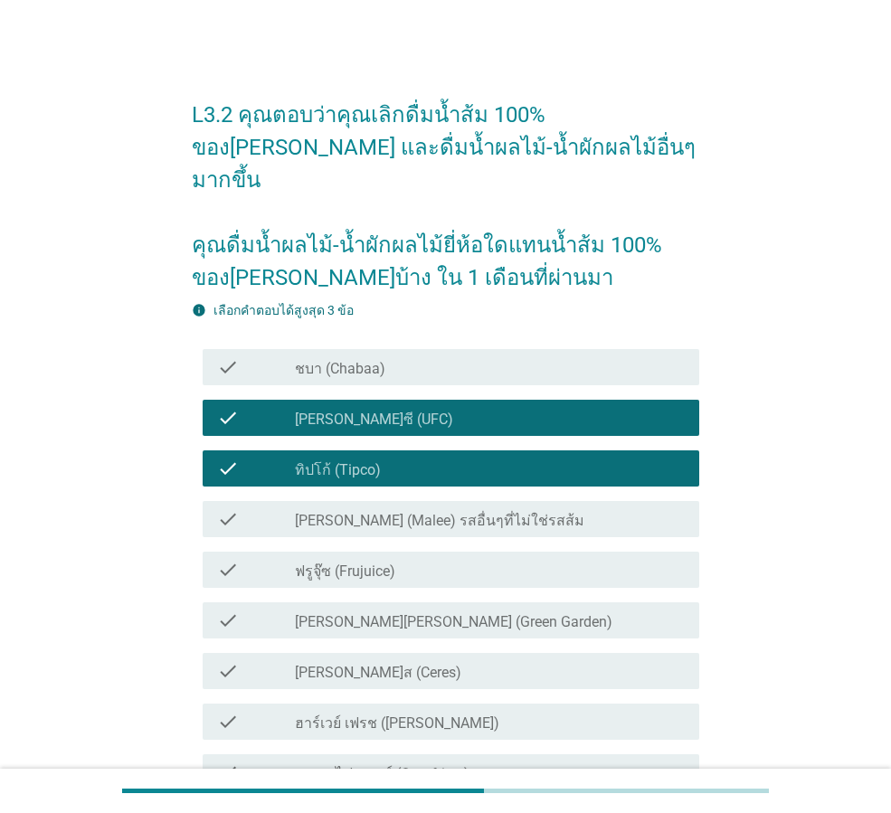
click at [563, 508] on div "check_box_outline_blank [PERSON_NAME] (Malee) รสอื่นๆที่ไม่ใช่รสส้ม" at bounding box center [490, 519] width 390 height 22
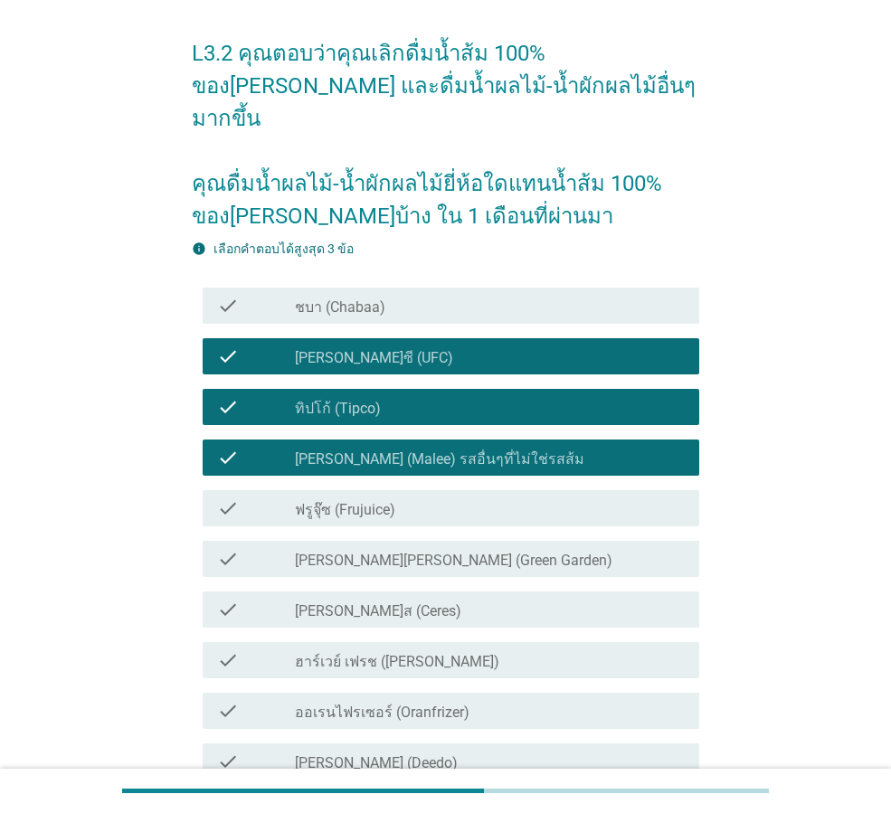
scroll to position [271, 0]
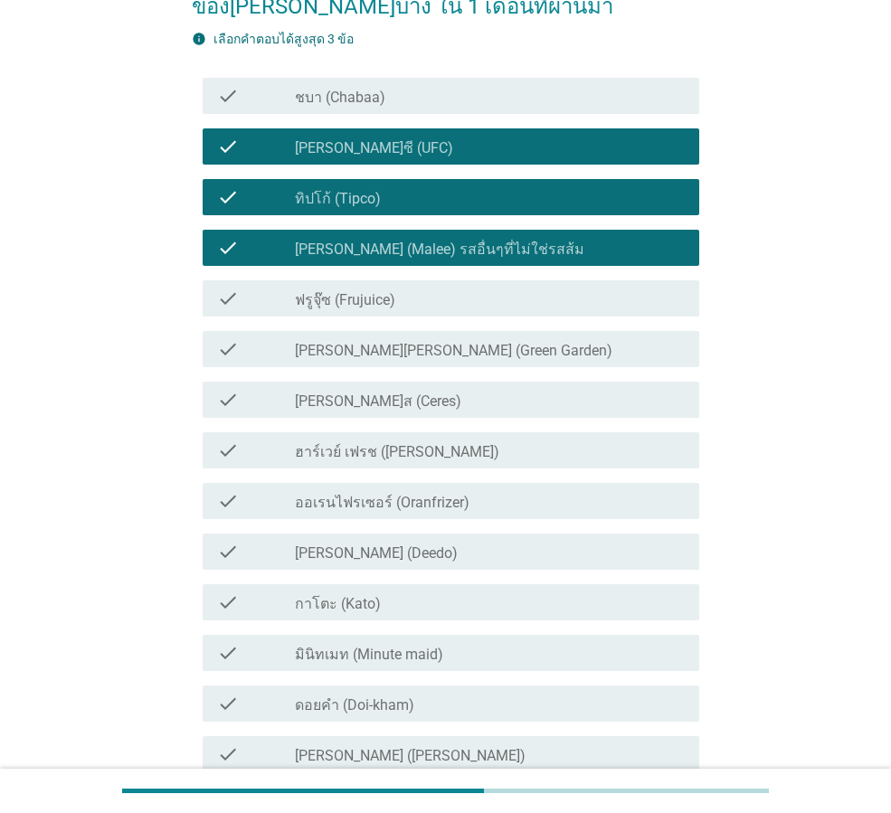
click at [609, 237] on div "check_box_outline_blank [PERSON_NAME] (Malee) รสอื่นๆที่ไม่ใช่รสส้ม" at bounding box center [490, 248] width 390 height 22
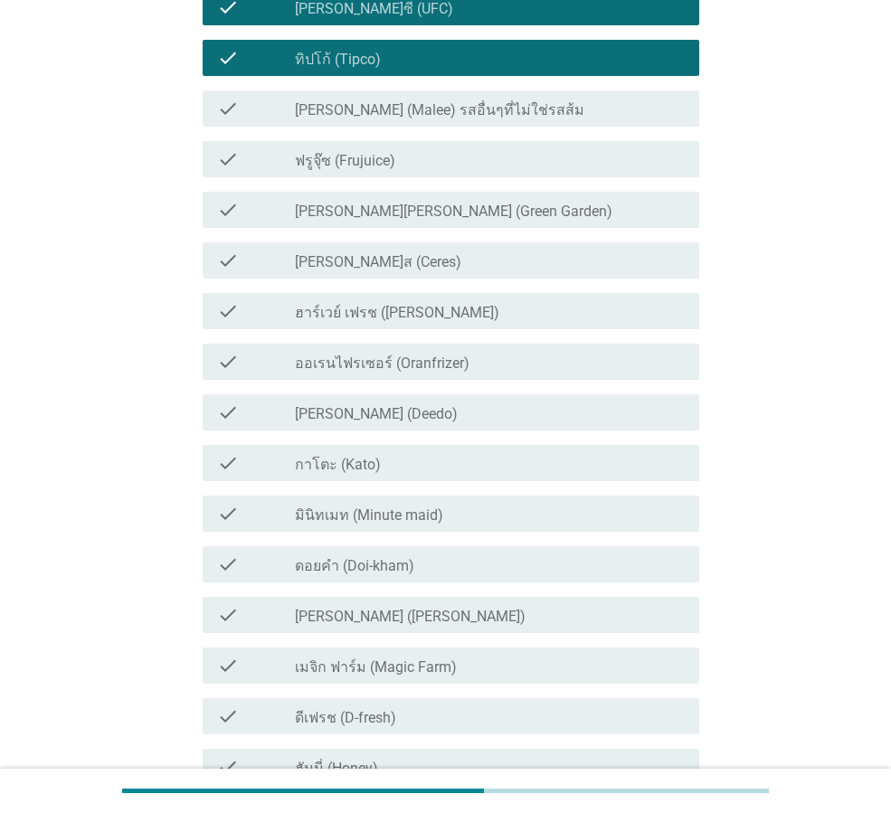
scroll to position [452, 0]
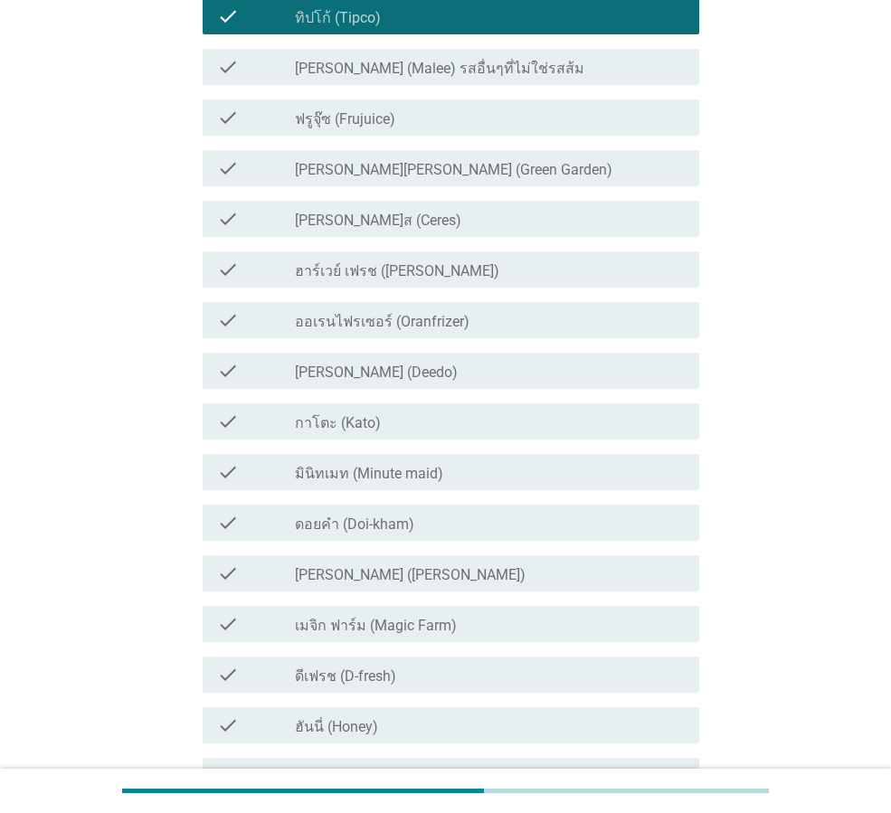
click at [539, 512] on div "check_box_outline_blank ดอยคำ (Doi-kham)" at bounding box center [490, 523] width 390 height 22
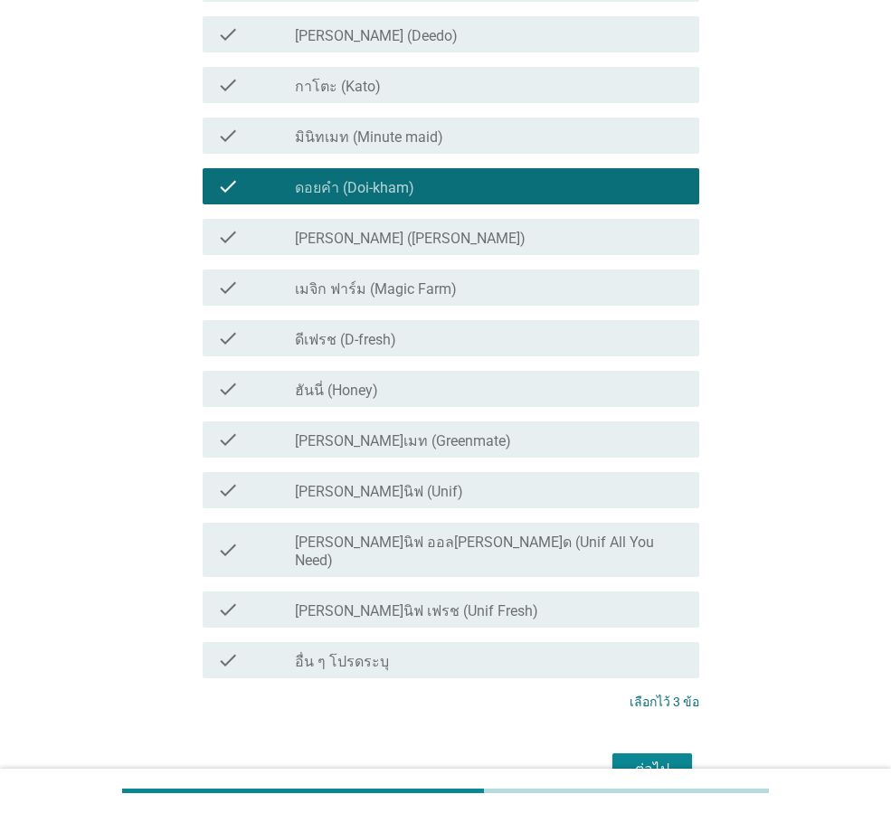
scroll to position [814, 0]
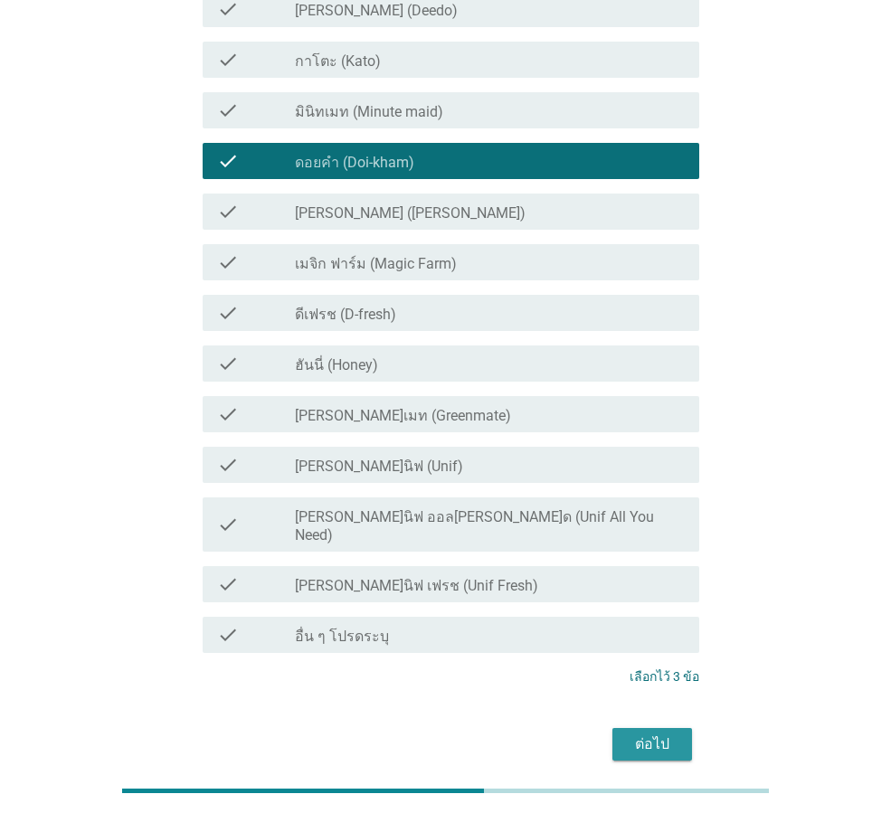
click at [655, 728] on button "ต่อไป" at bounding box center [652, 744] width 80 height 33
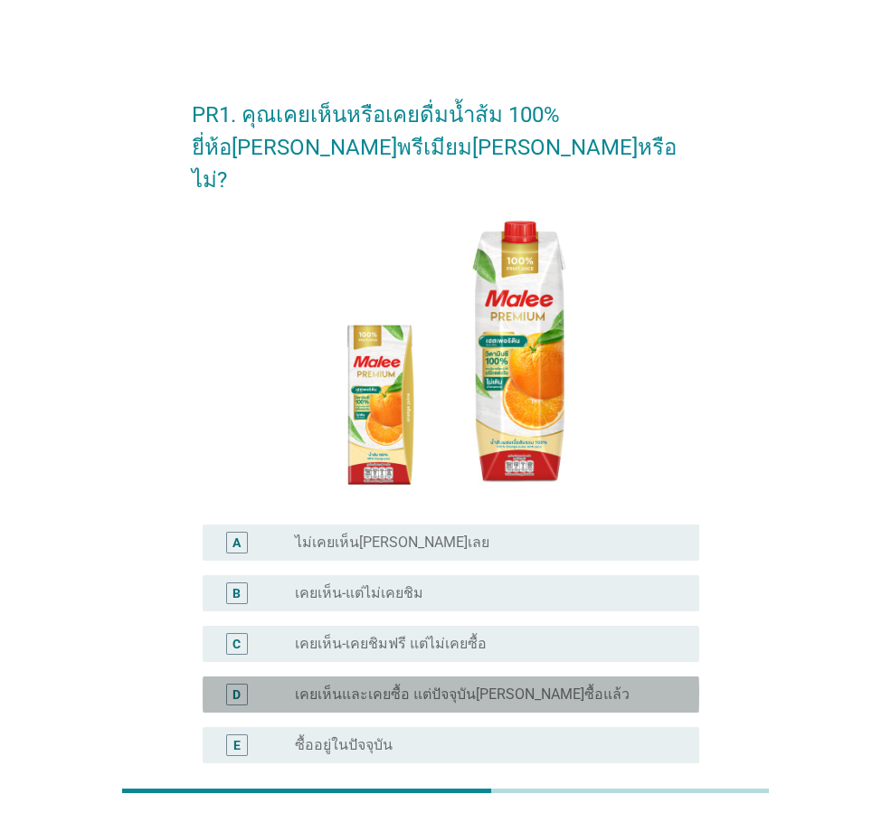
click at [530, 685] on label "เคยเห็นและเคยซื้อ แต่ปัจจุบัน[PERSON_NAME]ซื้อแล้ว" at bounding box center [462, 694] width 335 height 18
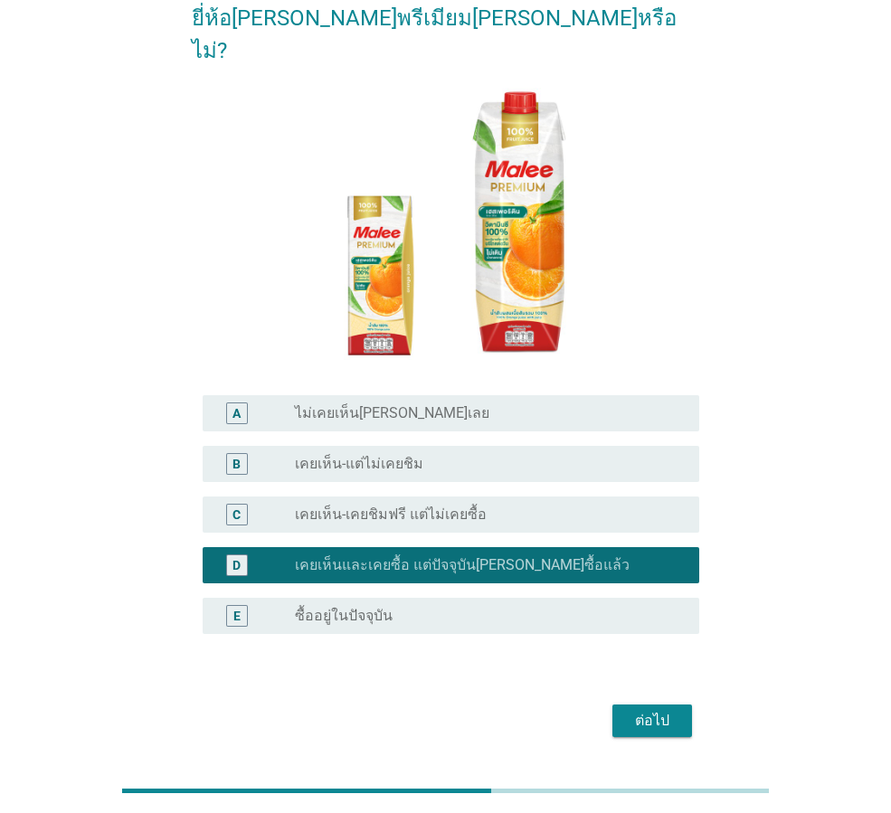
scroll to position [150, 0]
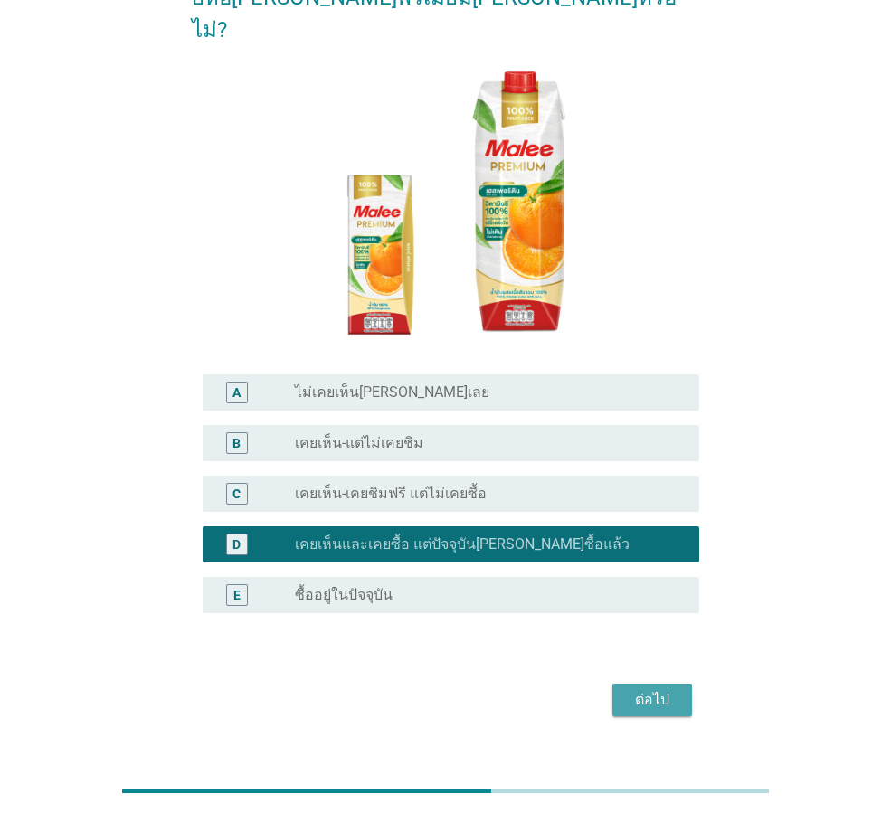
click at [643, 689] on div "ต่อไป" at bounding box center [652, 700] width 51 height 22
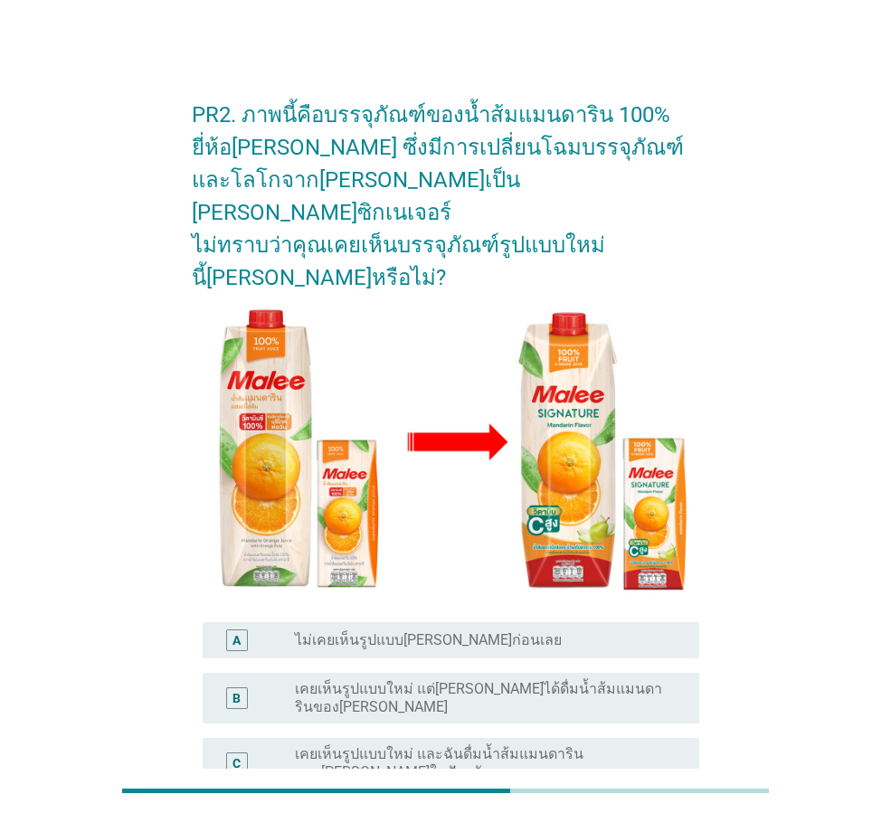
scroll to position [90, 0]
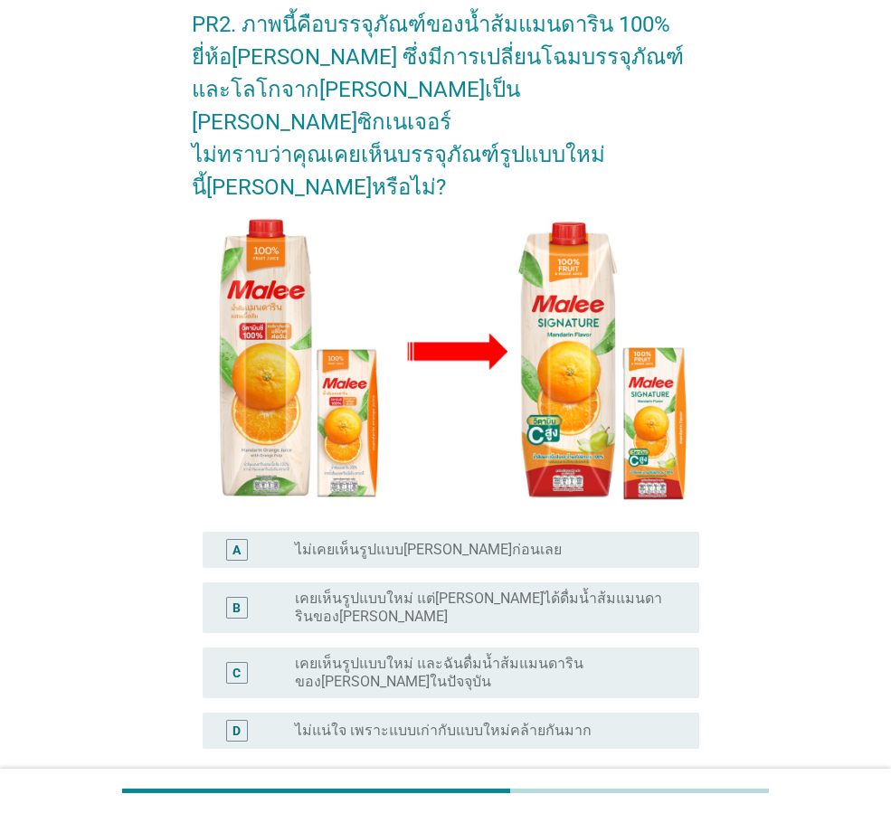
click at [659, 655] on label "เคยเห็นรูปแบบใหม่ และฉันดื่มน้ำส้มแมนดารินของ[PERSON_NAME]ในปัจจุบัน" at bounding box center [482, 673] width 375 height 36
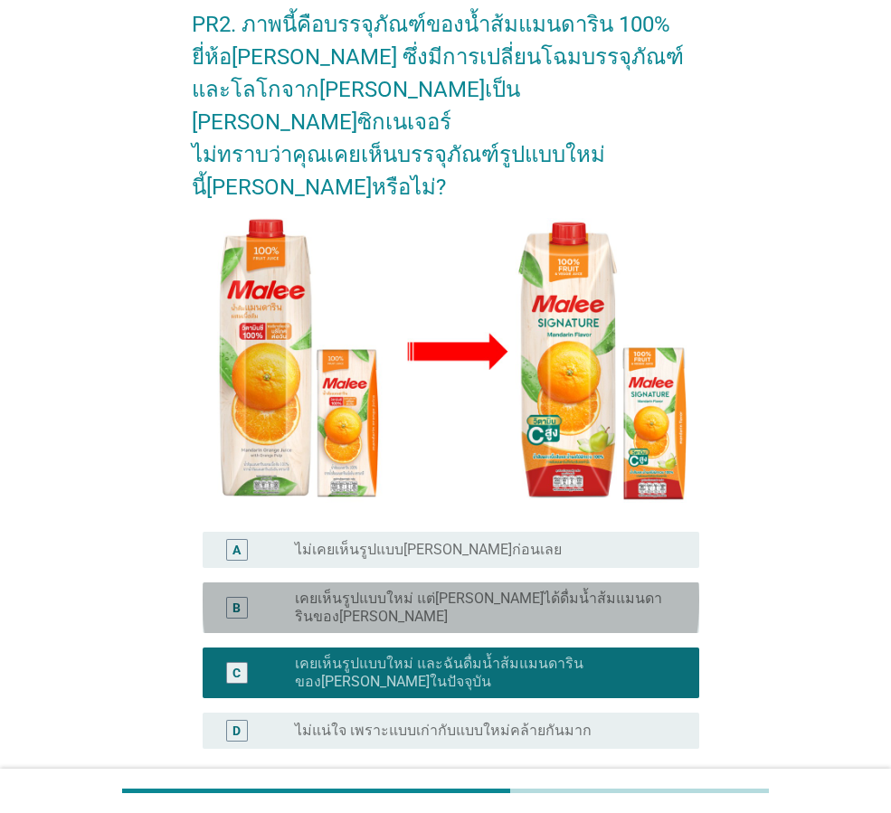
click at [624, 590] on label "เคยเห็นรูปแบบใหม่ แต่[PERSON_NAME]ได้ดื่มน้ำส้มแมนดารินของ[PERSON_NAME]" at bounding box center [482, 608] width 375 height 36
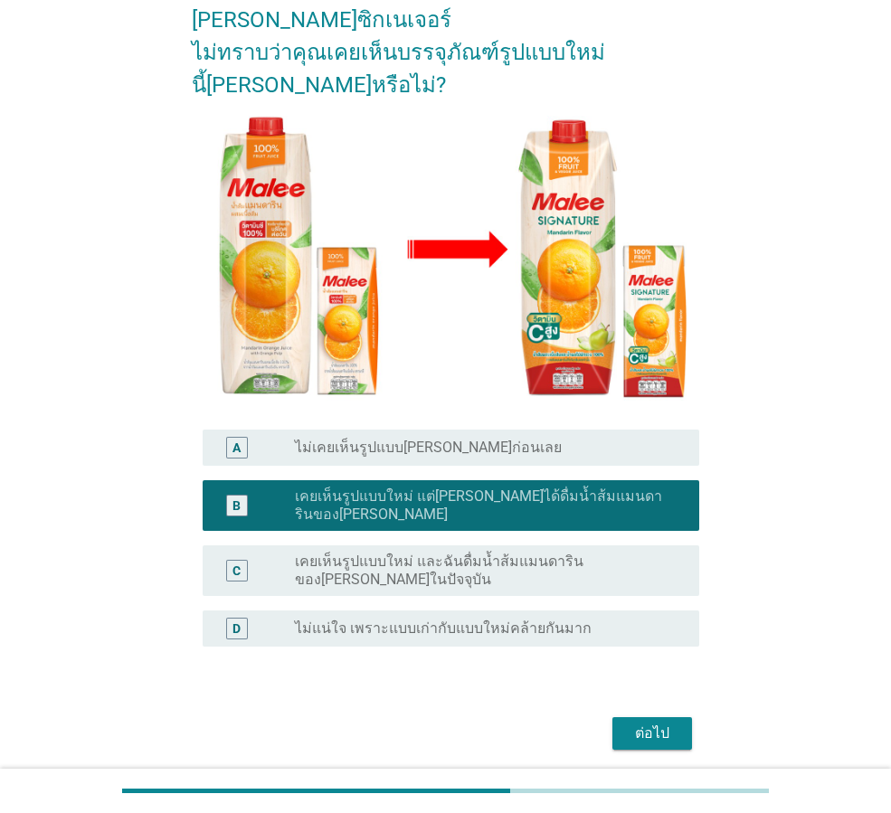
scroll to position [197, 0]
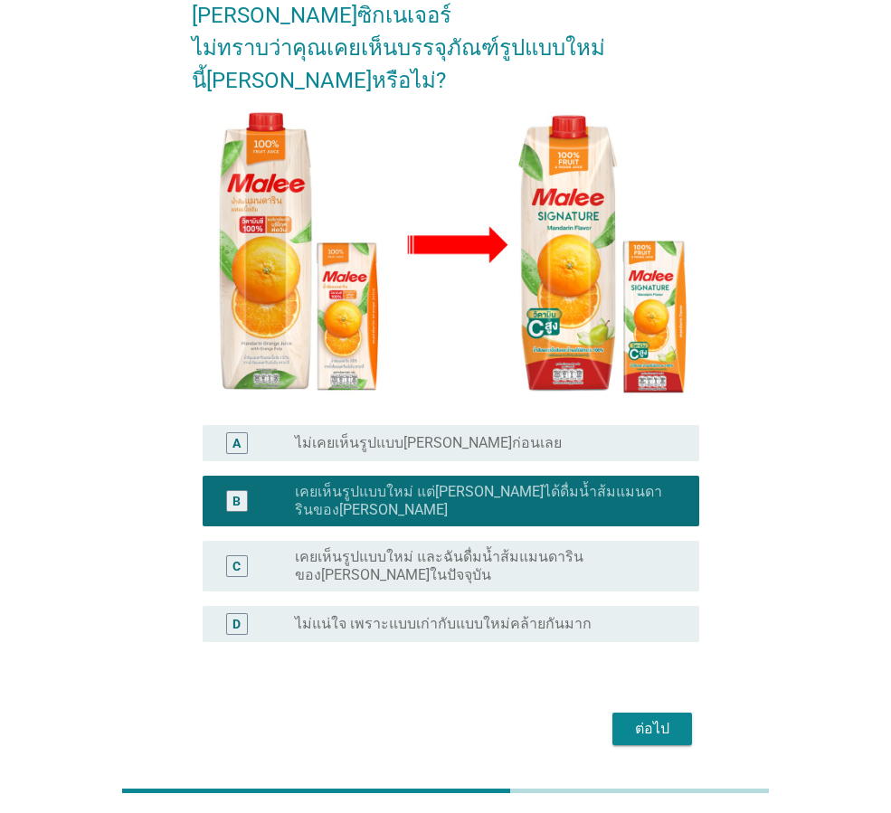
click at [653, 718] on div "ต่อไป" at bounding box center [652, 729] width 51 height 22
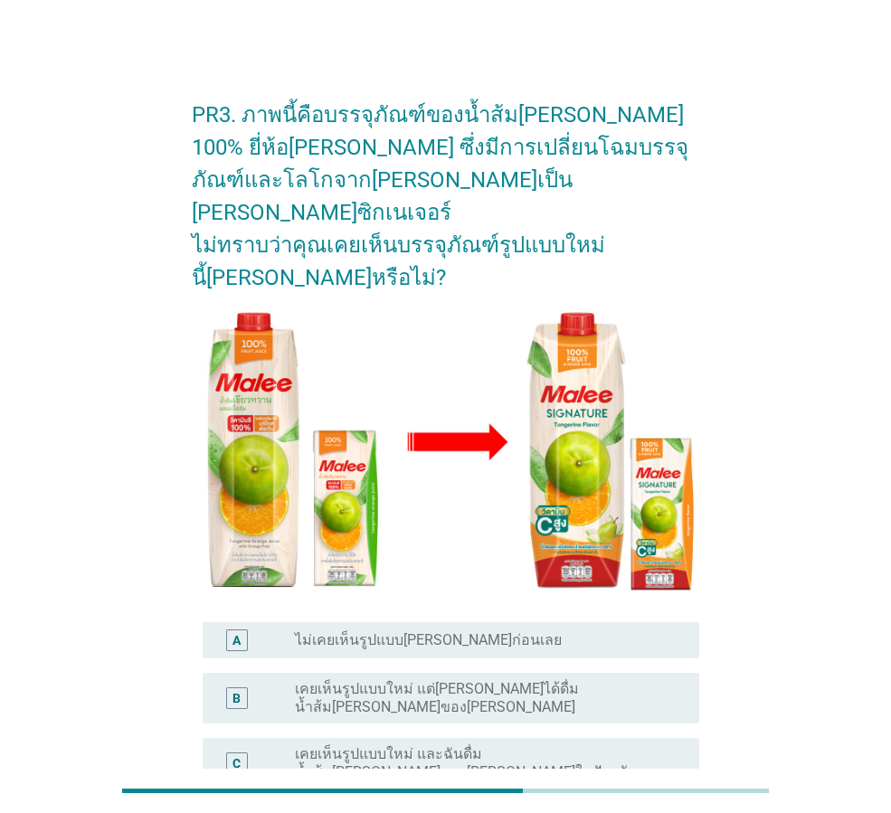
scroll to position [90, 0]
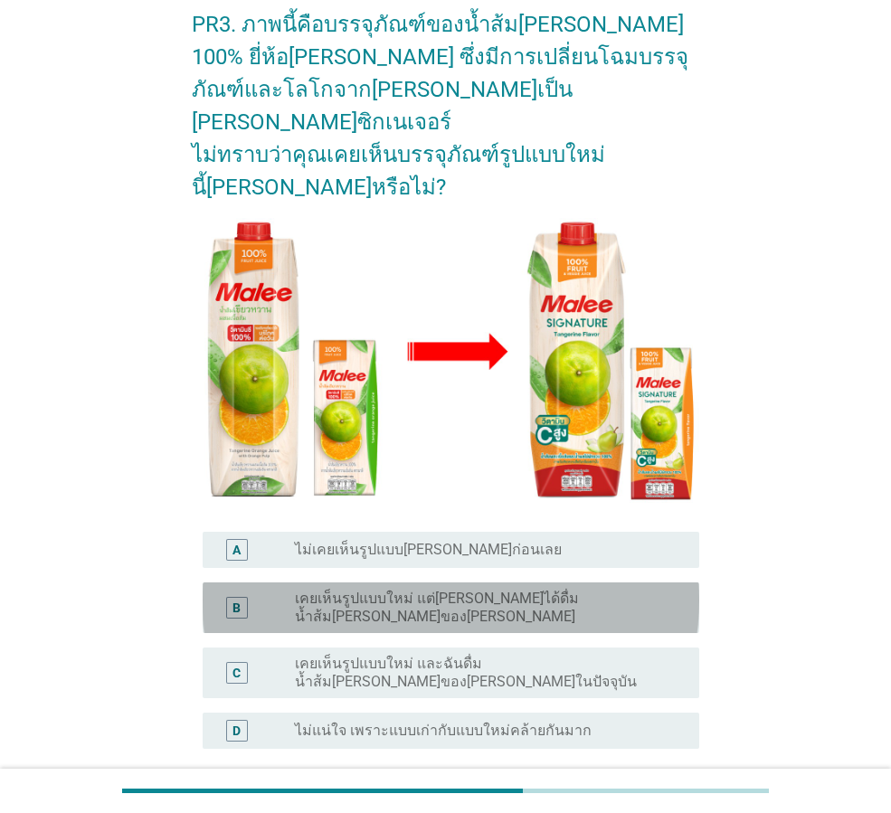
click at [528, 590] on label "เคยเห็นรูปแบบใหม่ แต่[PERSON_NAME]ได้ดื่มน้ำส้ม[PERSON_NAME]ของ[PERSON_NAME]" at bounding box center [482, 608] width 375 height 36
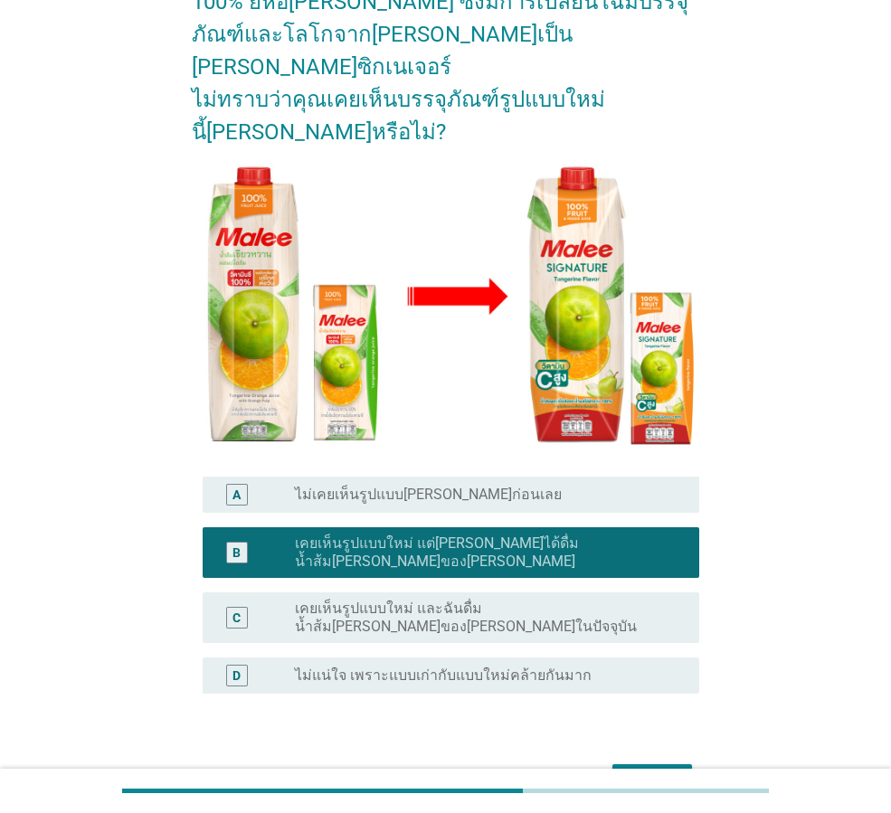
scroll to position [212, 0]
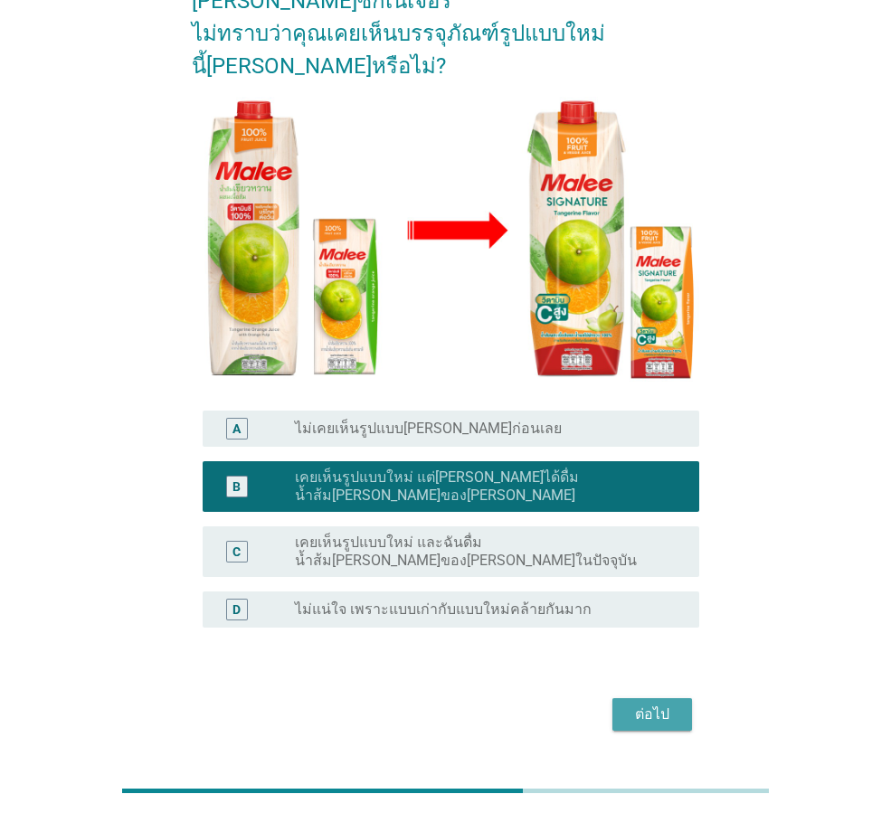
click at [654, 704] on div "ต่อไป" at bounding box center [652, 715] width 51 height 22
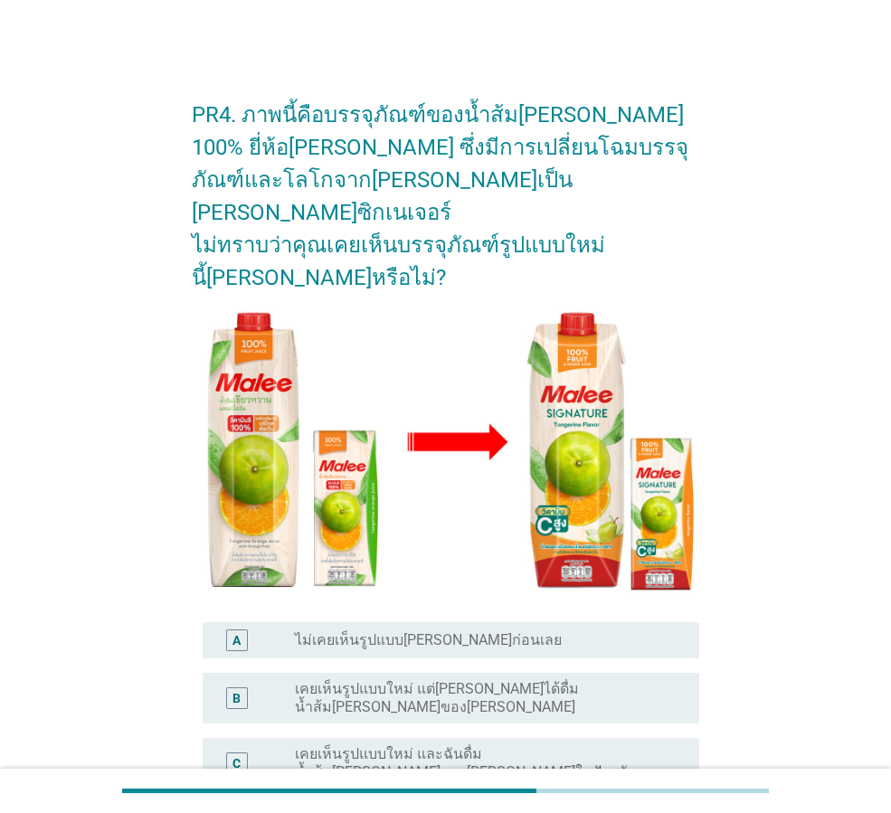
click at [647, 680] on div "radio_button_unchecked เคยเห็นรูปแบบใหม่ แต่[PERSON_NAME]ได้ดื่มน้ำส้ม[PERSON_N…" at bounding box center [482, 698] width 375 height 36
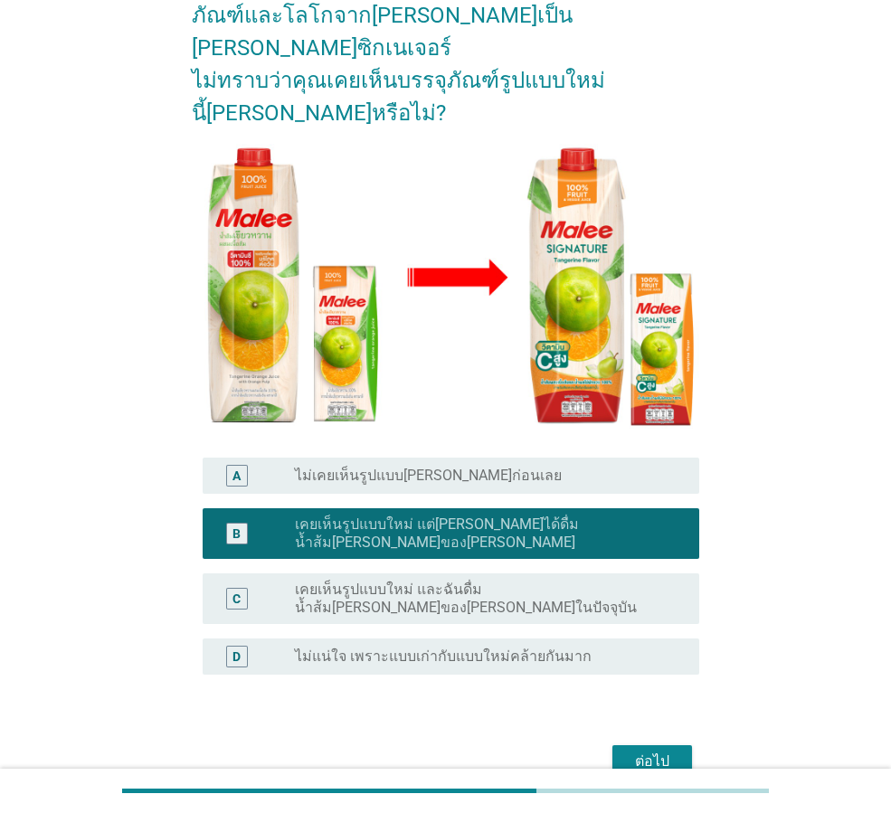
scroll to position [181, 0]
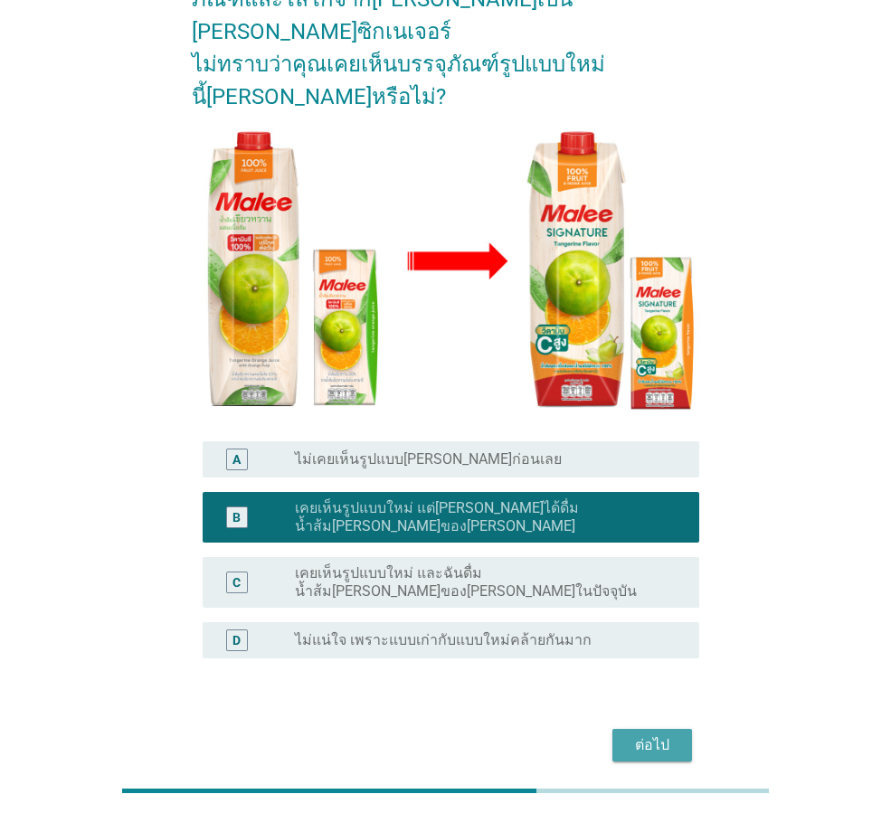
click at [658, 734] on div "ต่อไป" at bounding box center [652, 745] width 51 height 22
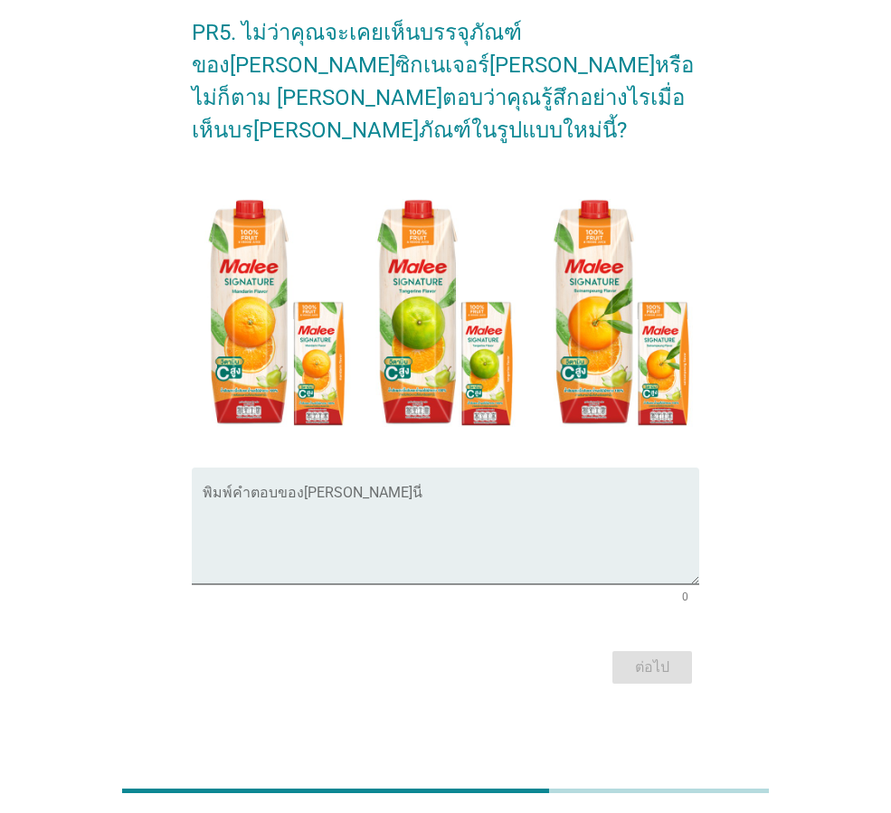
scroll to position [0, 0]
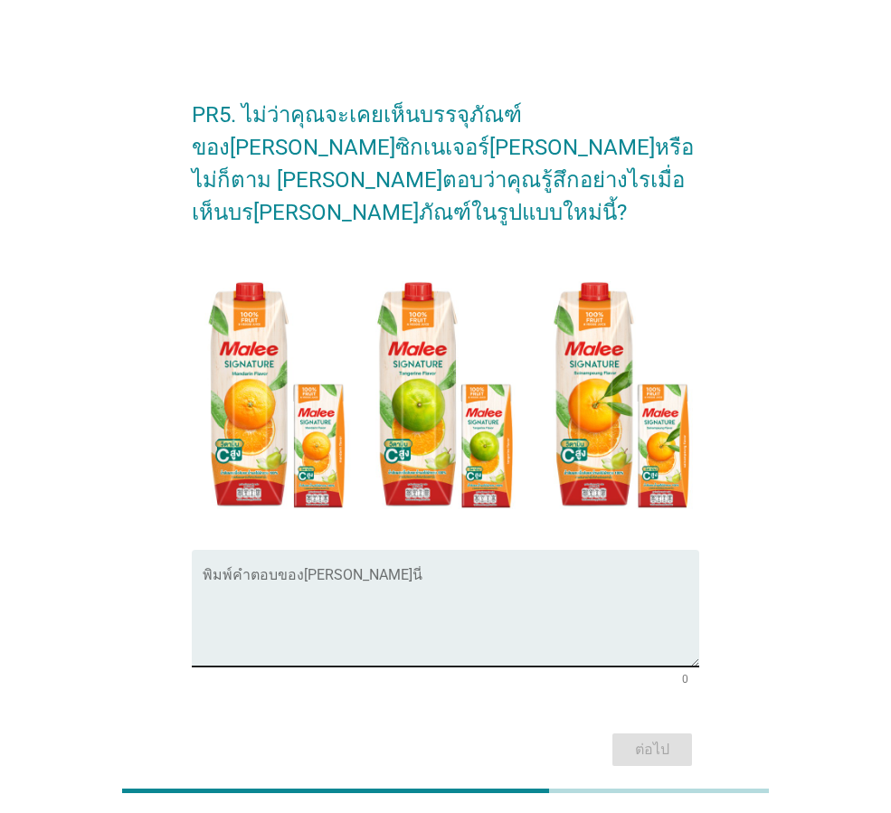
click at [561, 617] on textarea "พิมพ์คำตอบของคุณ ที่นี่" at bounding box center [451, 619] width 496 height 95
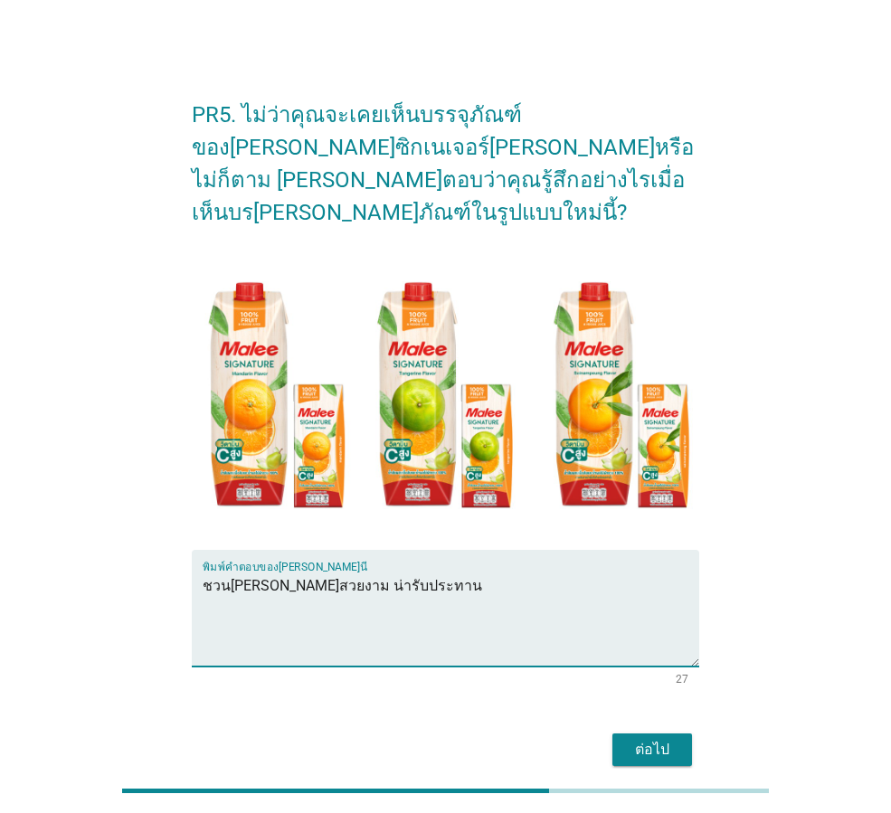
type textarea "ชวน[PERSON_NAME]สวยงาม น่ารับประทาน"
click at [653, 739] on div "ต่อไป" at bounding box center [652, 750] width 51 height 22
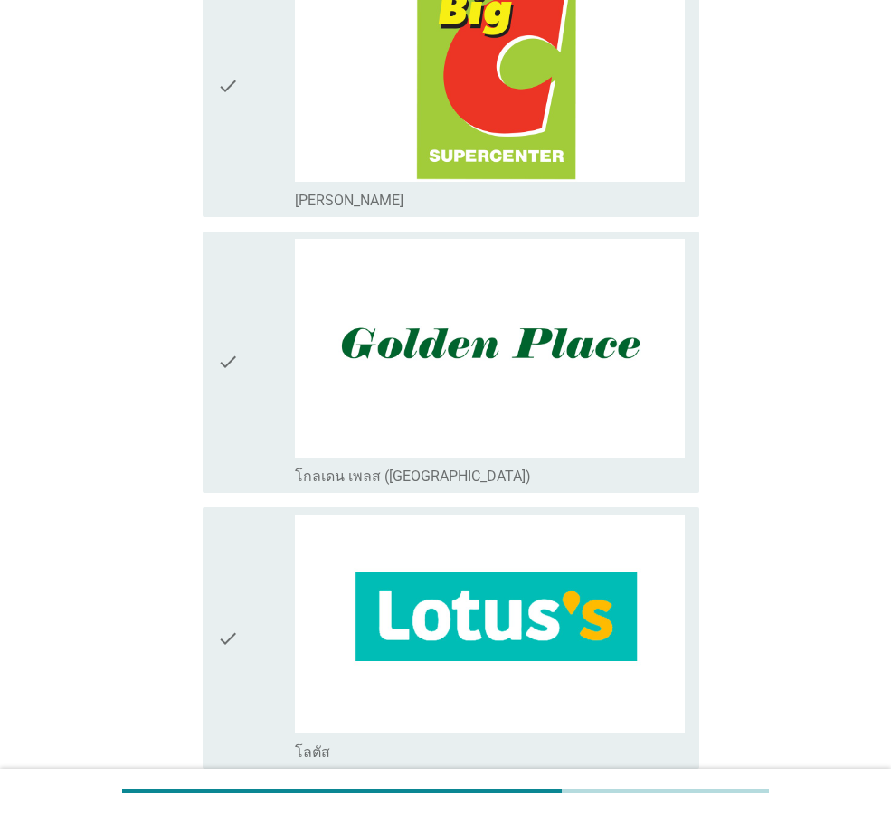
scroll to position [543, 0]
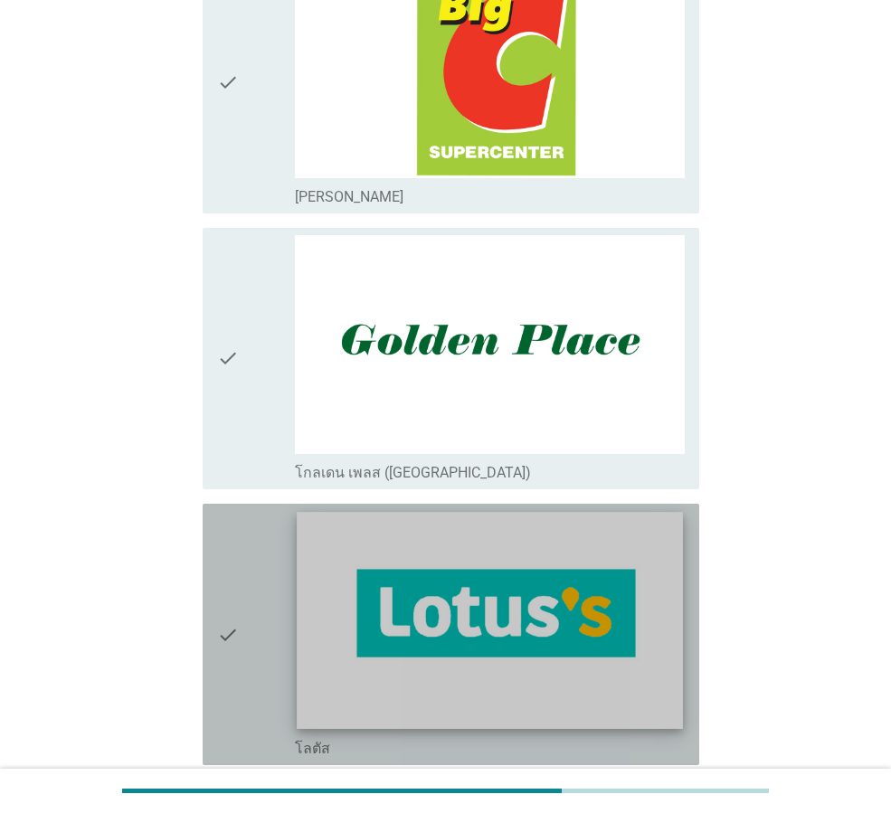
click at [583, 618] on img at bounding box center [489, 620] width 385 height 217
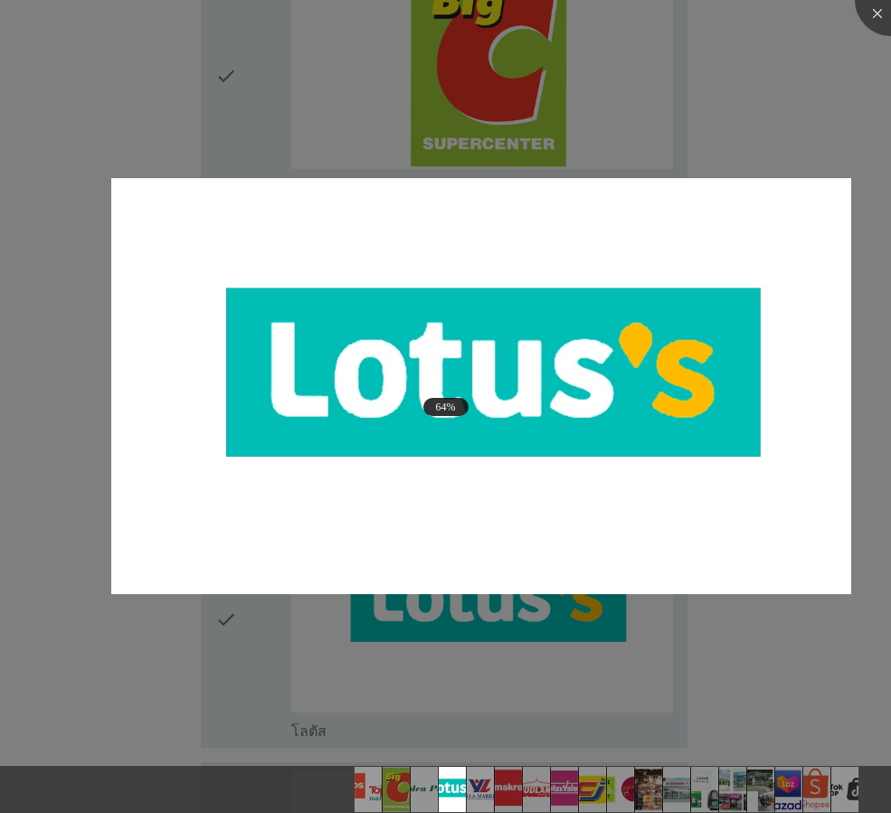
click at [767, 632] on div at bounding box center [445, 406] width 891 height 813
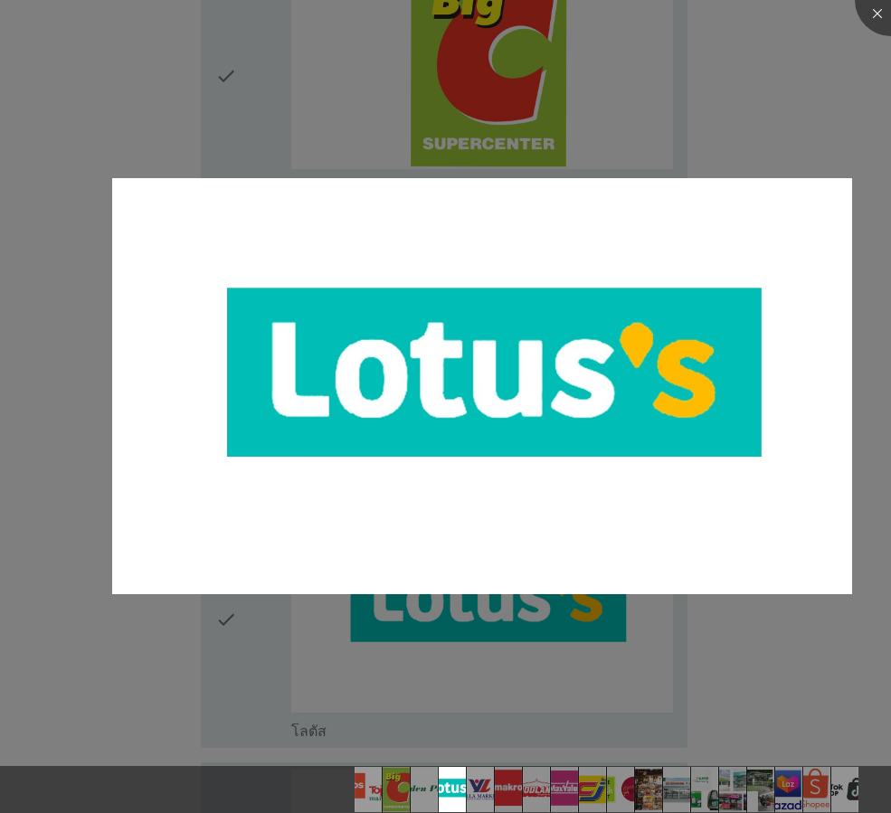
click at [745, 684] on div at bounding box center [445, 406] width 891 height 813
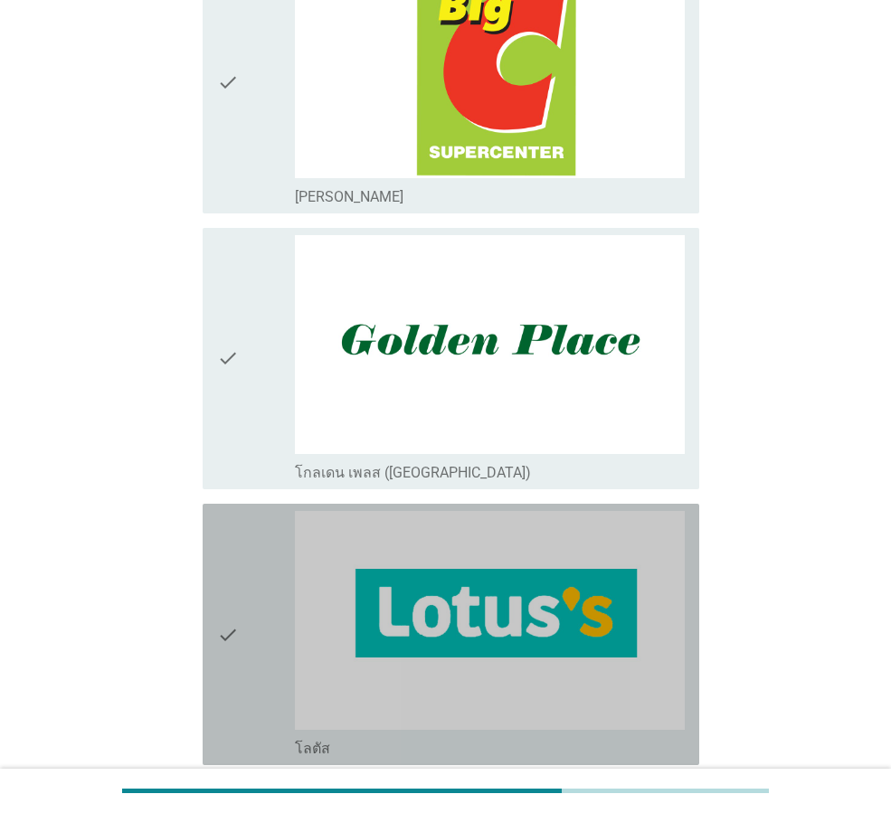
click at [248, 678] on div "check" at bounding box center [256, 634] width 78 height 247
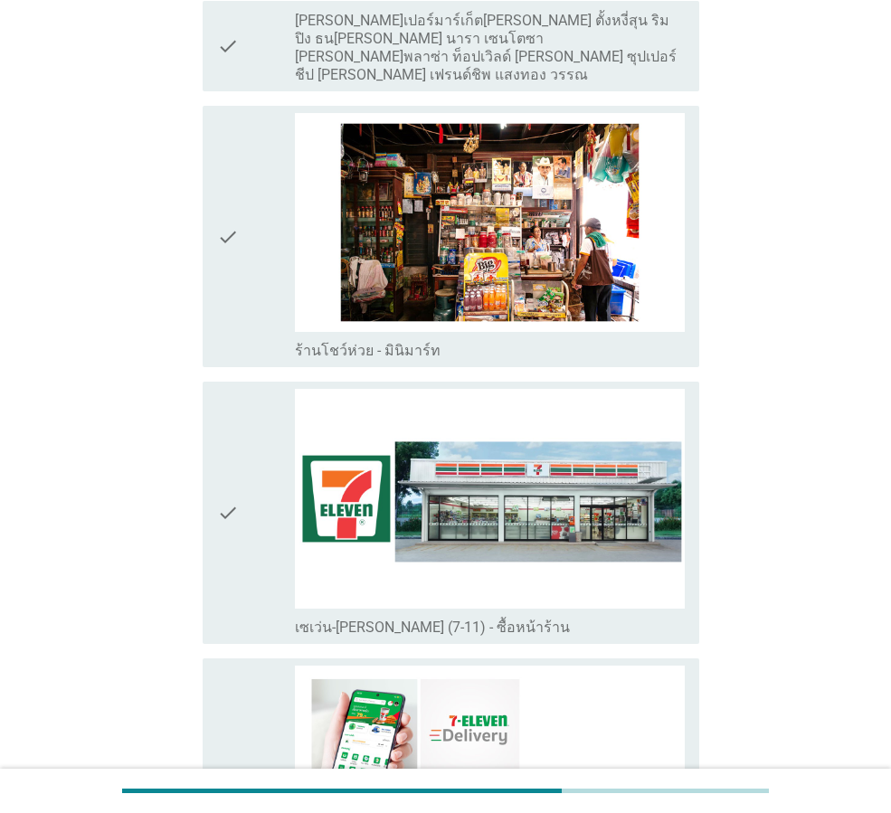
scroll to position [2984, 0]
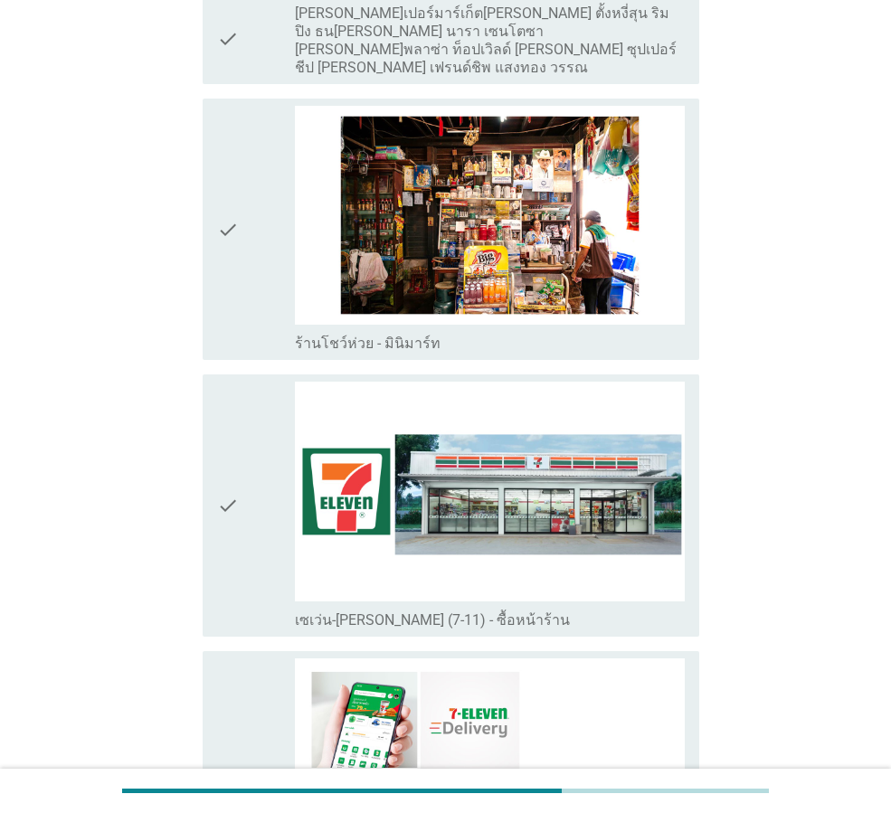
click at [247, 562] on div "check" at bounding box center [256, 505] width 78 height 247
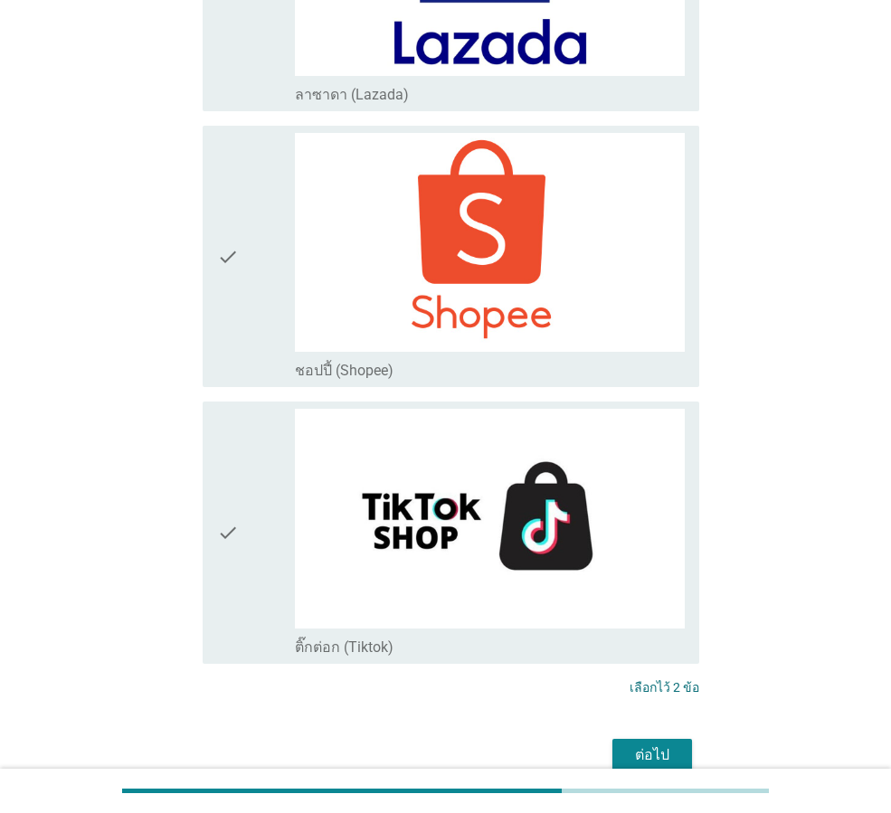
scroll to position [4700, 0]
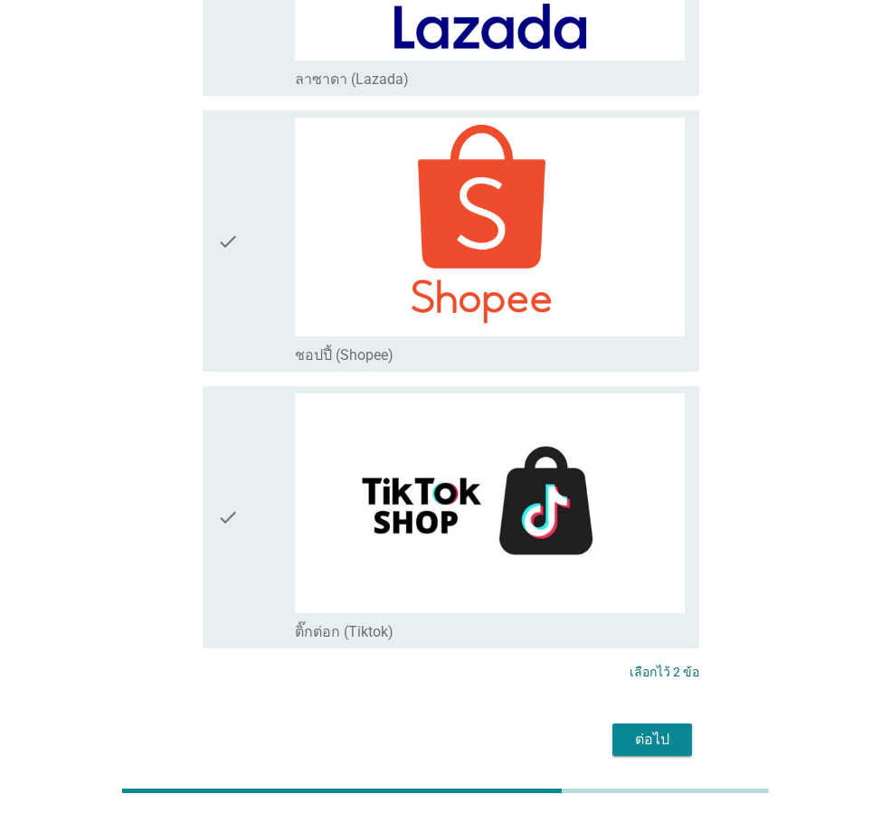
click at [644, 729] on div "ต่อไป" at bounding box center [652, 740] width 51 height 22
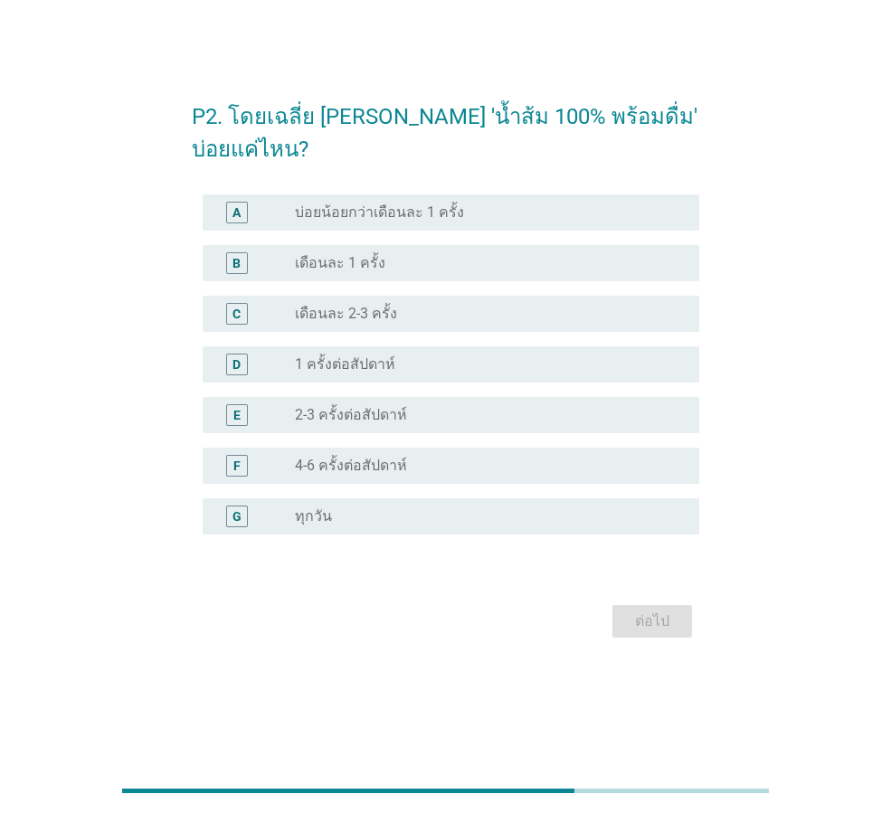
scroll to position [0, 0]
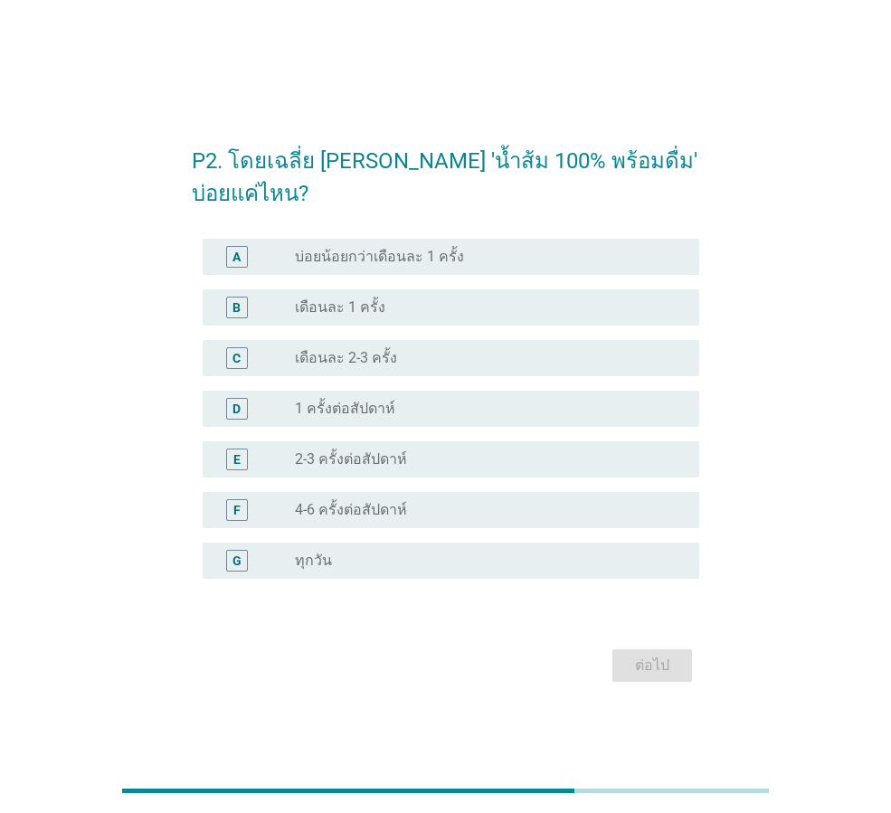
click at [456, 305] on div "radio_button_unchecked เดือนละ 1 ครั้ง" at bounding box center [482, 307] width 375 height 18
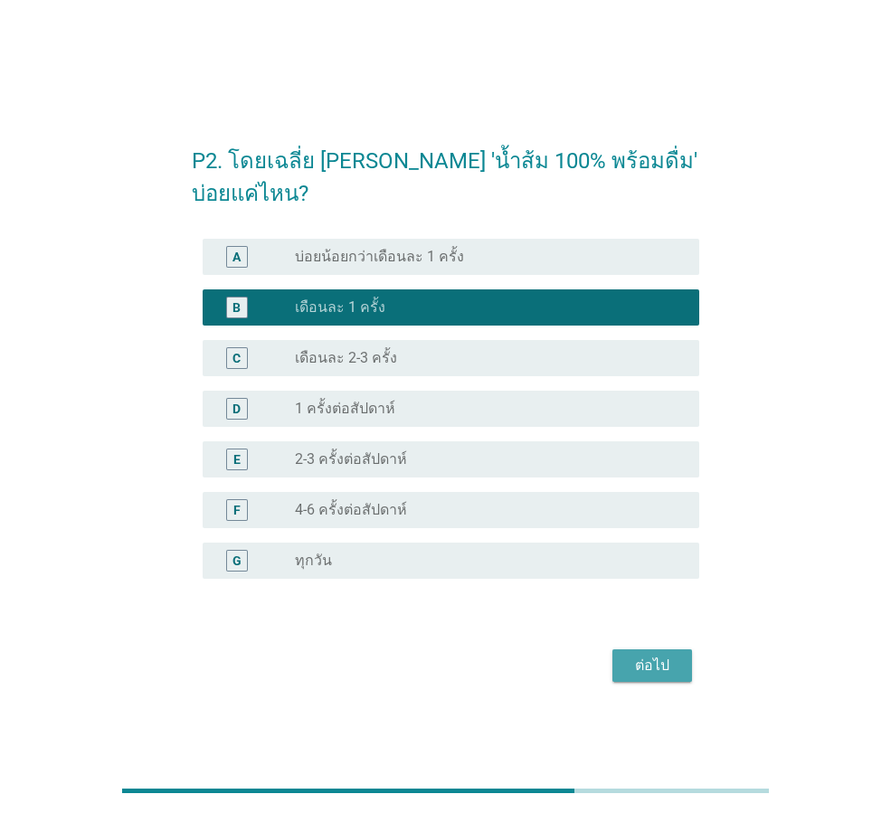
click at [649, 655] on div "ต่อไป" at bounding box center [652, 666] width 51 height 22
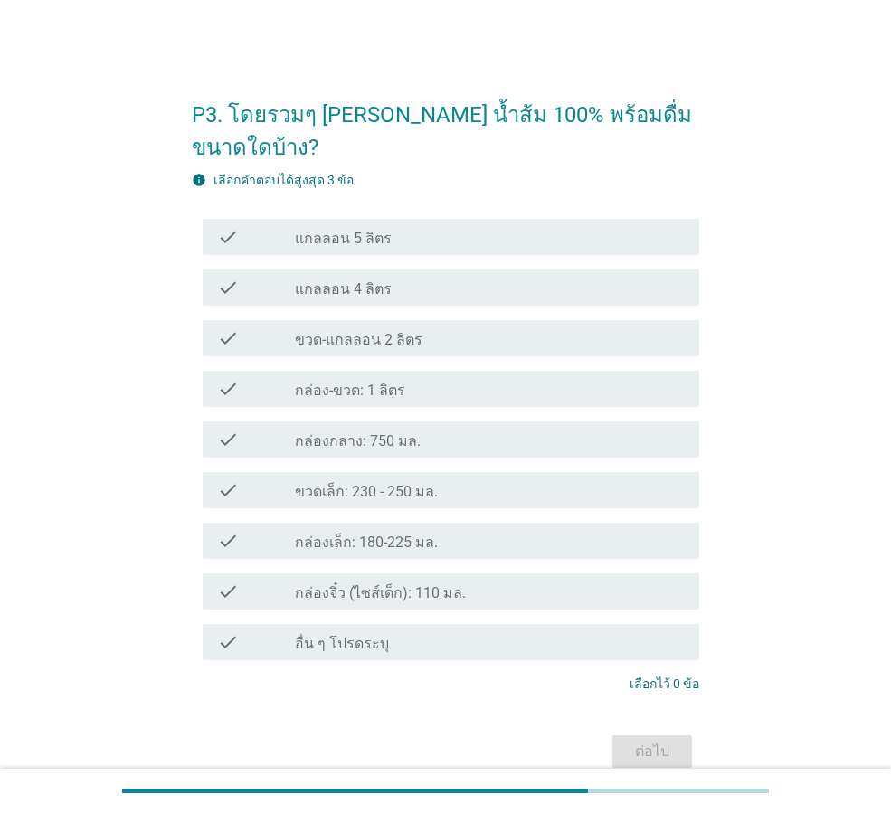
click at [426, 378] on div "check_box_outline_blank กล่อง-ขวด: 1 ลิตร" at bounding box center [490, 389] width 390 height 22
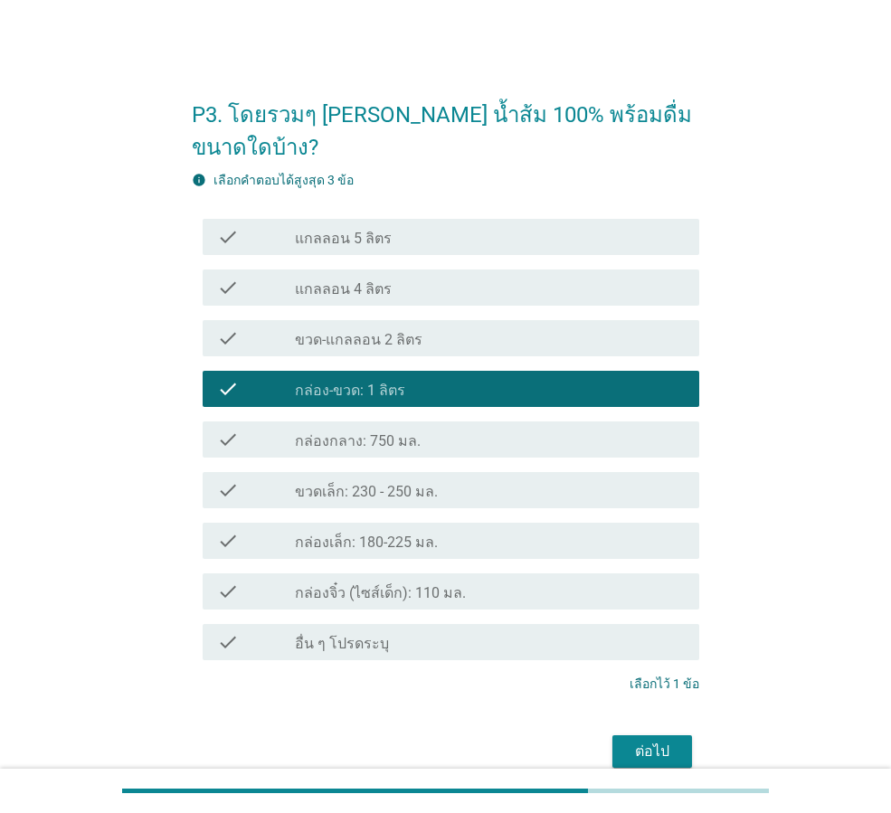
click at [640, 741] on div "ต่อไป" at bounding box center [652, 752] width 51 height 22
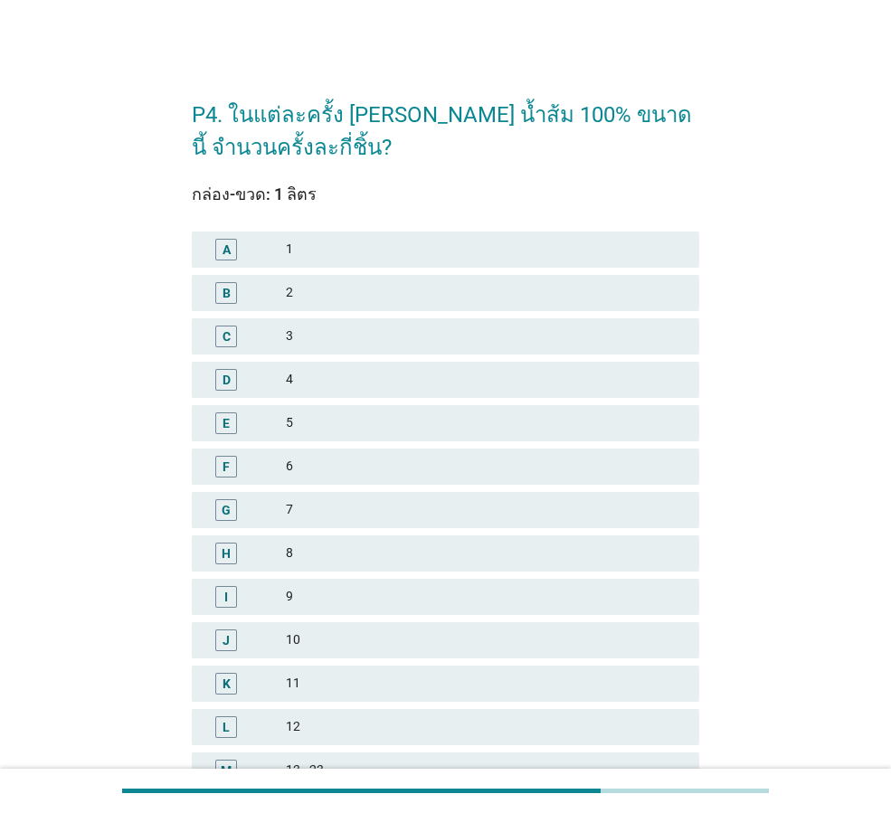
click at [342, 259] on div "1" at bounding box center [485, 250] width 399 height 22
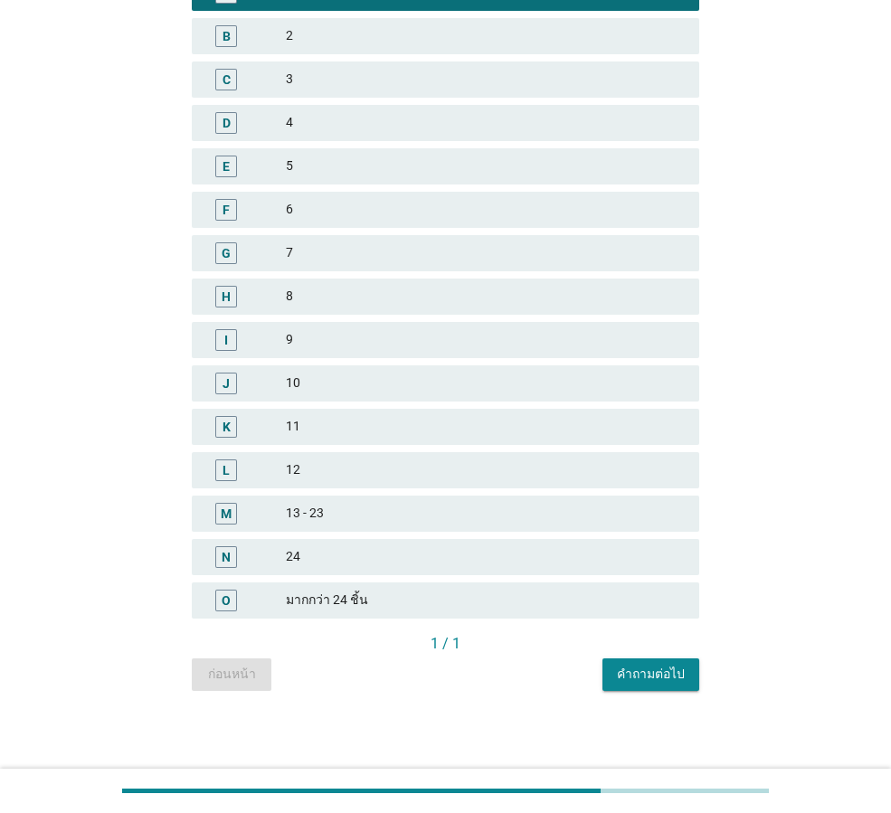
scroll to position [259, 0]
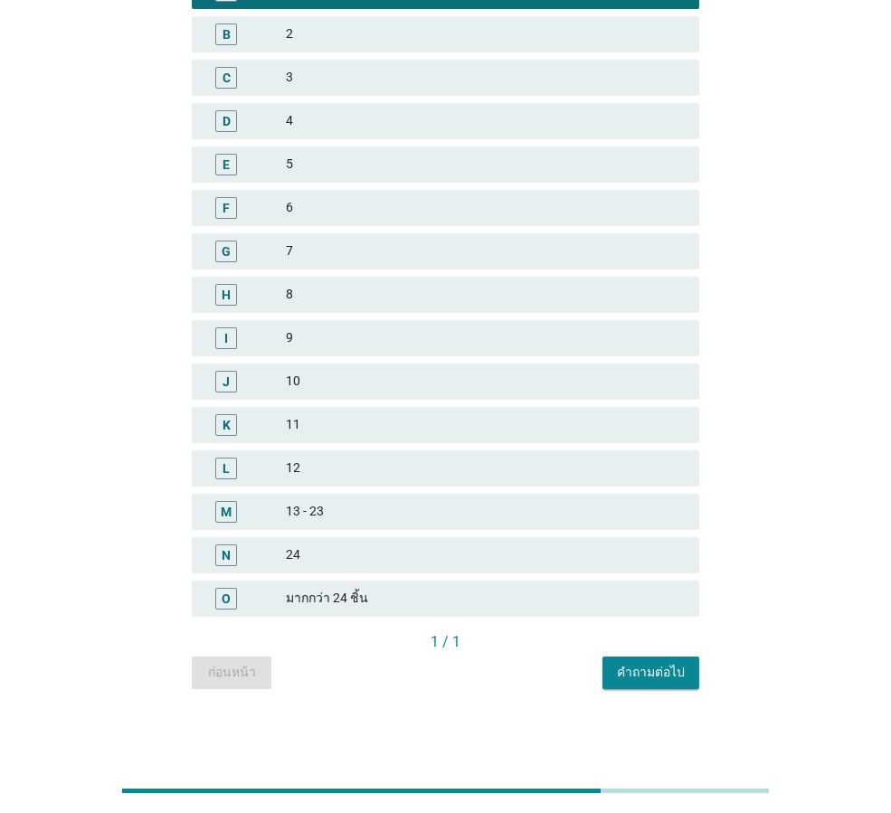
click at [639, 675] on div "คำถามต่อไป" at bounding box center [651, 672] width 68 height 19
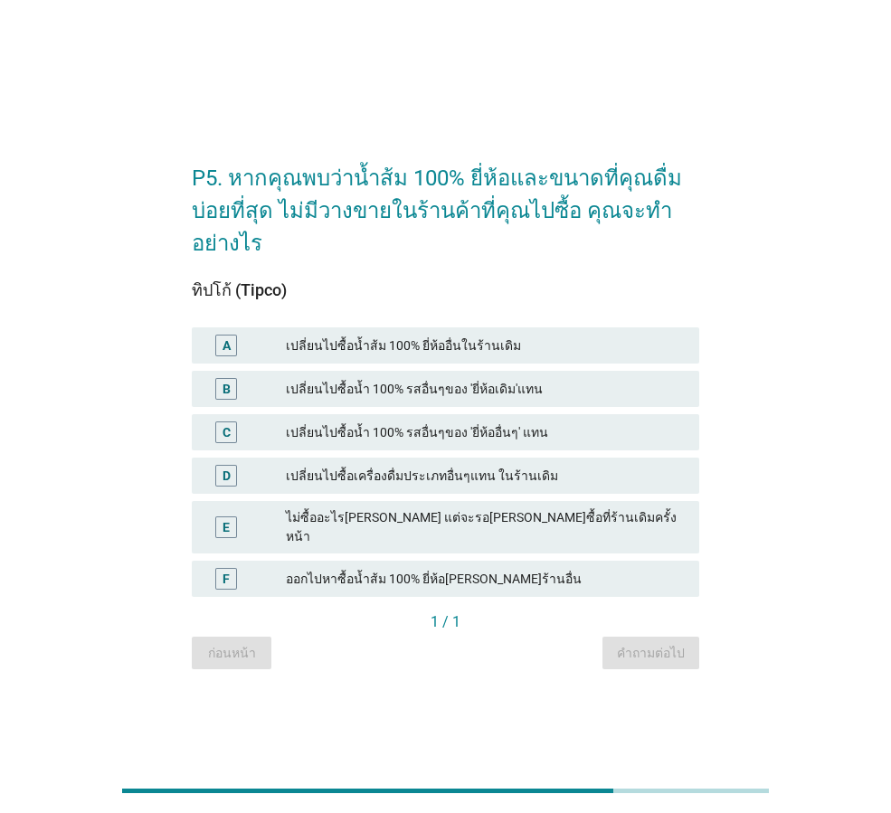
click at [553, 353] on div "เปลี่ยนไปซื้อน้ำส้ม 100% ยี่ห้ออื่นในร้านเดิม" at bounding box center [485, 346] width 399 height 22
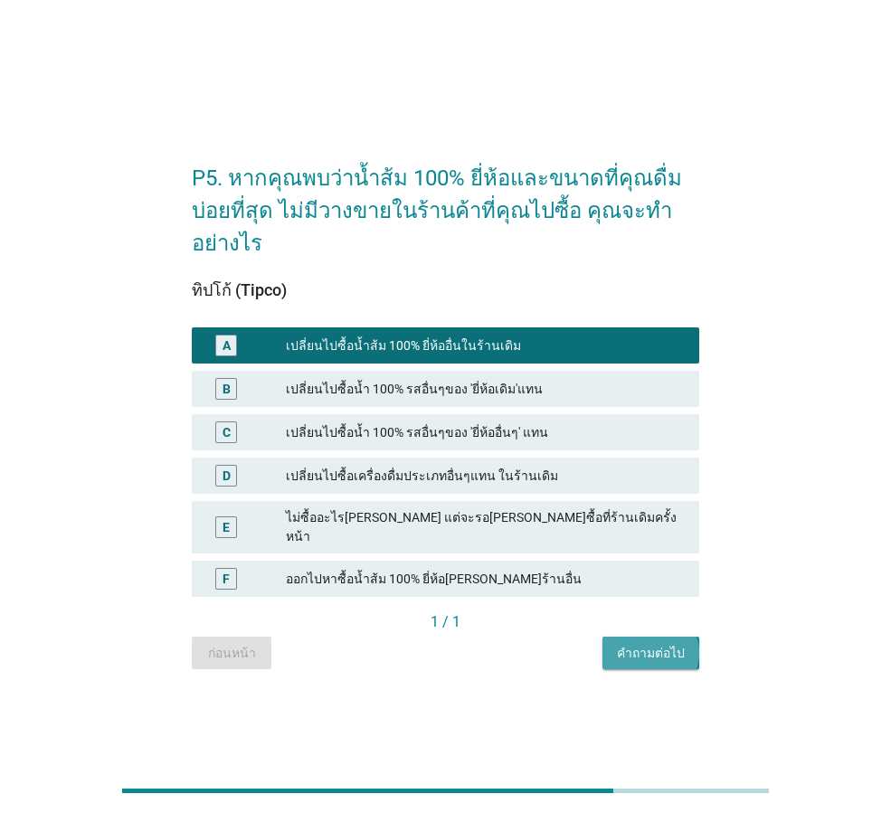
click at [643, 648] on div "คำถามต่อไป" at bounding box center [651, 653] width 68 height 19
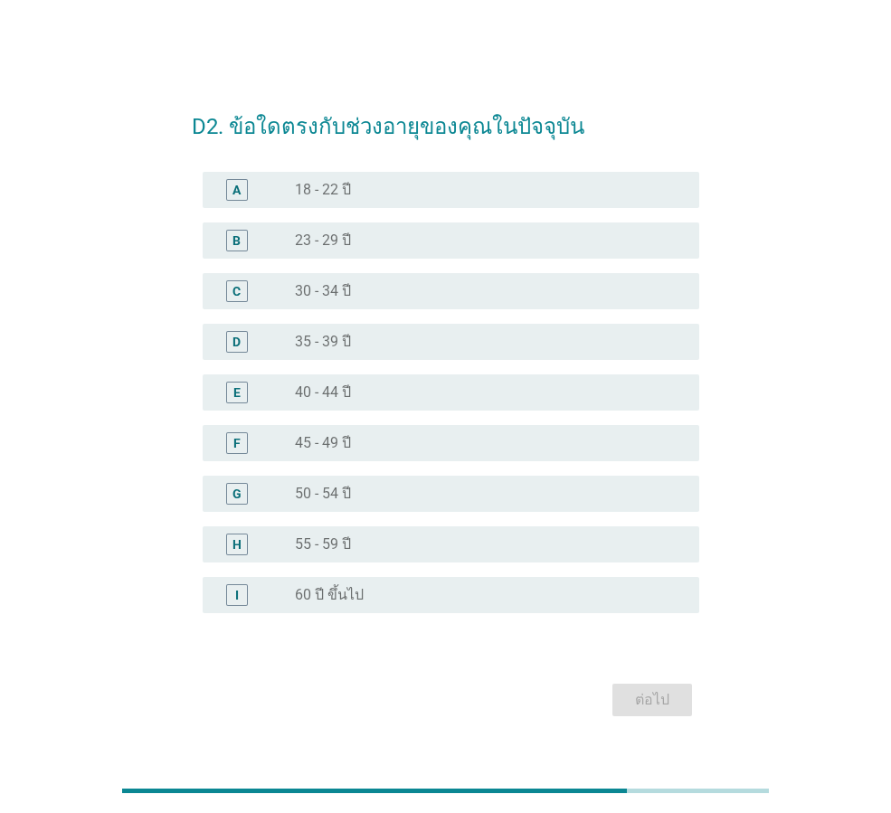
click at [400, 494] on div "radio_button_unchecked 50 - 54 ปี" at bounding box center [482, 494] width 375 height 18
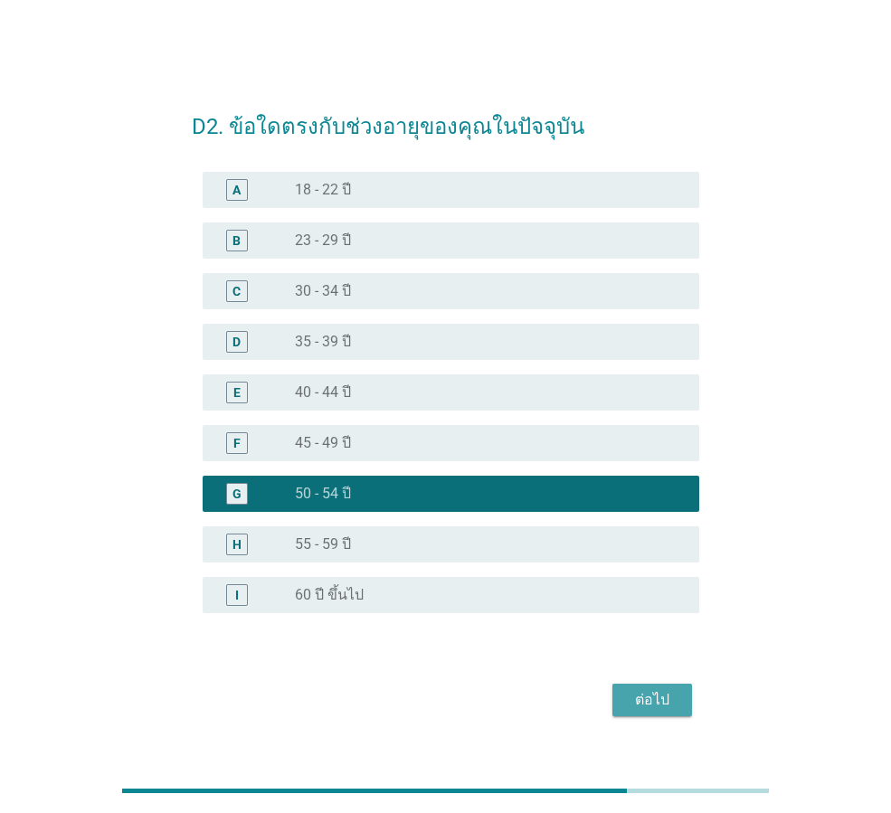
click at [640, 699] on div "ต่อไป" at bounding box center [652, 700] width 51 height 22
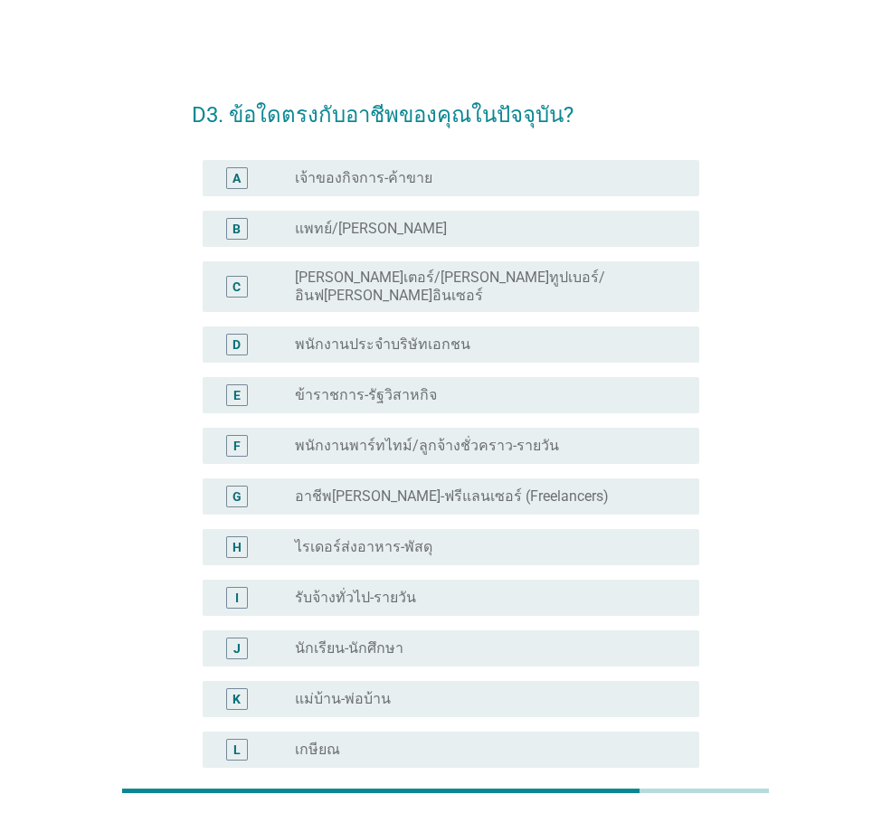
click at [489, 487] on label "อาชีพ[PERSON_NAME]-ฟรีแลนเซอร์ (Freelancers)" at bounding box center [452, 496] width 314 height 18
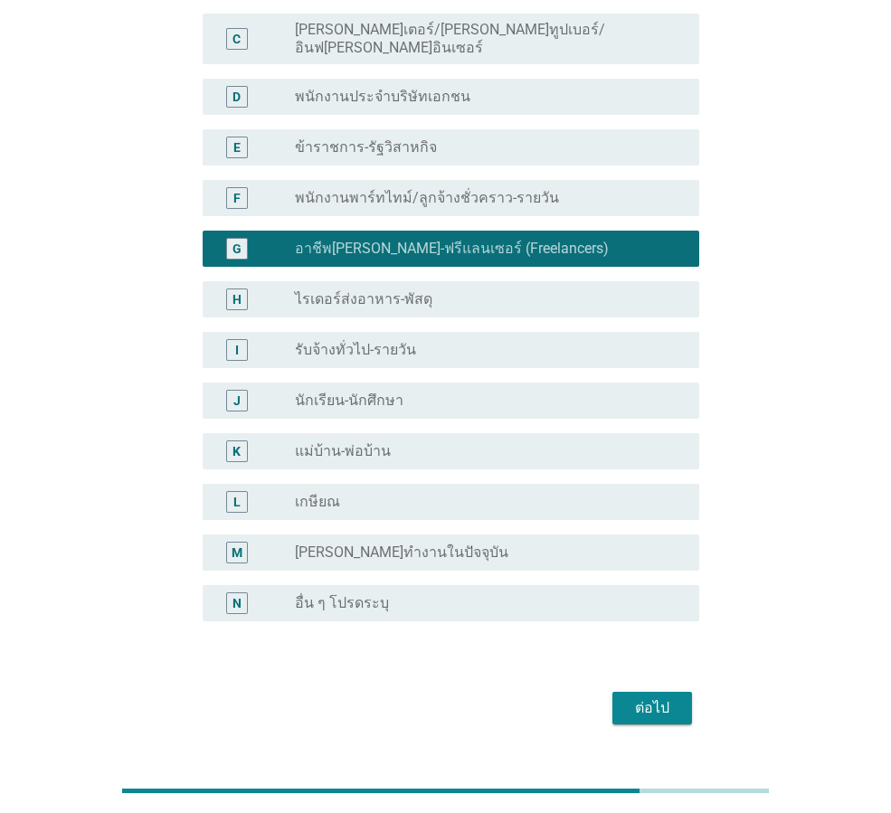
scroll to position [271, 0]
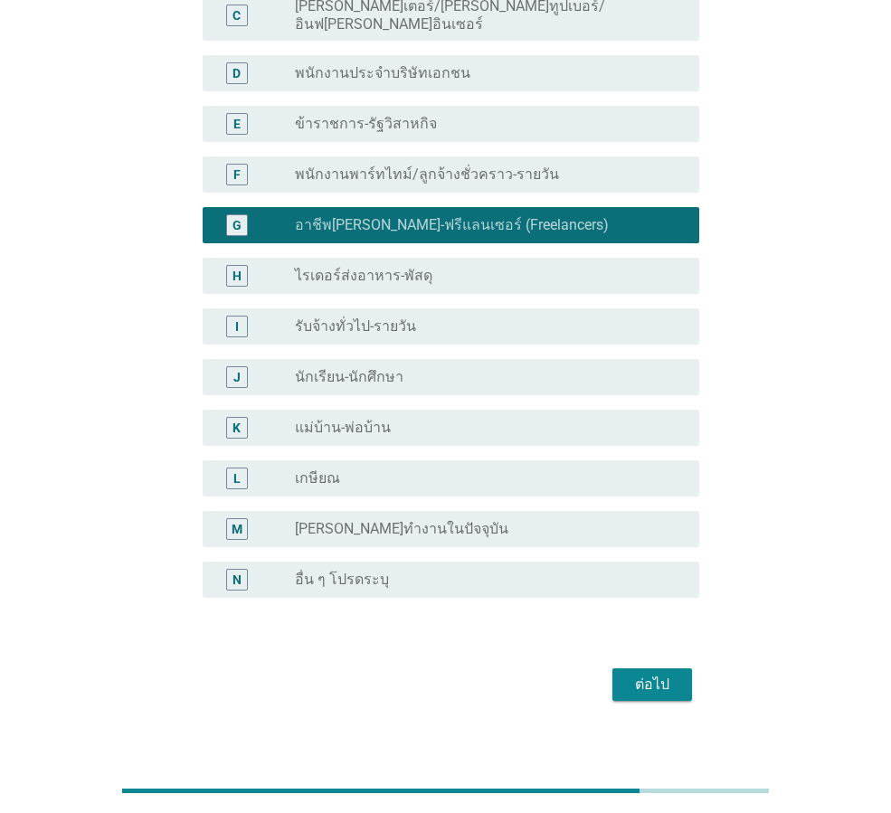
click at [643, 674] on div "ต่อไป" at bounding box center [652, 685] width 51 height 22
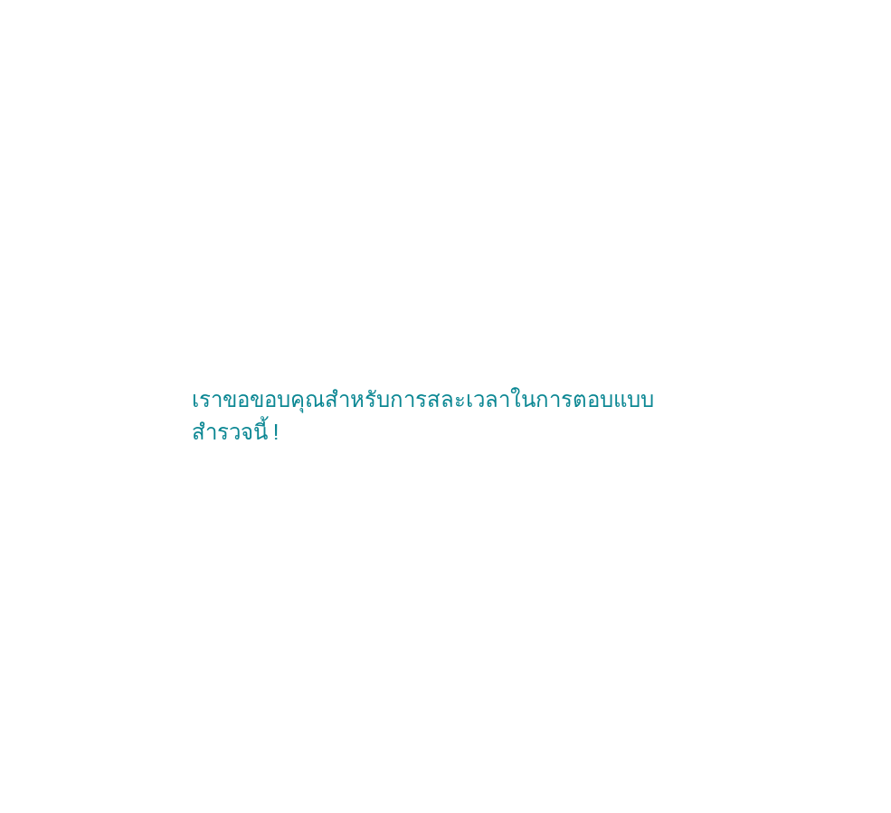
scroll to position [0, 0]
